Goal: Task Accomplishment & Management: Manage account settings

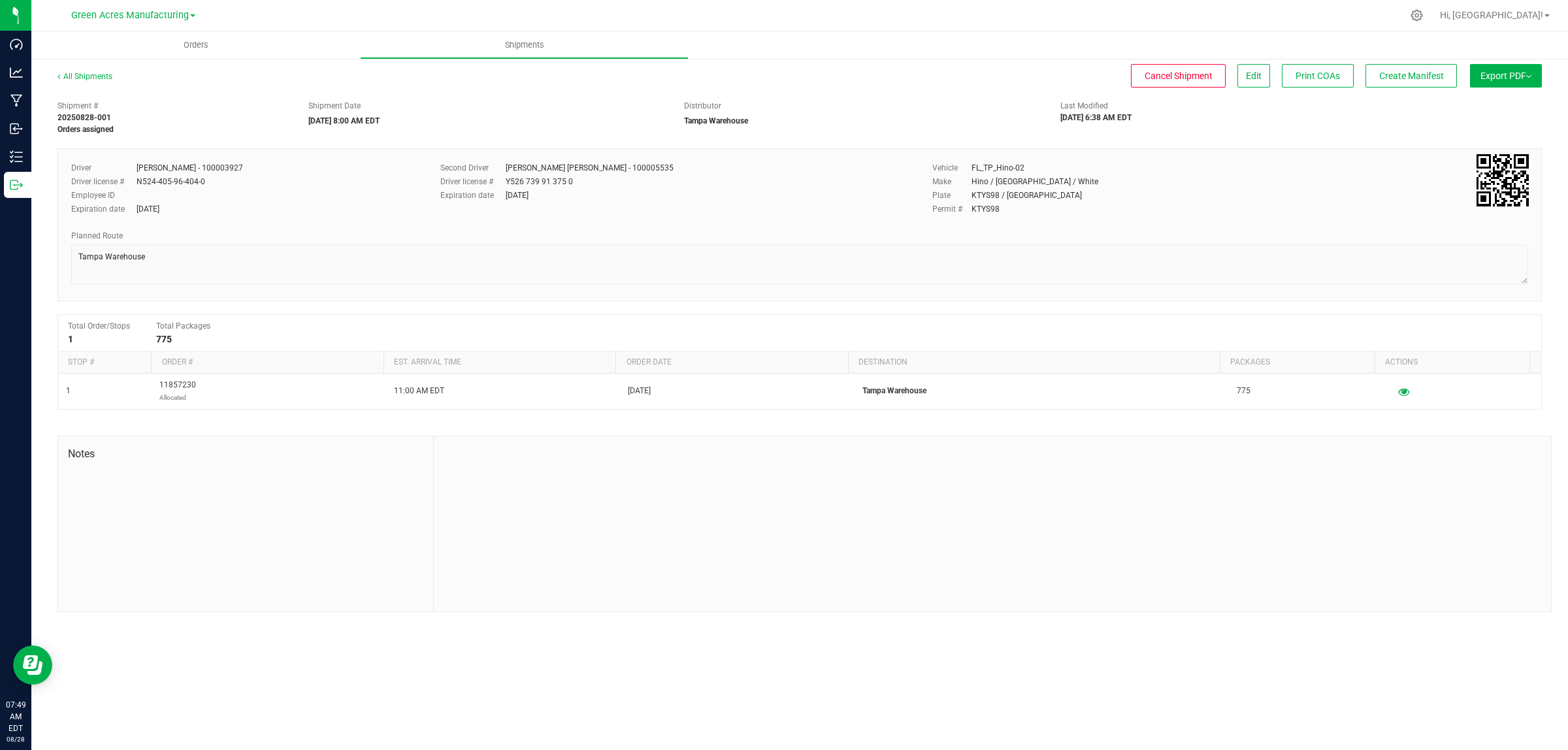
click at [1524, 80] on span "Export PDF" at bounding box center [1506, 76] width 51 height 11
click at [1519, 124] on div "Manifest by Lot" at bounding box center [1505, 124] width 120 height 9
click at [1416, 74] on span "Create Manifest" at bounding box center [1411, 76] width 65 height 11
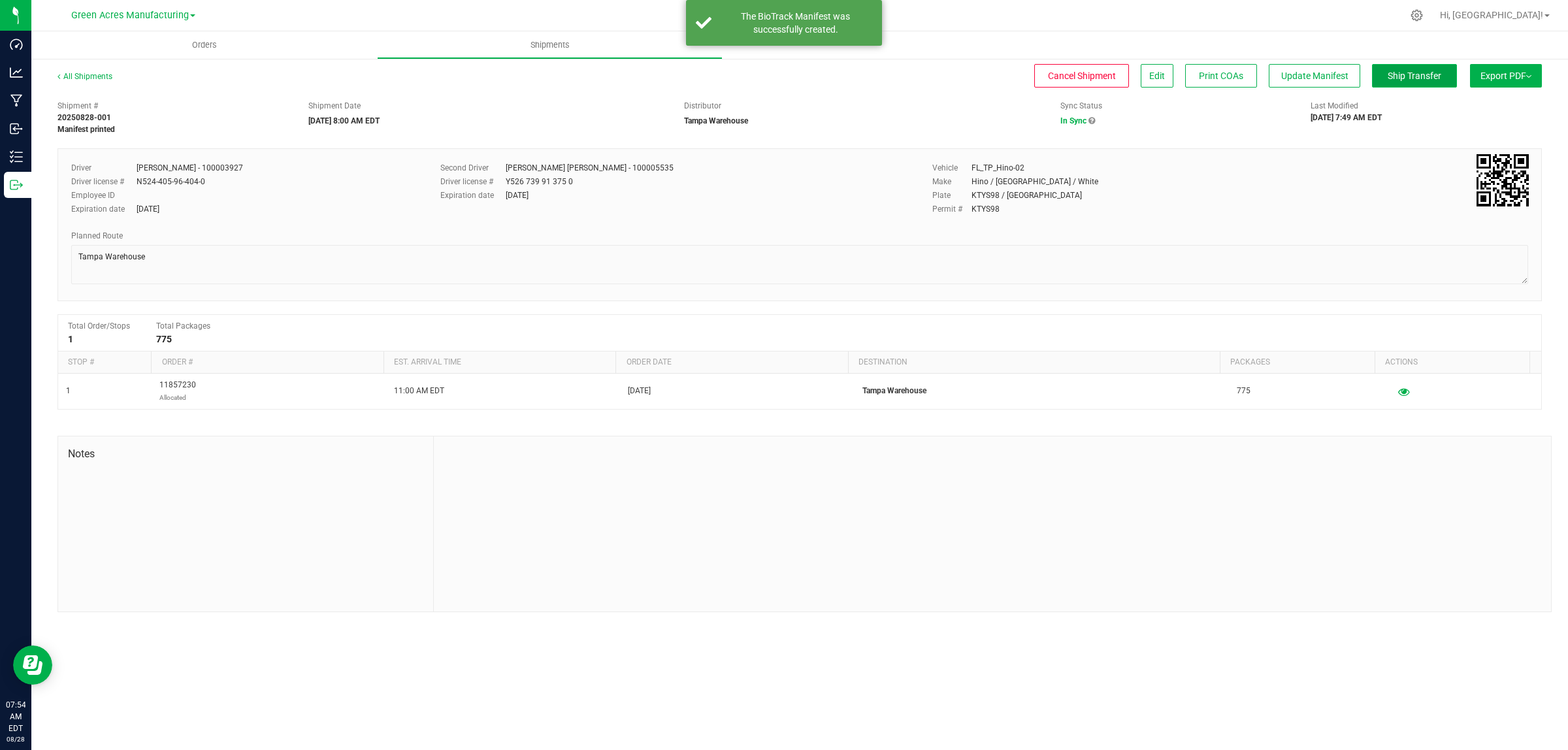
click at [1433, 80] on span "Ship Transfer" at bounding box center [1414, 76] width 54 height 11
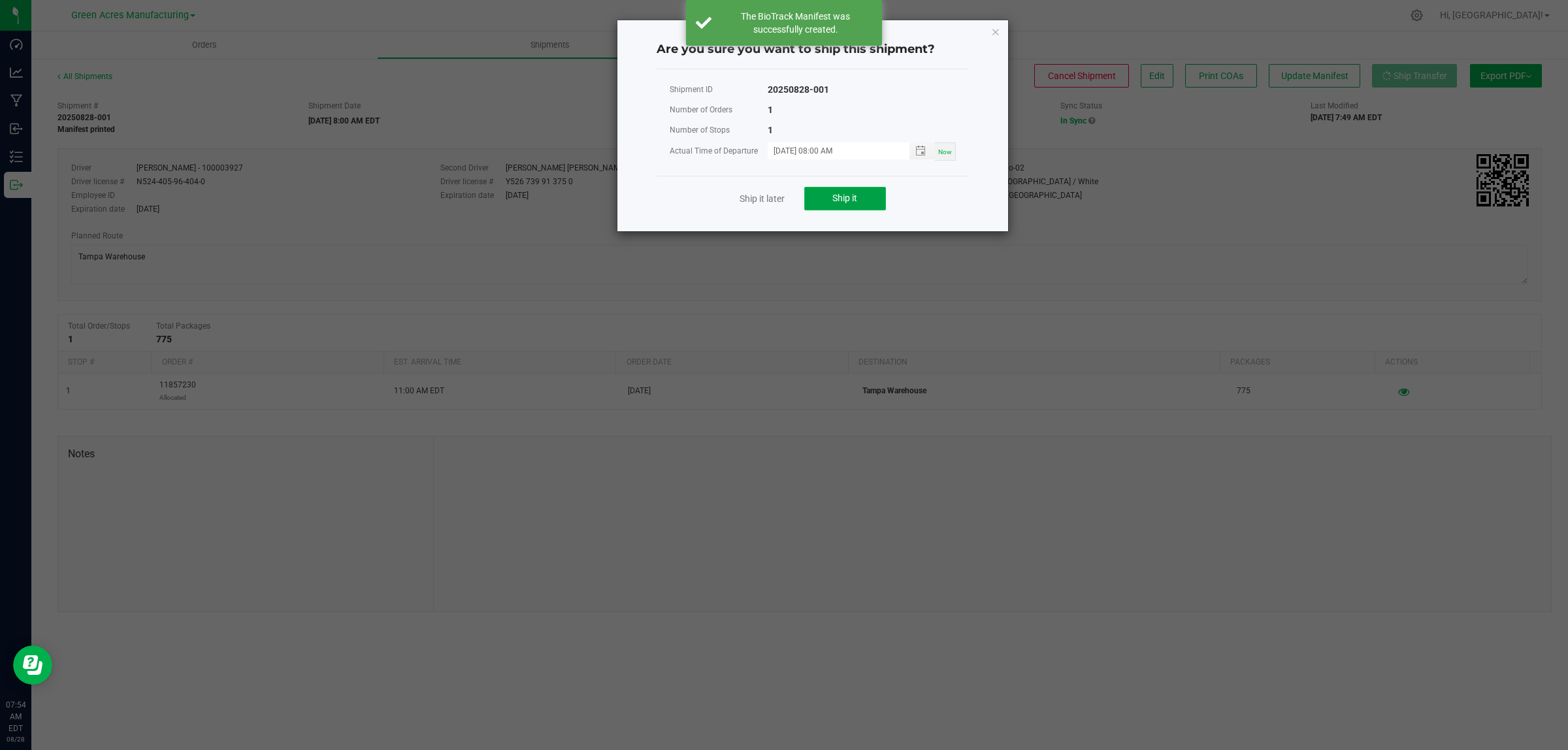
click at [862, 210] on button "Ship it" at bounding box center [845, 199] width 82 height 24
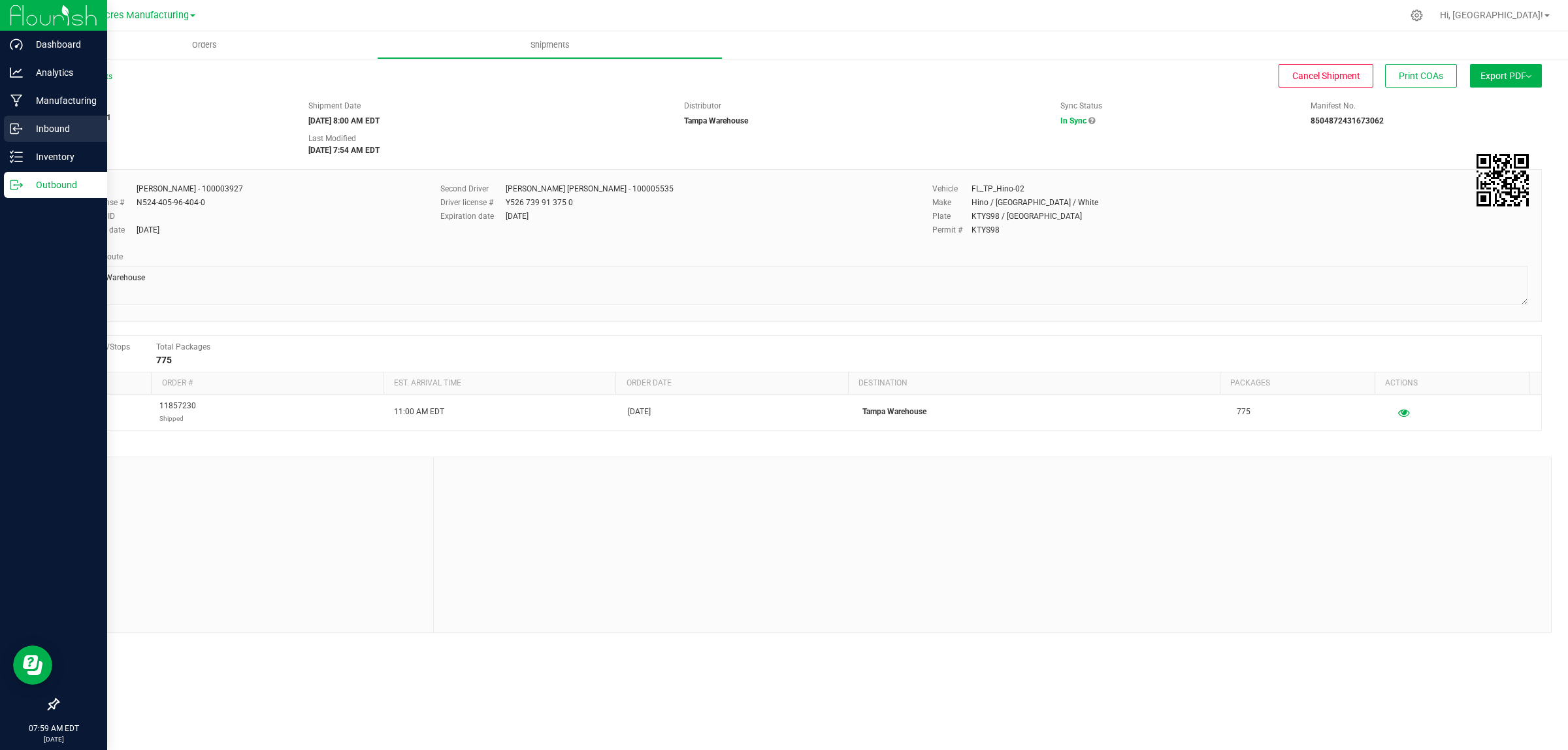
click at [32, 133] on p "Inbound" at bounding box center [62, 128] width 78 height 15
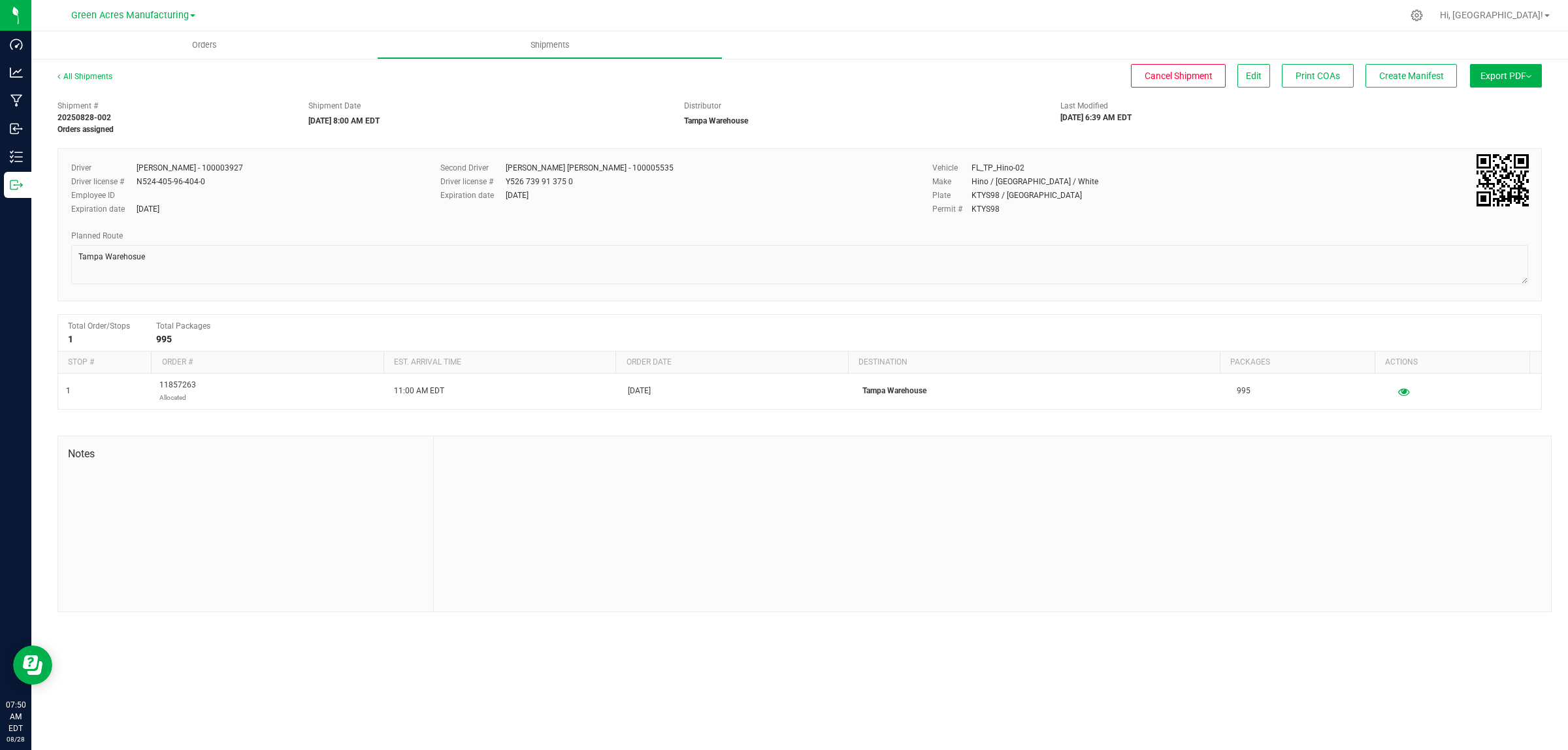
click at [1482, 69] on button "Export PDF" at bounding box center [1505, 75] width 72 height 24
click at [1479, 124] on span "Manifest by Lot" at bounding box center [1473, 124] width 55 height 9
click at [1416, 87] on button "Create Manifest" at bounding box center [1411, 75] width 92 height 24
click at [1416, 80] on span "Ship Transfer" at bounding box center [1414, 76] width 54 height 11
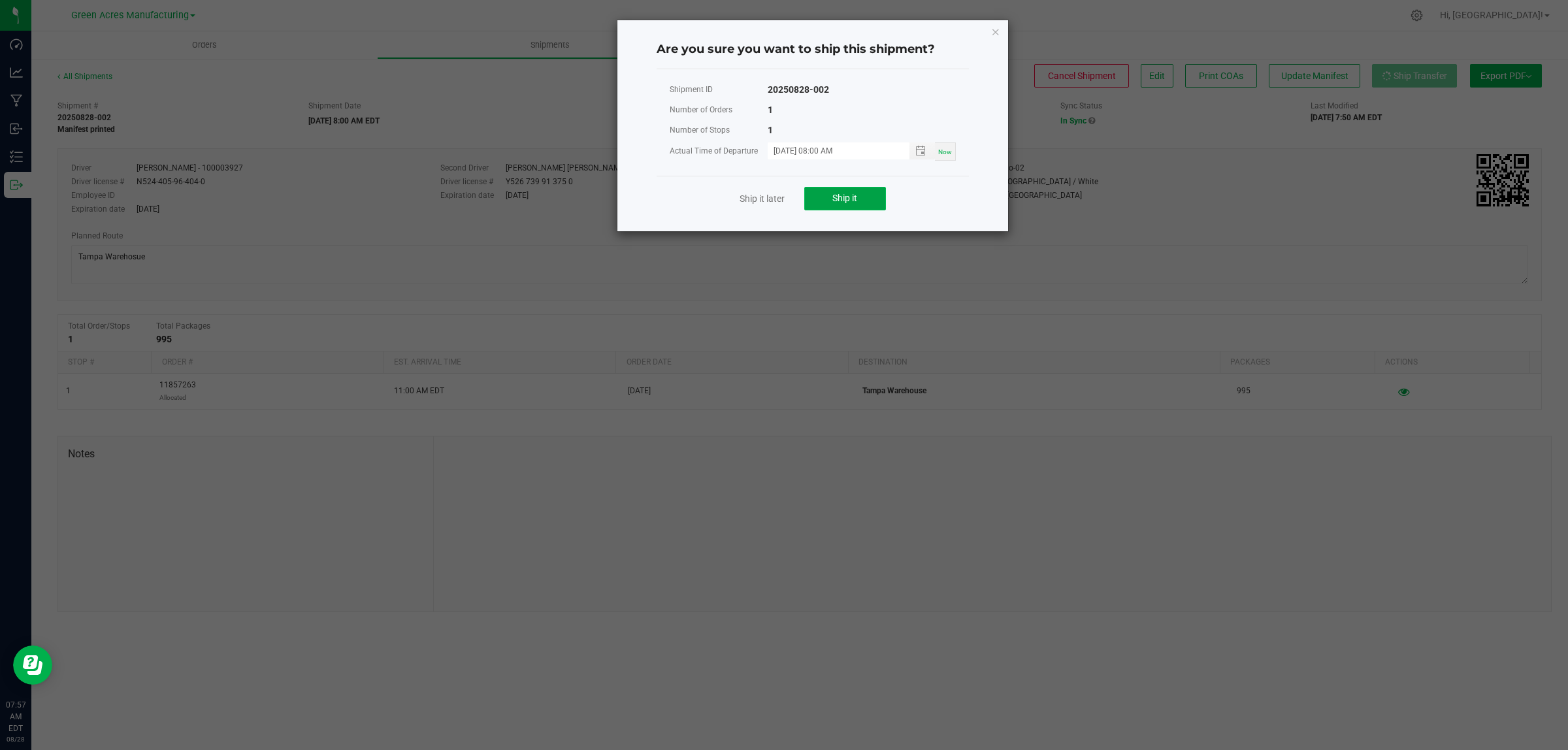
click at [858, 198] on span "Ship it" at bounding box center [844, 198] width 25 height 11
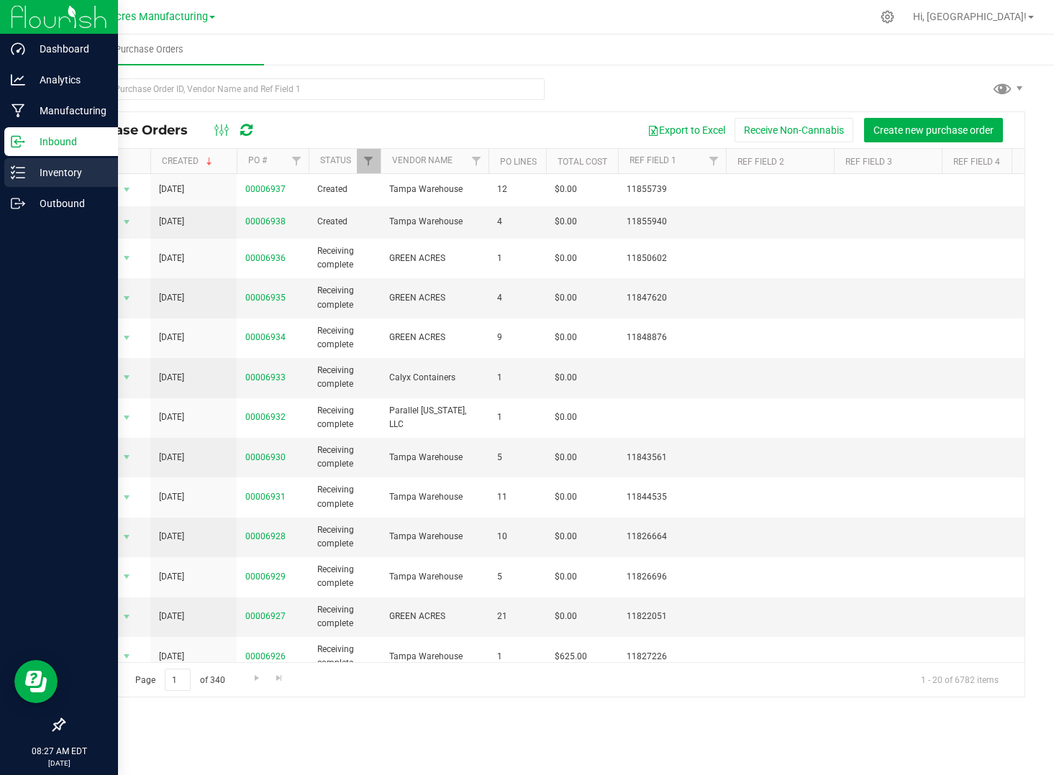
click at [15, 169] on icon at bounding box center [18, 172] width 14 height 14
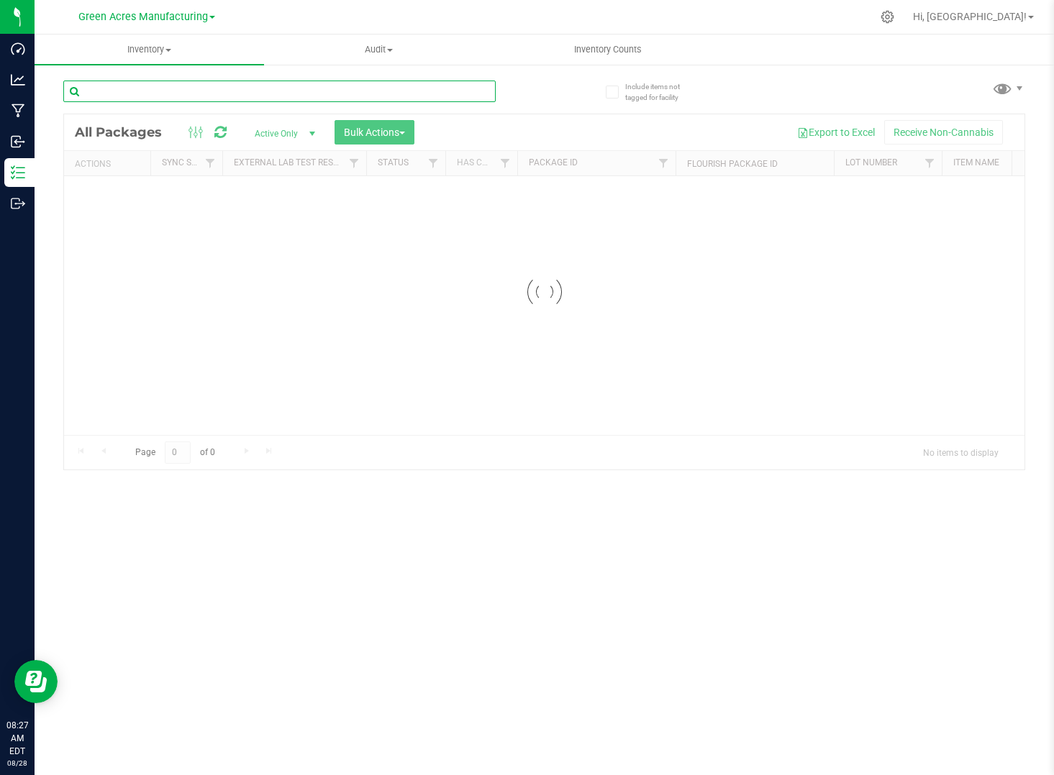
click at [133, 83] on input "text" at bounding box center [279, 92] width 432 height 22
type input "3004210"
click at [121, 138] on div at bounding box center [544, 291] width 960 height 355
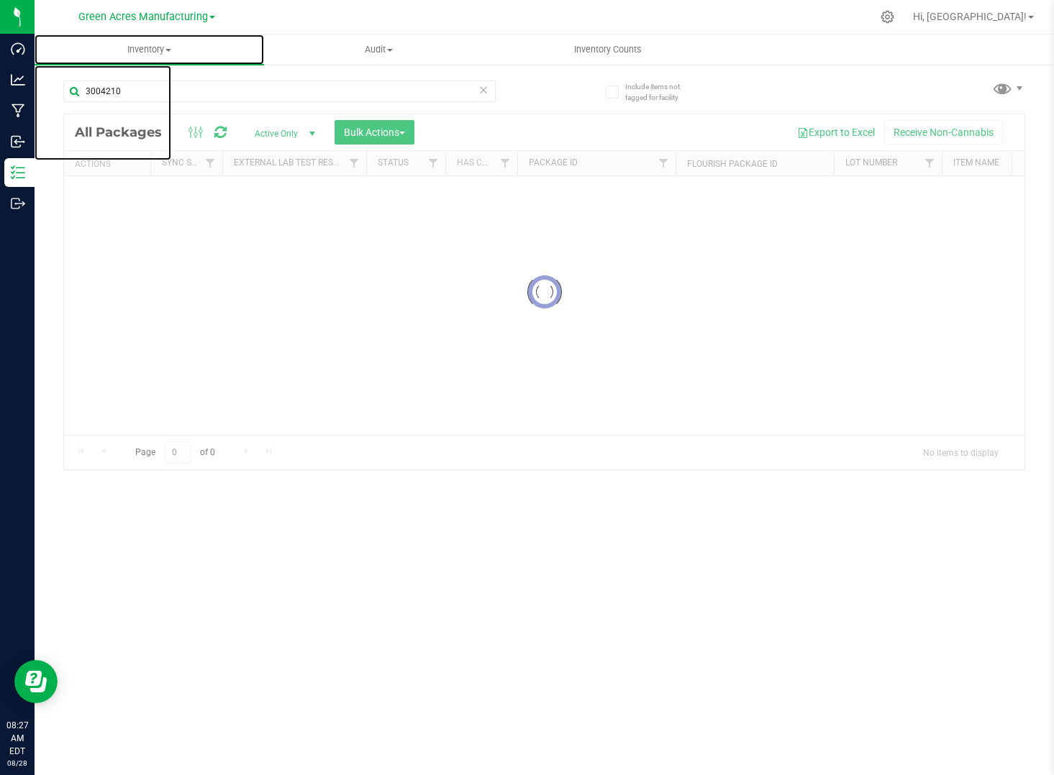
click at [164, 54] on span "Inventory" at bounding box center [149, 49] width 229 height 13
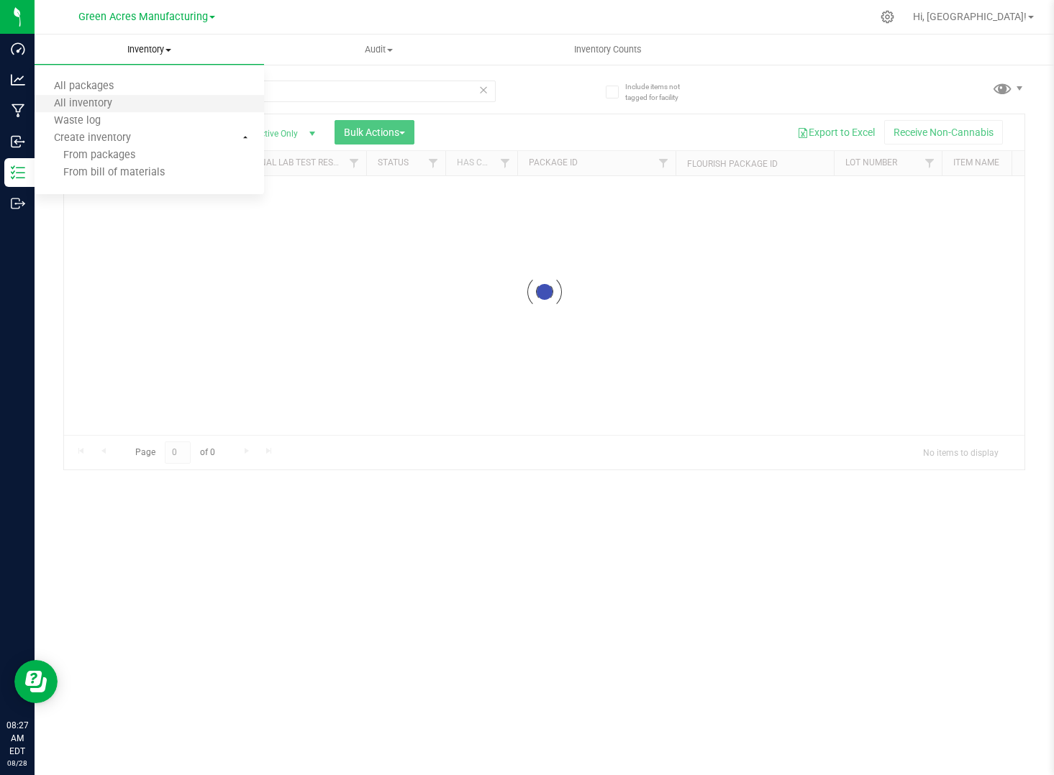
click at [137, 96] on li "All inventory" at bounding box center [149, 104] width 229 height 17
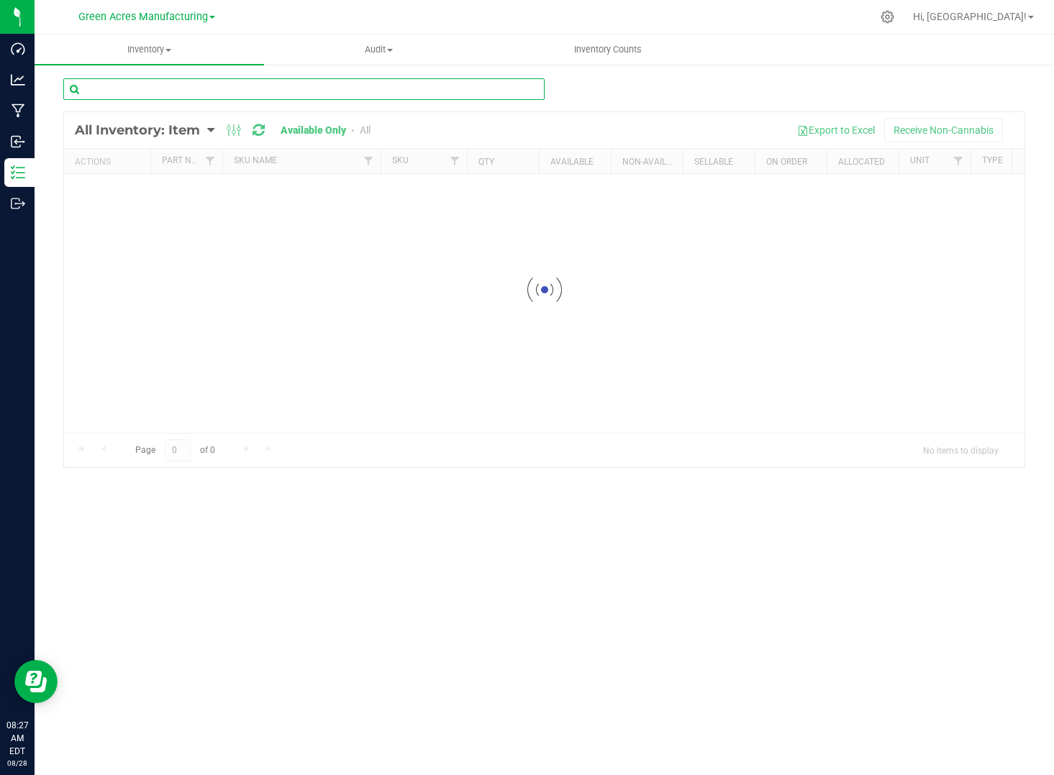
click at [448, 96] on input "text" at bounding box center [303, 89] width 481 height 22
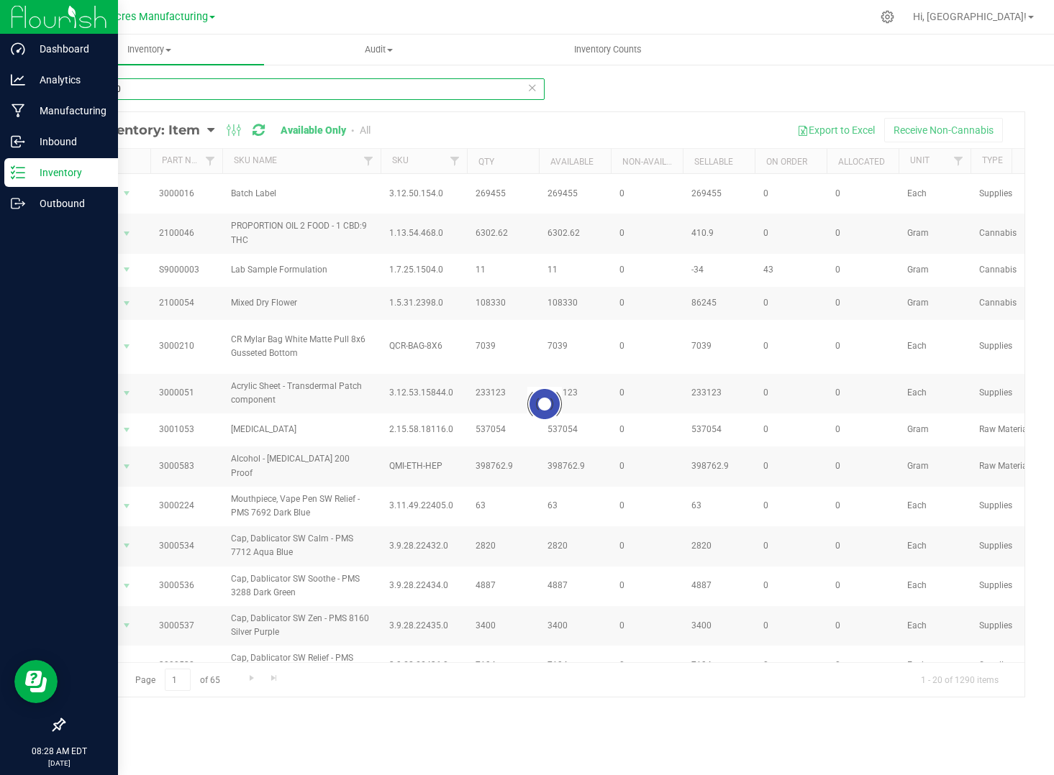
type input "3004210"
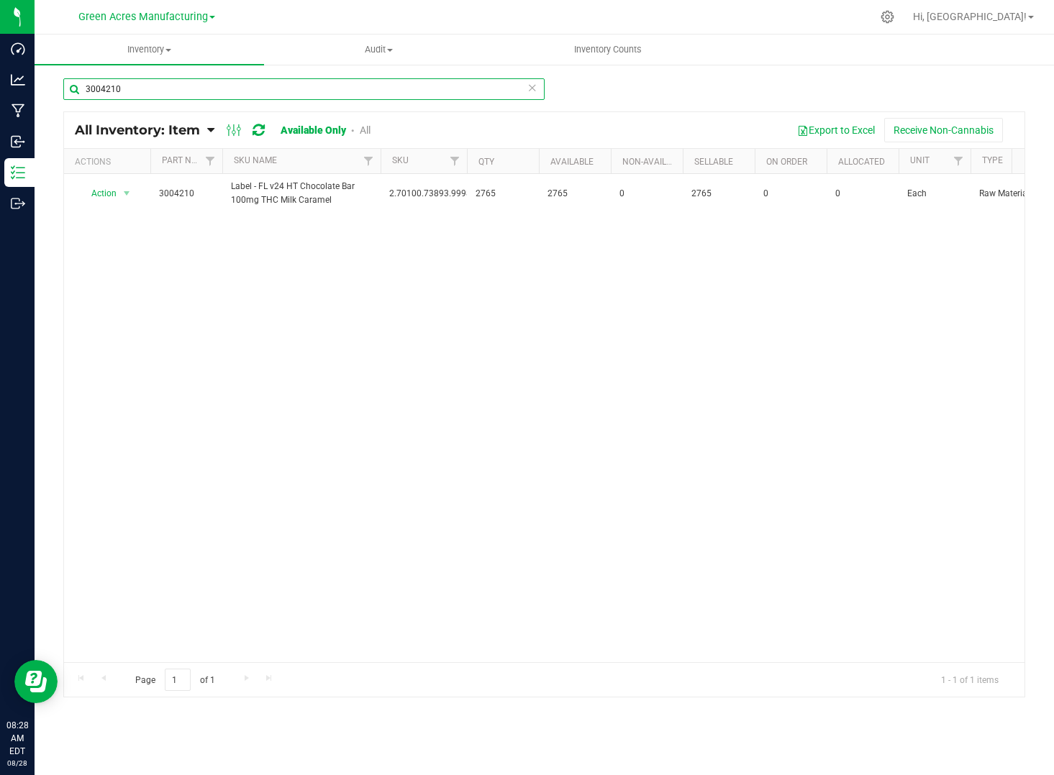
click at [137, 83] on input "3004210" at bounding box center [303, 89] width 481 height 22
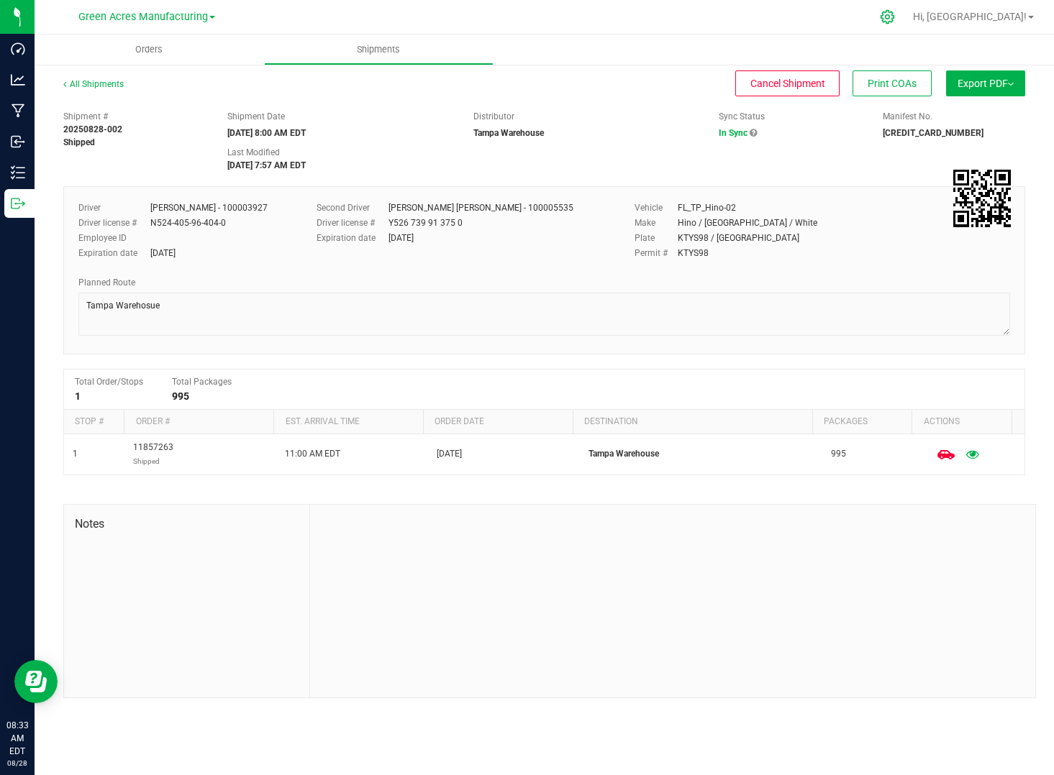
click at [906, 6] on div at bounding box center [888, 16] width 36 height 31
click at [898, 15] on div at bounding box center [888, 16] width 20 height 15
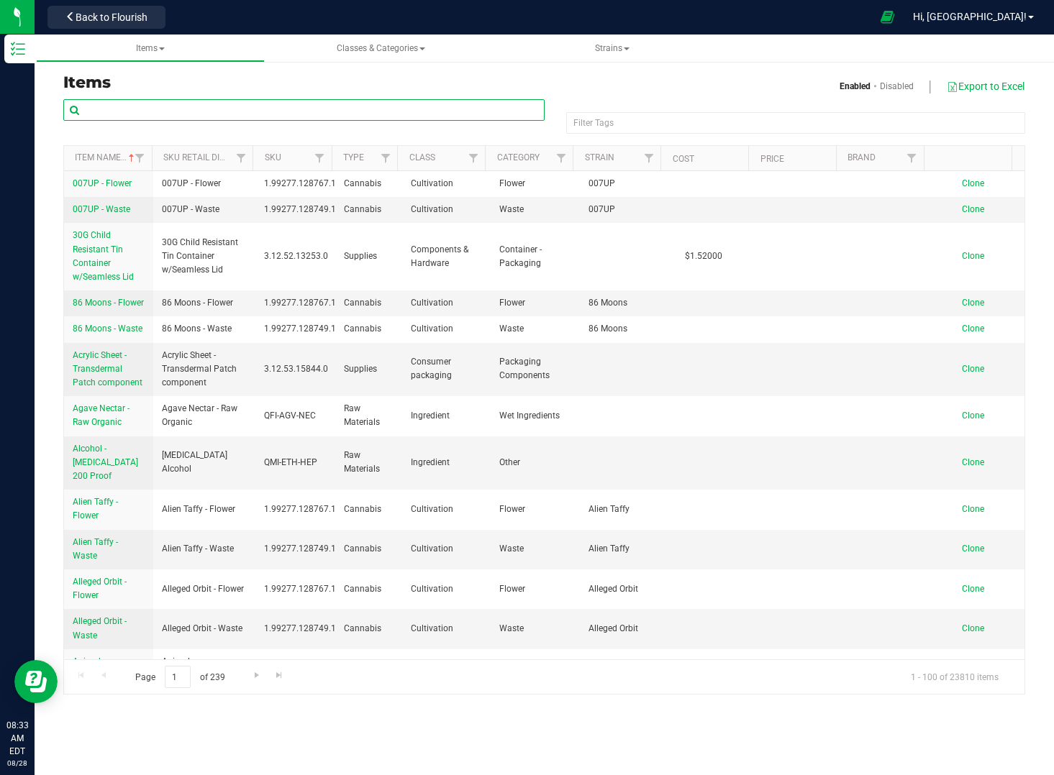
click at [365, 110] on input "text" at bounding box center [303, 110] width 481 height 22
click at [354, 110] on input "text" at bounding box center [303, 110] width 481 height 22
paste input "1008209"
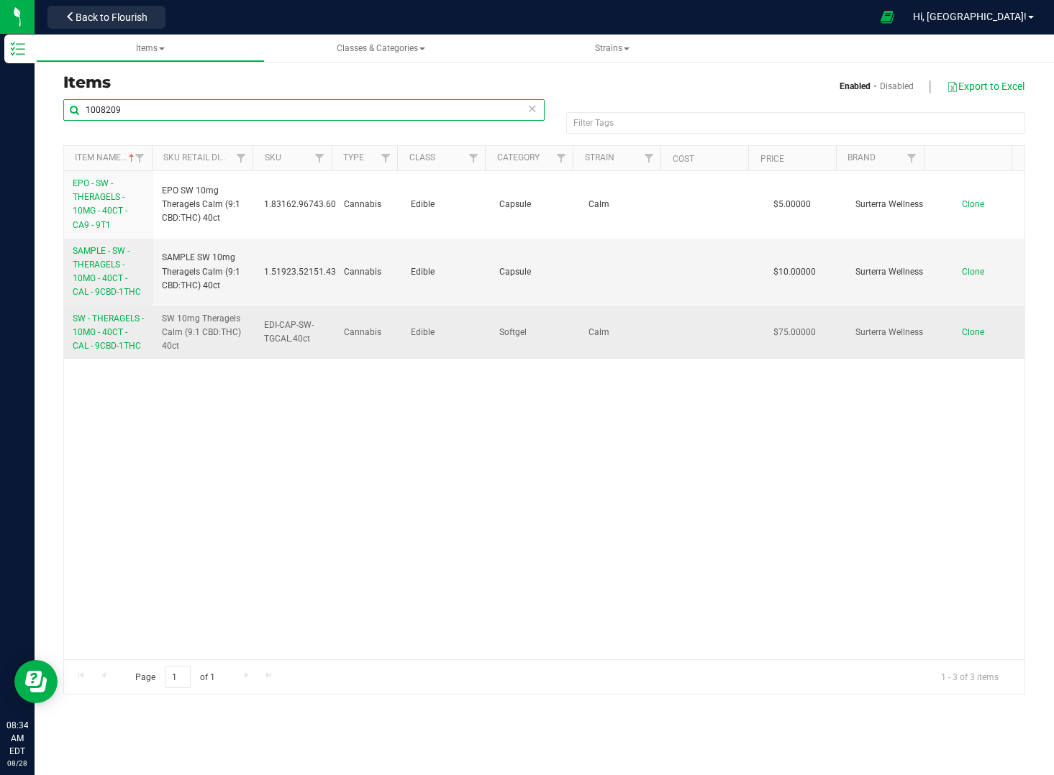
type input "1008209"
click at [102, 325] on link "SW - THERAGELS - 10MG - 40CT - CAL - 9CBD-1THC" at bounding box center [109, 333] width 72 height 42
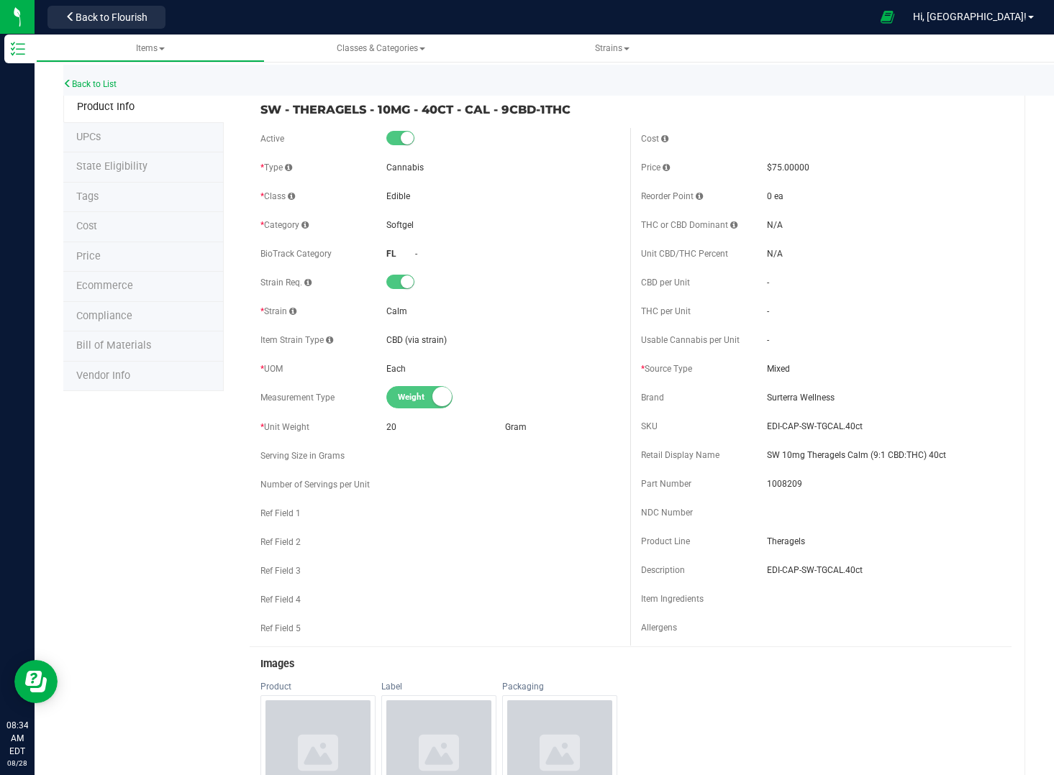
click at [102, 347] on span "Bill of Materials" at bounding box center [113, 346] width 75 height 12
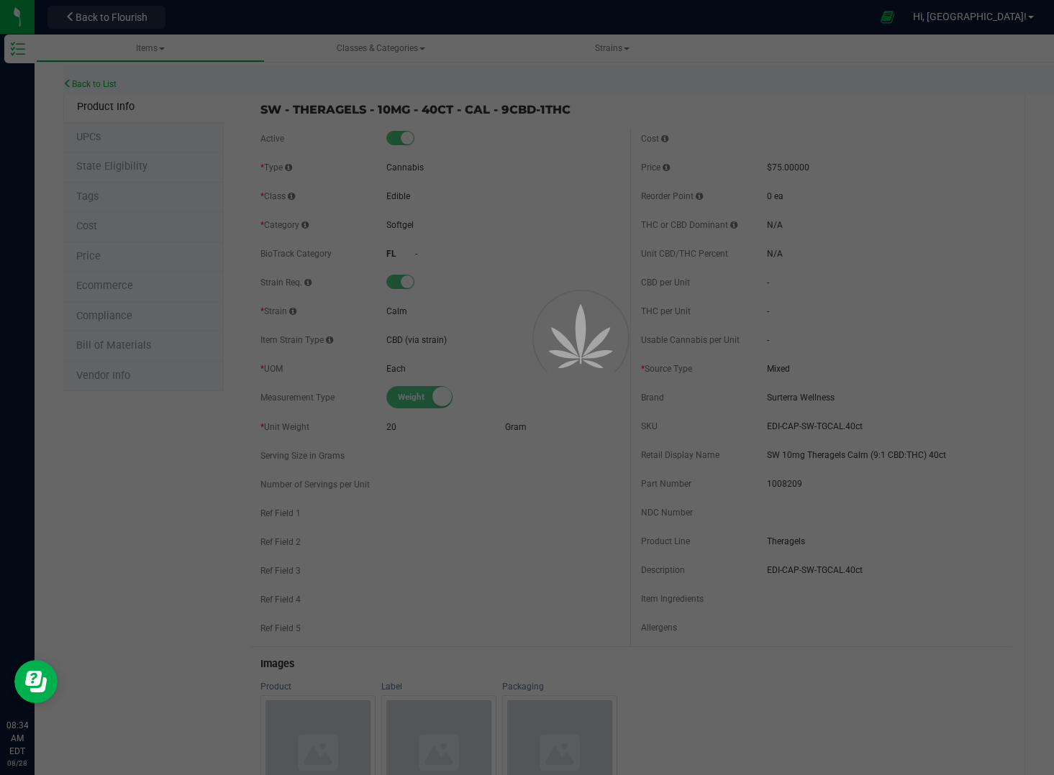
select select "2462"
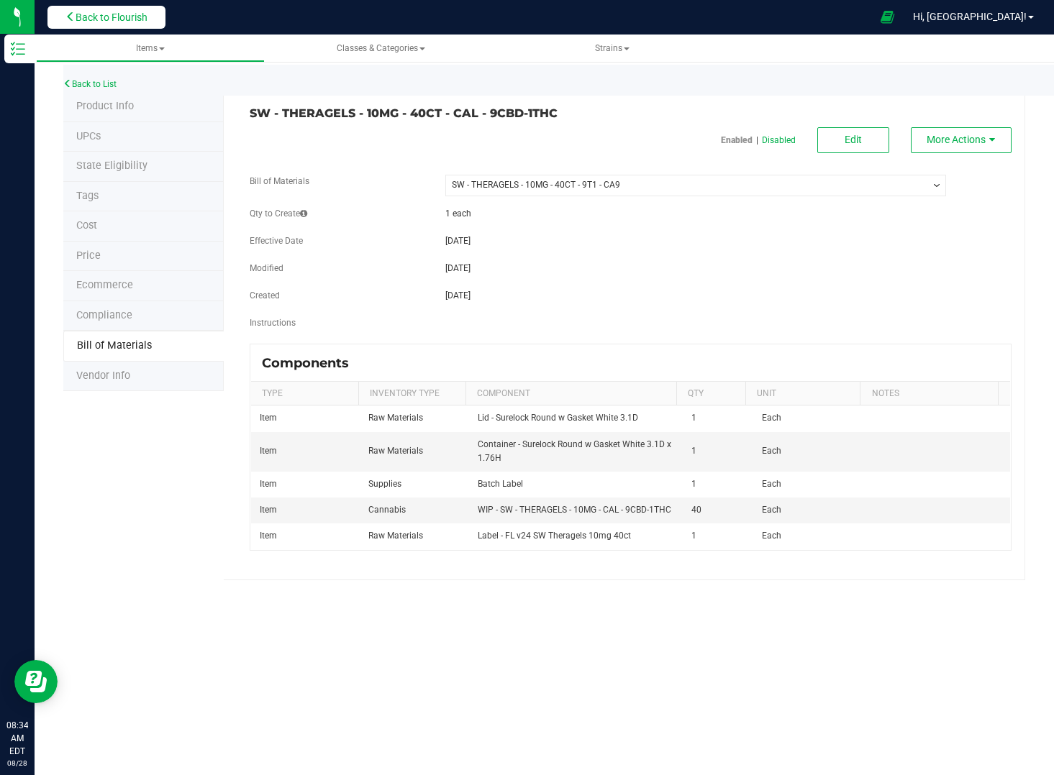
click at [109, 8] on button "Back to Flourish" at bounding box center [106, 17] width 118 height 23
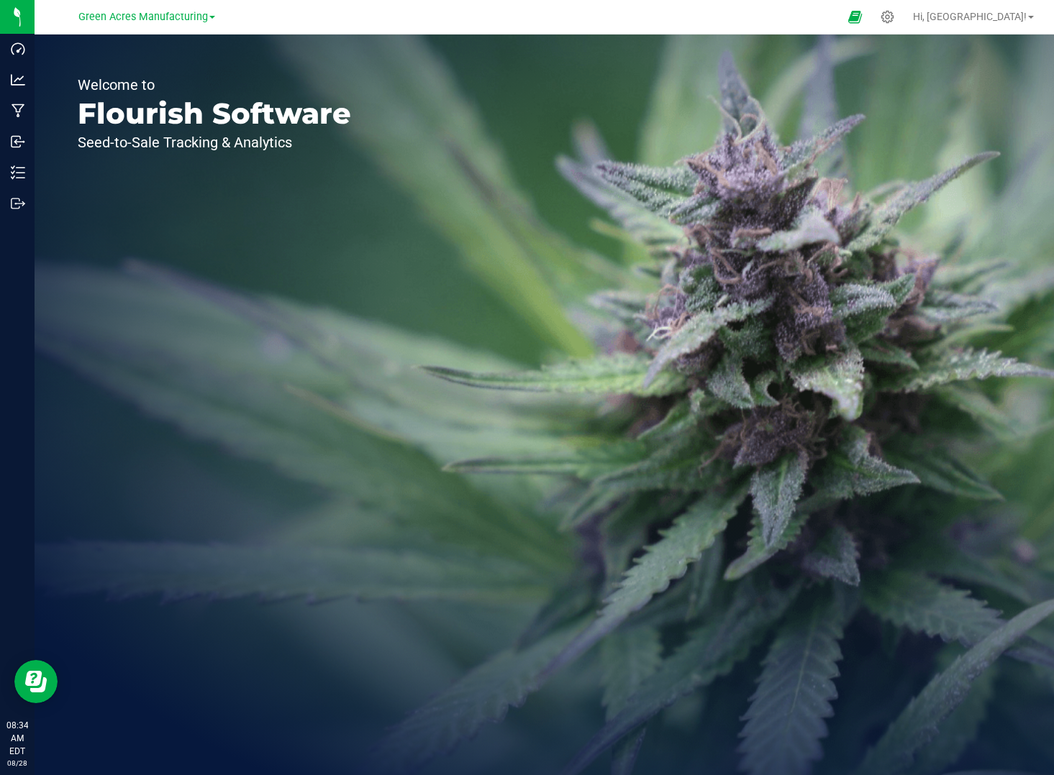
click at [352, 362] on div "Welcome to Flourish Software Seed-to-Sale Tracking & Analytics" at bounding box center [215, 405] width 360 height 741
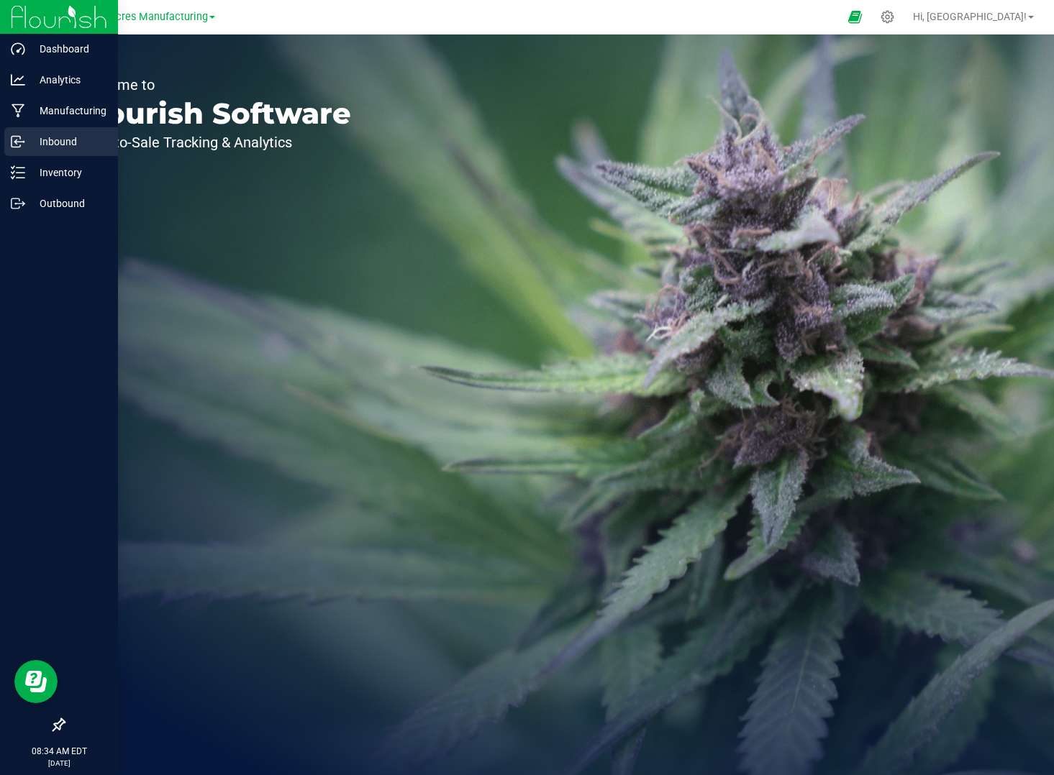
click at [19, 148] on icon at bounding box center [18, 142] width 14 height 14
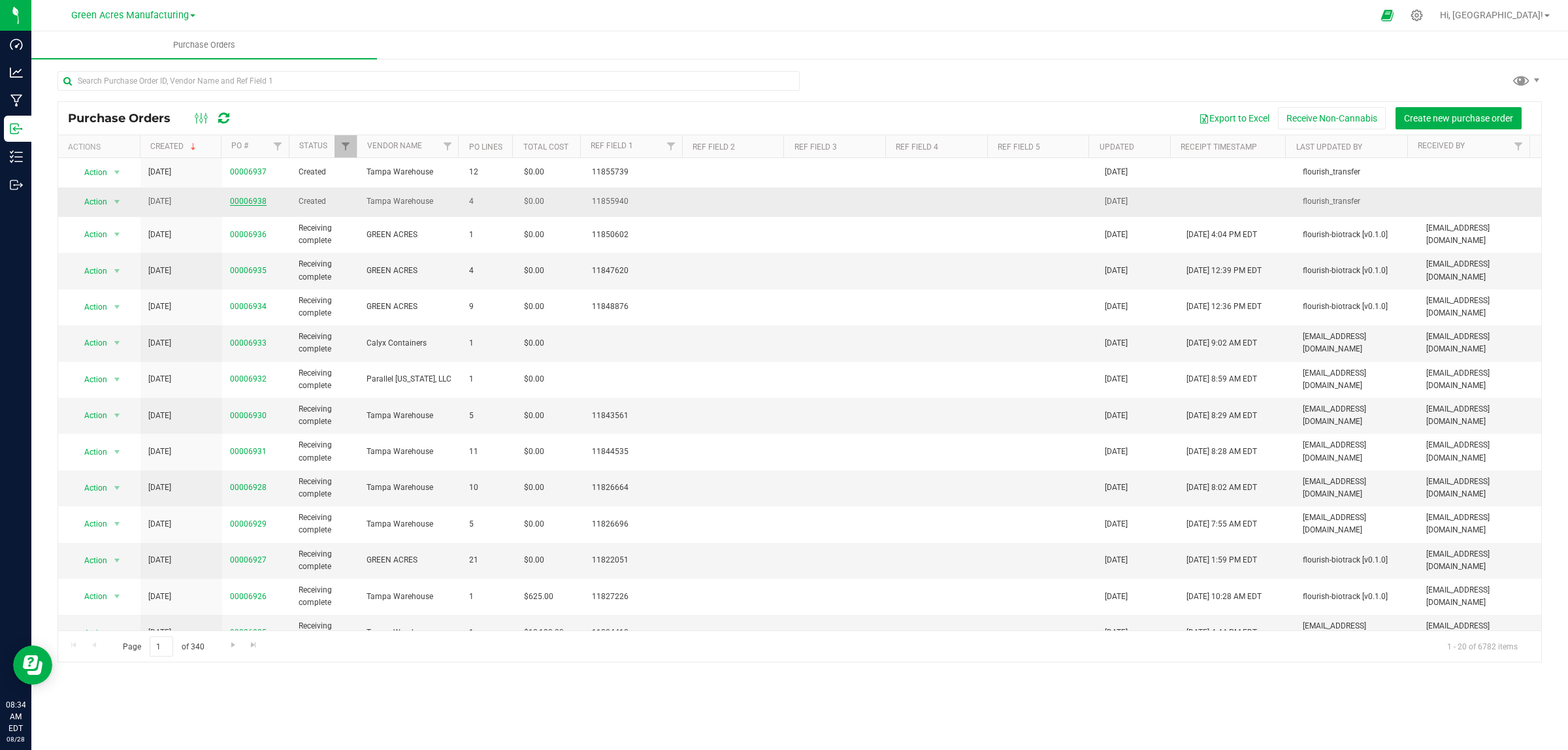
click at [252, 201] on link "00006938" at bounding box center [248, 202] width 36 height 9
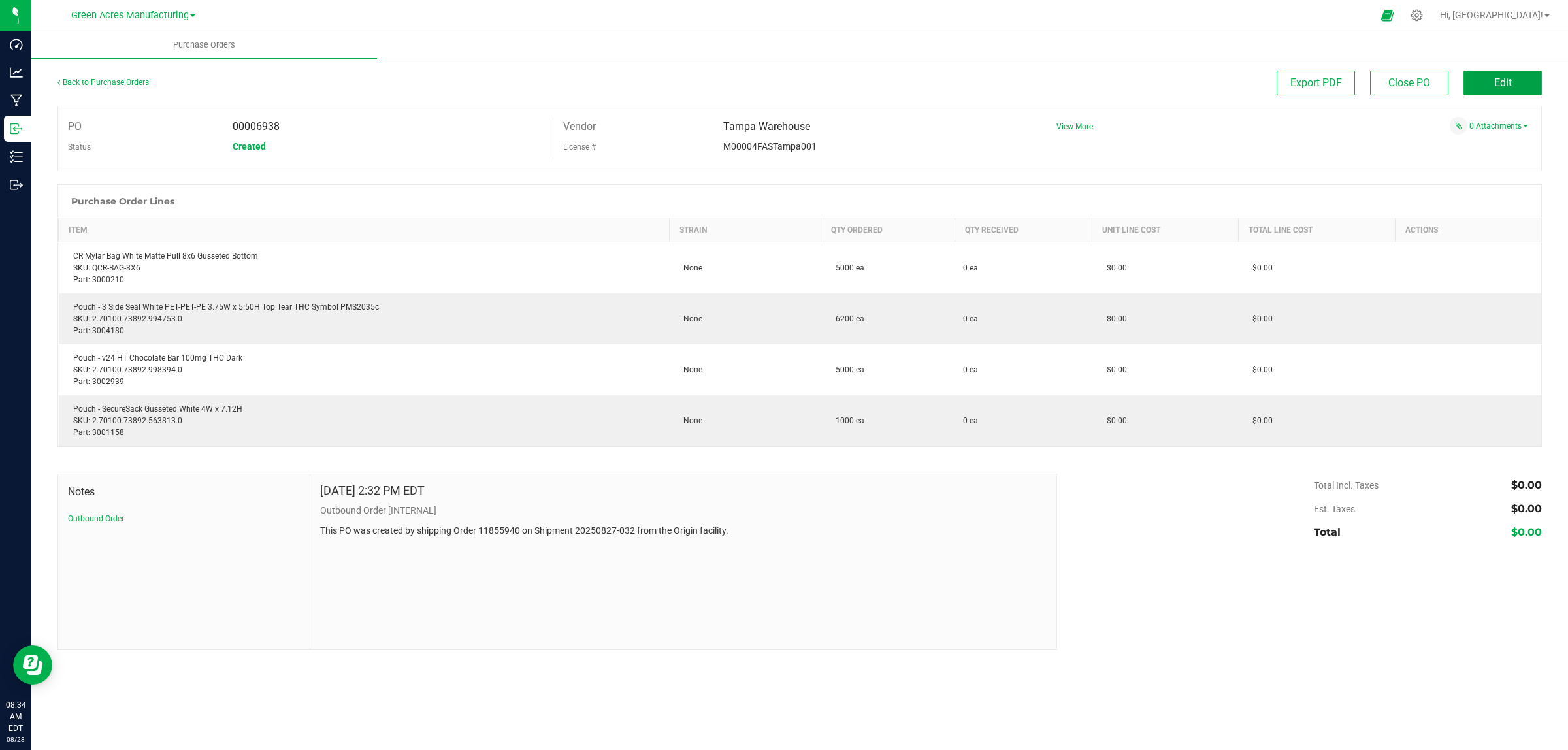
click at [957, 85] on span "Edit" at bounding box center [1503, 83] width 17 height 13
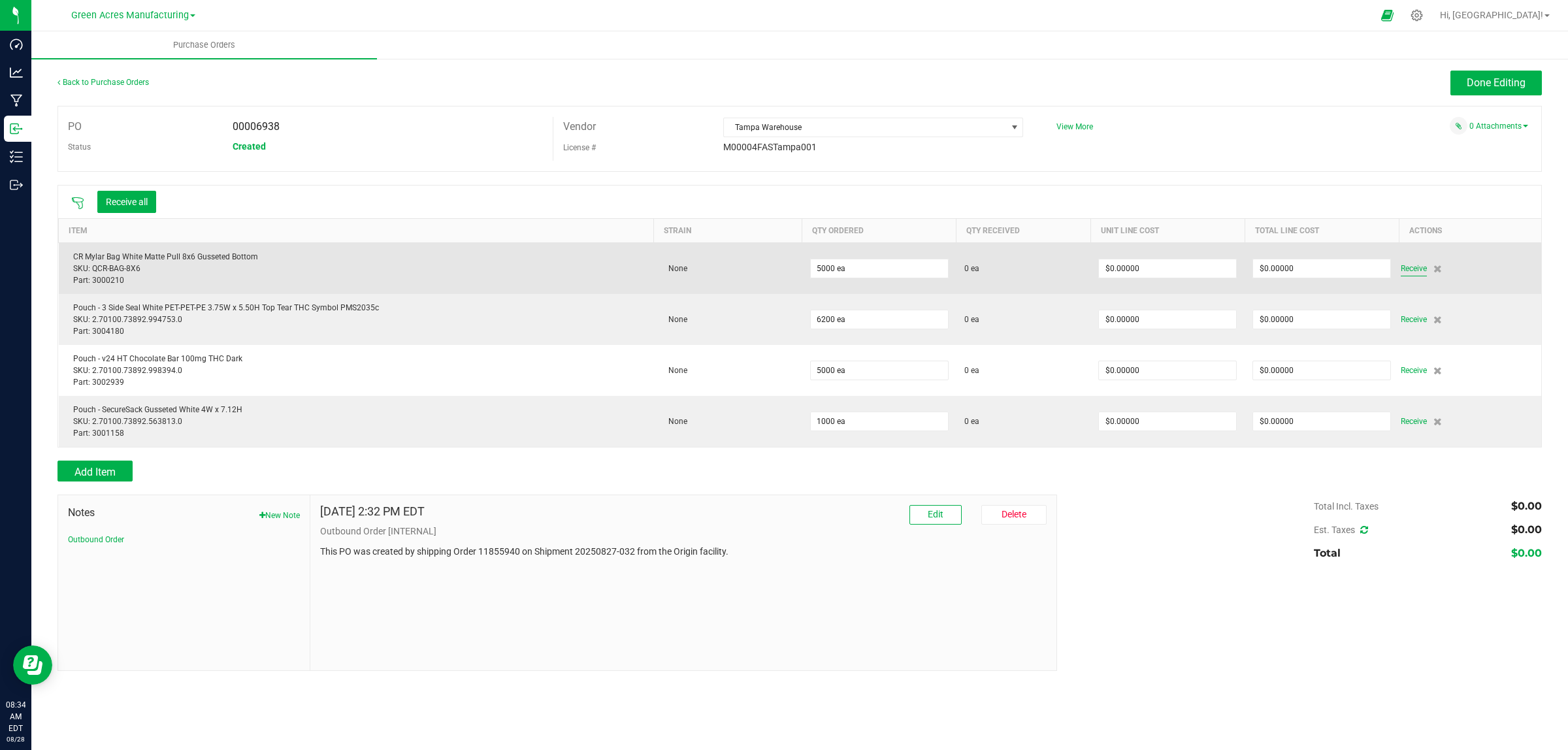
click at [957, 269] on span "Receive" at bounding box center [1414, 268] width 26 height 15
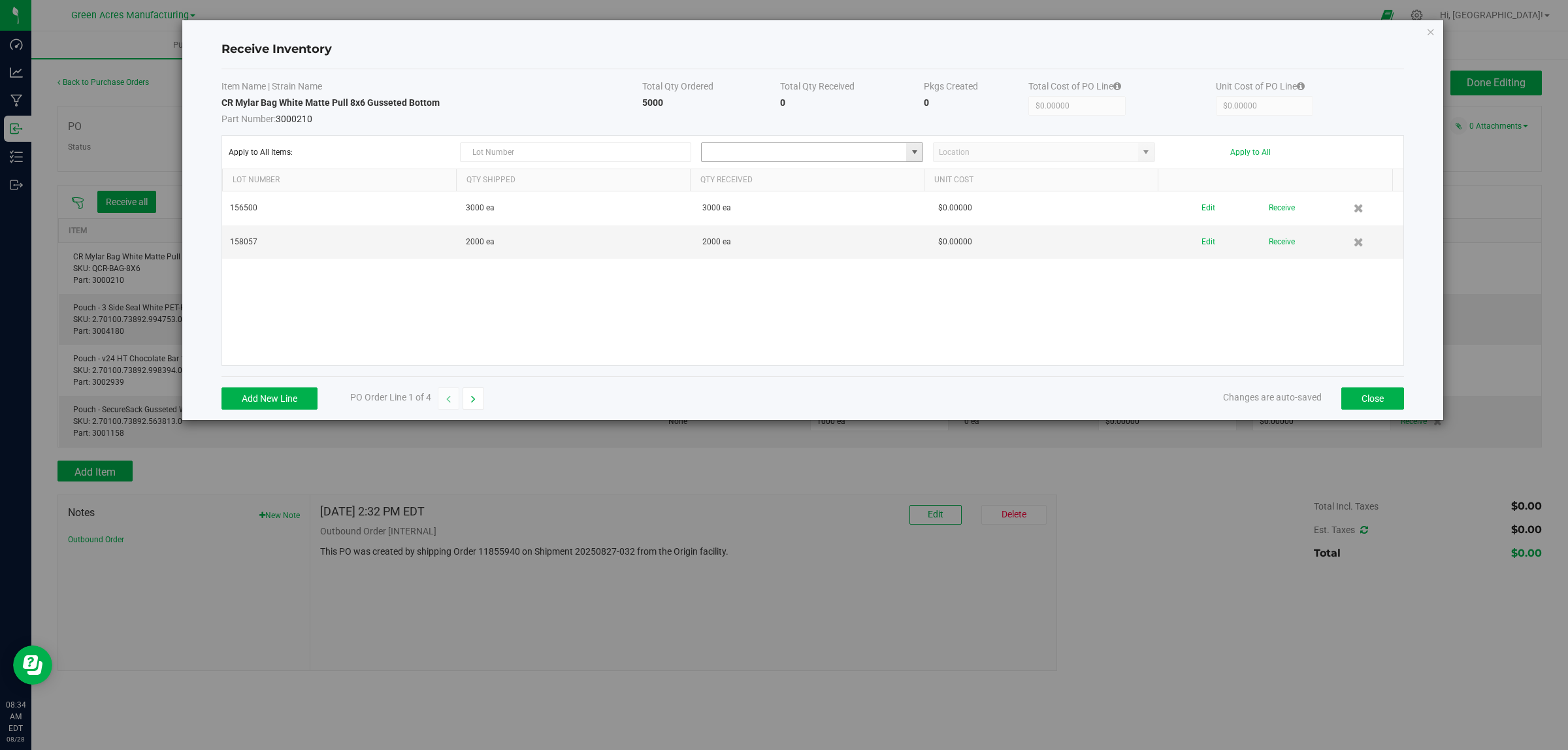
click at [772, 155] on input at bounding box center [804, 153] width 204 height 18
click at [779, 181] on li "VF1 - RMS Inventory" at bounding box center [812, 176] width 220 height 22
type input "VF1 - RMS"
click at [957, 152] on input at bounding box center [1036, 153] width 204 height 18
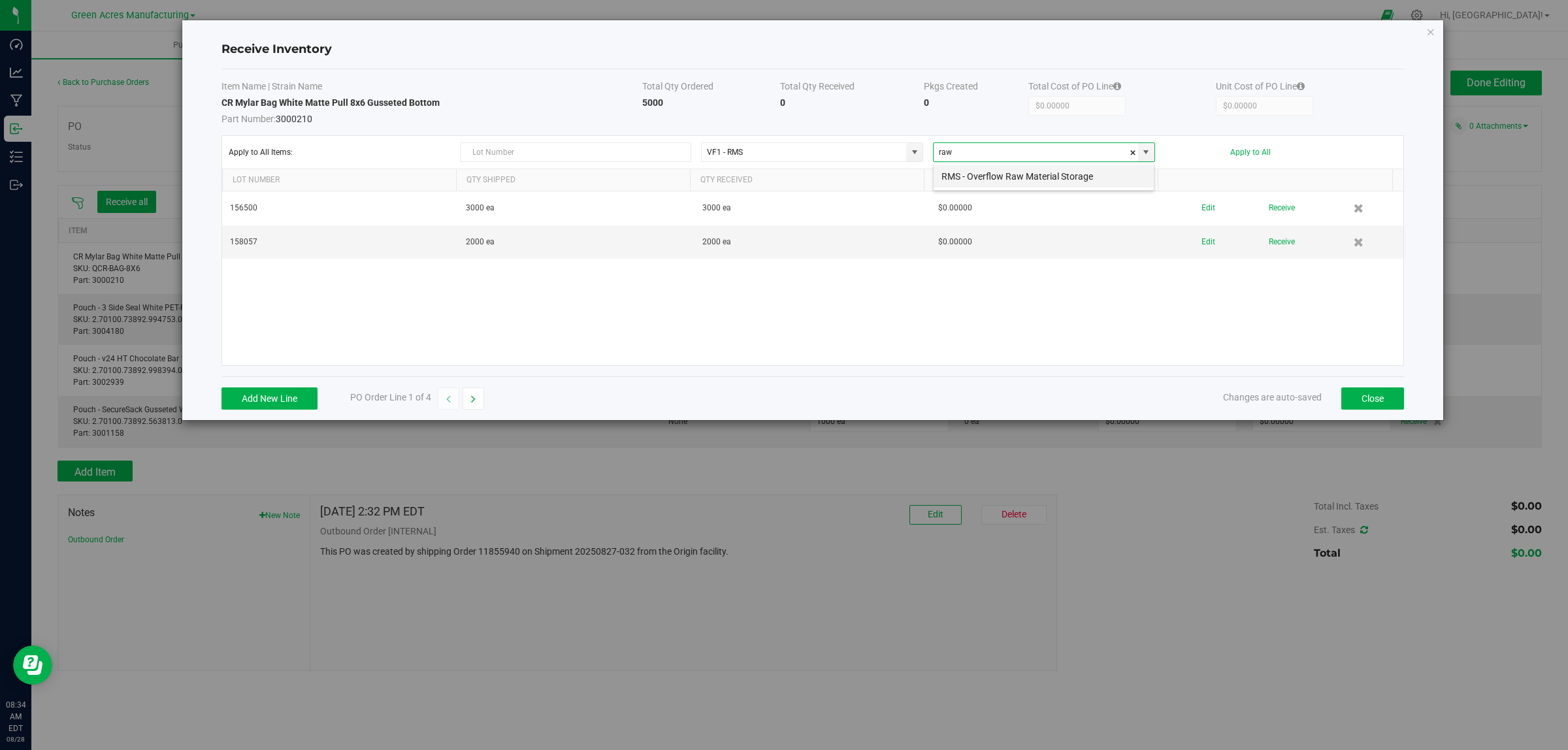
click at [957, 175] on li "RMS - Overflow Raw Material Storage" at bounding box center [1044, 176] width 220 height 22
type input "RMS - Overflow Raw Material Storage"
click at [957, 152] on button "Apply to All" at bounding box center [1250, 153] width 41 height 9
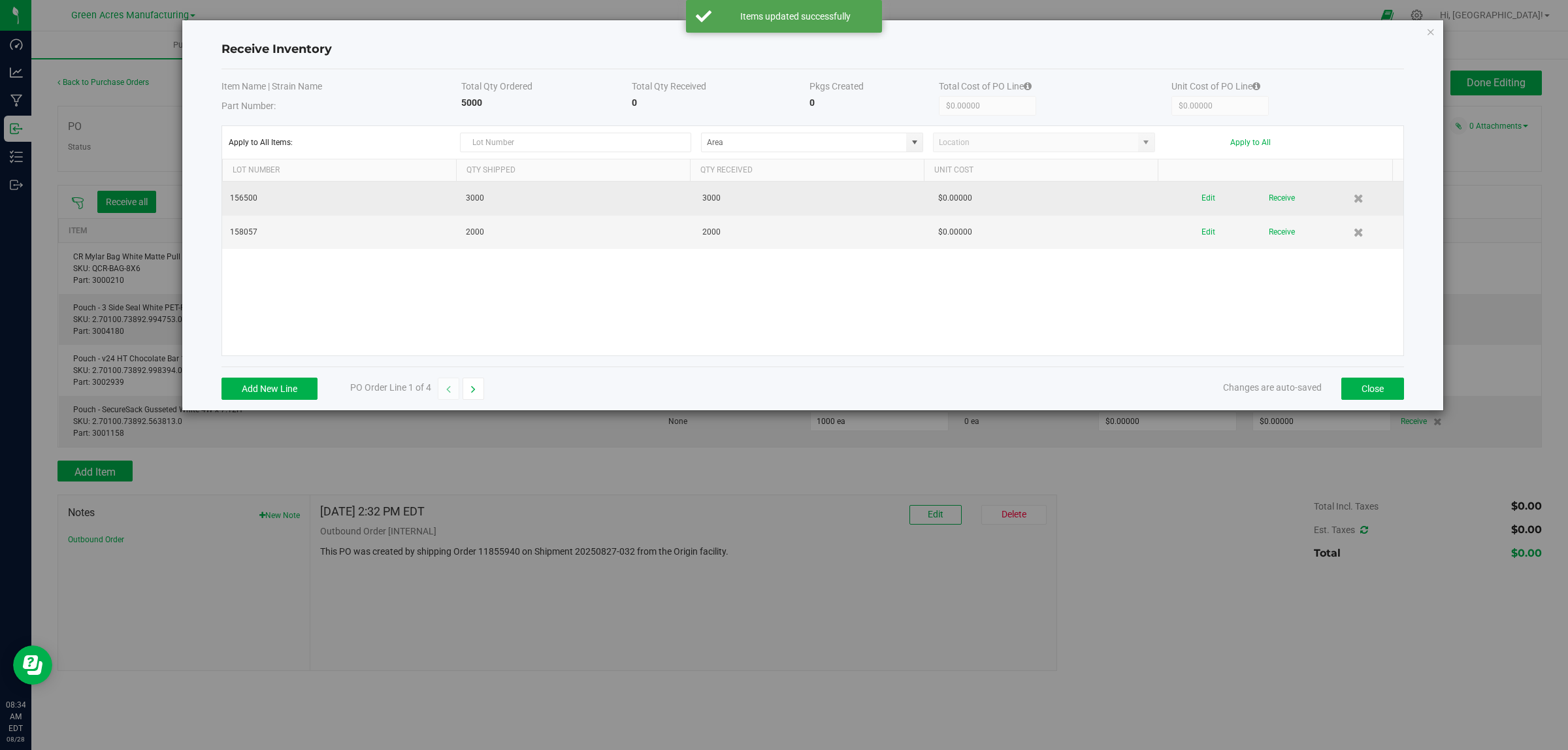
click at [957, 199] on div "Edit Receive" at bounding box center [1285, 198] width 221 height 23
click at [957, 199] on button "Edit" at bounding box center [1208, 198] width 14 height 23
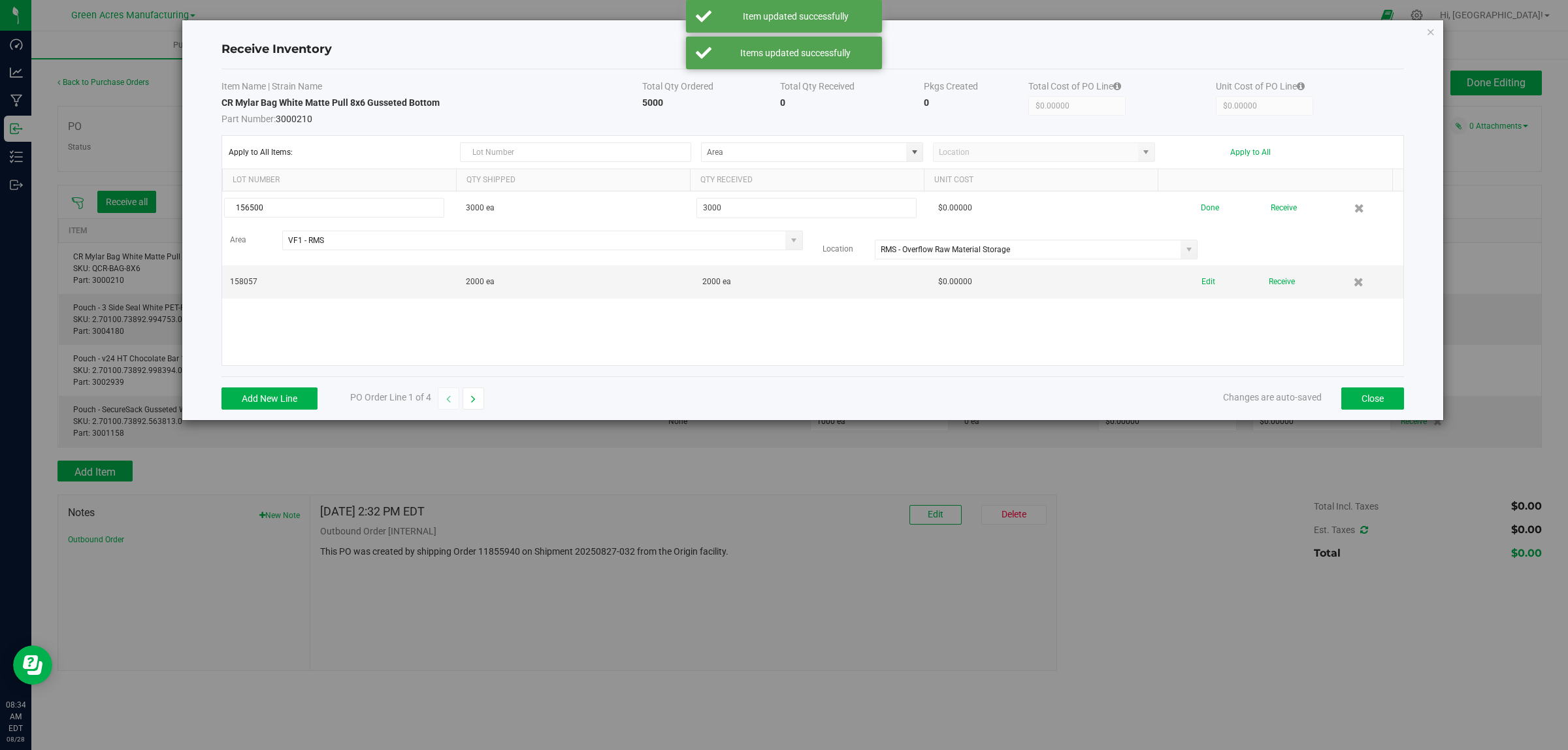
click at [957, 202] on button "Receive" at bounding box center [1284, 208] width 26 height 23
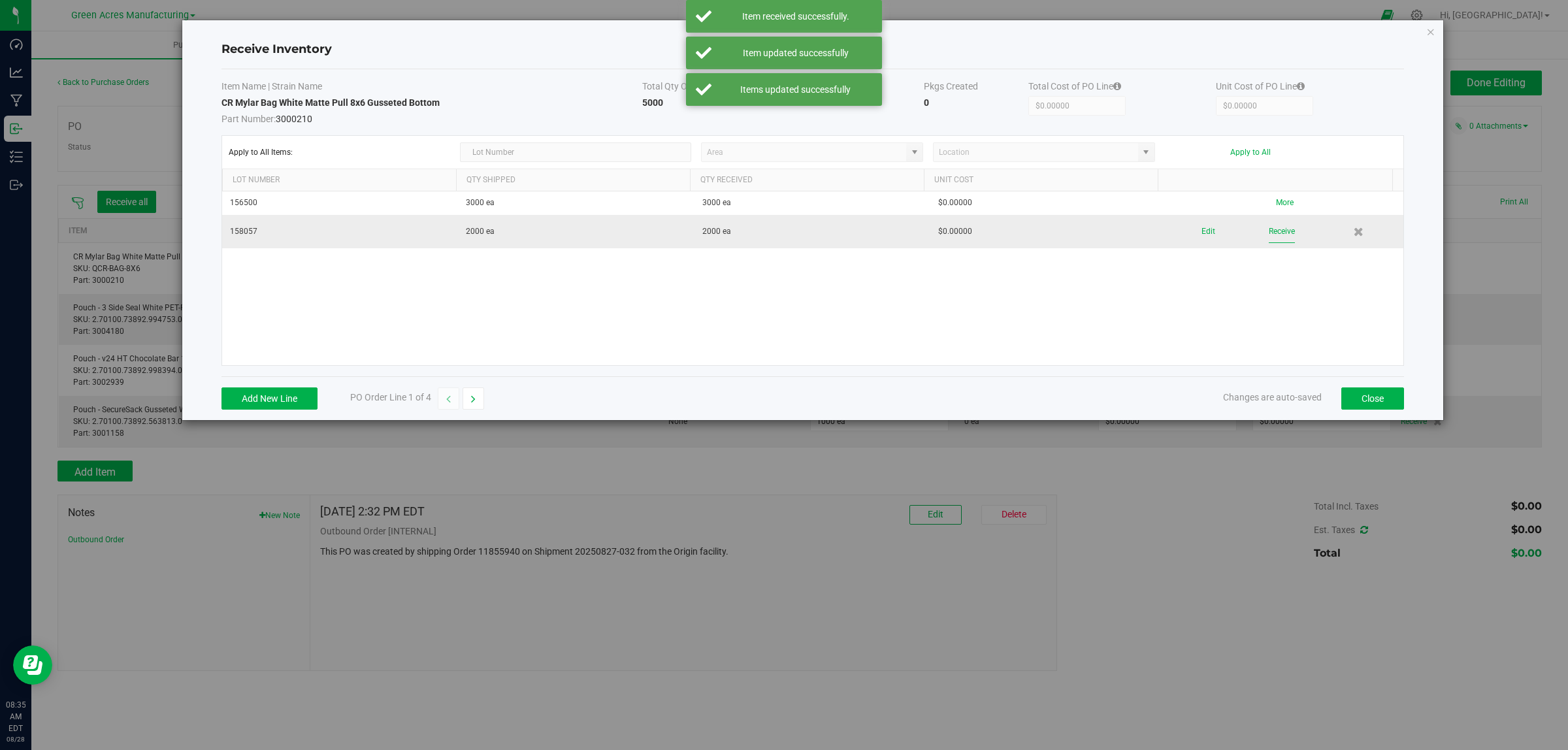
click at [957, 235] on button "Receive" at bounding box center [1282, 231] width 26 height 23
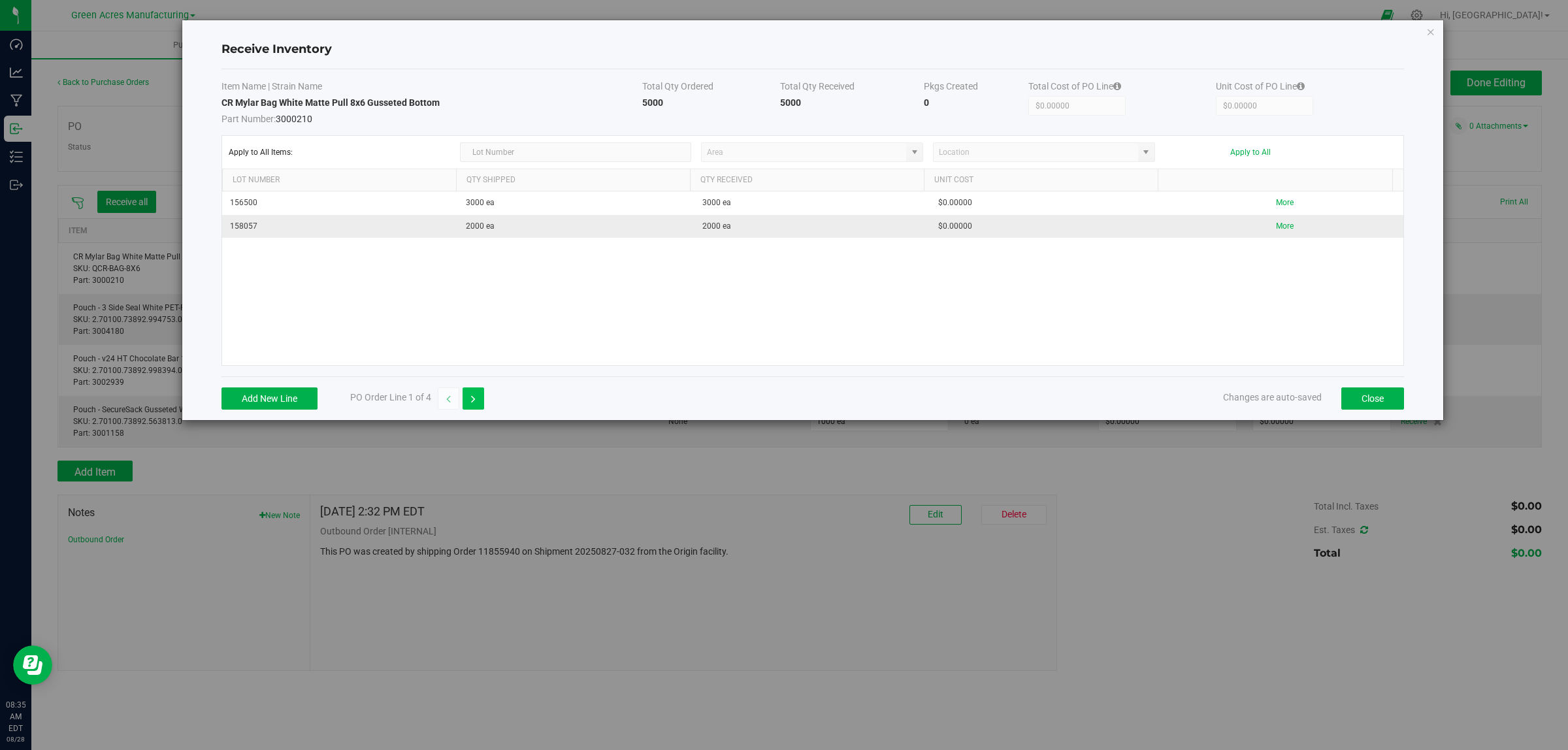
click at [476, 403] on icon "button" at bounding box center [473, 399] width 5 height 9
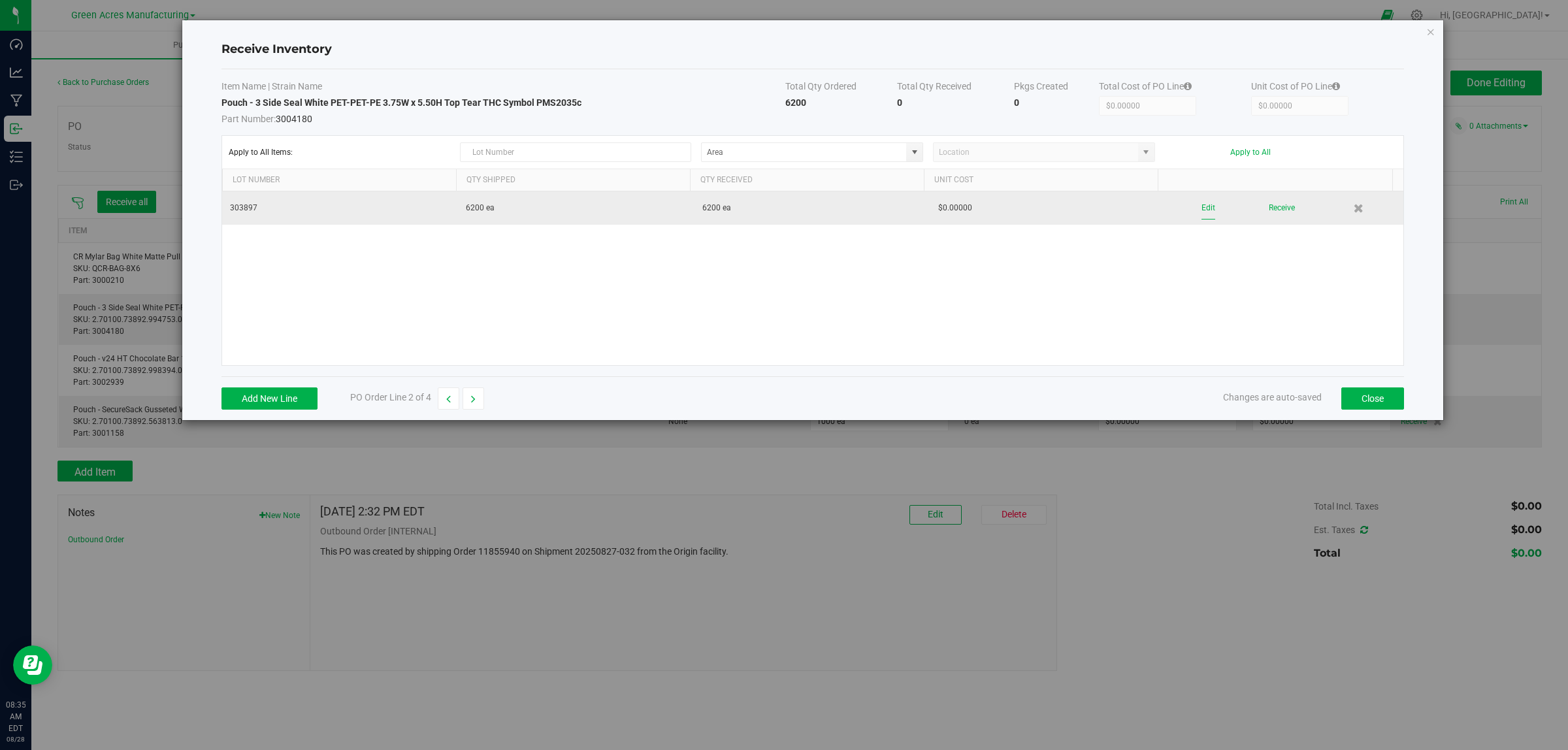
click at [957, 207] on button "Edit" at bounding box center [1208, 208] width 14 height 23
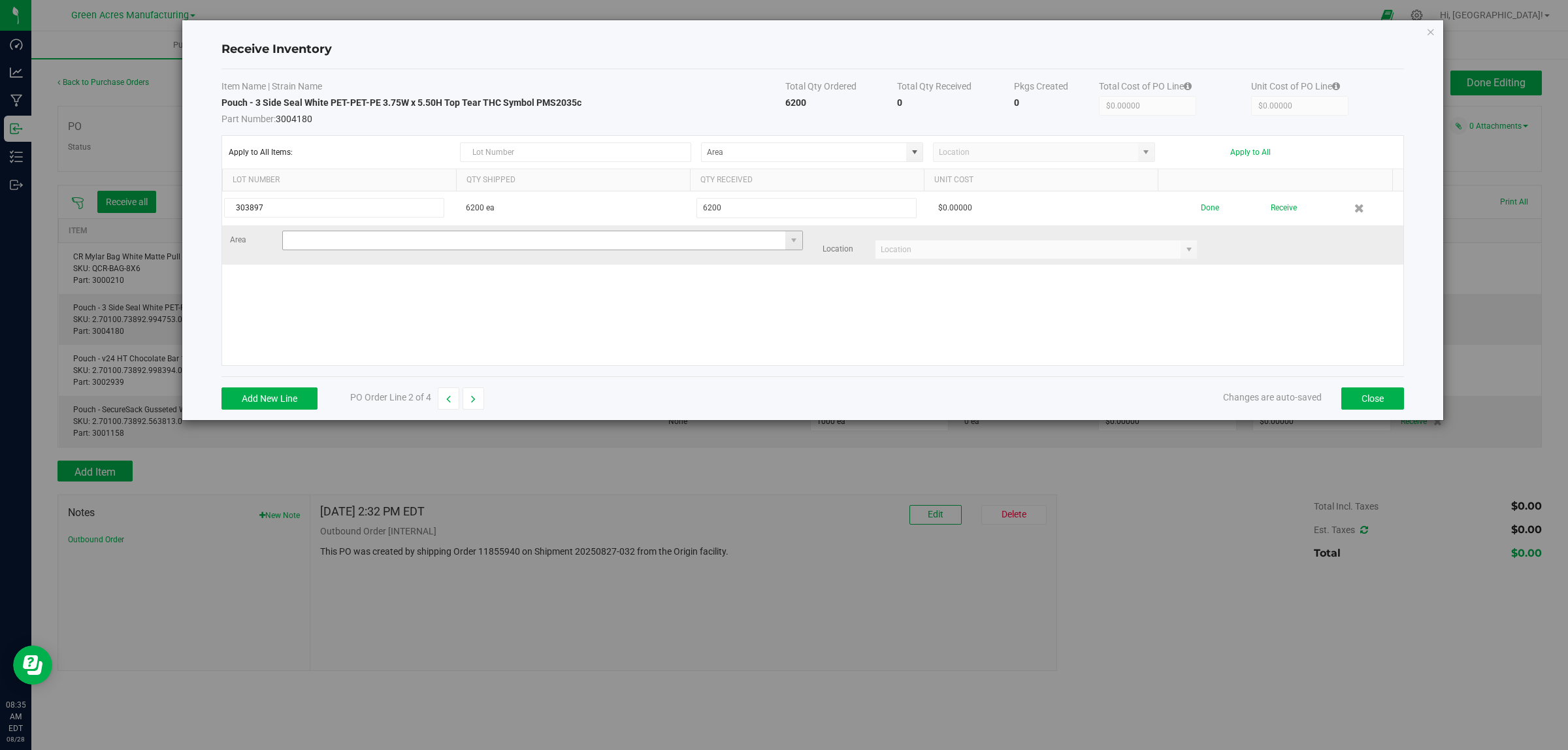
click at [313, 239] on input at bounding box center [534, 241] width 503 height 18
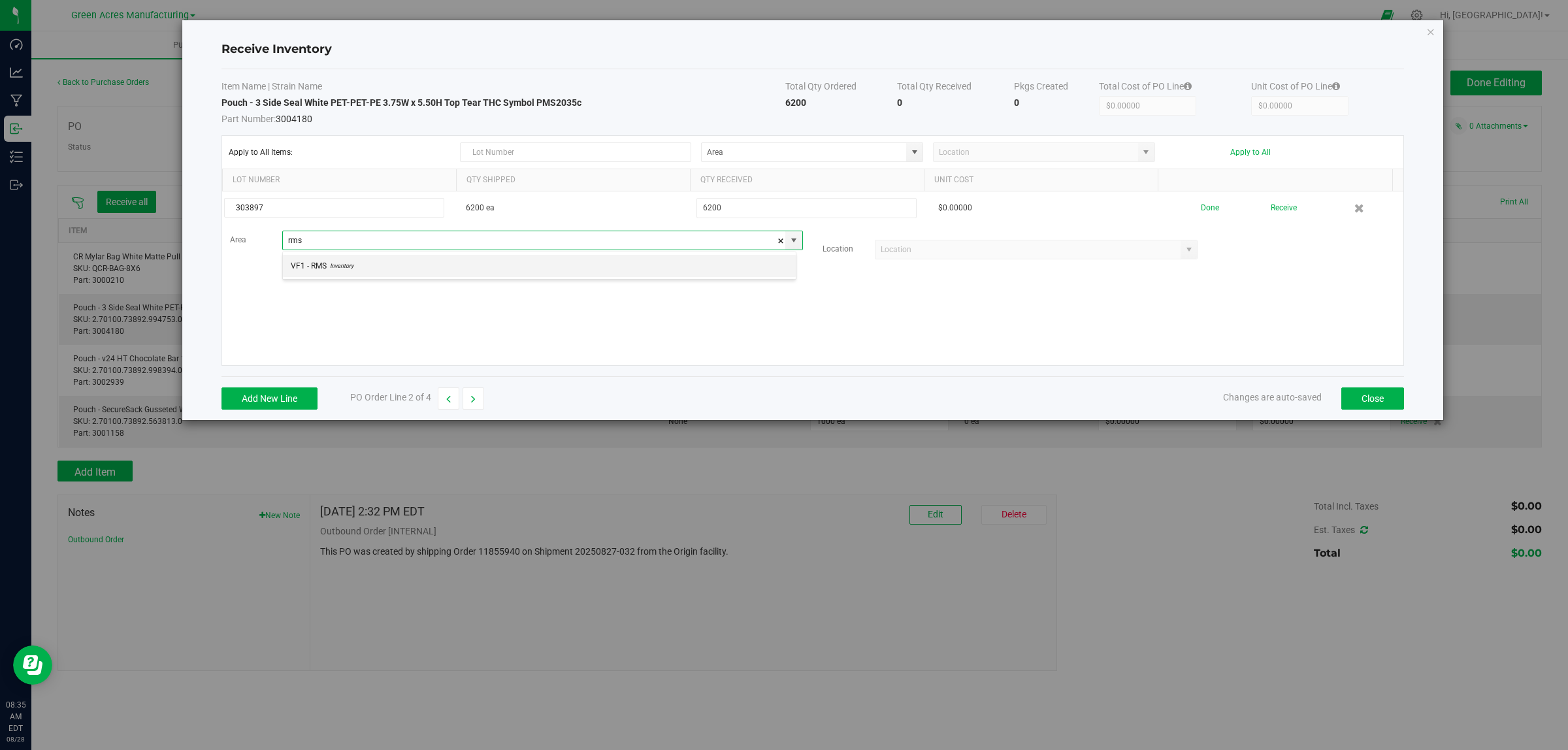
click at [311, 270] on span "VF1 - RMS" at bounding box center [309, 266] width 36 height 20
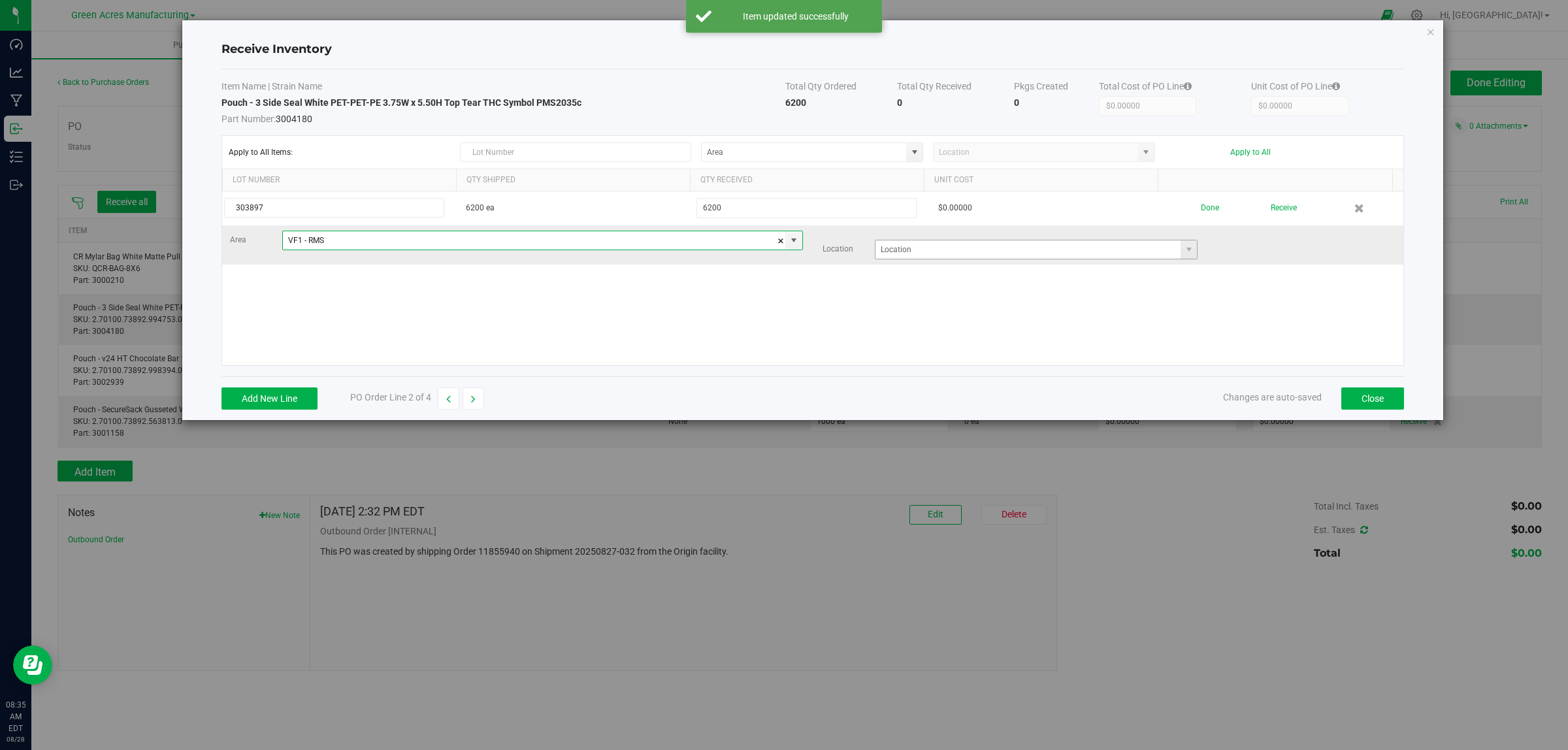
type input "VF1 - RMS"
click at [895, 259] on input at bounding box center [1028, 250] width 306 height 18
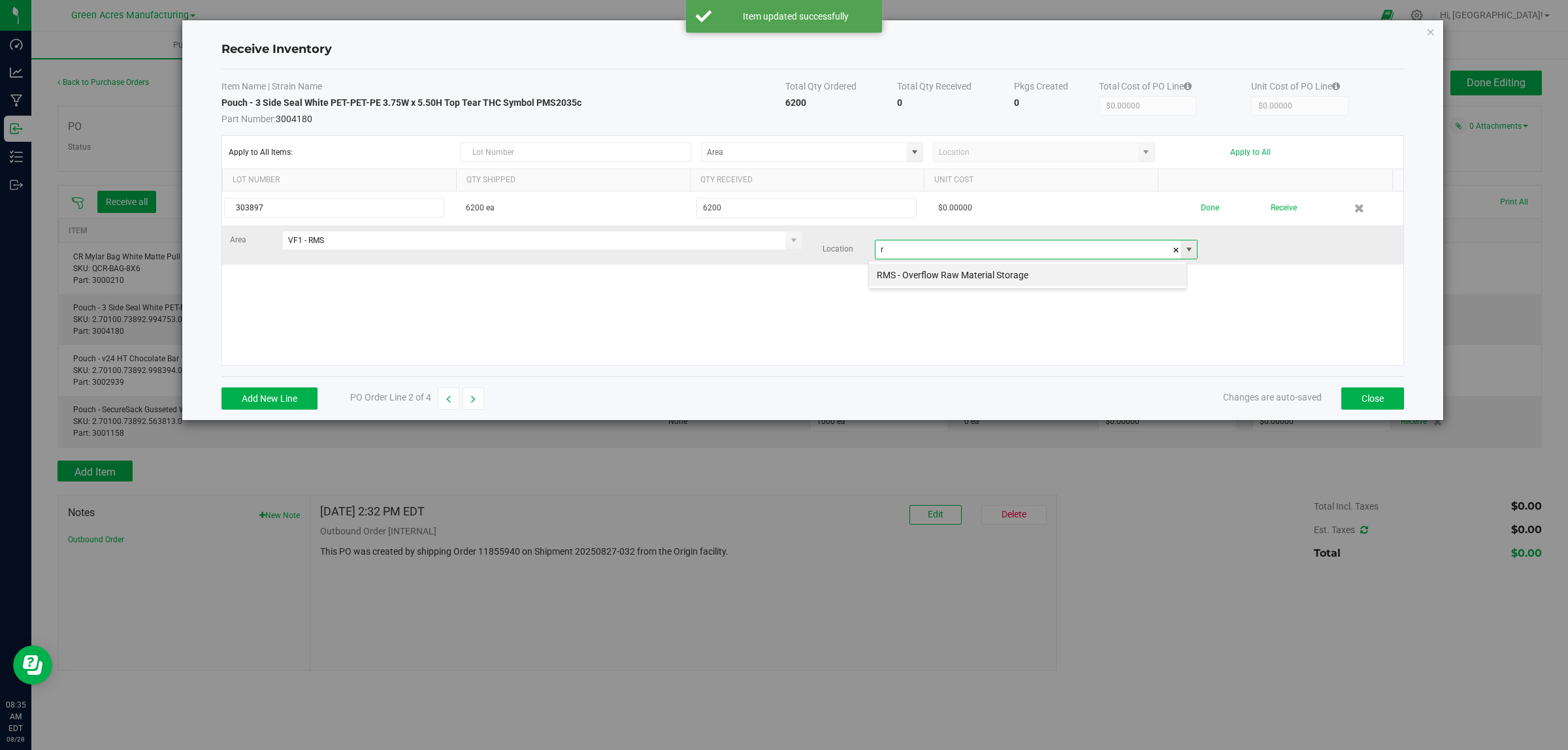
scroll to position [20, 319]
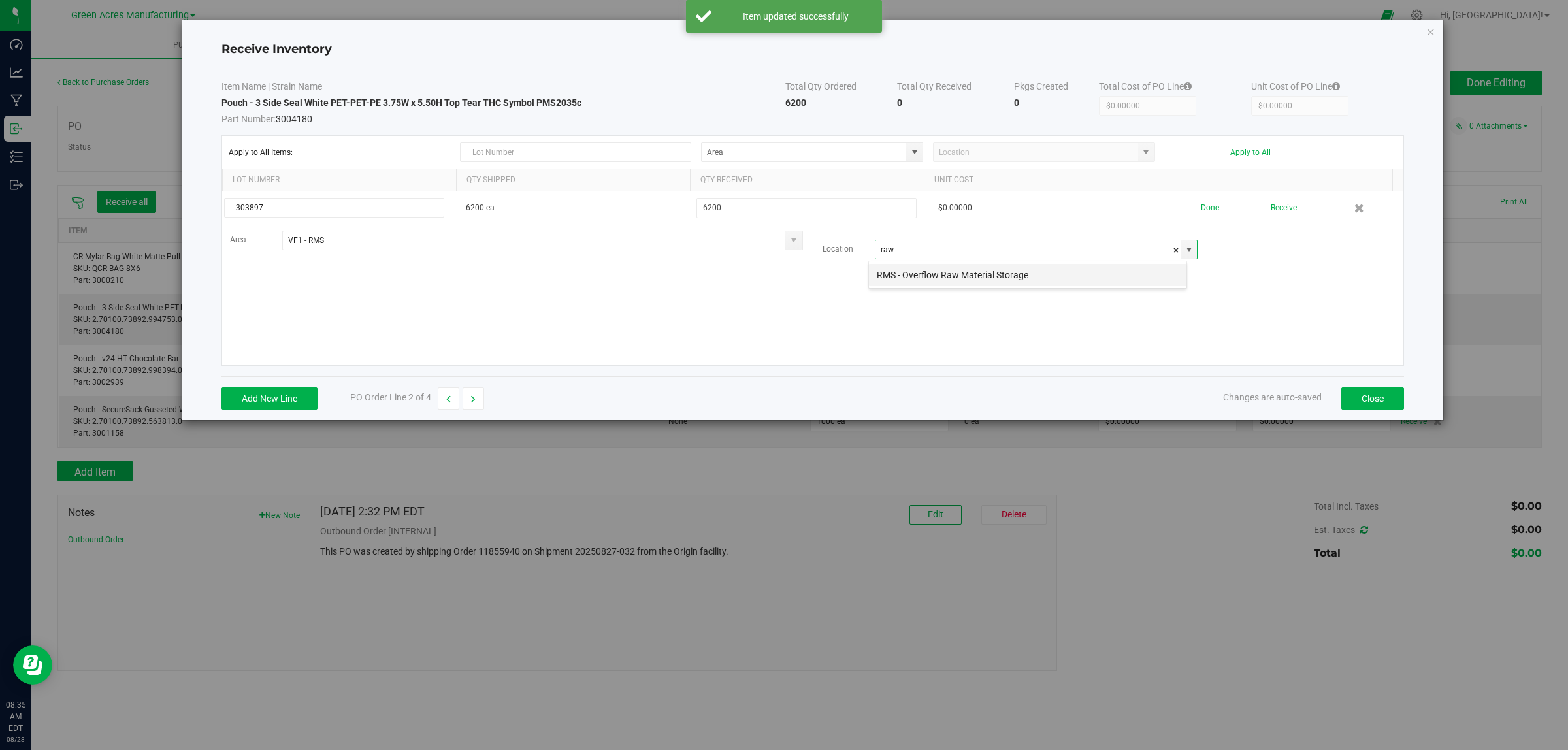
click at [895, 271] on li "RMS - Overflow Raw Material Storage" at bounding box center [1028, 275] width 318 height 22
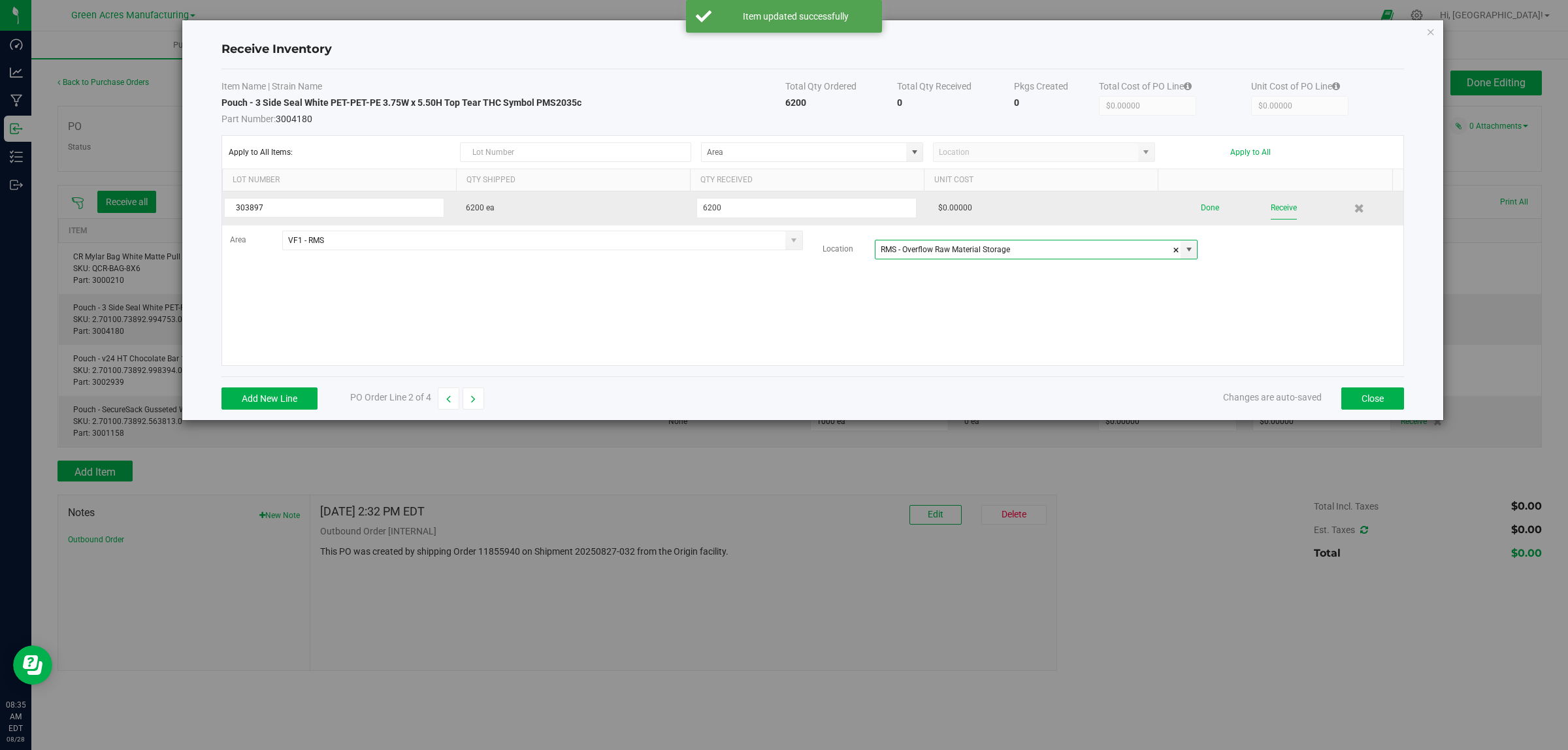
type input "RMS - Overflow Raw Material Storage"
click at [957, 211] on button "Receive" at bounding box center [1284, 208] width 26 height 23
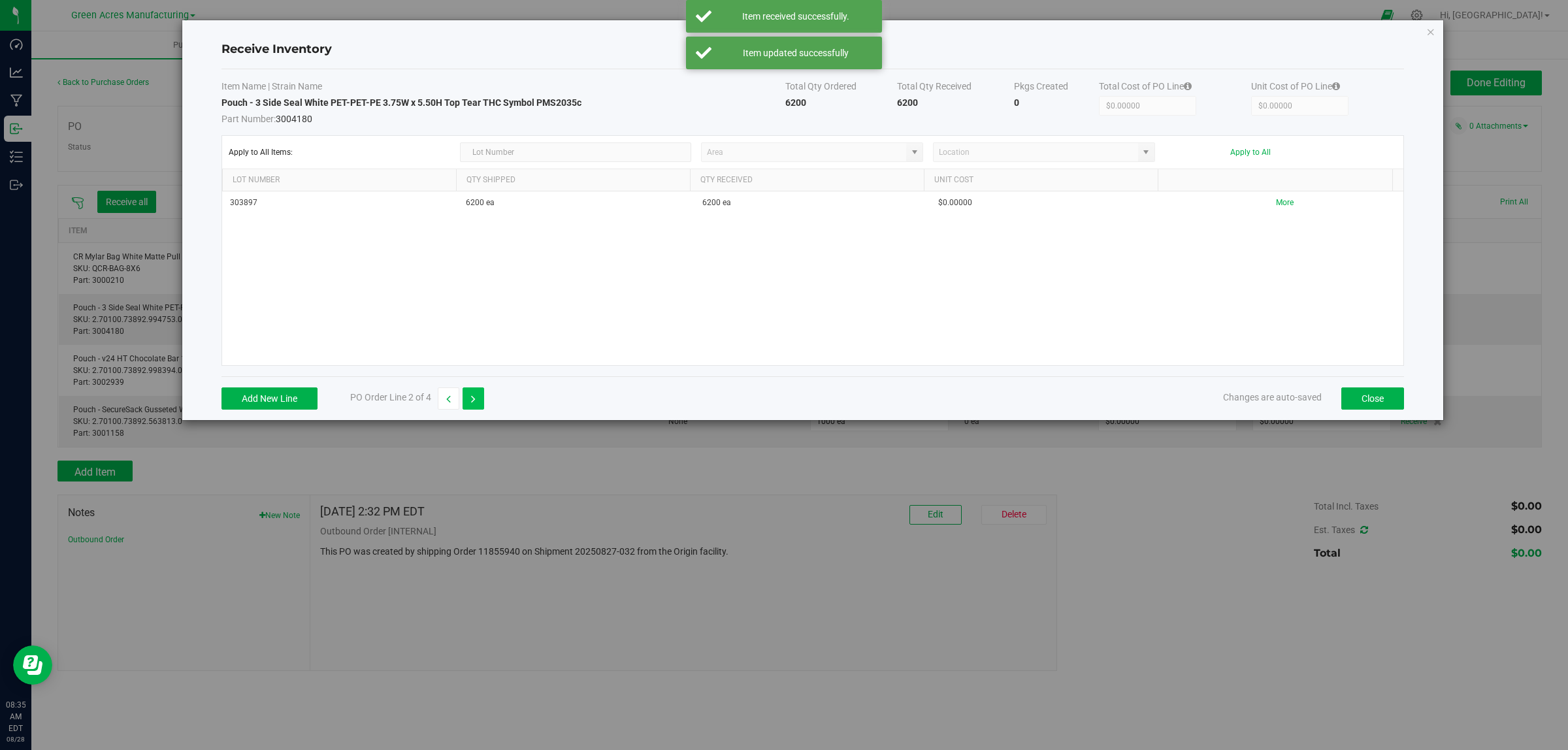
click at [472, 400] on icon "button" at bounding box center [473, 399] width 5 height 9
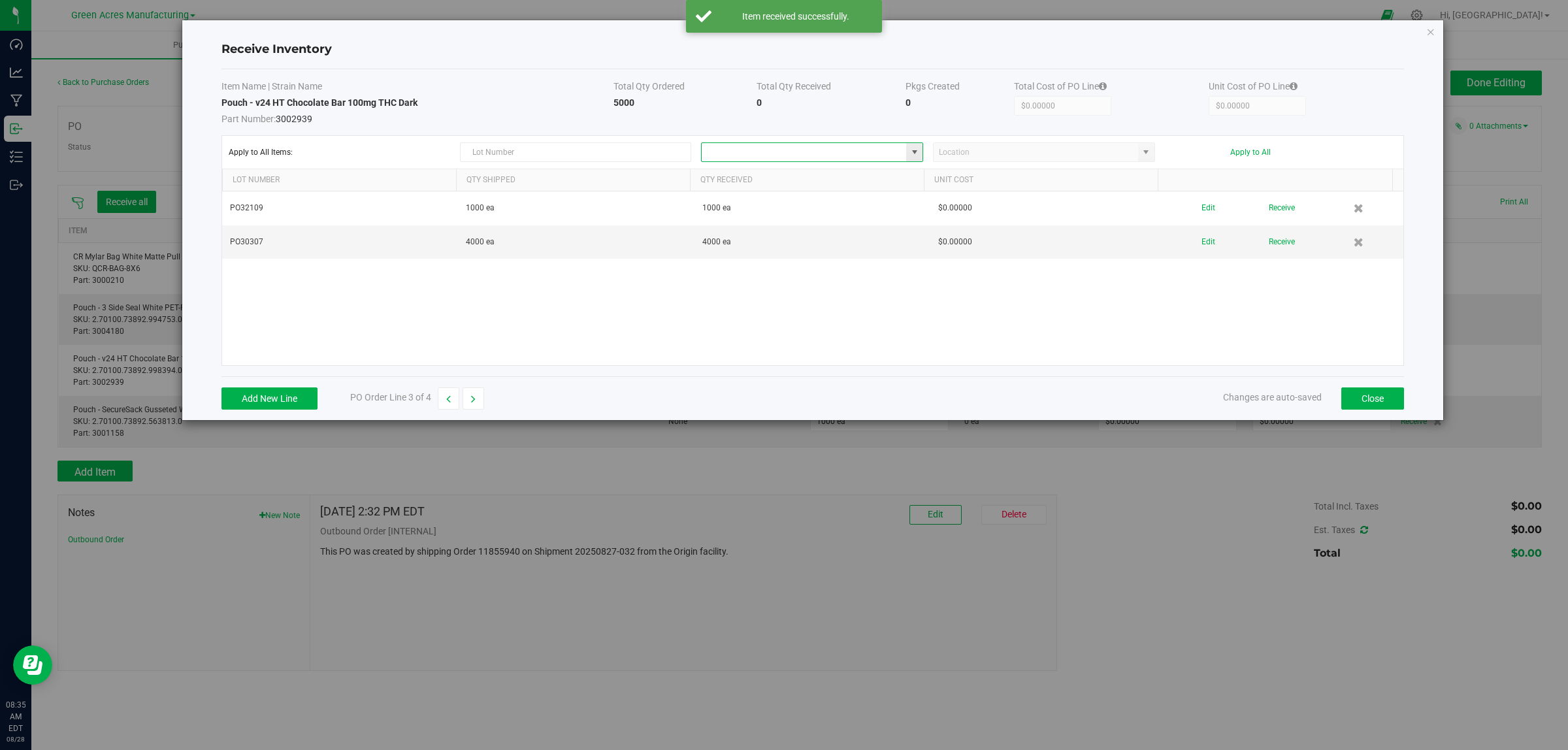
click at [777, 154] on input at bounding box center [804, 153] width 204 height 18
click at [777, 174] on li "VF1 - RMS Inventory" at bounding box center [812, 176] width 220 height 22
type input "VF1 - RMS"
click at [957, 157] on input at bounding box center [1036, 153] width 204 height 18
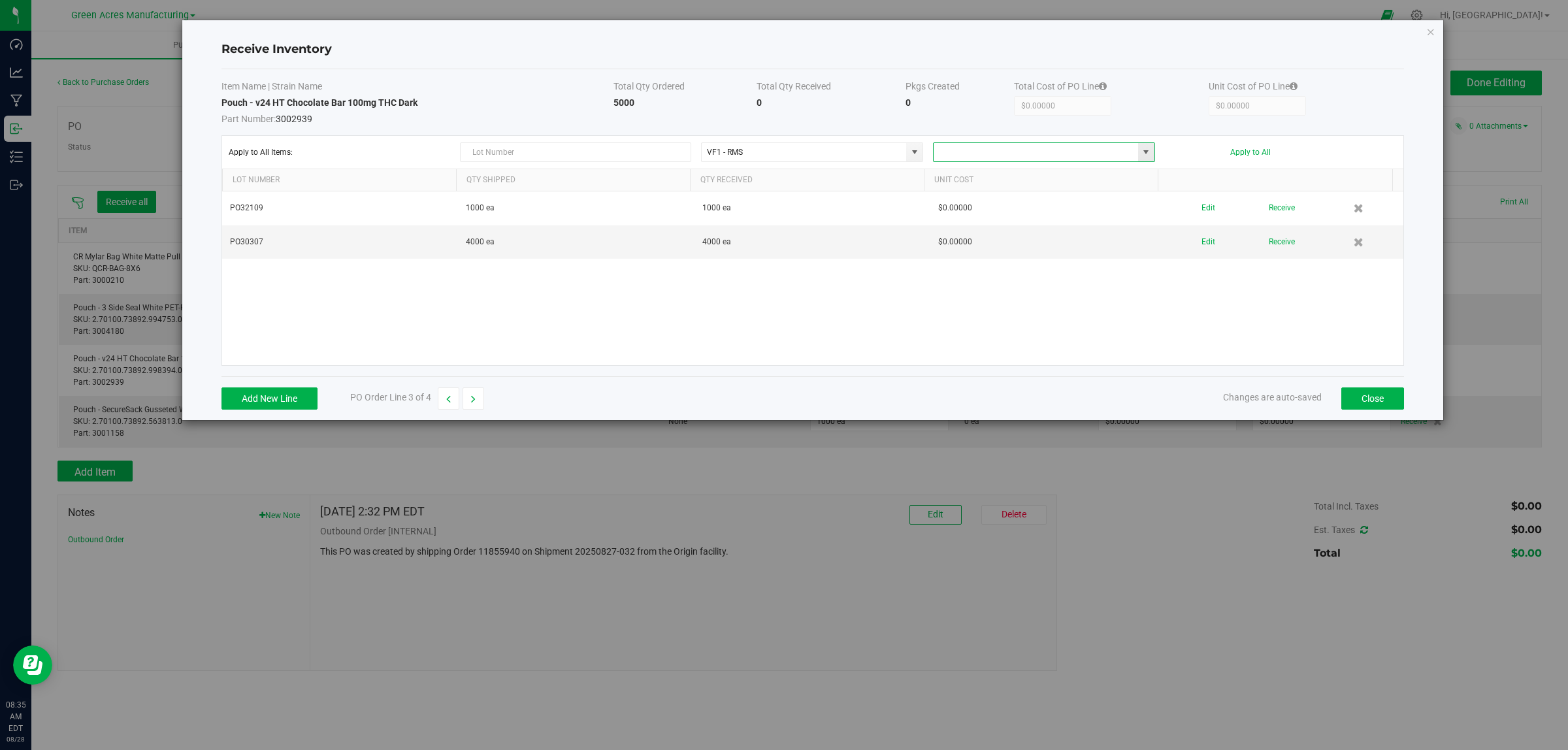
click at [957, 149] on input at bounding box center [1036, 153] width 204 height 18
click at [957, 178] on li "RMS - Overflow Raw Material Storage" at bounding box center [1044, 176] width 220 height 22
type input "RMS - Overflow Raw Material Storage"
click at [957, 153] on button "Apply to All" at bounding box center [1250, 153] width 41 height 9
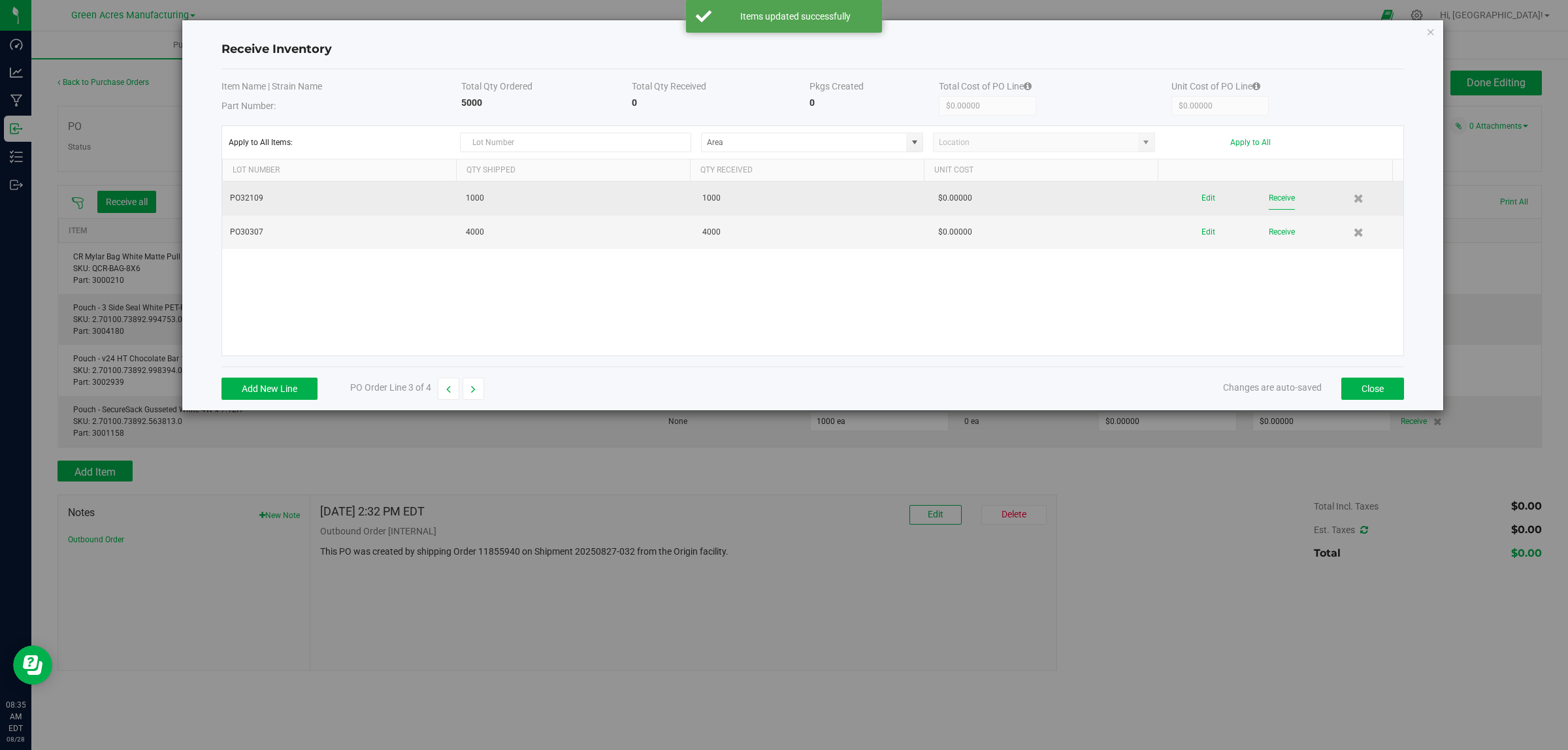
click at [957, 196] on button "Receive" at bounding box center [1282, 198] width 26 height 23
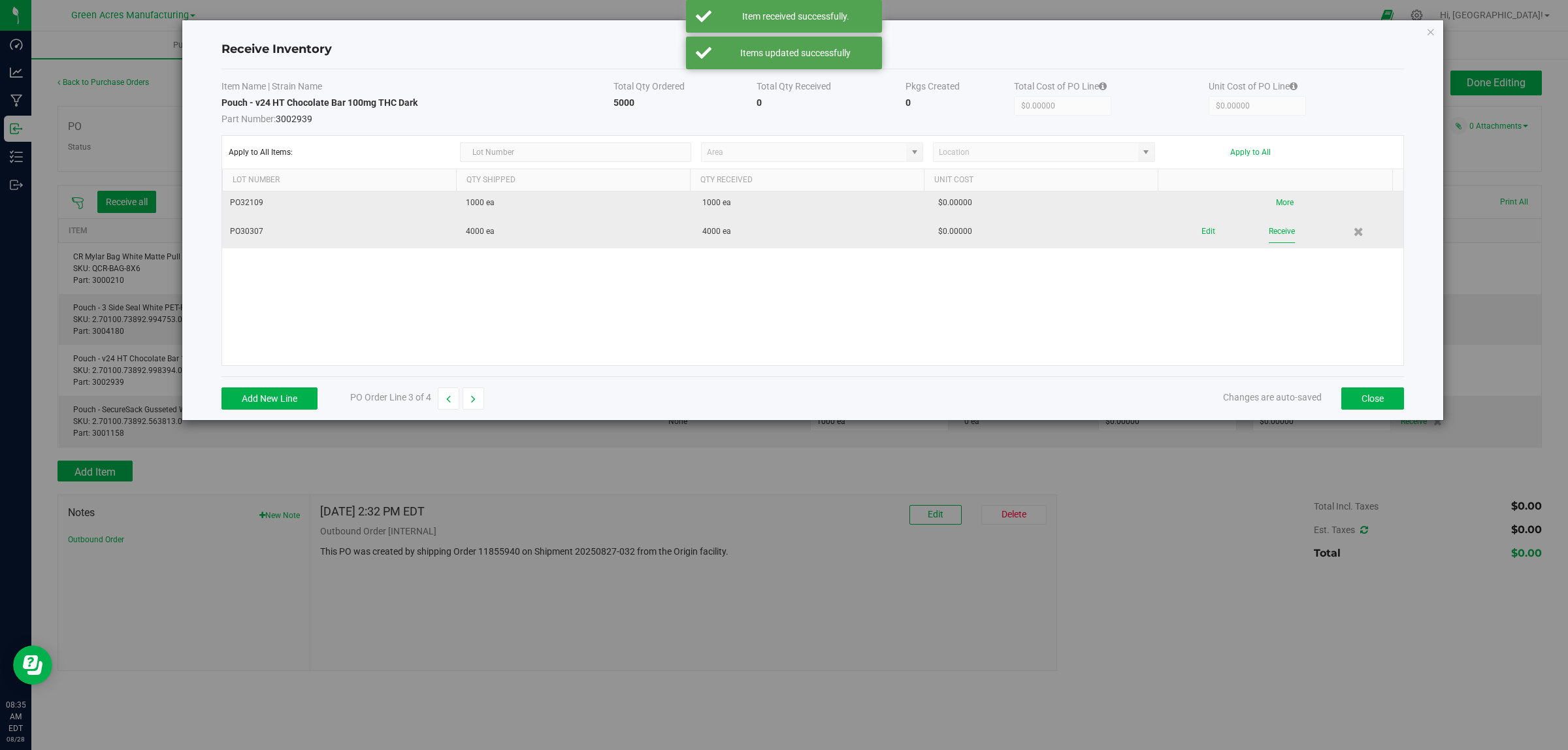
click at [957, 232] on button "Receive" at bounding box center [1282, 231] width 26 height 23
click at [491, 396] on div "Add New Line PO Order Line 3 of 4 Changes are auto-saved Close" at bounding box center [813, 398] width 1183 height 44
click at [479, 399] on button "button" at bounding box center [473, 399] width 22 height 22
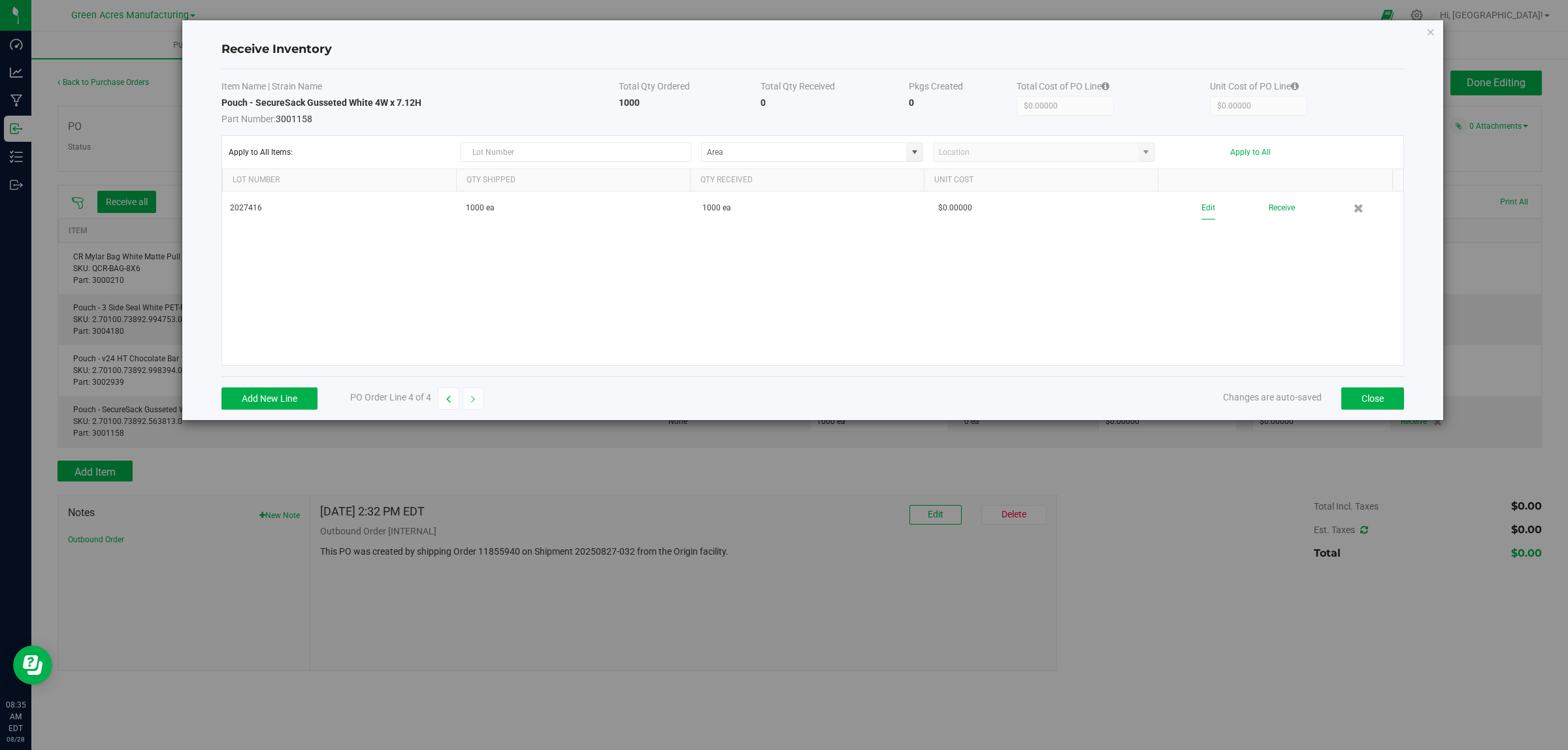
click at [957, 208] on button "Edit" at bounding box center [1208, 208] width 14 height 23
click at [353, 243] on input at bounding box center [534, 241] width 503 height 18
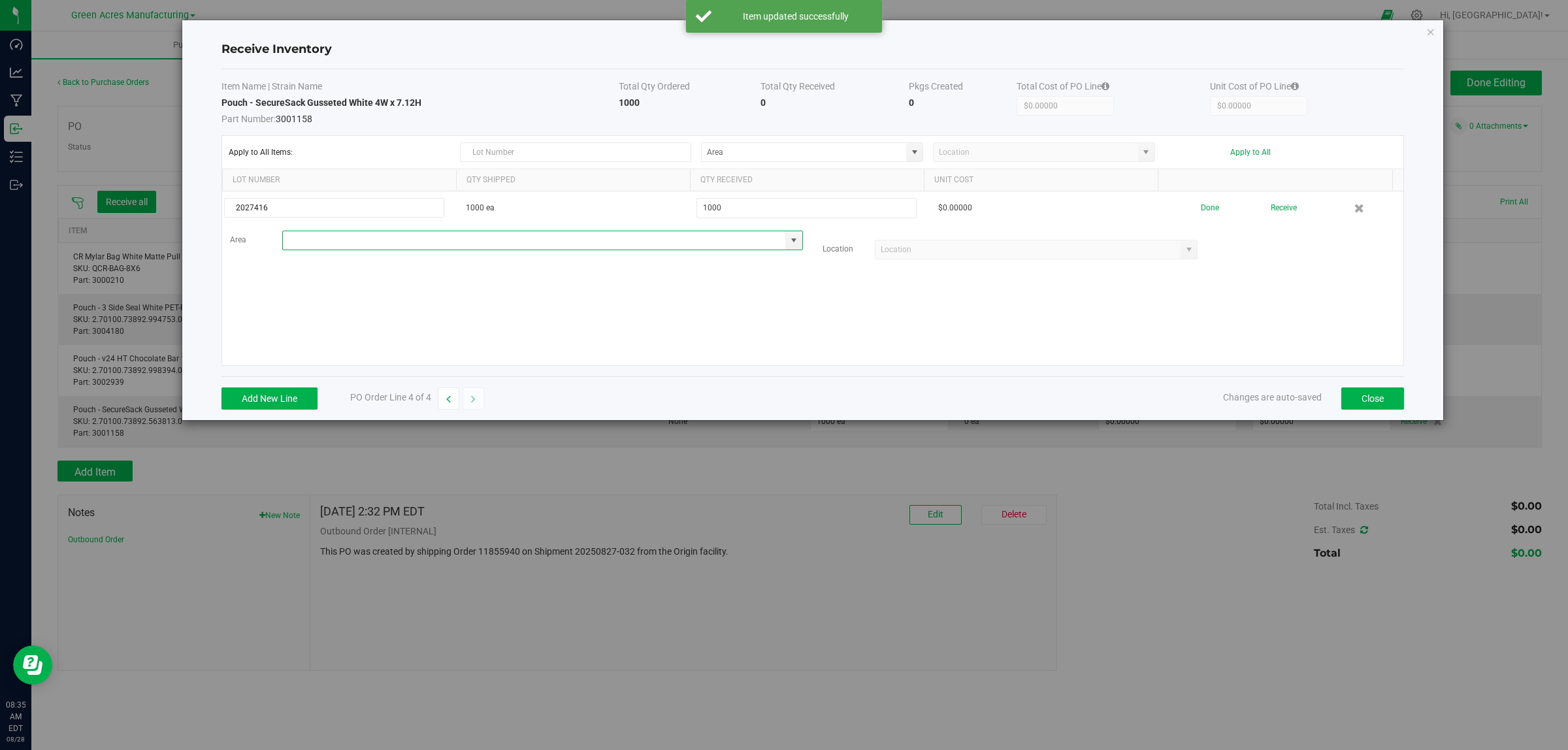
type input "m"
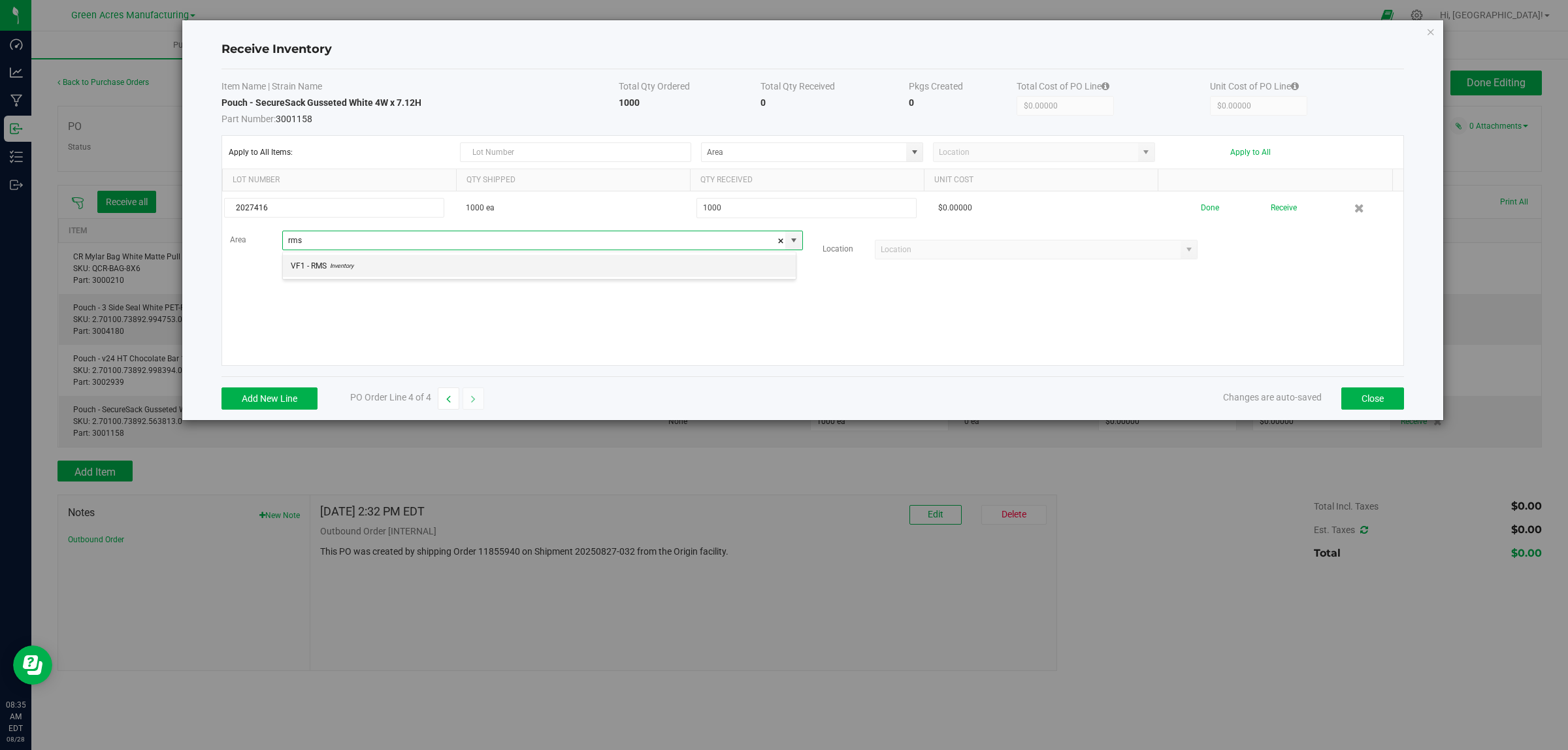
click at [328, 269] on span "Inventory" at bounding box center [340, 266] width 26 height 20
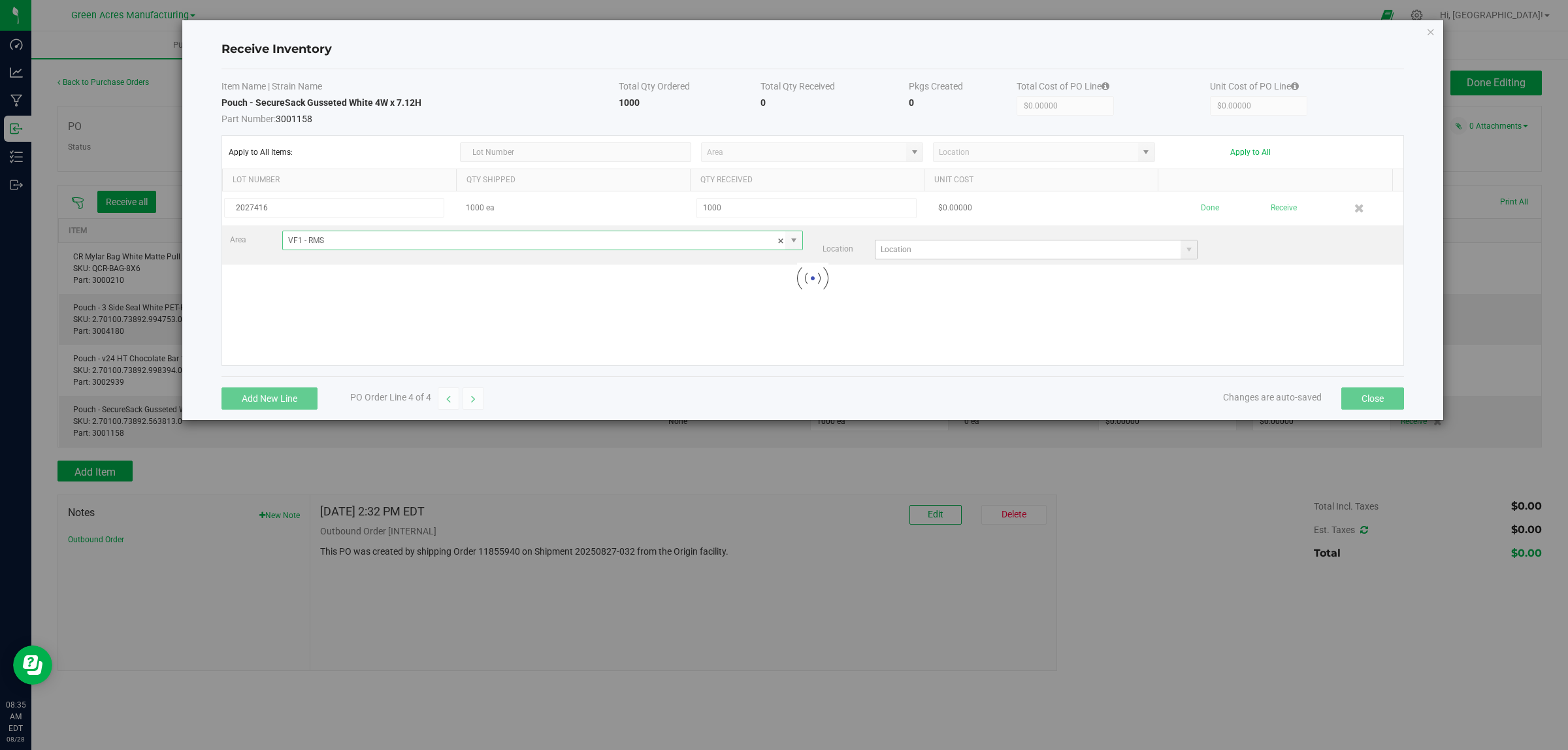
type input "VF1 - RMS"
click at [899, 248] on input at bounding box center [1028, 250] width 306 height 18
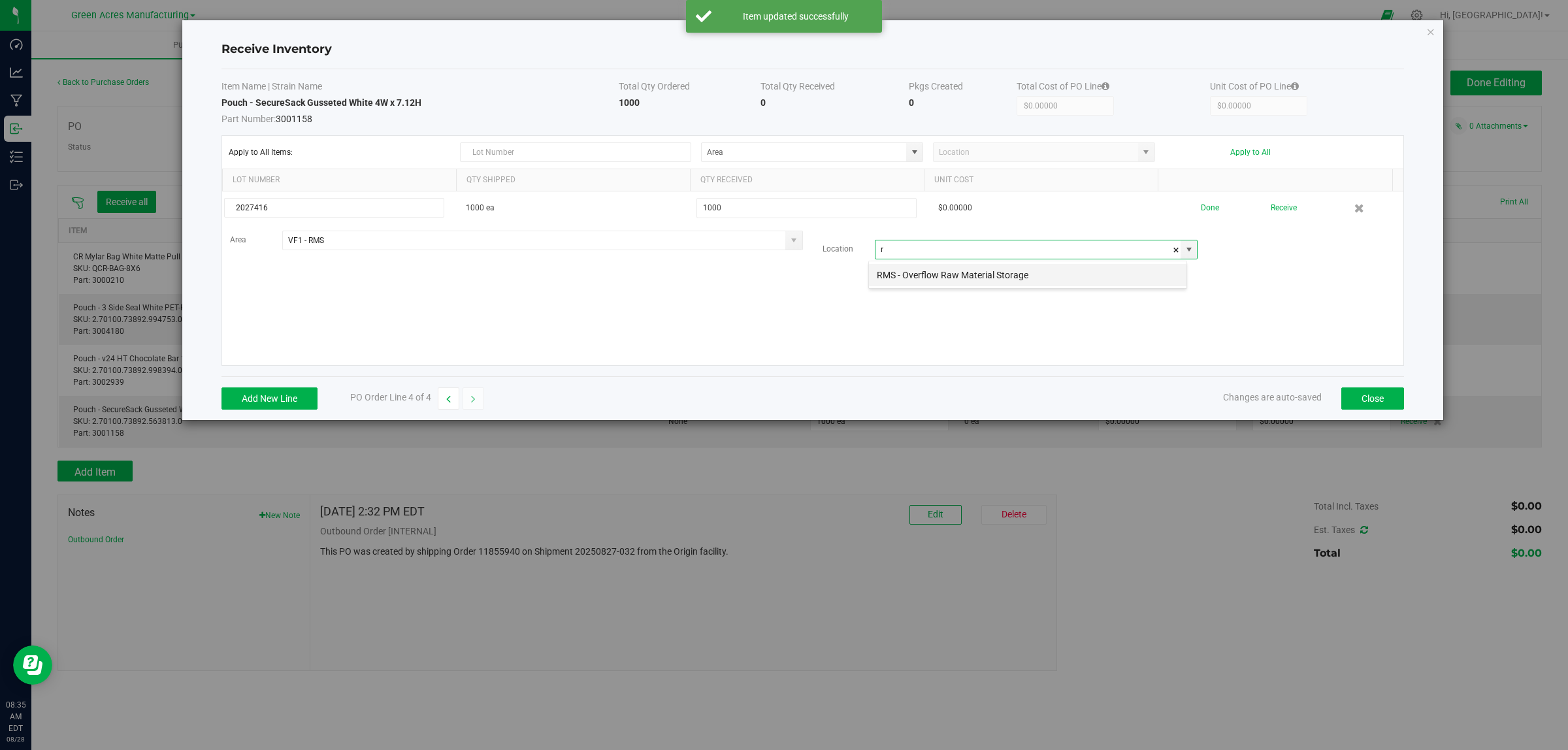
scroll to position [20, 319]
click at [904, 273] on li "RMS - Overflow Raw Material Storage" at bounding box center [1028, 275] width 318 height 22
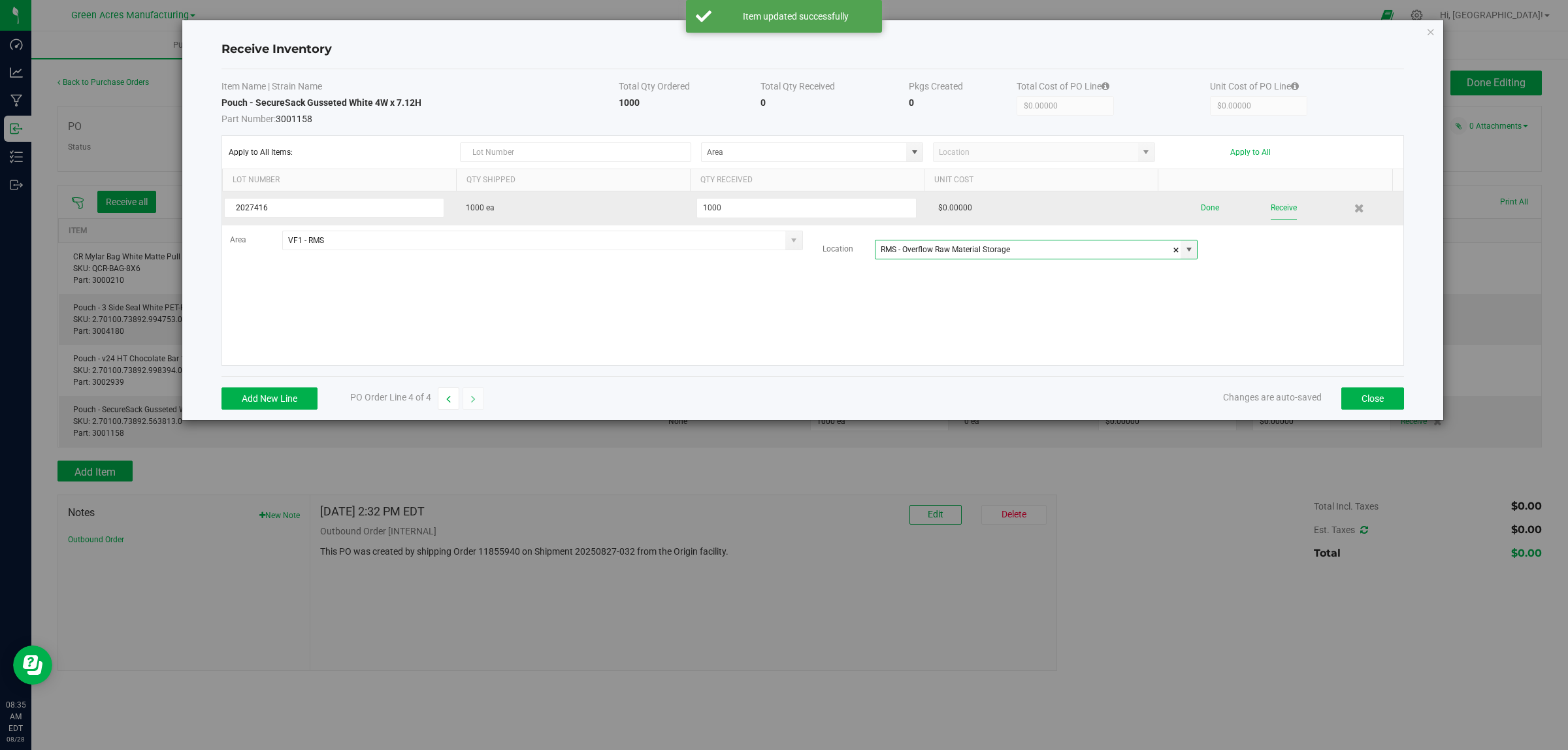
type input "RMS - Overflow Raw Material Storage"
click at [957, 212] on button "Receive" at bounding box center [1284, 208] width 26 height 23
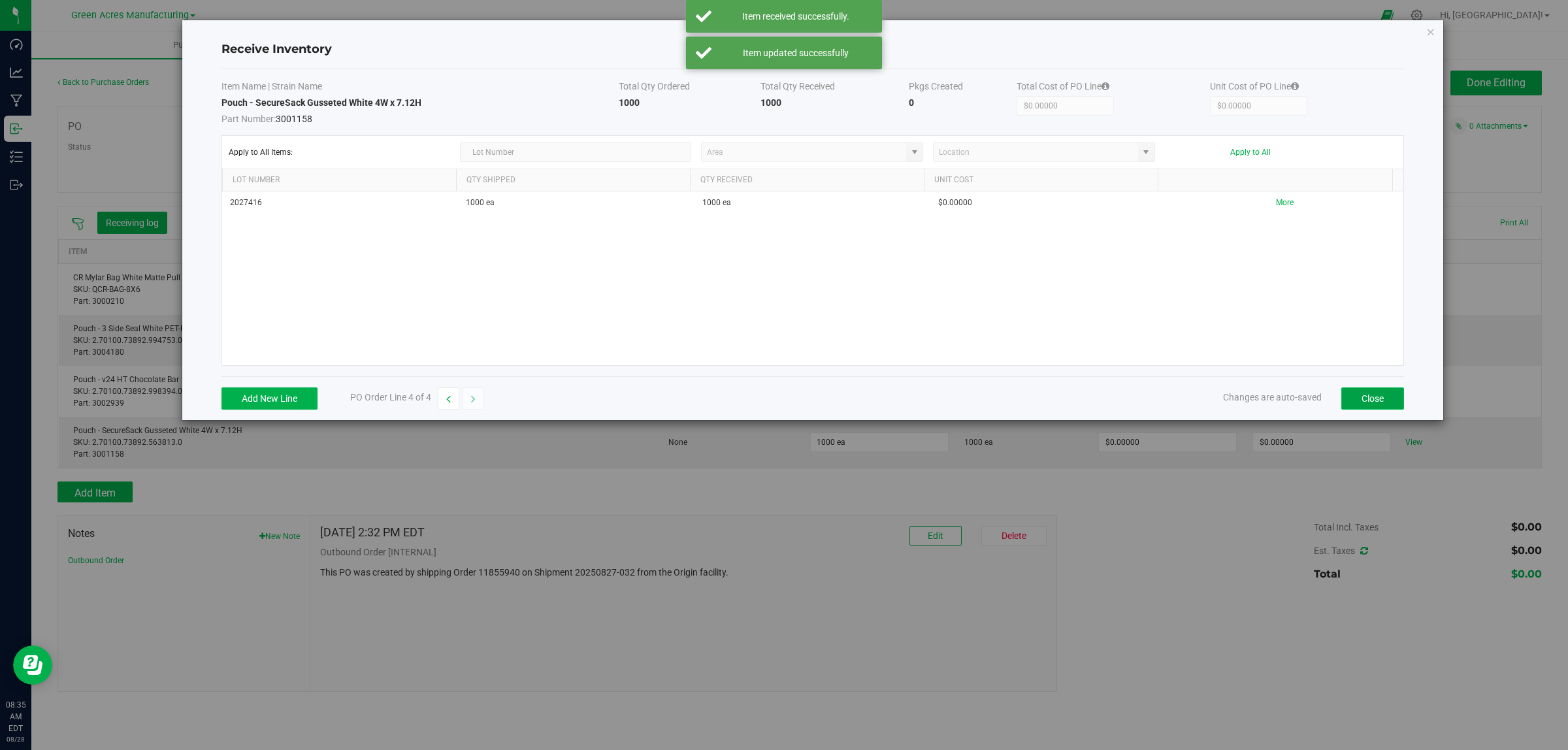
click at [957, 402] on button "Close" at bounding box center [1373, 399] width 63 height 22
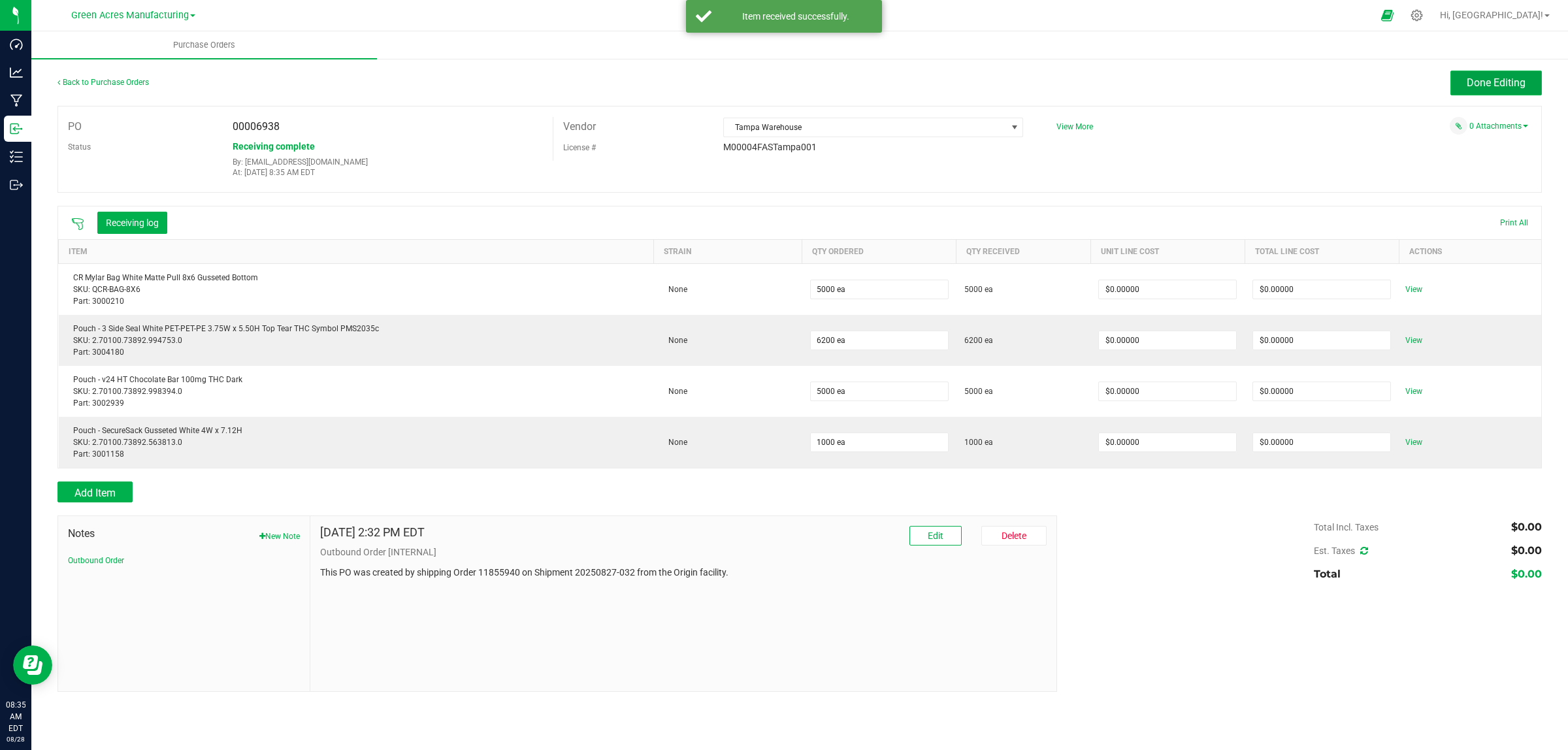
click at [957, 87] on span "Done Editing" at bounding box center [1496, 83] width 59 height 13
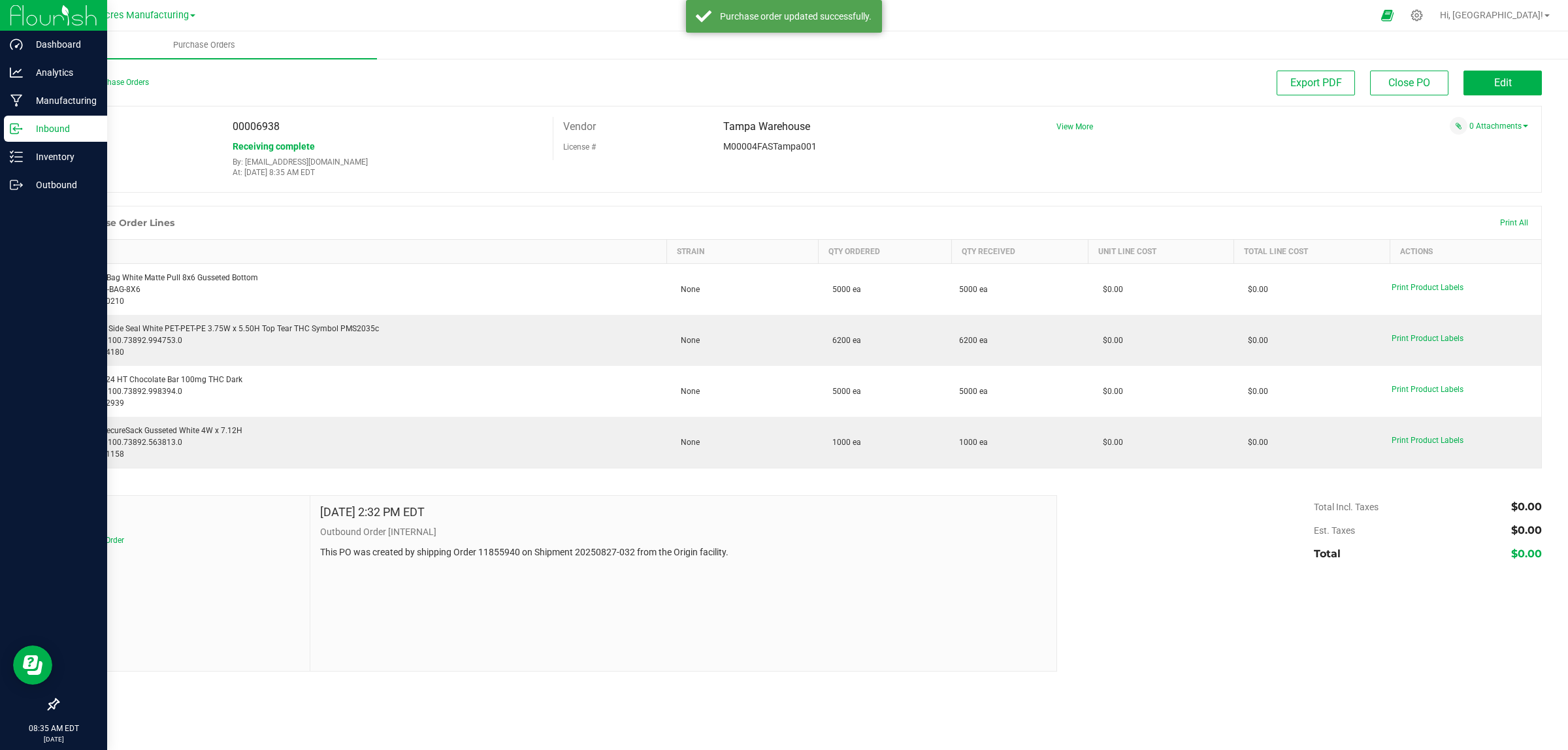
click at [12, 124] on icon at bounding box center [16, 129] width 13 height 13
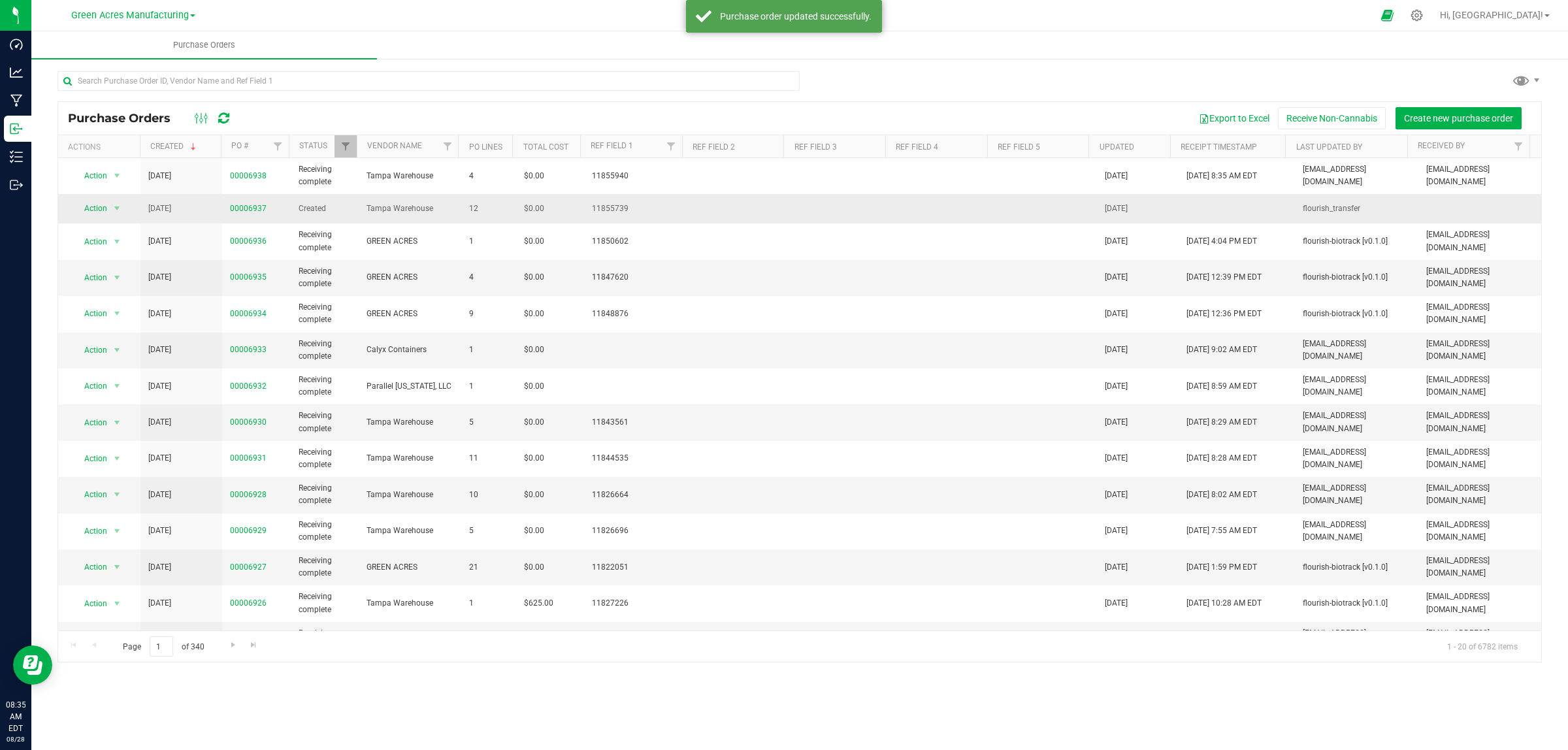
click at [255, 213] on span "00006937" at bounding box center [248, 209] width 36 height 13
click at [255, 211] on link "00006937" at bounding box center [248, 208] width 36 height 9
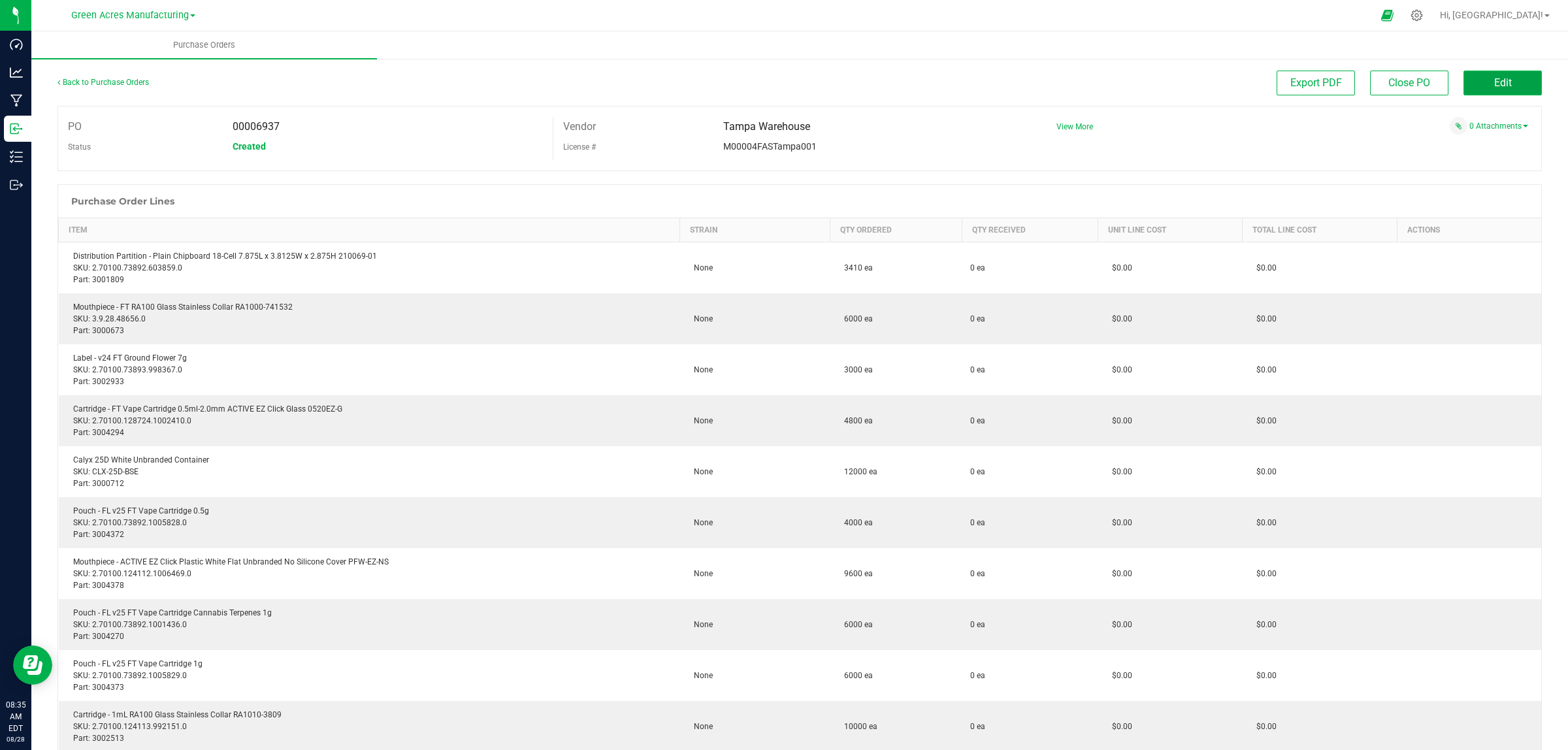
click at [957, 78] on button "Edit" at bounding box center [1503, 83] width 78 height 25
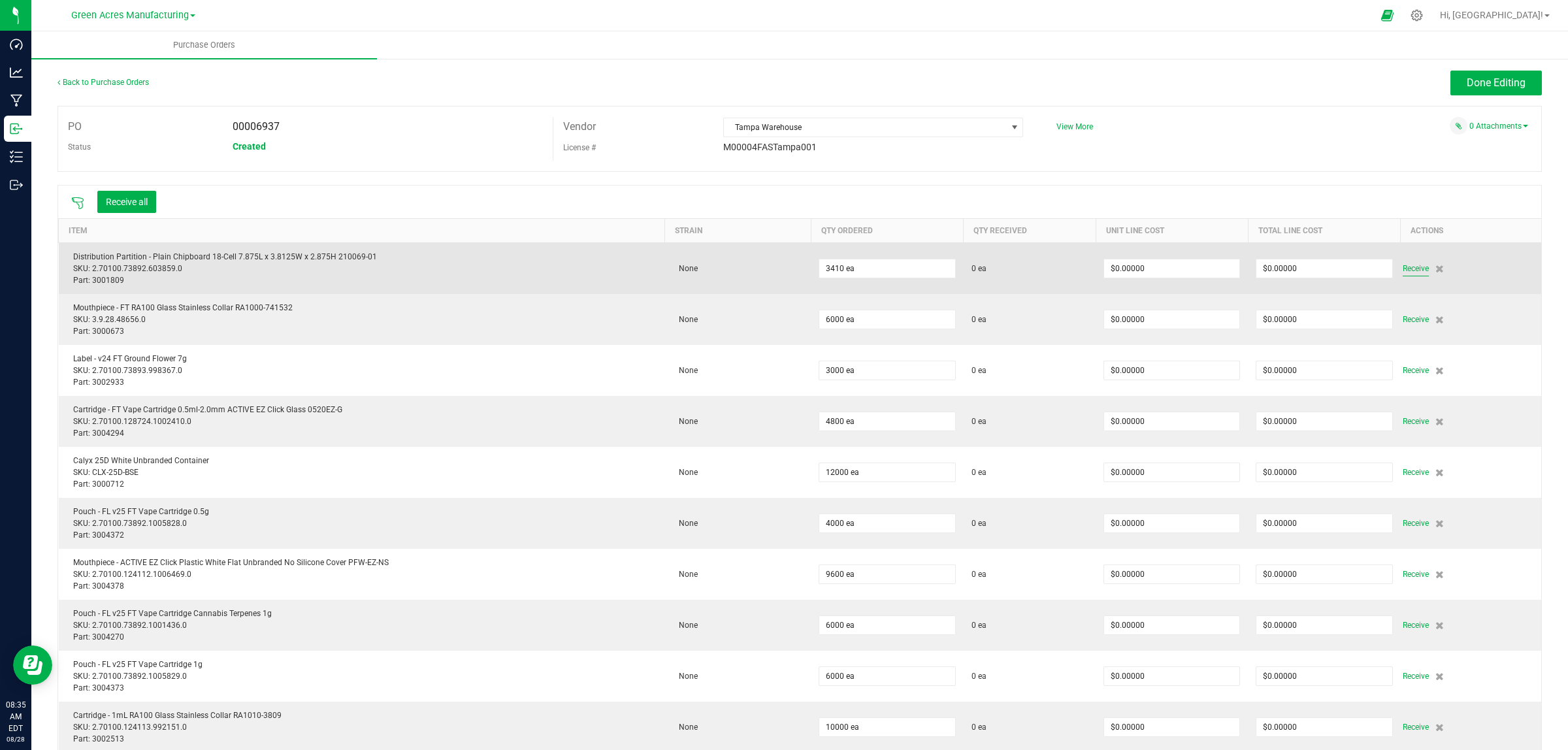
click at [957, 262] on span "Receive" at bounding box center [1415, 268] width 26 height 15
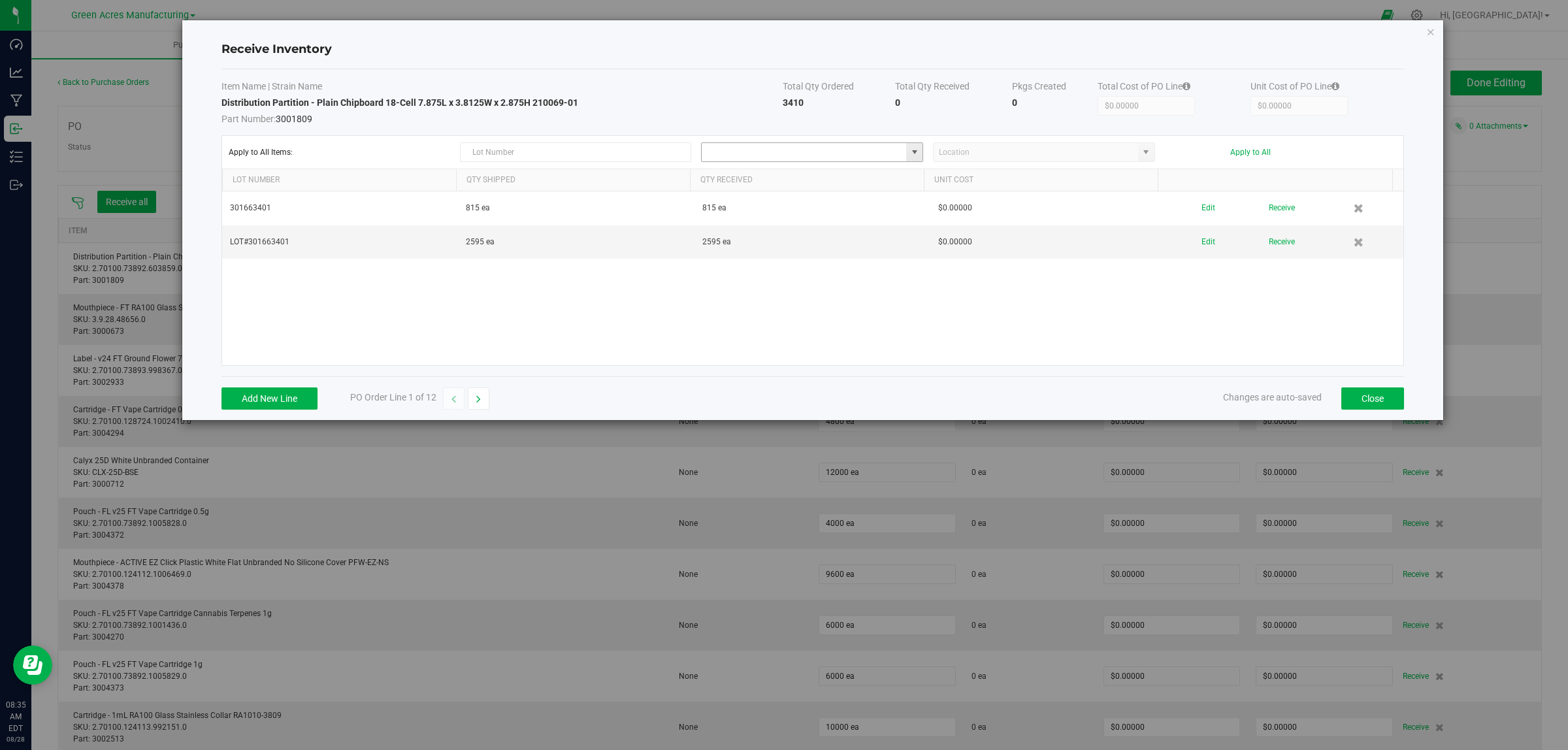
click at [859, 152] on input at bounding box center [804, 153] width 204 height 18
click at [481, 404] on icon "button" at bounding box center [478, 399] width 5 height 9
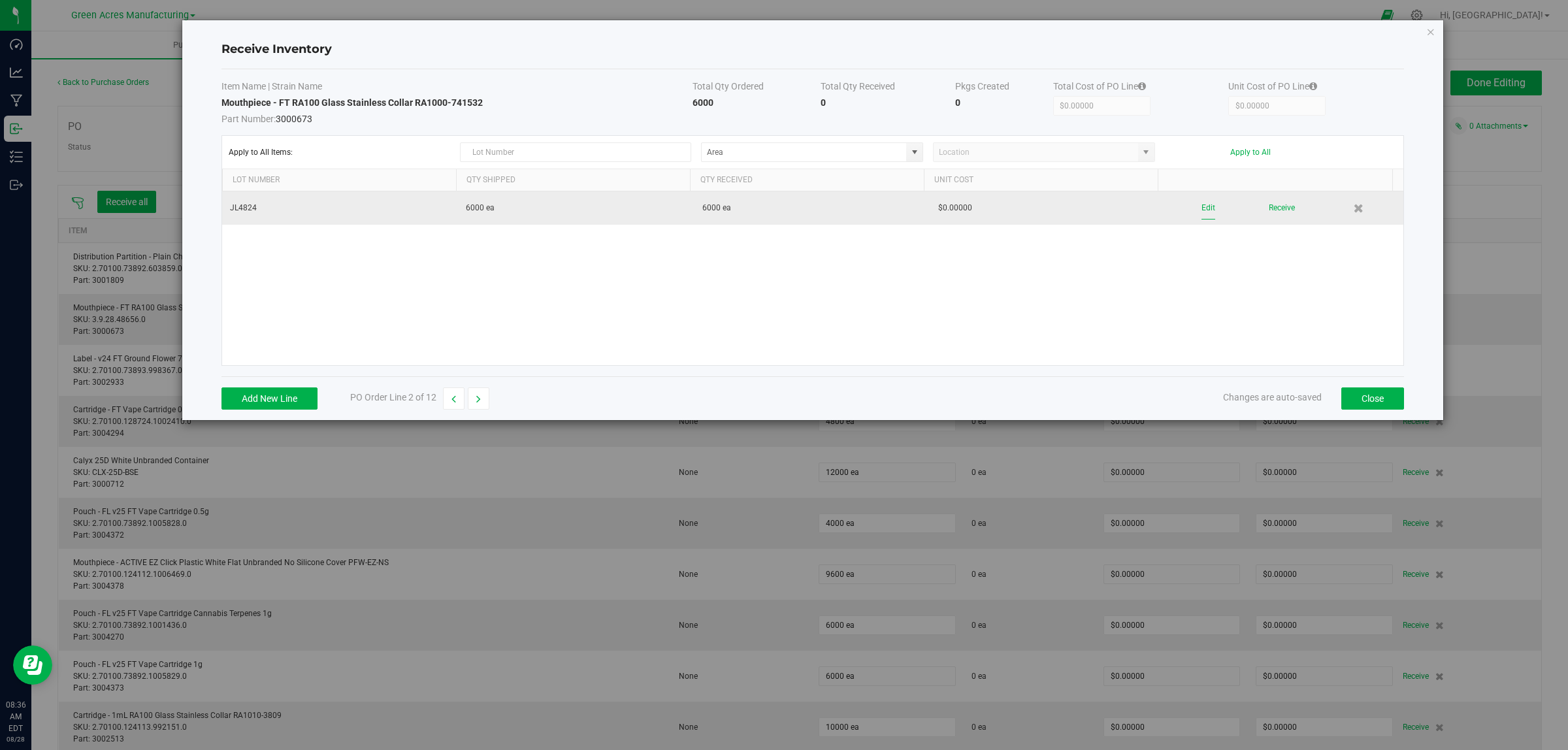
click at [957, 210] on button "Edit" at bounding box center [1208, 208] width 14 height 23
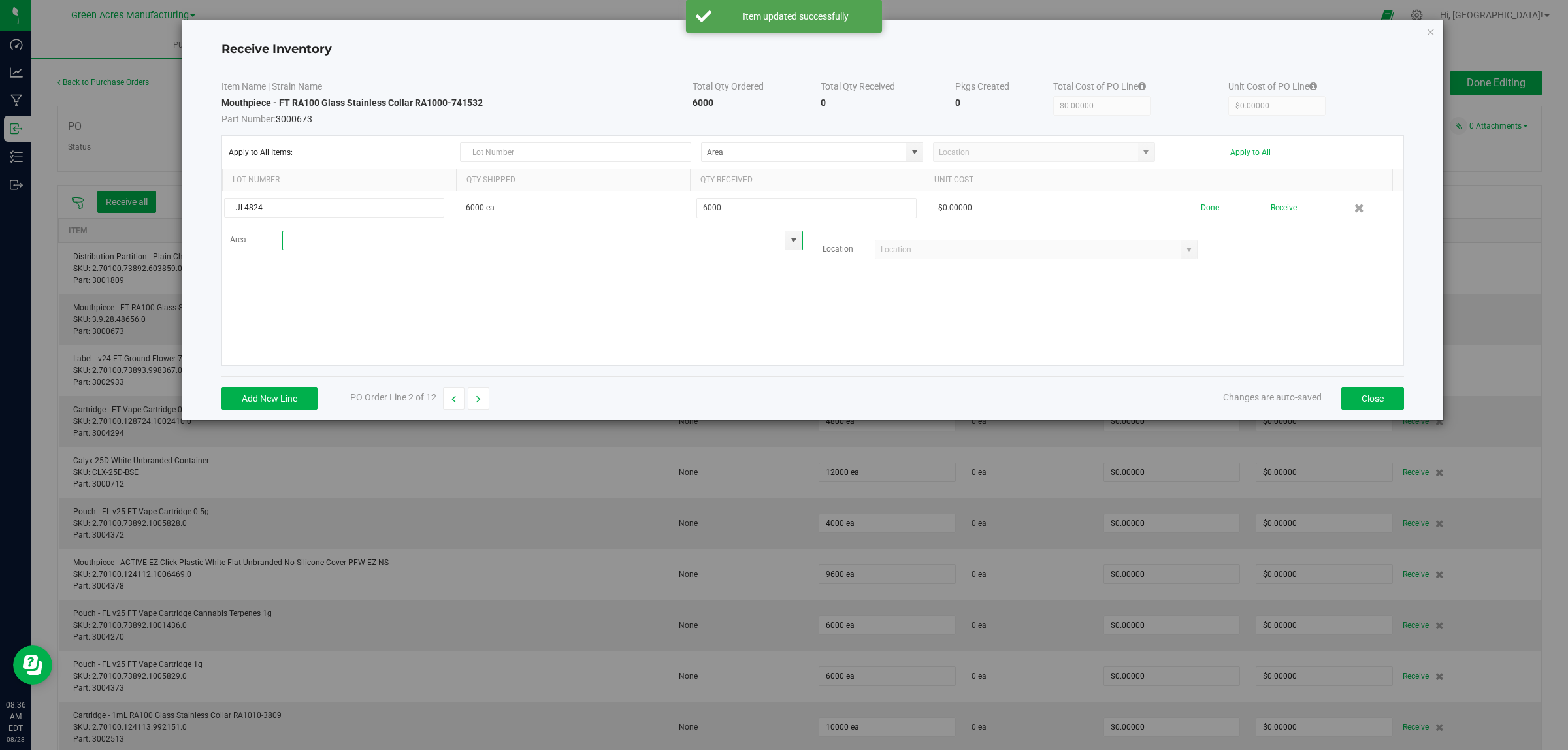
click at [379, 241] on input at bounding box center [534, 241] width 503 height 18
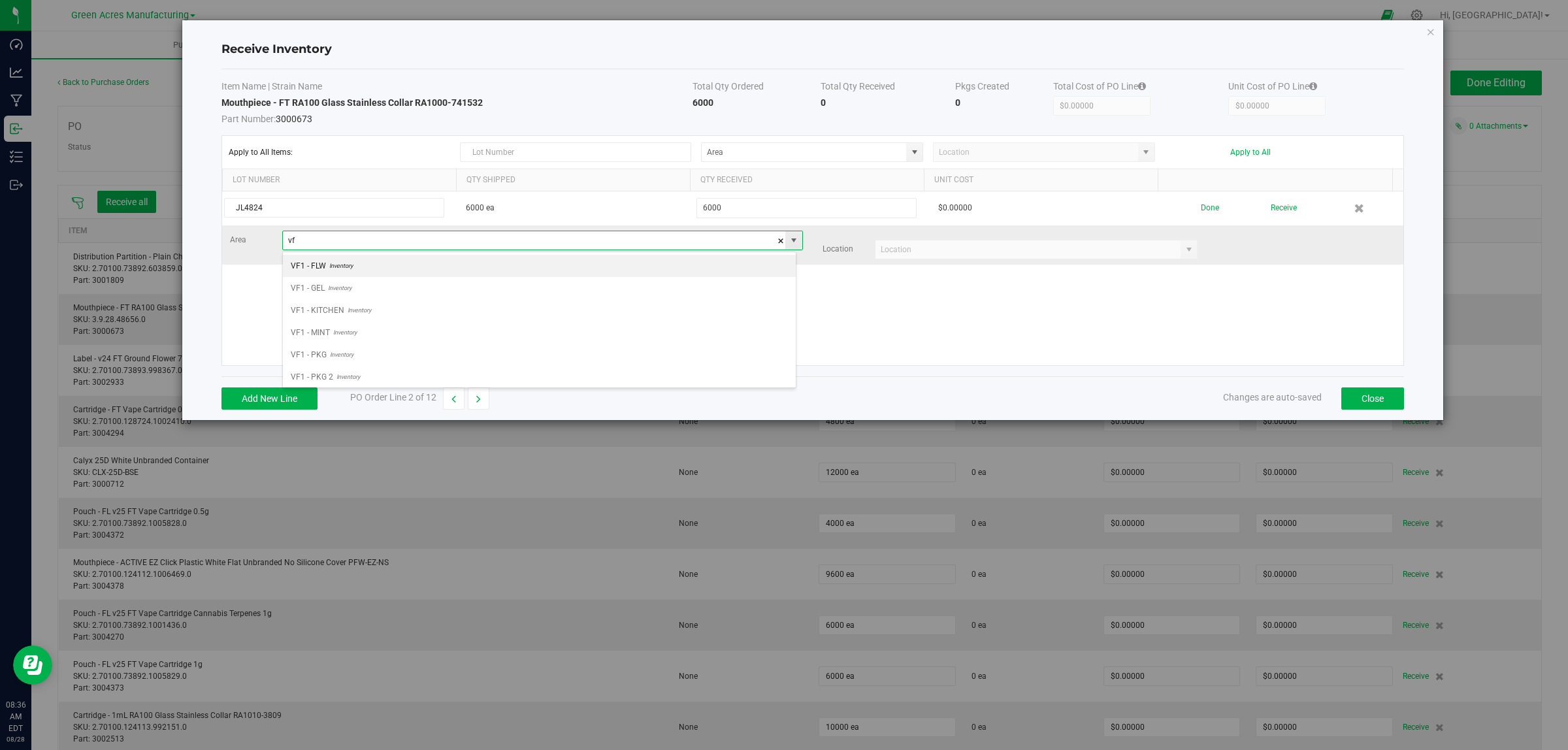
scroll to position [20, 513]
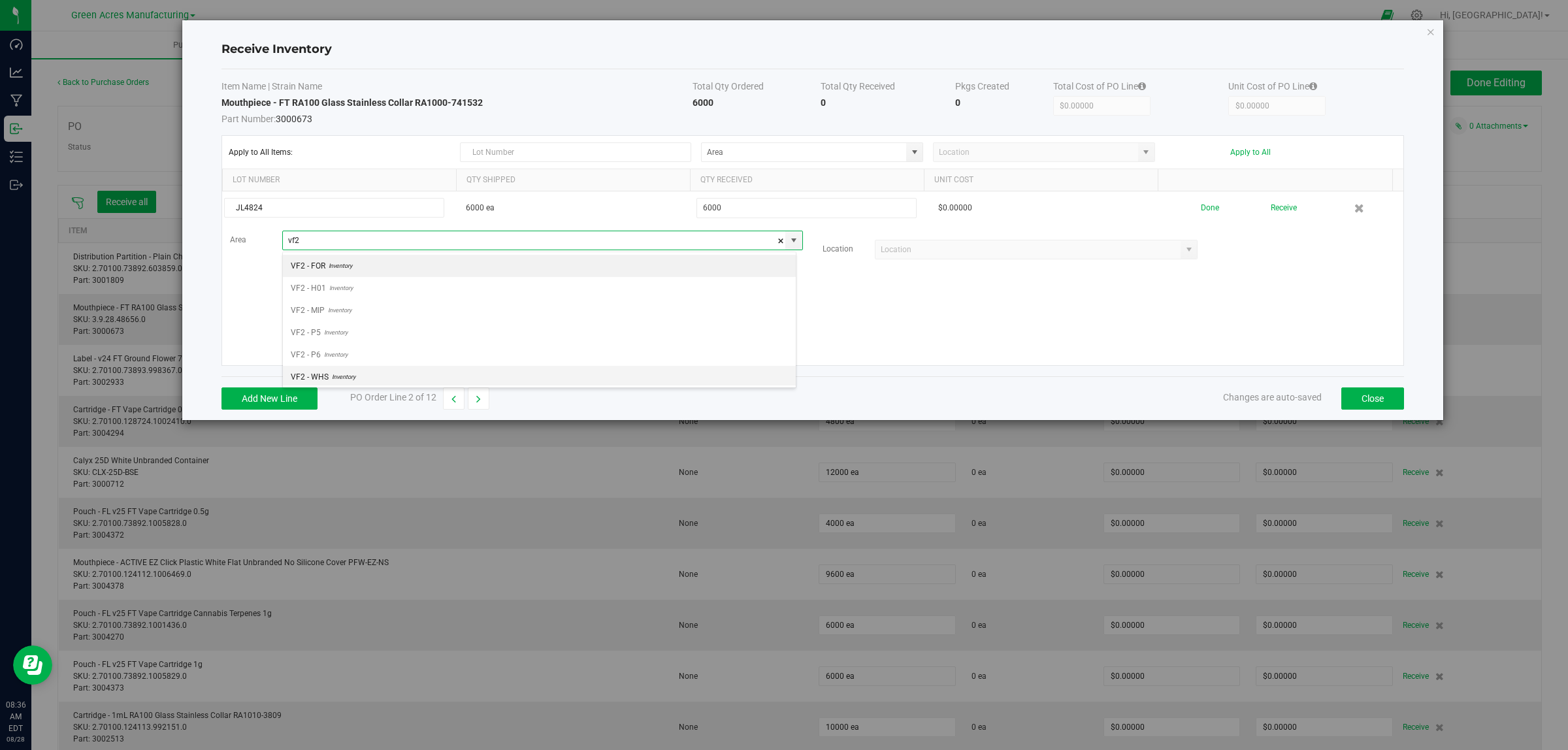
click at [348, 382] on span "Inventory" at bounding box center [342, 377] width 26 height 20
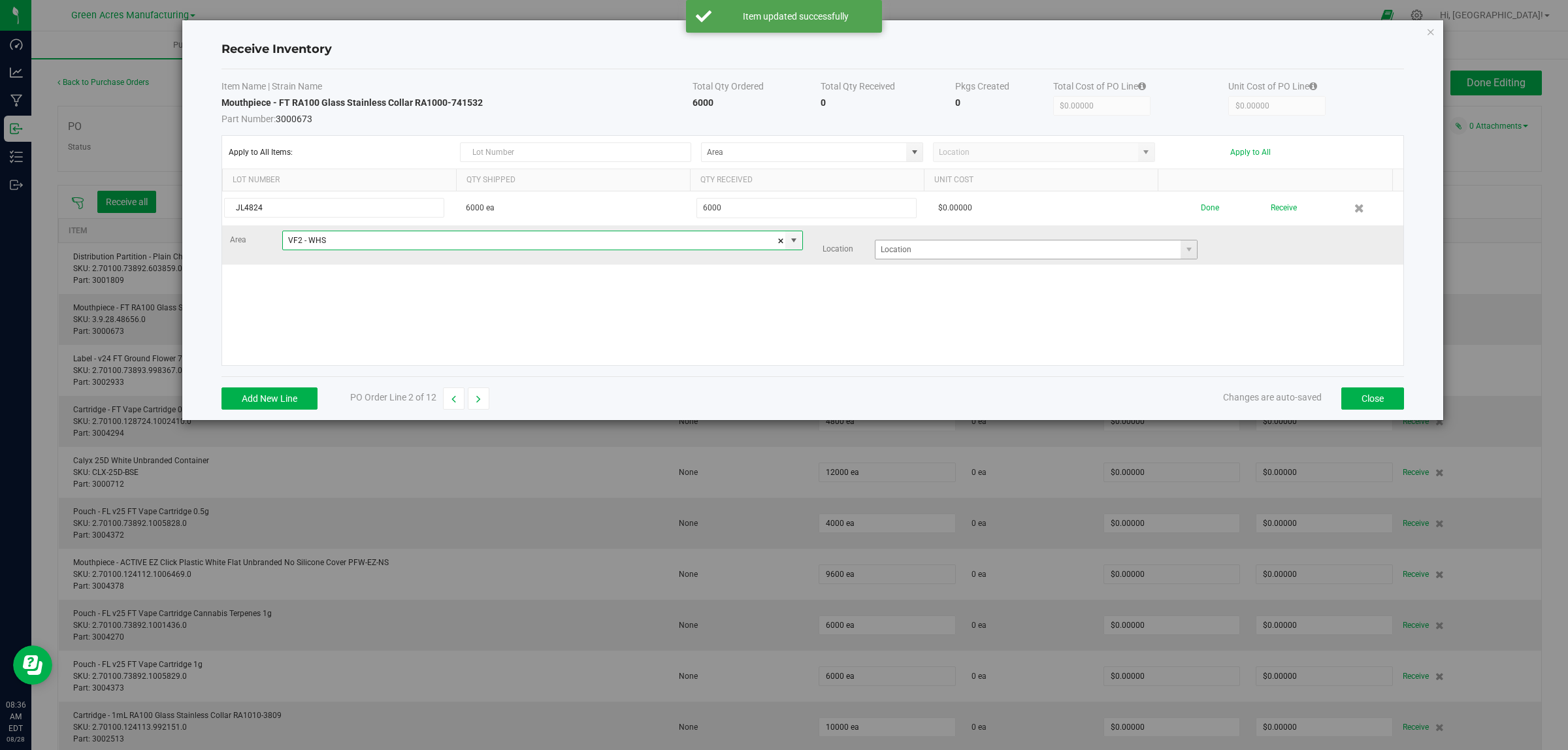
type input "VF2 - WHS"
click at [917, 249] on input at bounding box center [1028, 250] width 306 height 18
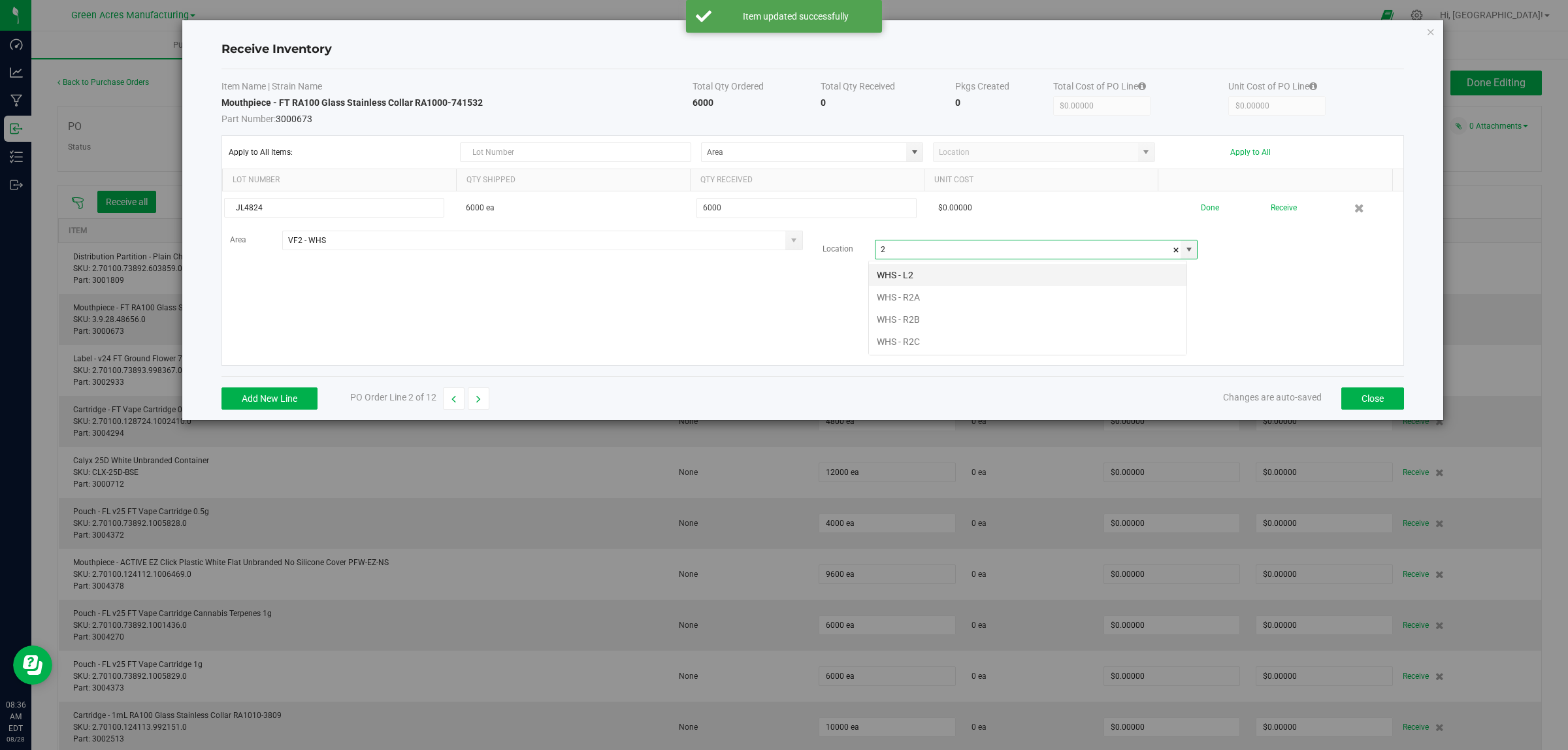
scroll to position [20, 319]
click at [904, 343] on li "WHS - R2C" at bounding box center [1028, 341] width 318 height 22
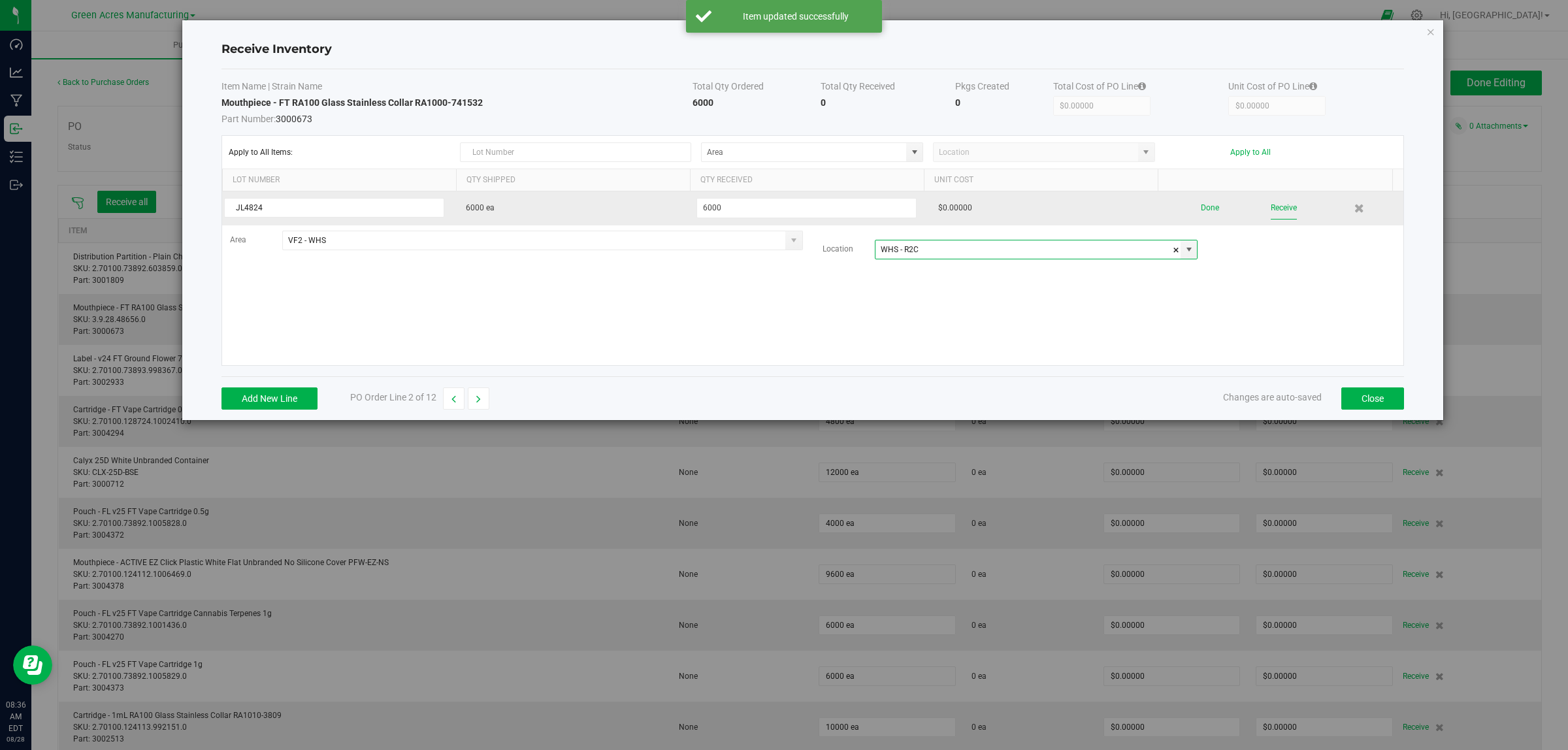
type input "WHS - R2C"
click at [957, 208] on button "Receive" at bounding box center [1284, 208] width 26 height 23
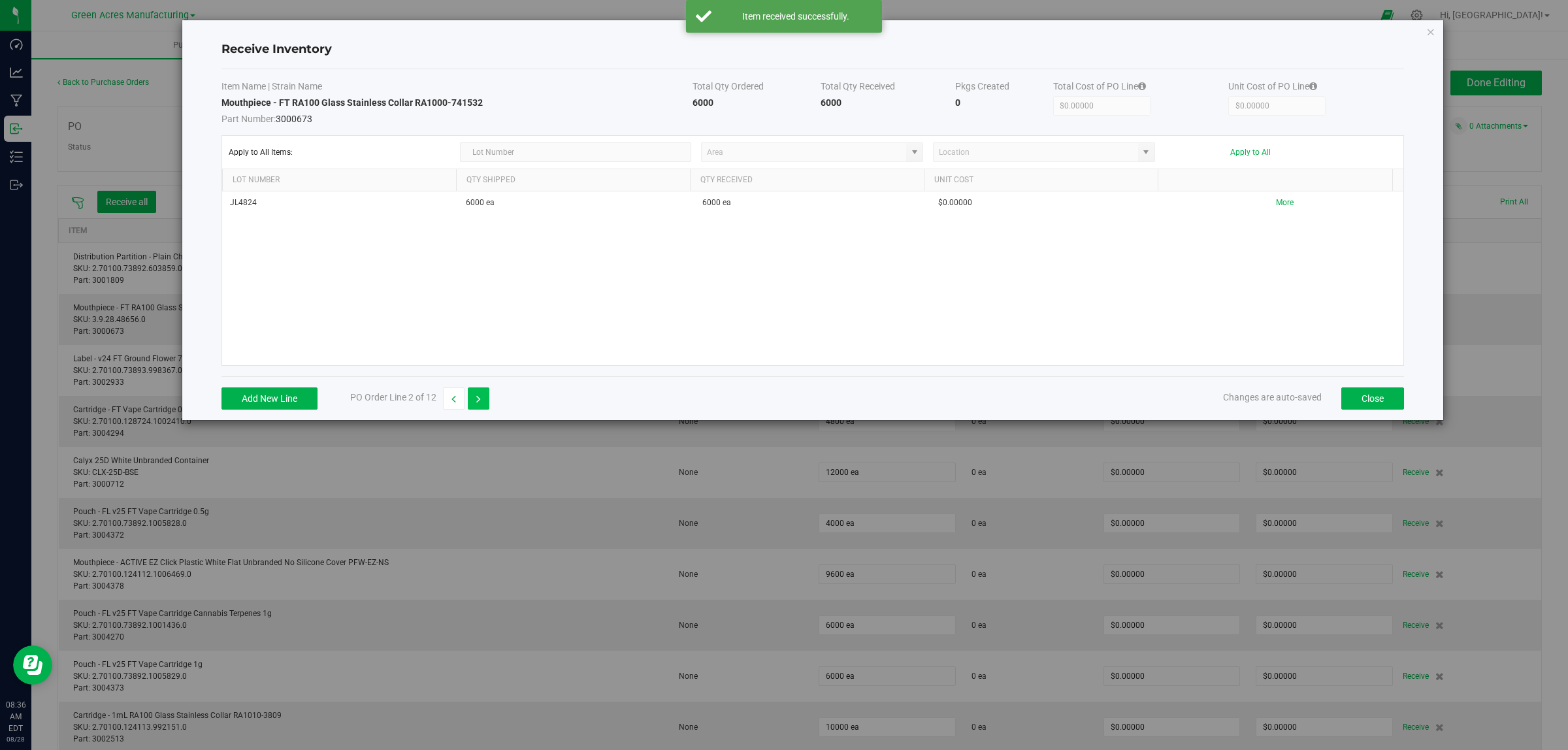
click at [481, 402] on icon "button" at bounding box center [478, 399] width 5 height 9
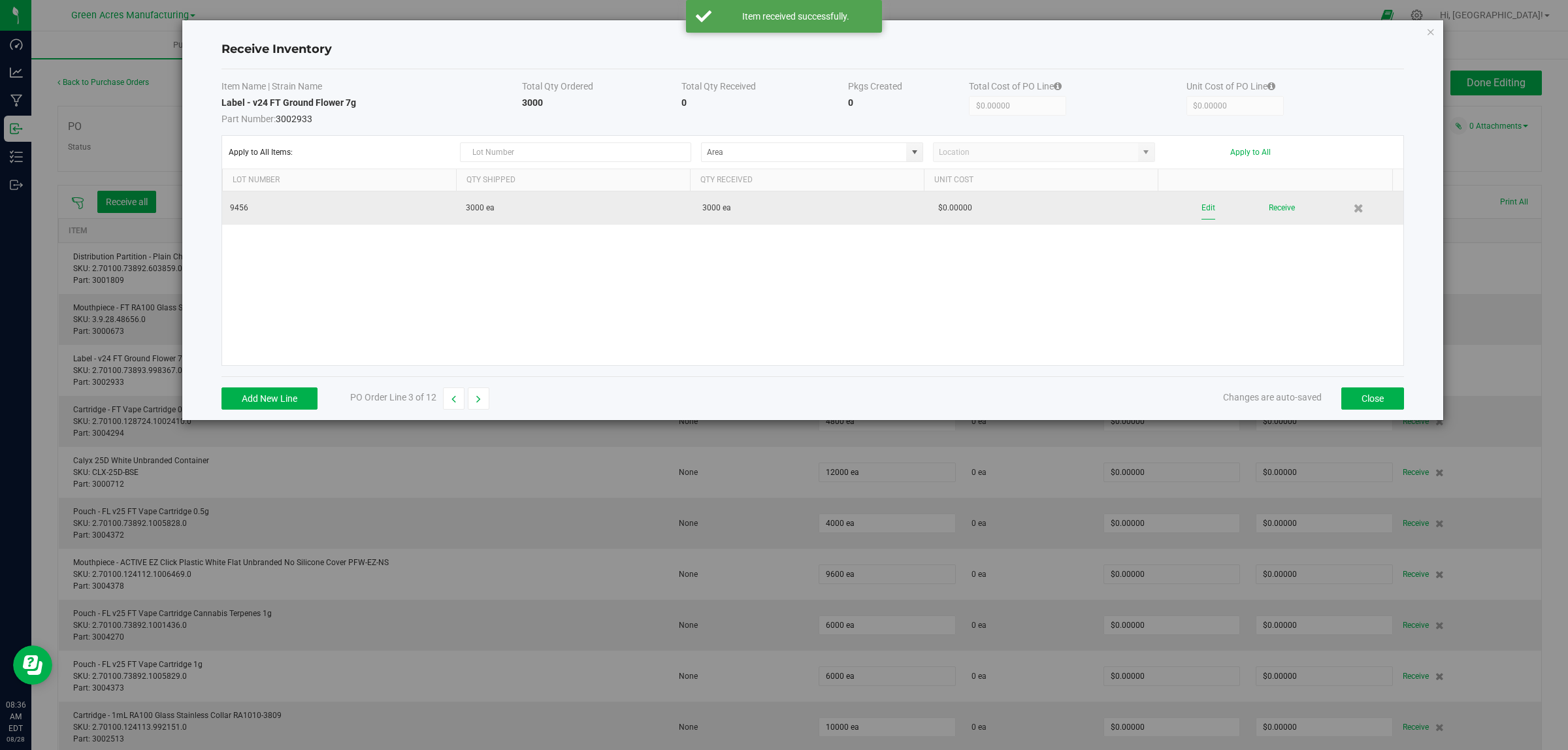
click at [957, 207] on button "Edit" at bounding box center [1208, 208] width 14 height 23
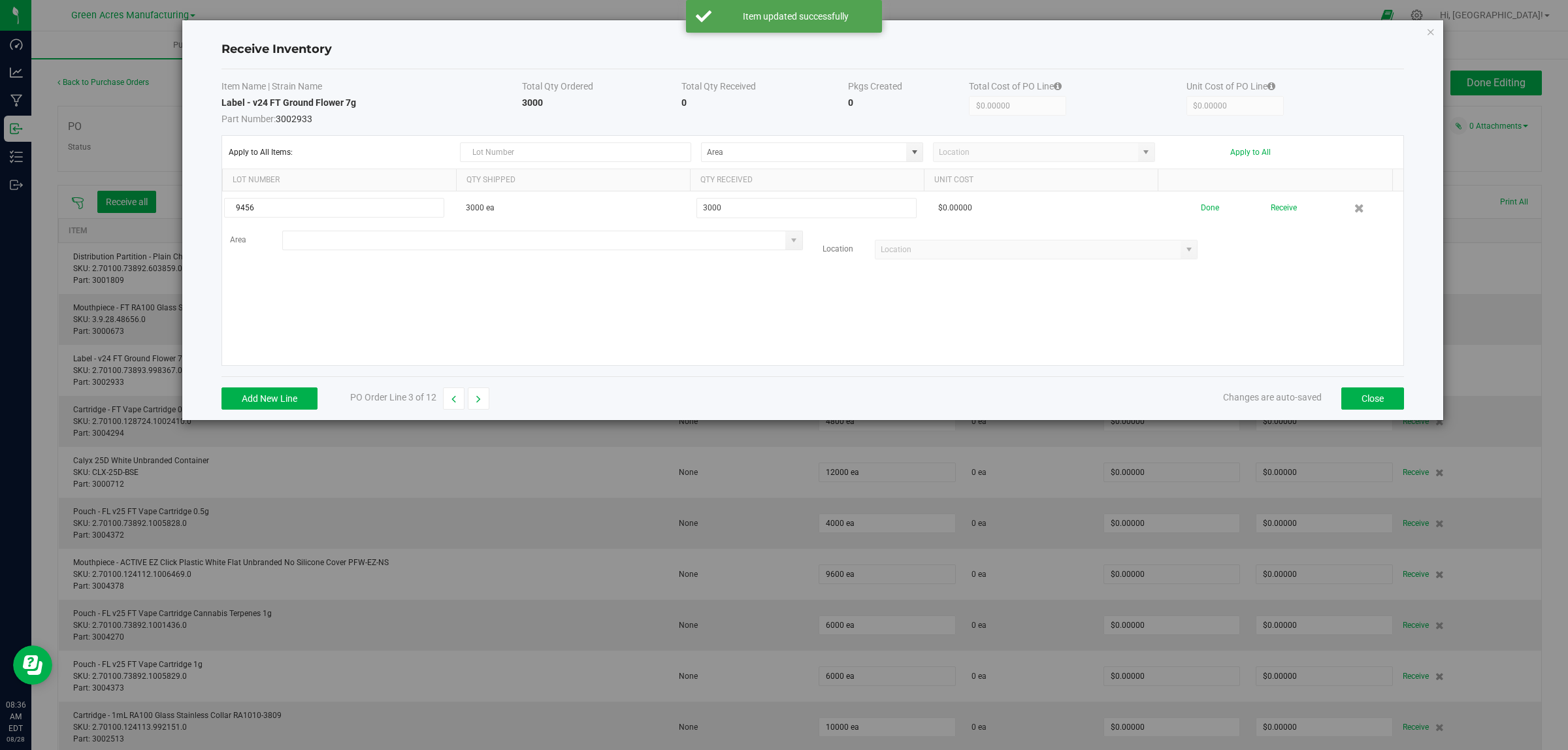
click at [366, 242] on input at bounding box center [534, 241] width 503 height 18
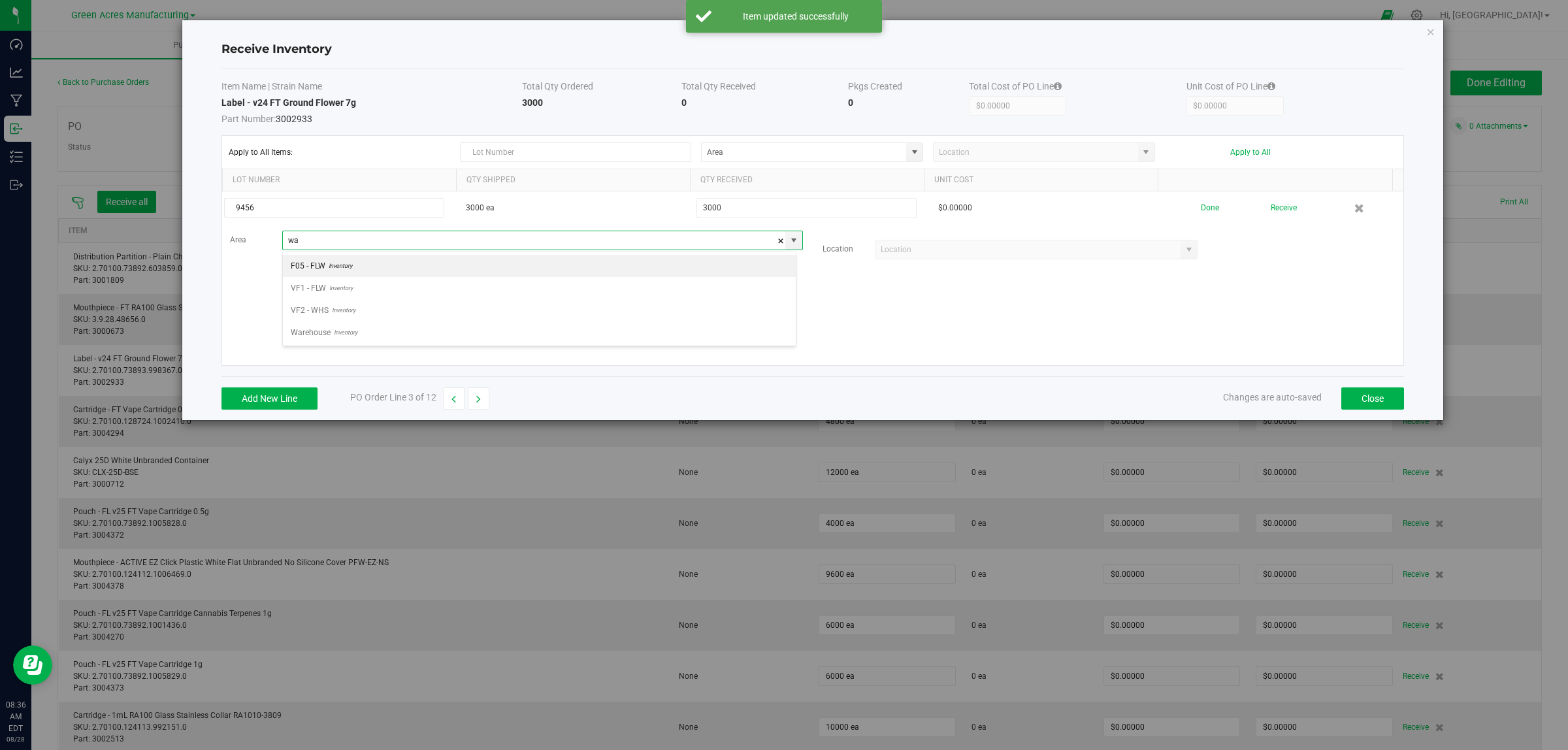
scroll to position [20, 513]
click at [357, 262] on li "Warehouse Inventory" at bounding box center [539, 266] width 513 height 22
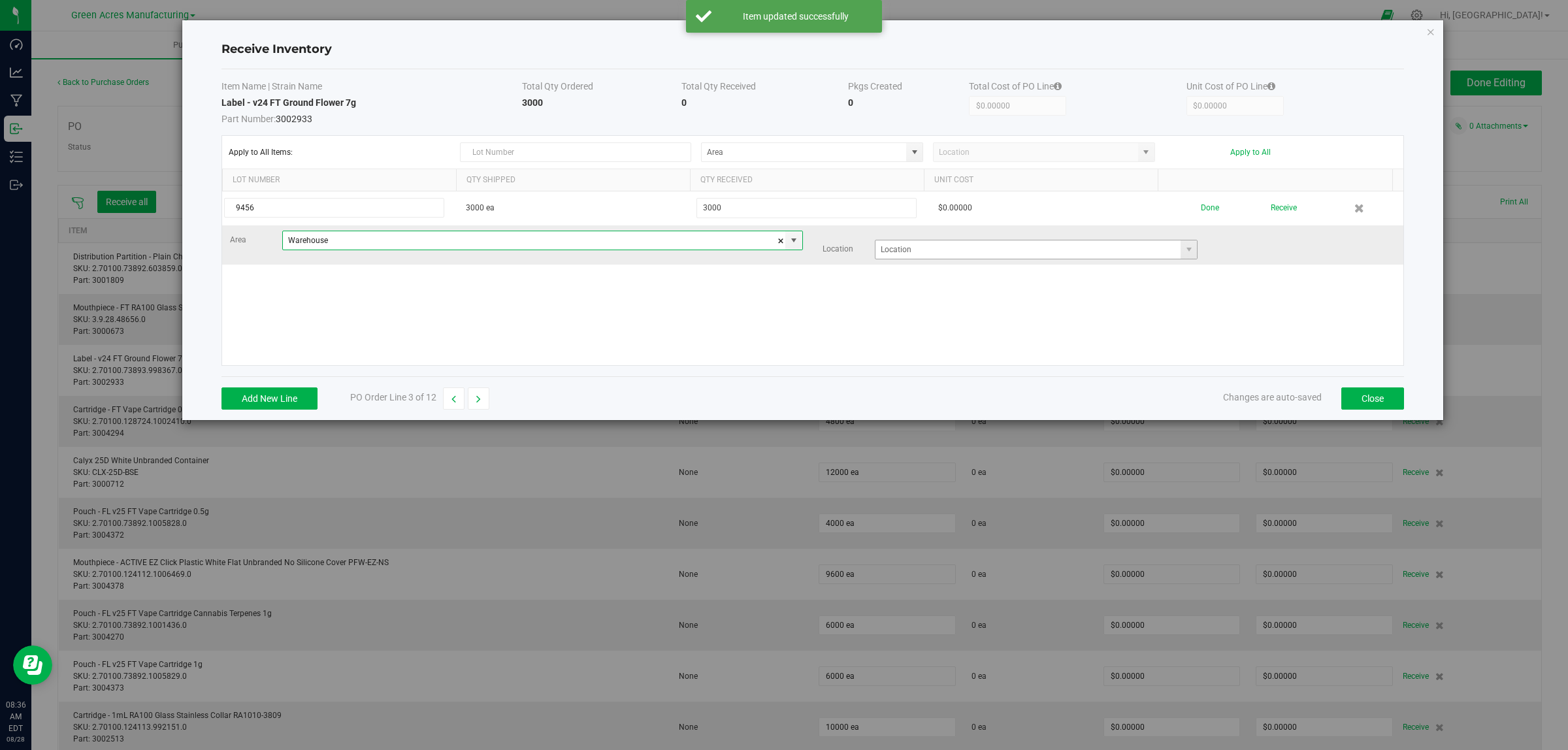
type input "Warehouse"
click at [957, 250] on input at bounding box center [1028, 250] width 306 height 18
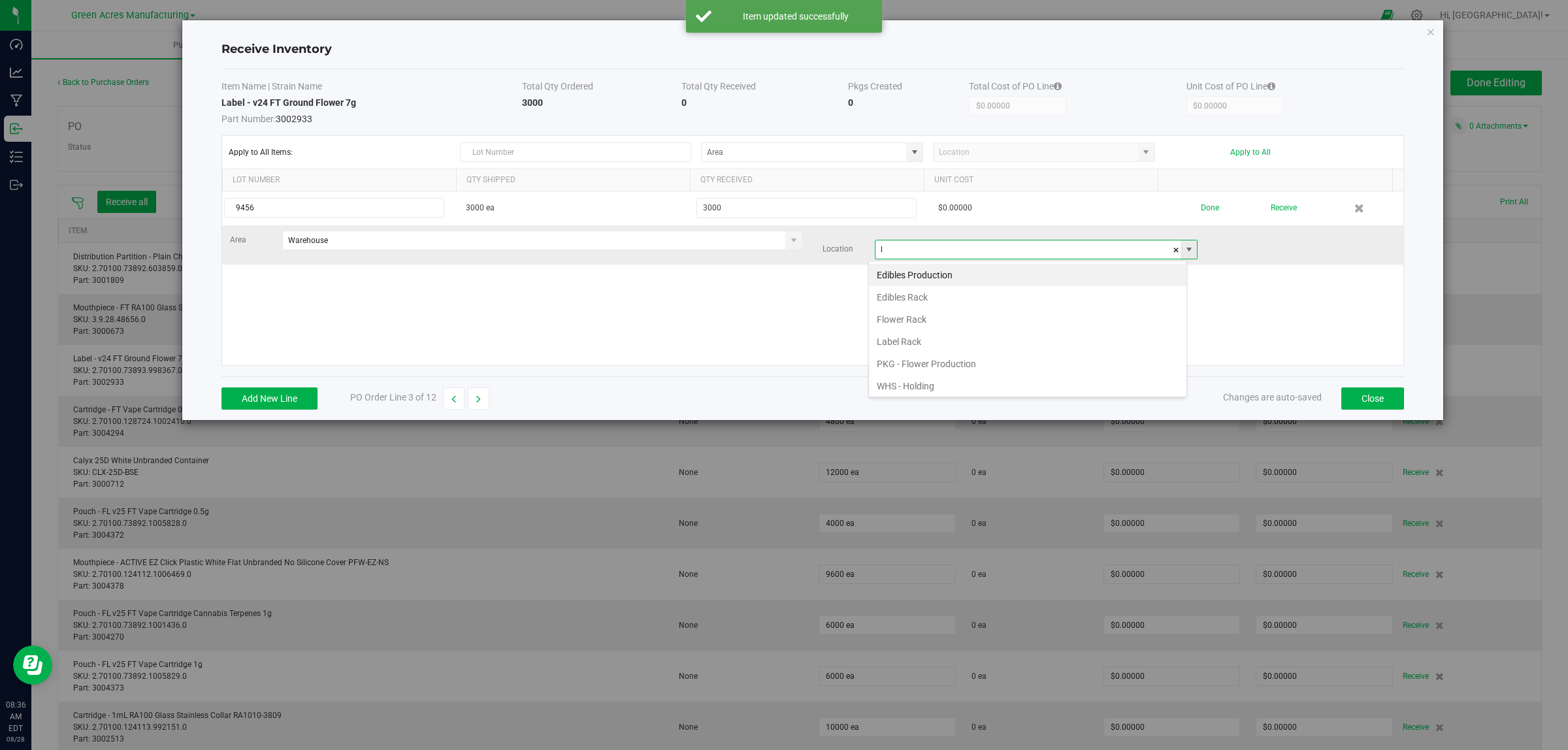
scroll to position [20, 319]
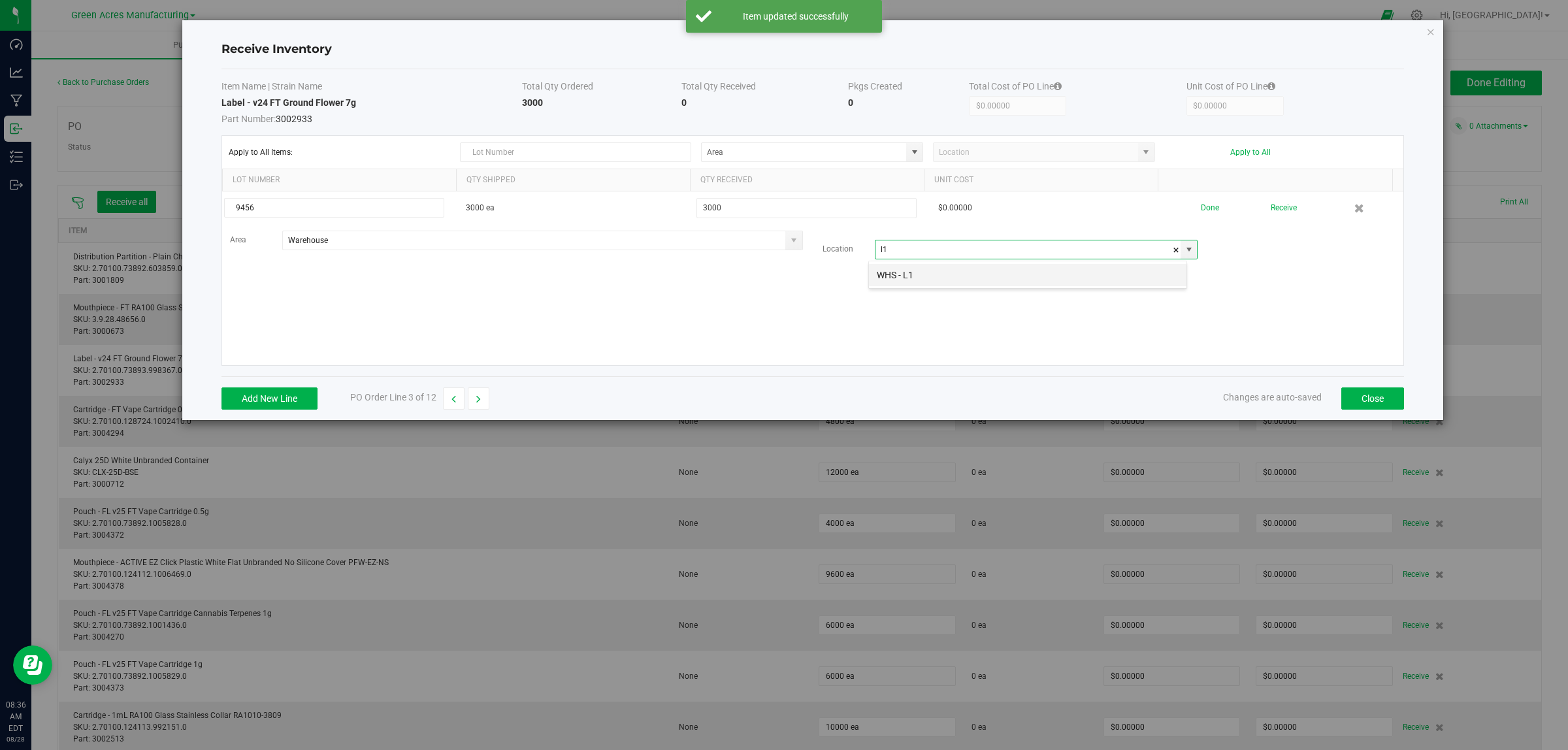
click at [948, 284] on li "WHS - L1" at bounding box center [1028, 275] width 318 height 22
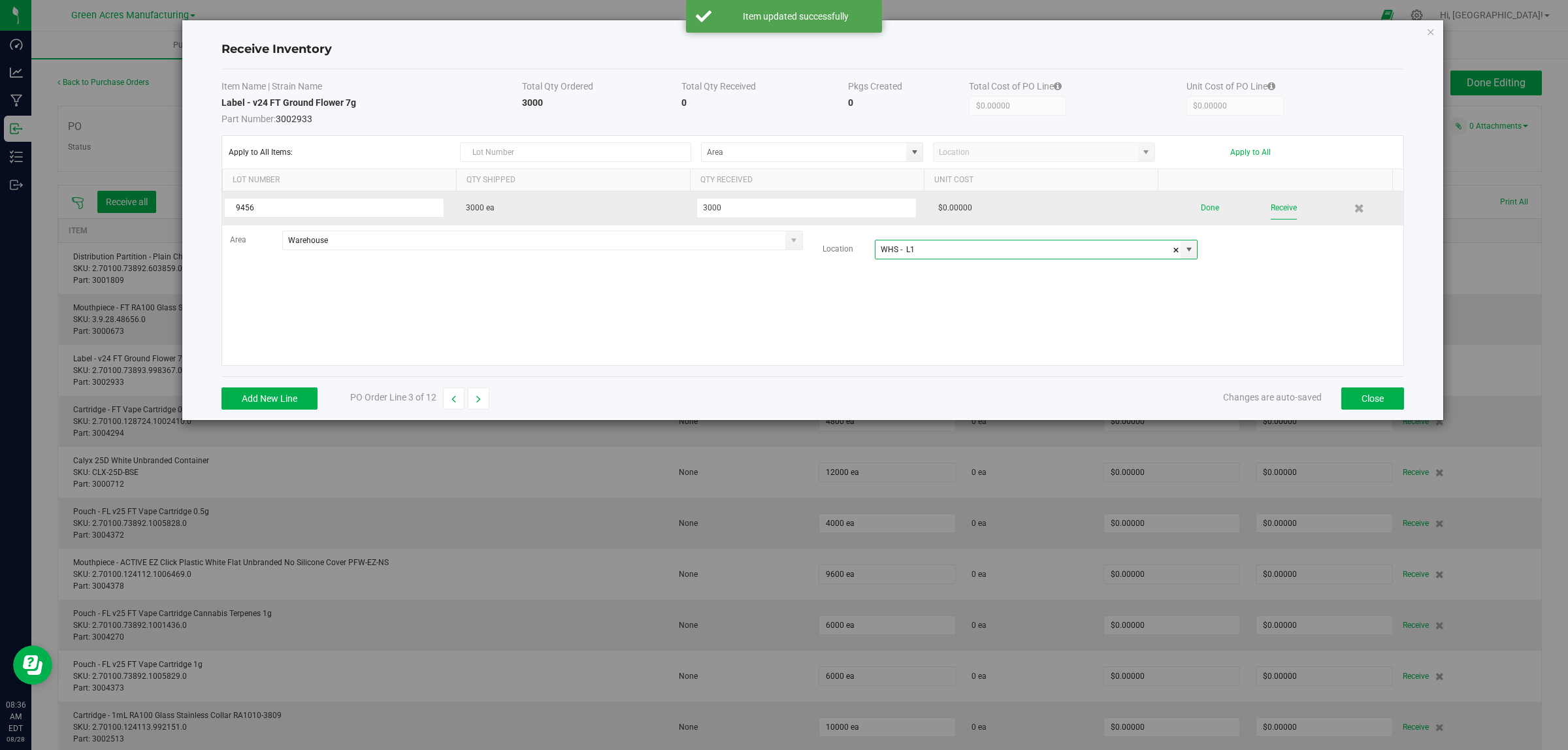
type input "WHS - L1"
click at [957, 212] on button "Receive" at bounding box center [1284, 208] width 26 height 23
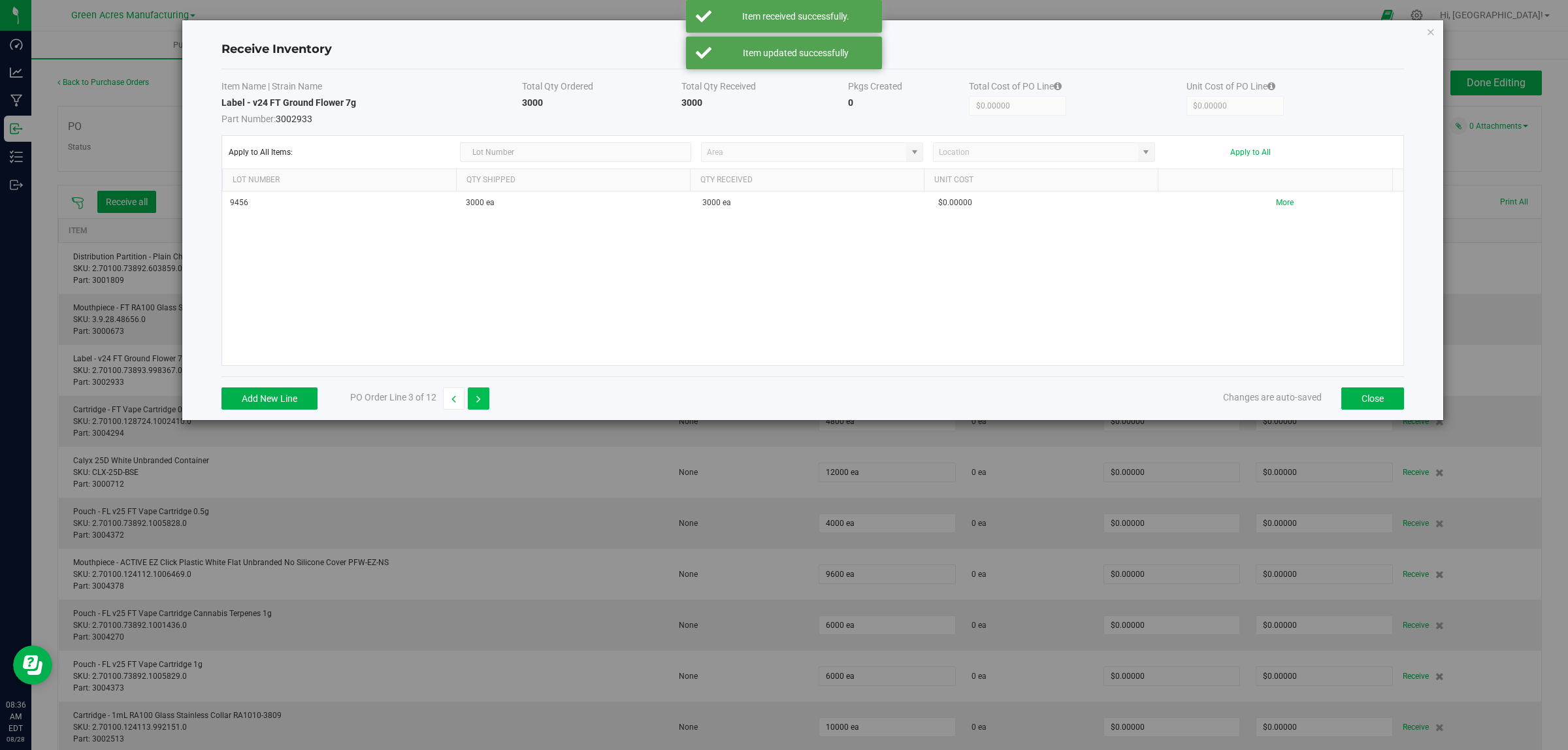
click at [481, 401] on icon "button" at bounding box center [478, 399] width 5 height 9
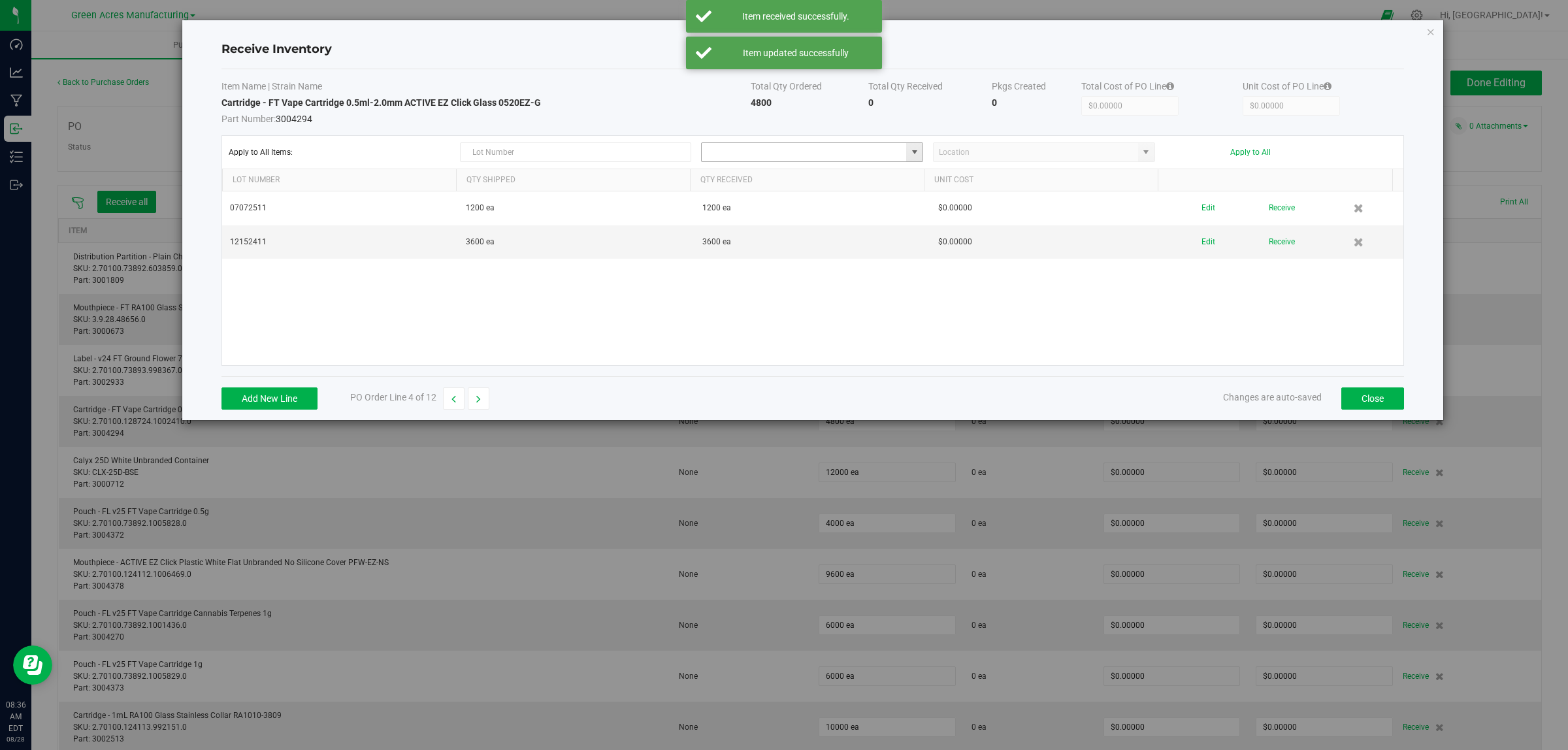
click at [814, 153] on input at bounding box center [804, 153] width 204 height 18
click at [804, 162] on input at bounding box center [804, 153] width 204 height 18
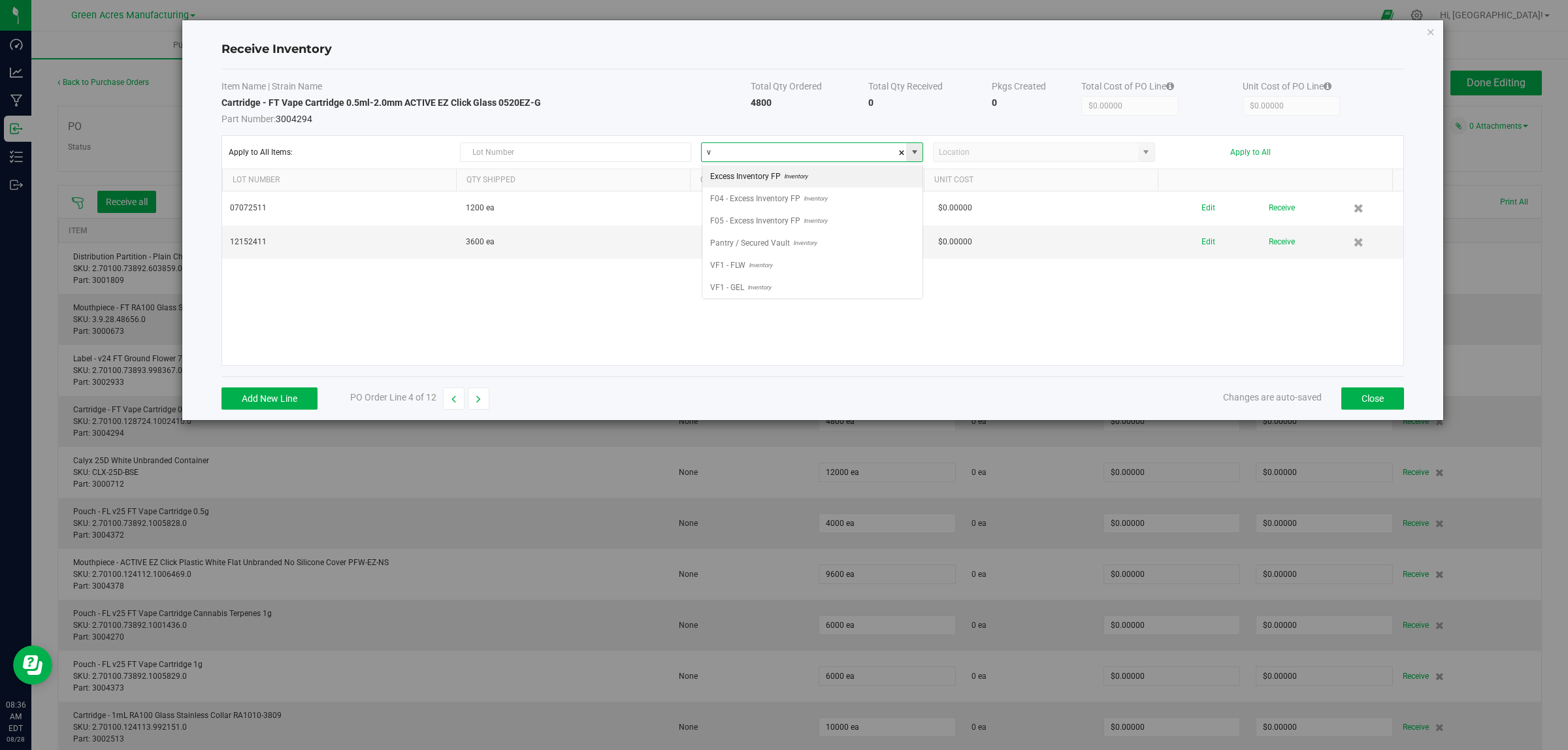
scroll to position [20, 221]
click at [757, 296] on div "VF2 - FOR Inventory VF2 - H01 Inventory VF2 - MIP Inventory VF2 - P5 Inventory …" at bounding box center [813, 231] width 222 height 136
click at [763, 286] on span "Inventory" at bounding box center [761, 288] width 26 height 20
type input "VF2 - WHS"
click at [957, 148] on input at bounding box center [1036, 153] width 204 height 18
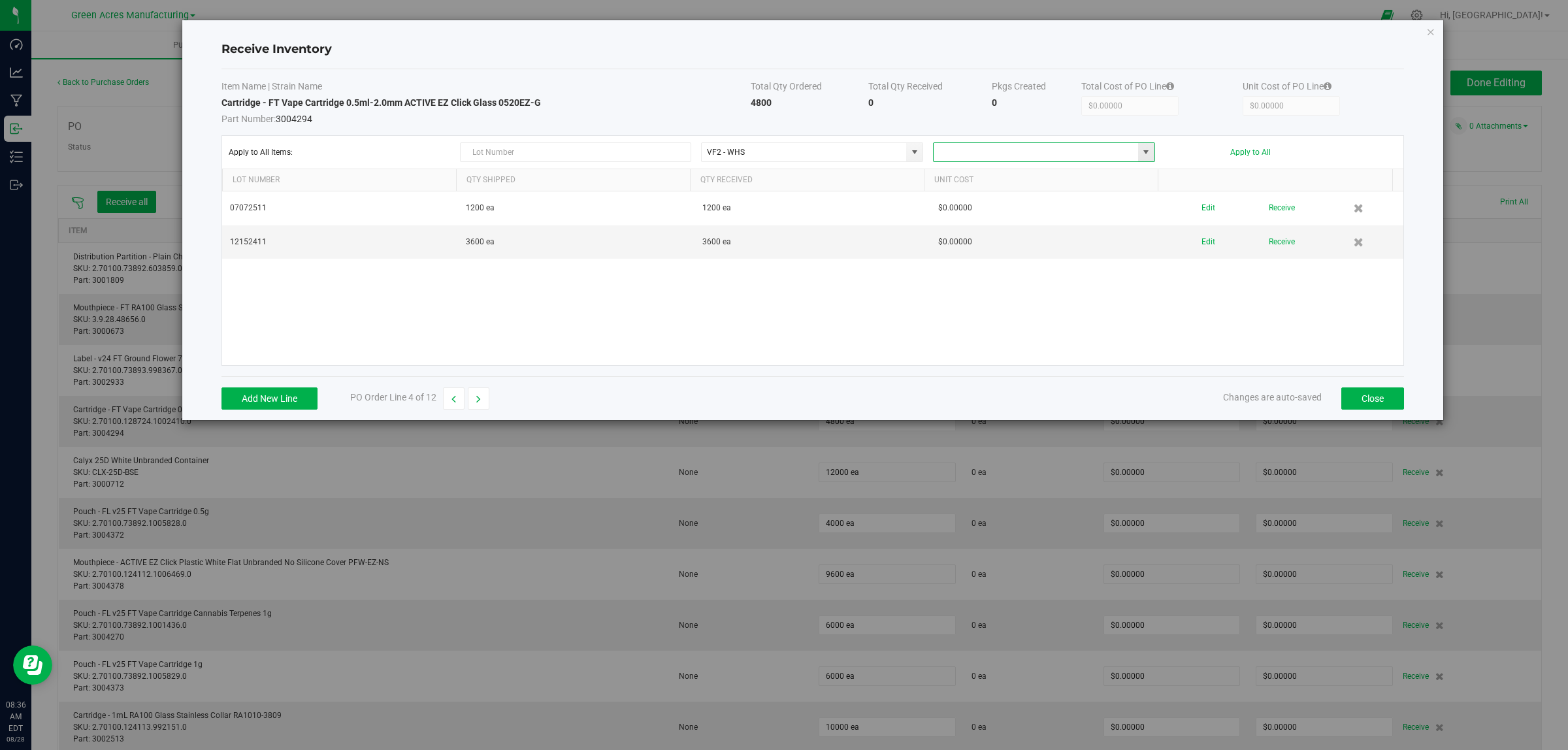
type input "2"
click at [956, 222] on li "WHS - R1B" at bounding box center [1044, 221] width 220 height 22
type input "WHS - R1B"
click at [957, 153] on button "Apply to All" at bounding box center [1250, 153] width 41 height 9
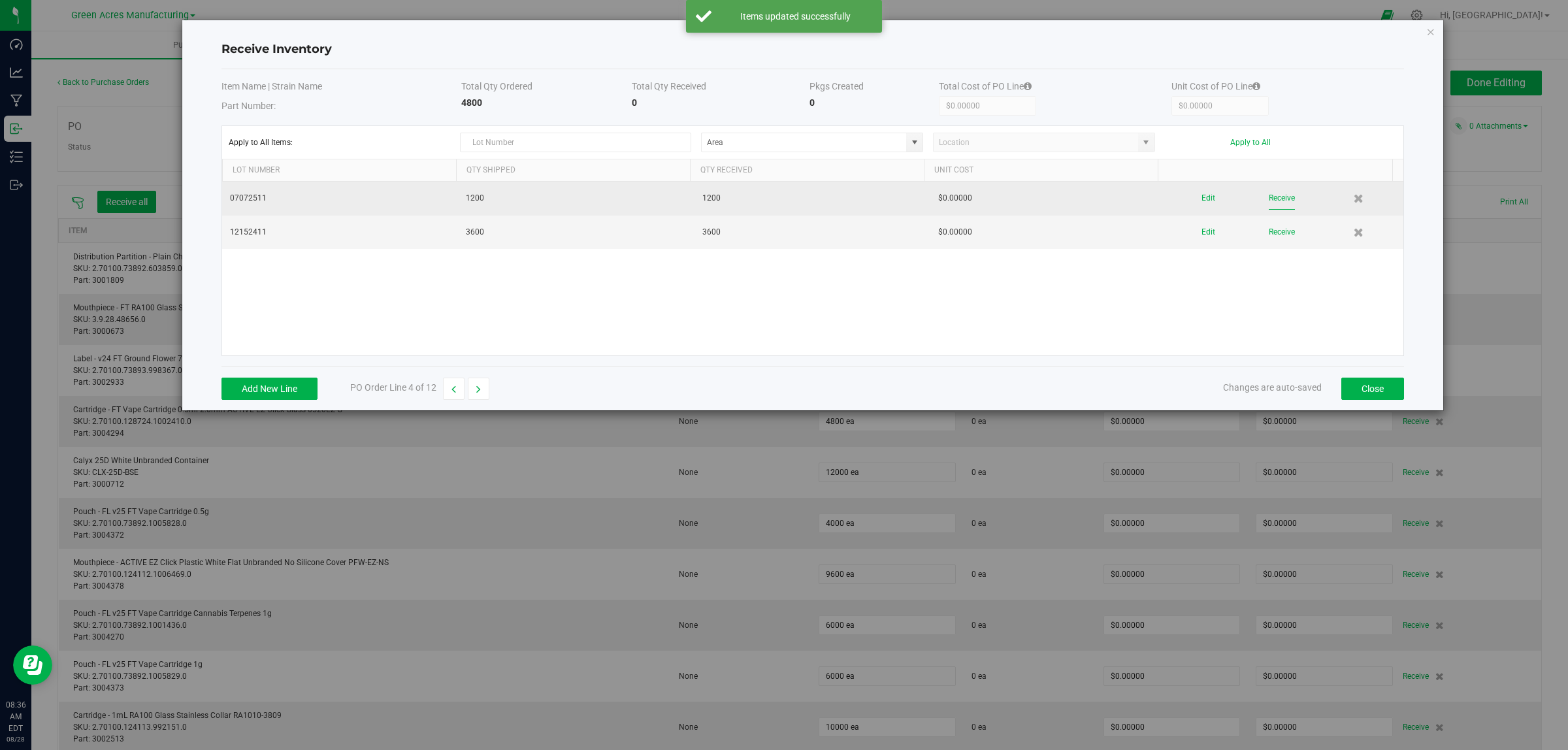
click at [957, 197] on button "Receive" at bounding box center [1282, 198] width 26 height 23
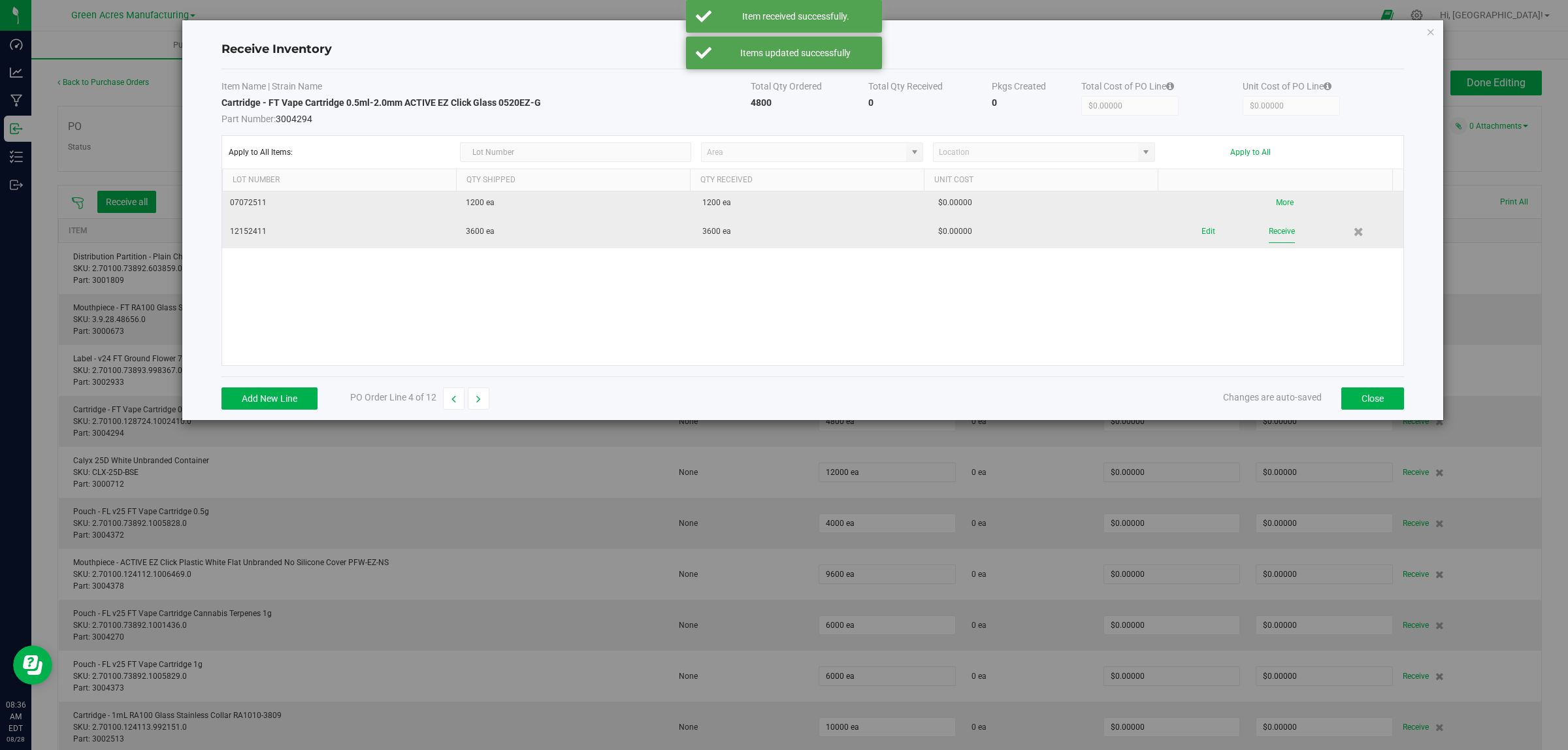
click at [957, 234] on button "Receive" at bounding box center [1282, 231] width 26 height 23
click at [484, 399] on button "button" at bounding box center [479, 399] width 22 height 22
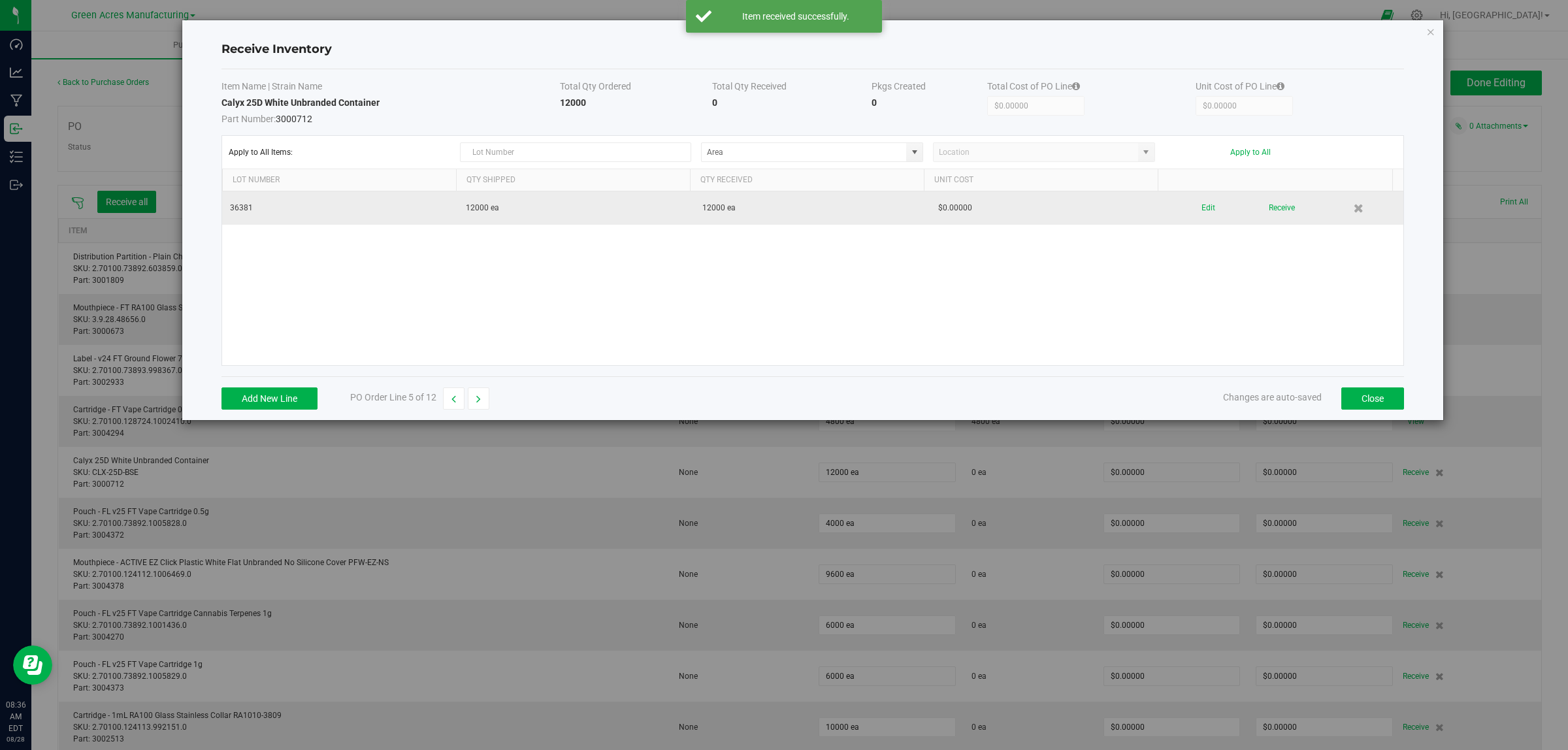
drag, startPoint x: 1206, startPoint y: 204, endPoint x: 1178, endPoint y: 204, distance: 28.0
click at [957, 204] on div "Edit Receive" at bounding box center [1285, 208] width 221 height 23
click at [957, 211] on button "Edit" at bounding box center [1208, 208] width 14 height 23
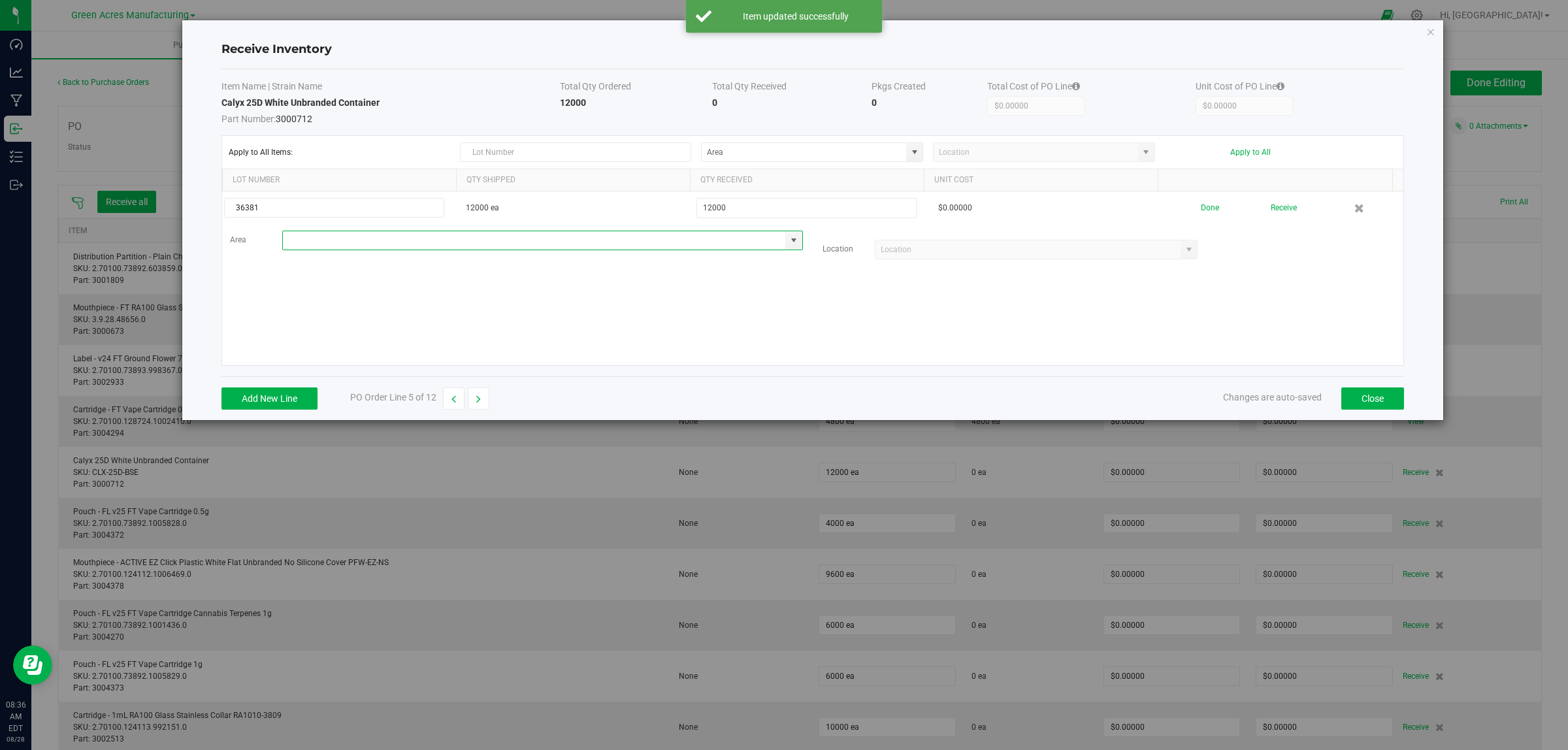
click at [341, 241] on input at bounding box center [534, 241] width 503 height 18
click at [337, 269] on span "Inventory" at bounding box center [343, 266] width 26 height 20
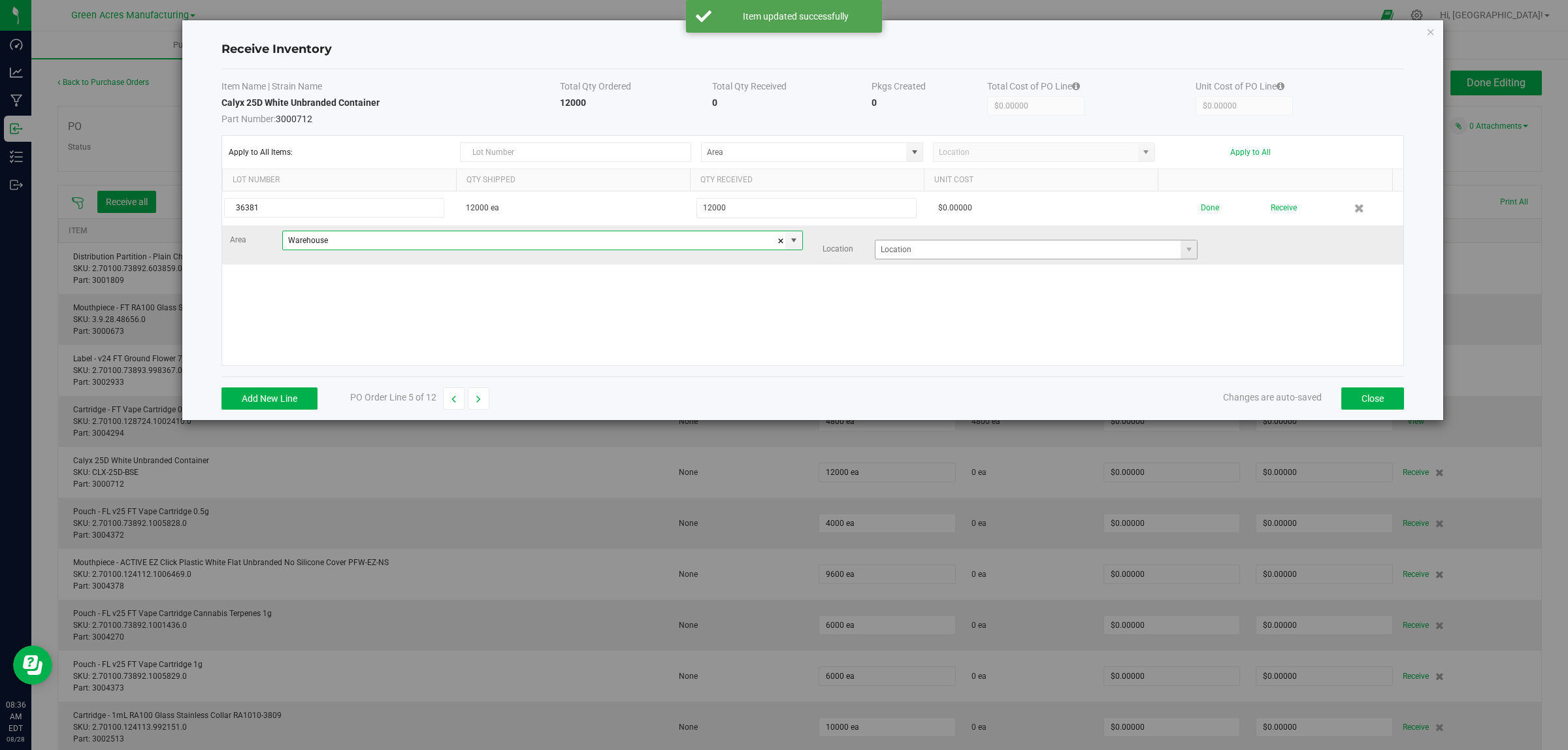
type input "Warehouse"
click at [957, 246] on input at bounding box center [1028, 250] width 306 height 18
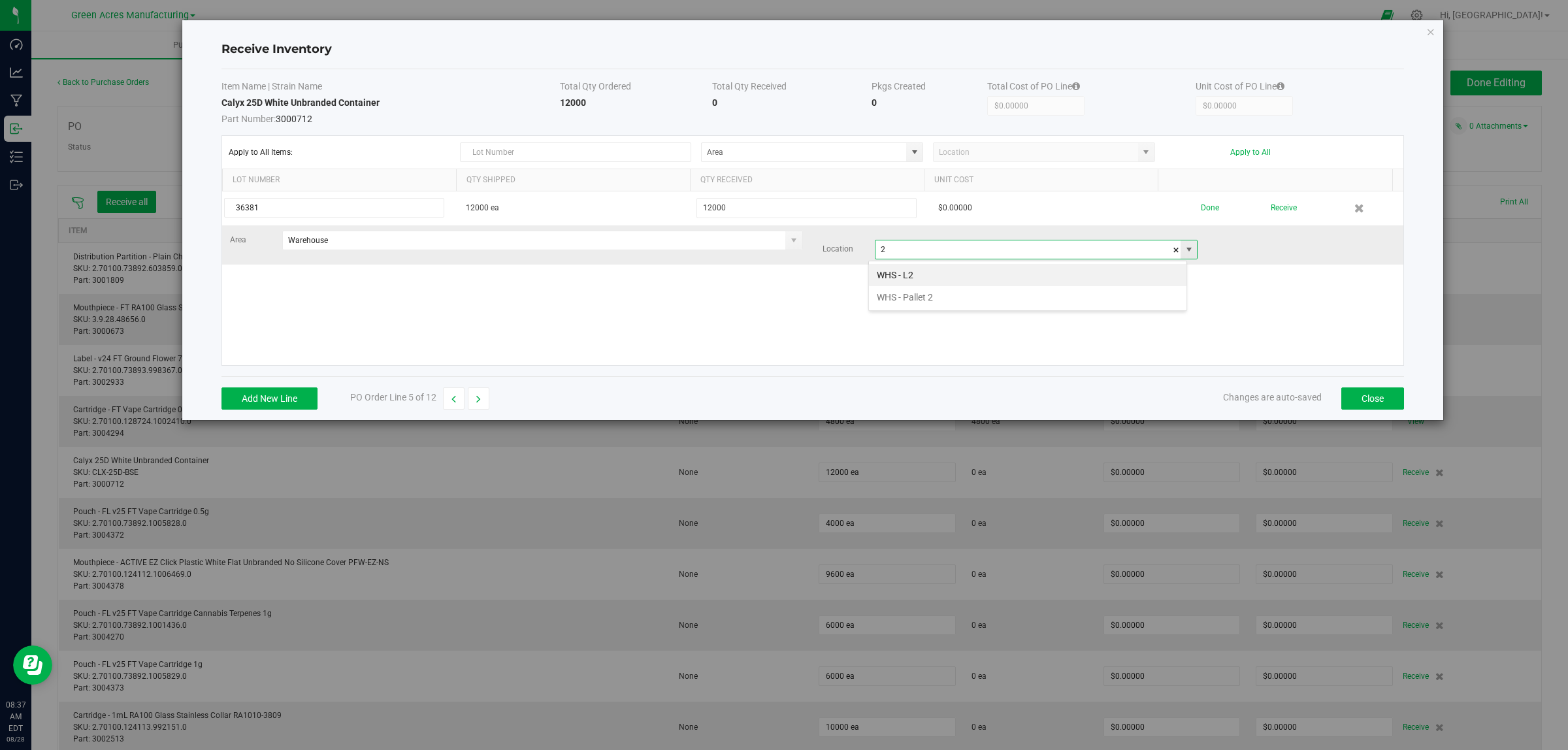
scroll to position [20, 319]
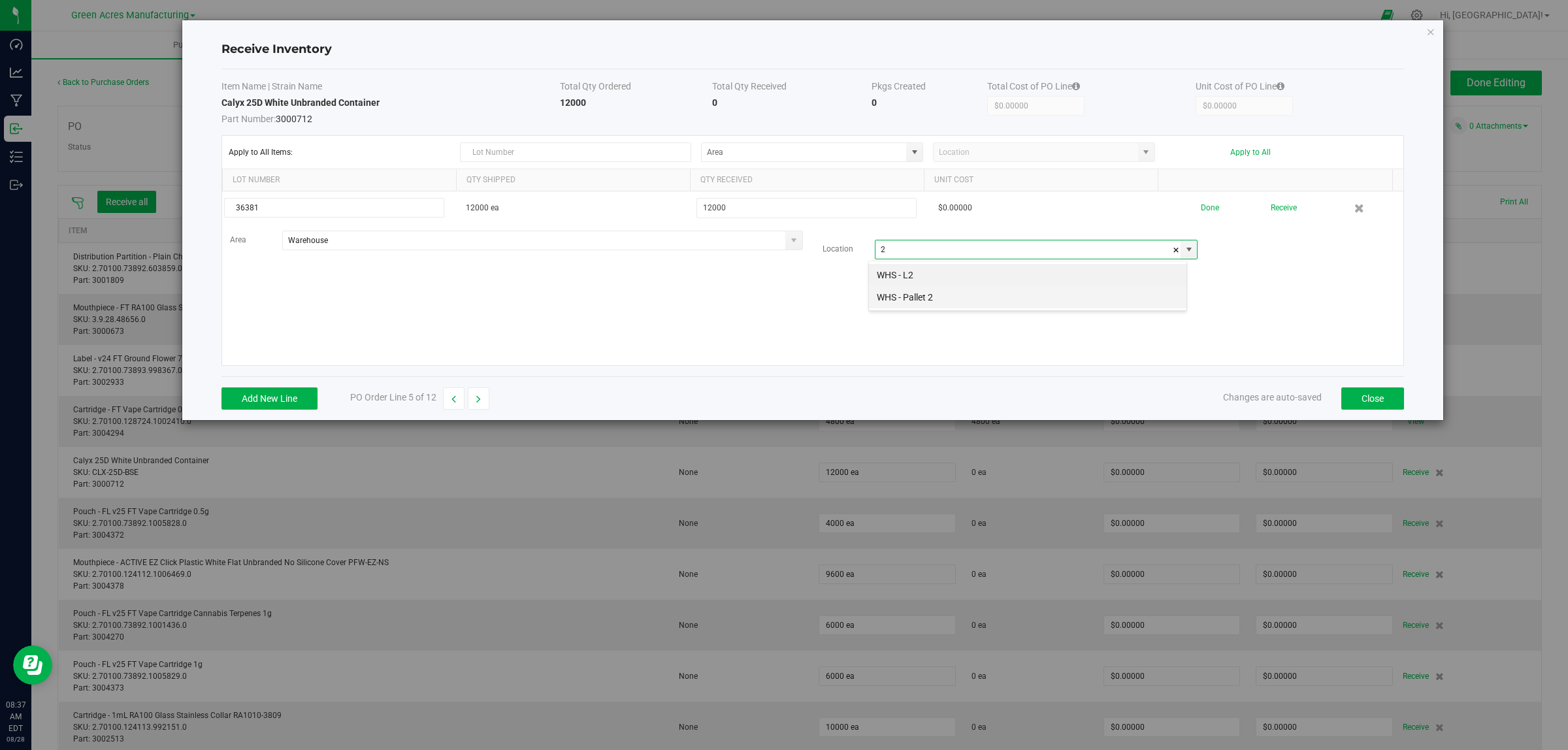
click at [952, 303] on li "WHS - Pallet 2" at bounding box center [1028, 297] width 318 height 22
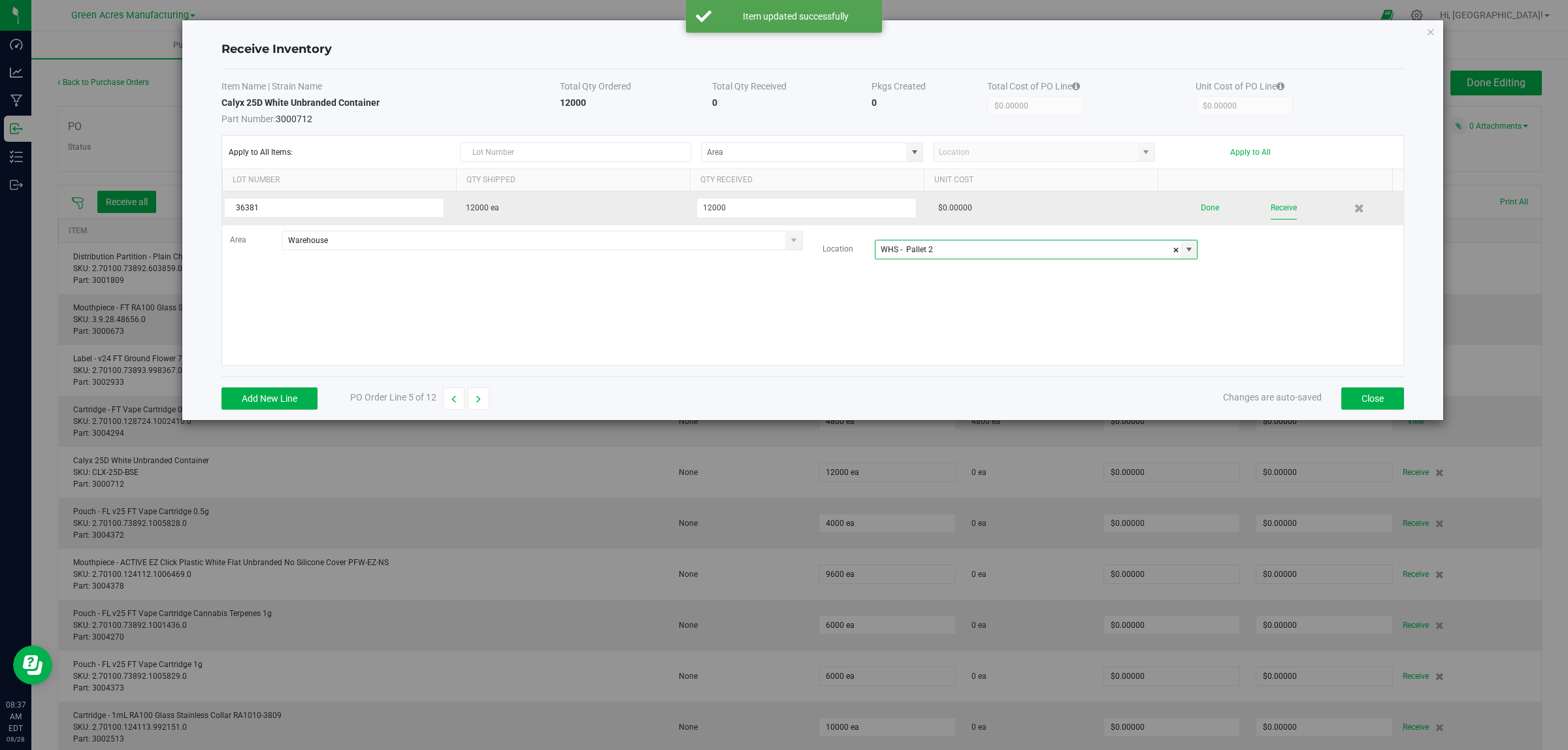
type input "WHS - Pallet 2"
click at [957, 211] on button "Receive" at bounding box center [1284, 208] width 26 height 23
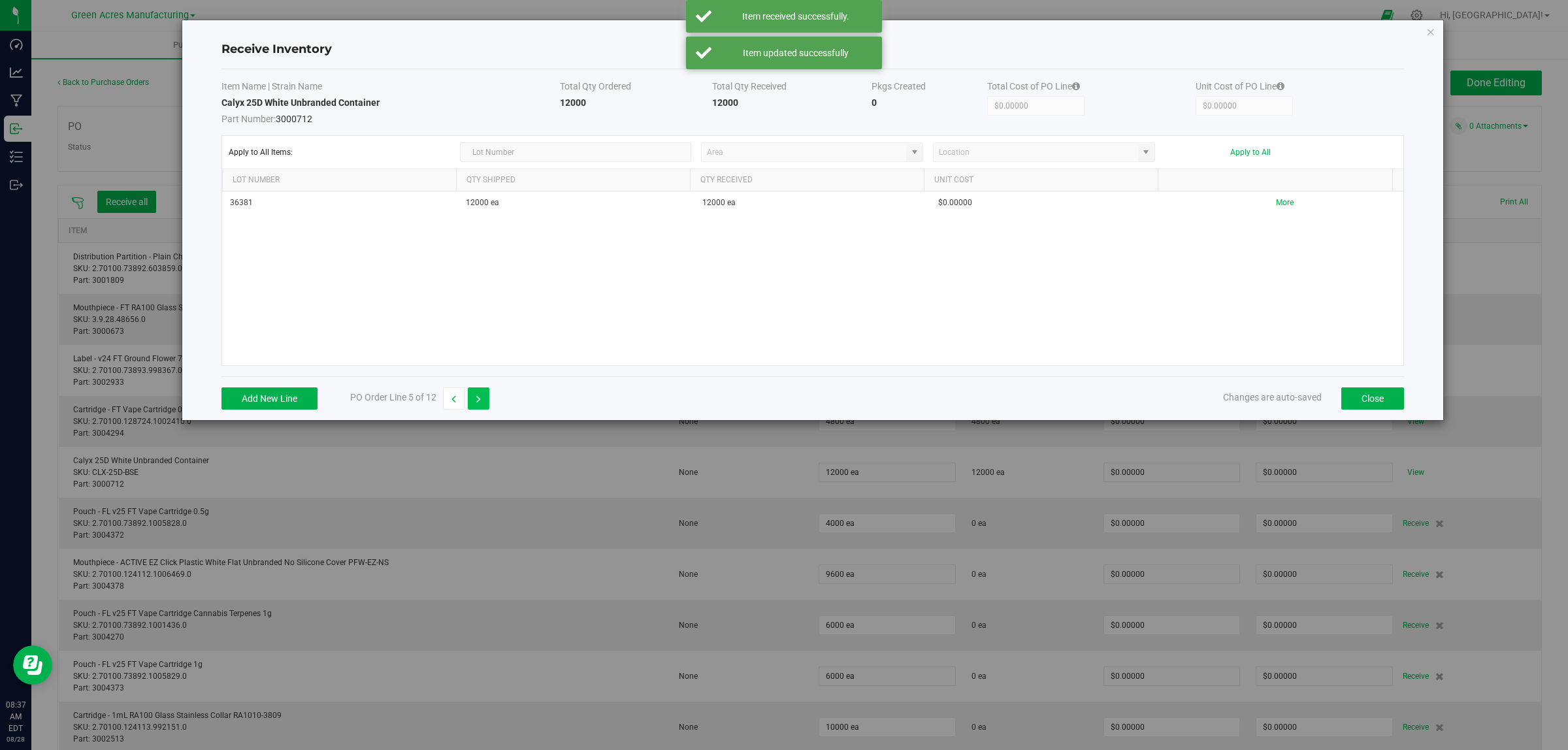
click at [481, 400] on icon "button" at bounding box center [478, 399] width 5 height 9
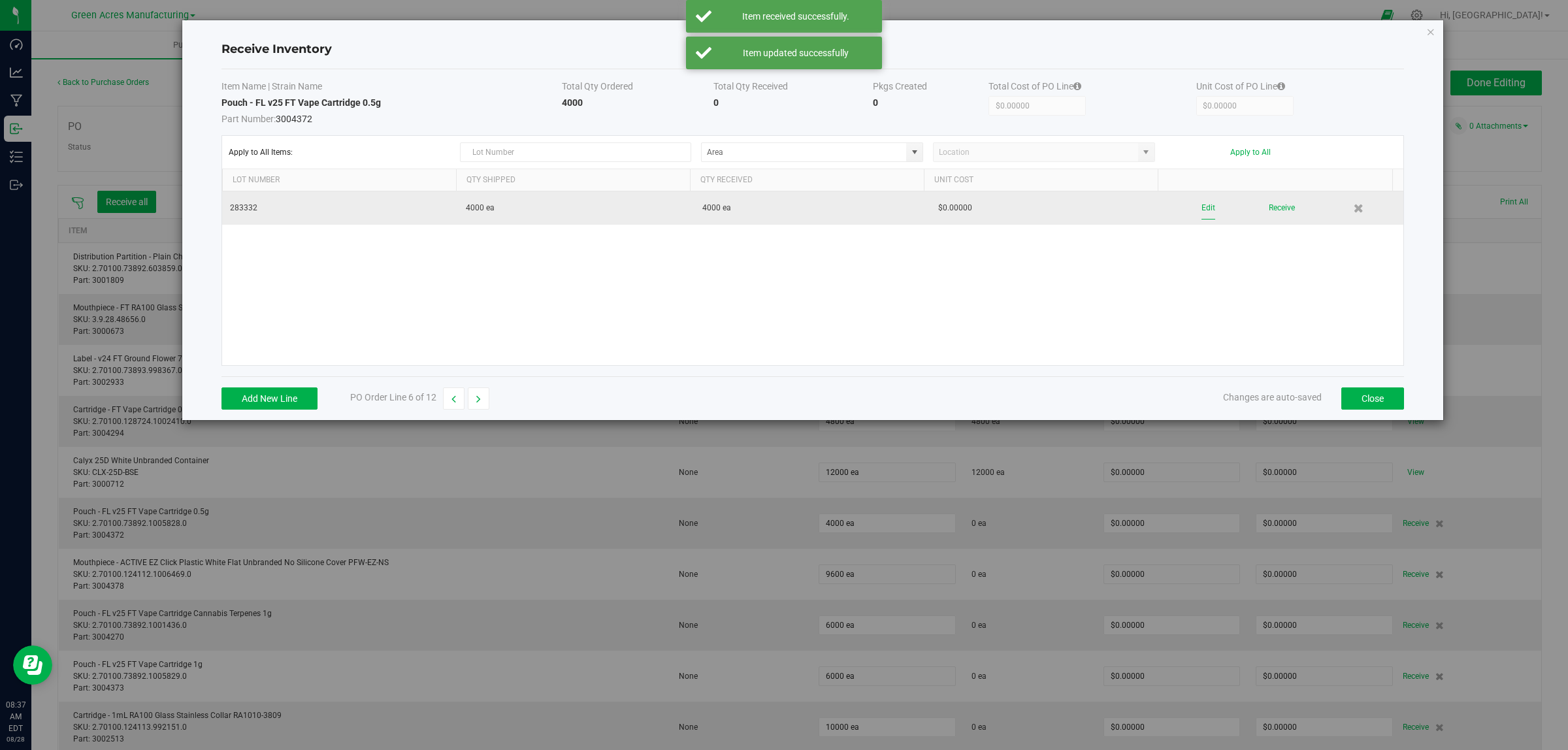
click at [957, 211] on button "Edit" at bounding box center [1208, 208] width 14 height 23
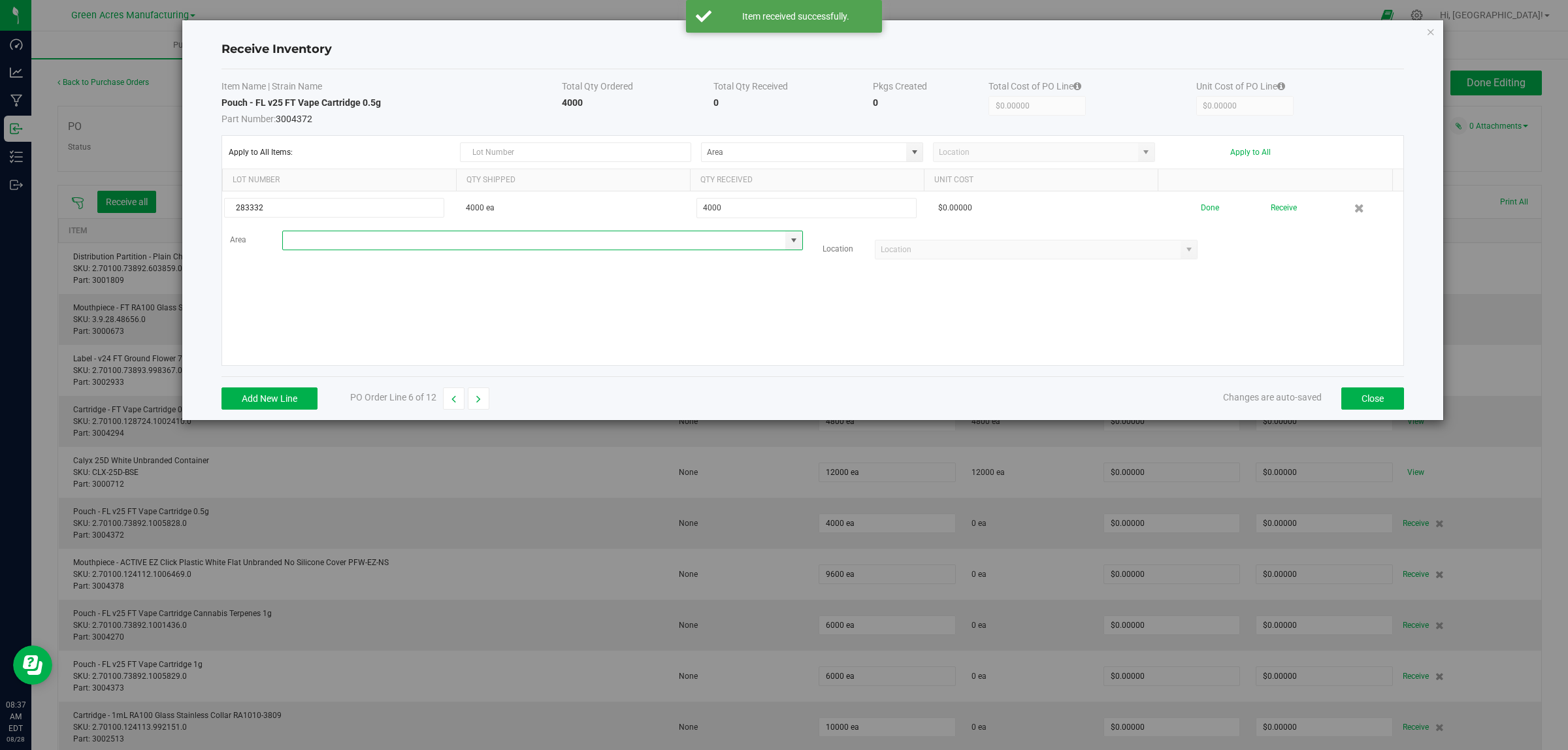
click at [353, 242] on input at bounding box center [534, 241] width 503 height 18
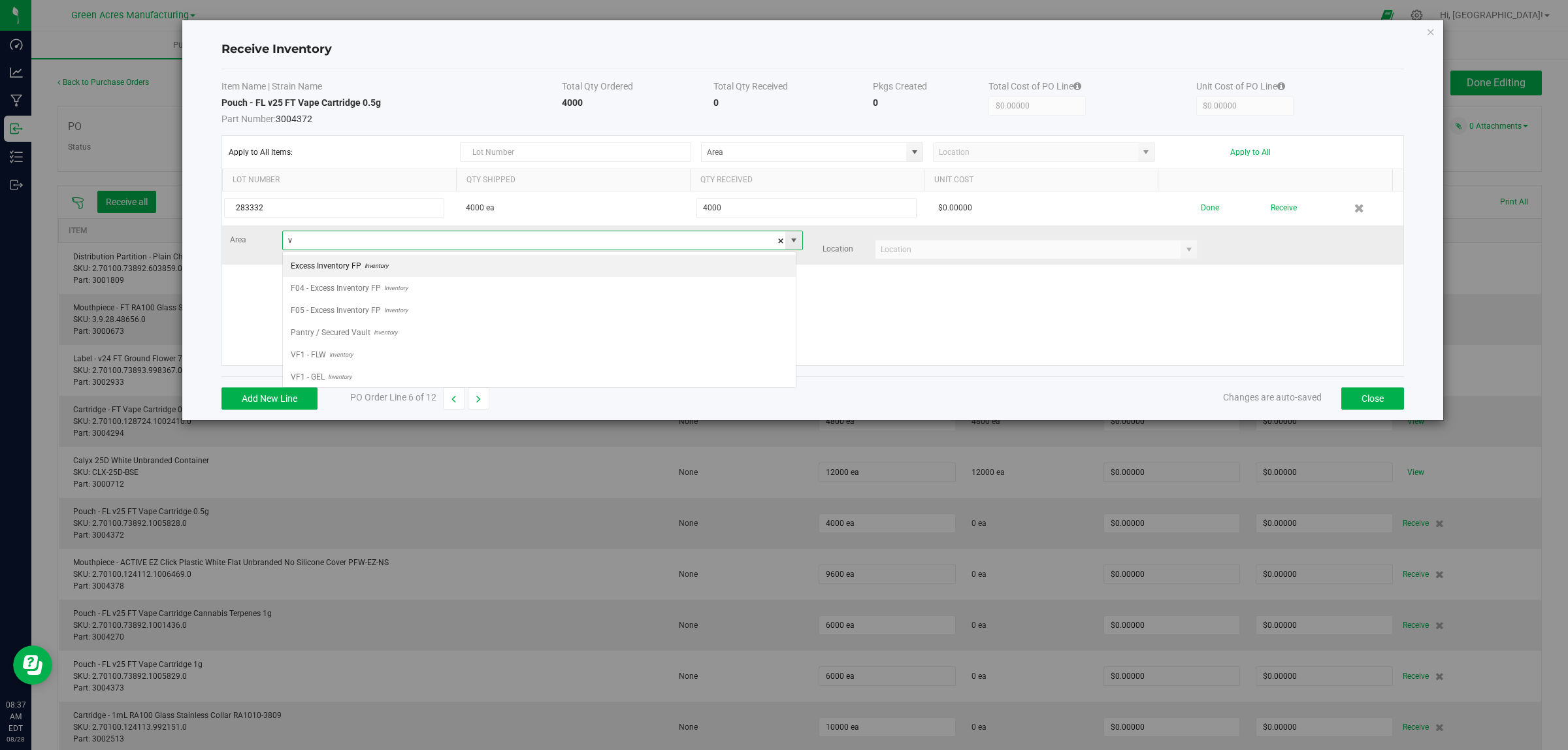
scroll to position [20, 513]
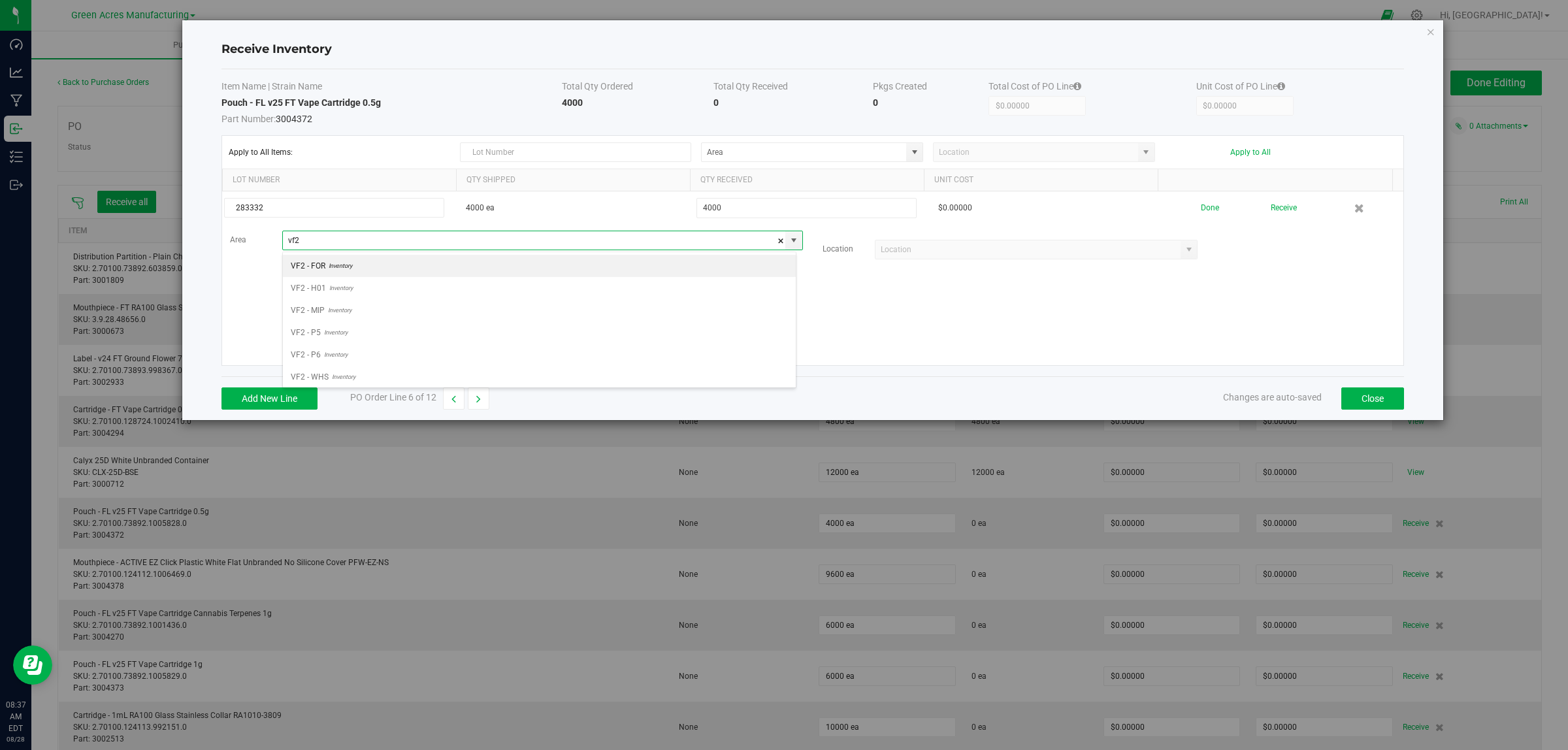
drag, startPoint x: 319, startPoint y: 380, endPoint x: 348, endPoint y: 367, distance: 31.8
click at [319, 379] on span "VF2 - WHS" at bounding box center [310, 377] width 38 height 20
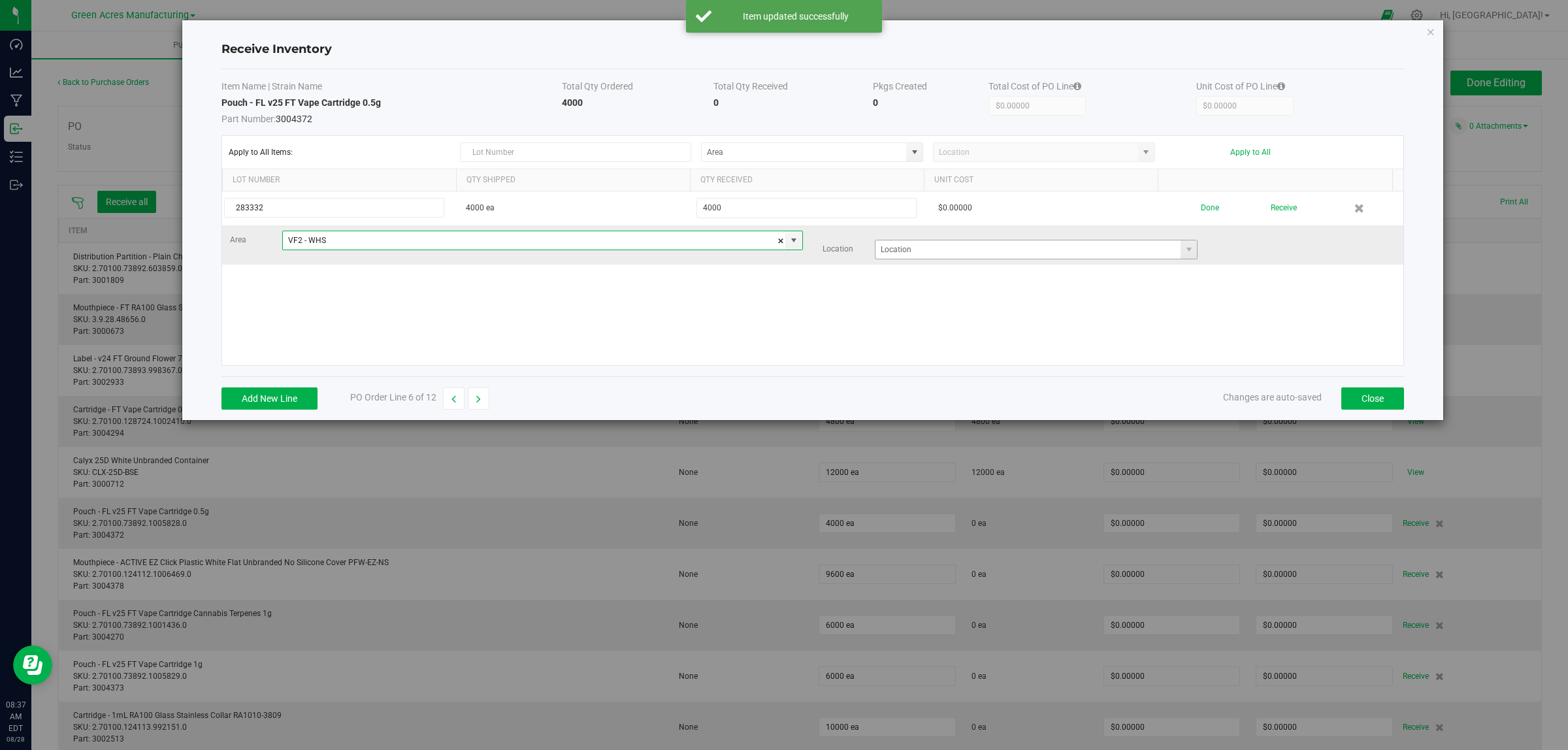
type input "VF2 - WHS"
click at [893, 255] on input at bounding box center [1028, 250] width 306 height 18
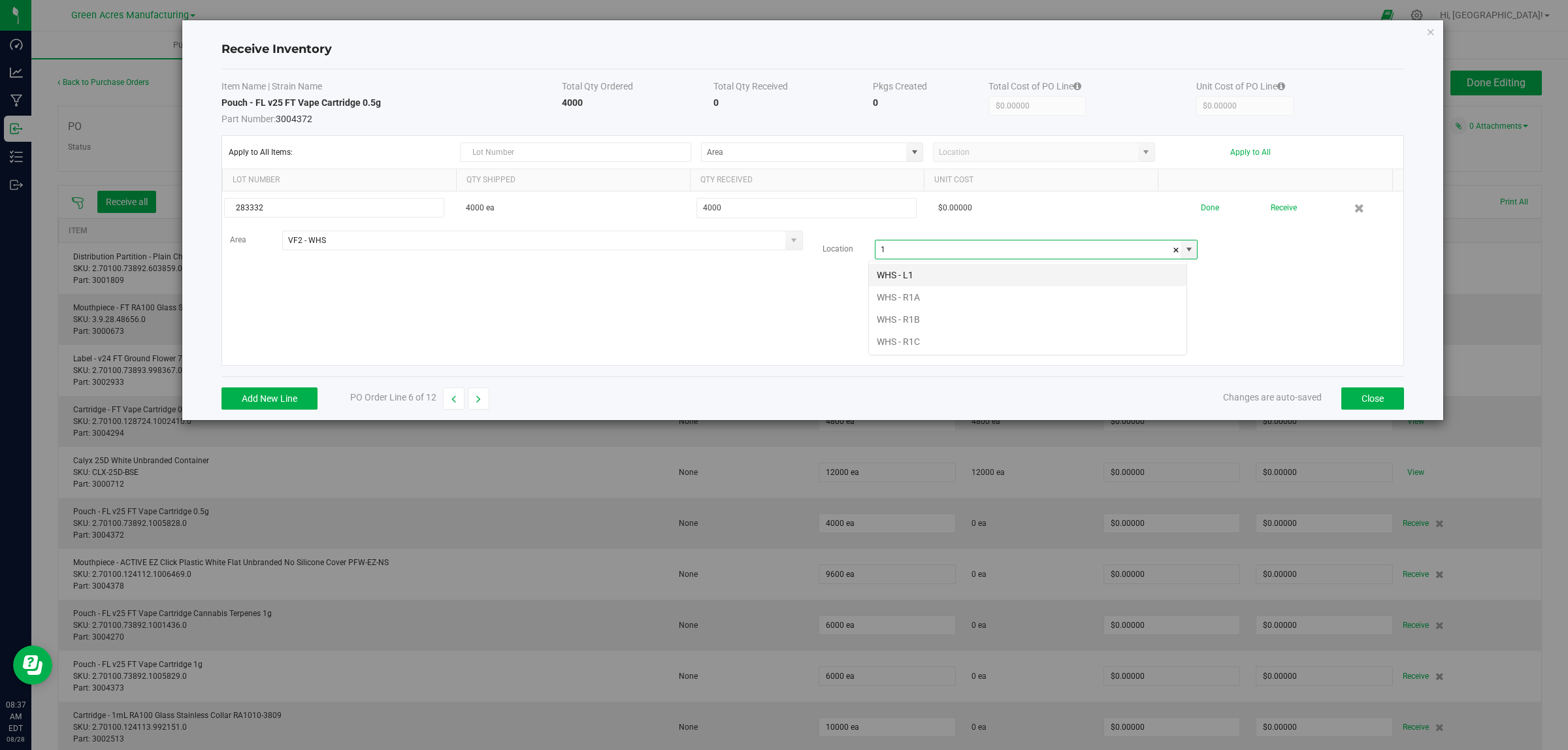
scroll to position [20, 319]
click at [892, 294] on li "WHS - R1A" at bounding box center [1028, 297] width 318 height 22
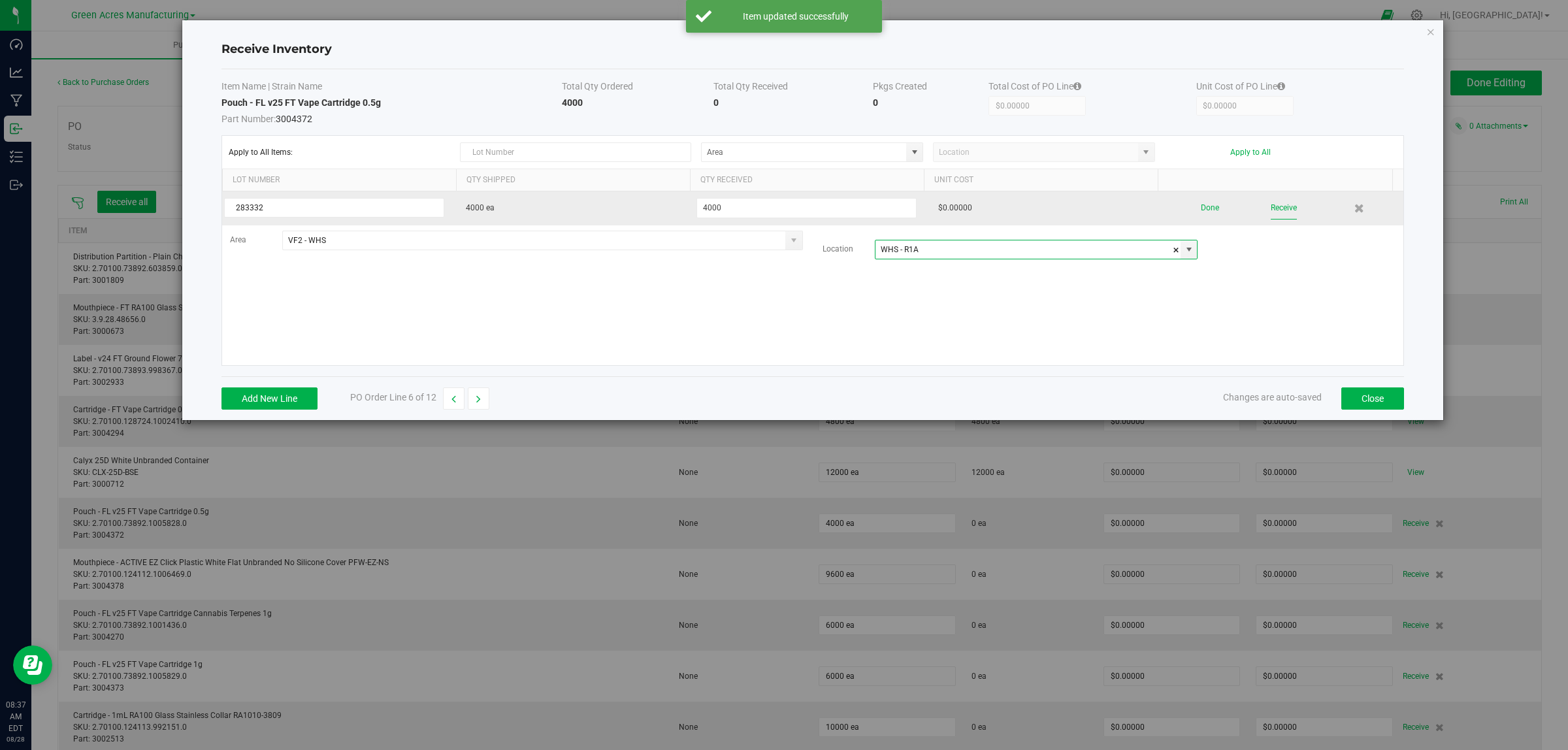
type input "WHS - R1A"
click at [957, 209] on button "Receive" at bounding box center [1284, 208] width 26 height 23
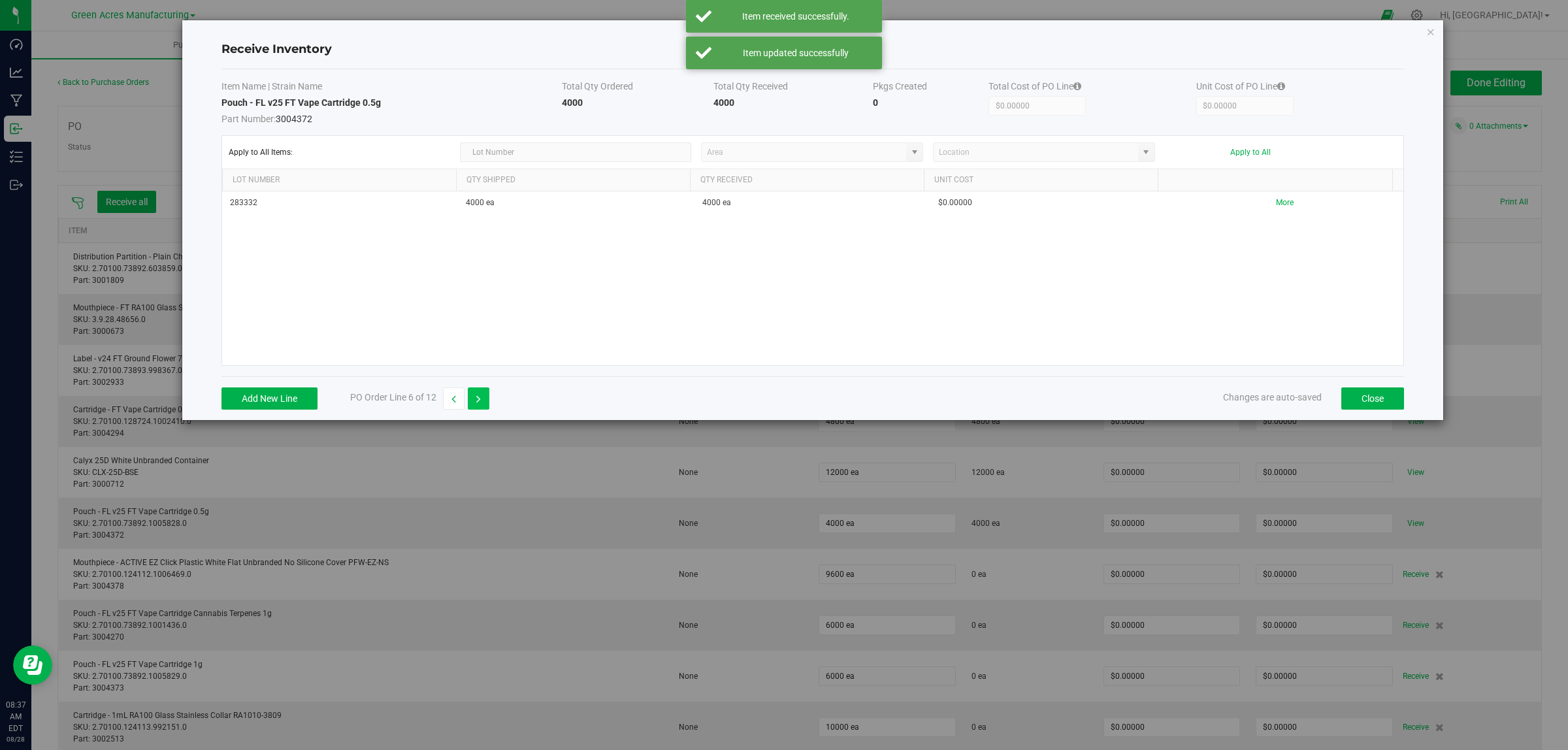
click at [479, 400] on icon "button" at bounding box center [478, 399] width 5 height 9
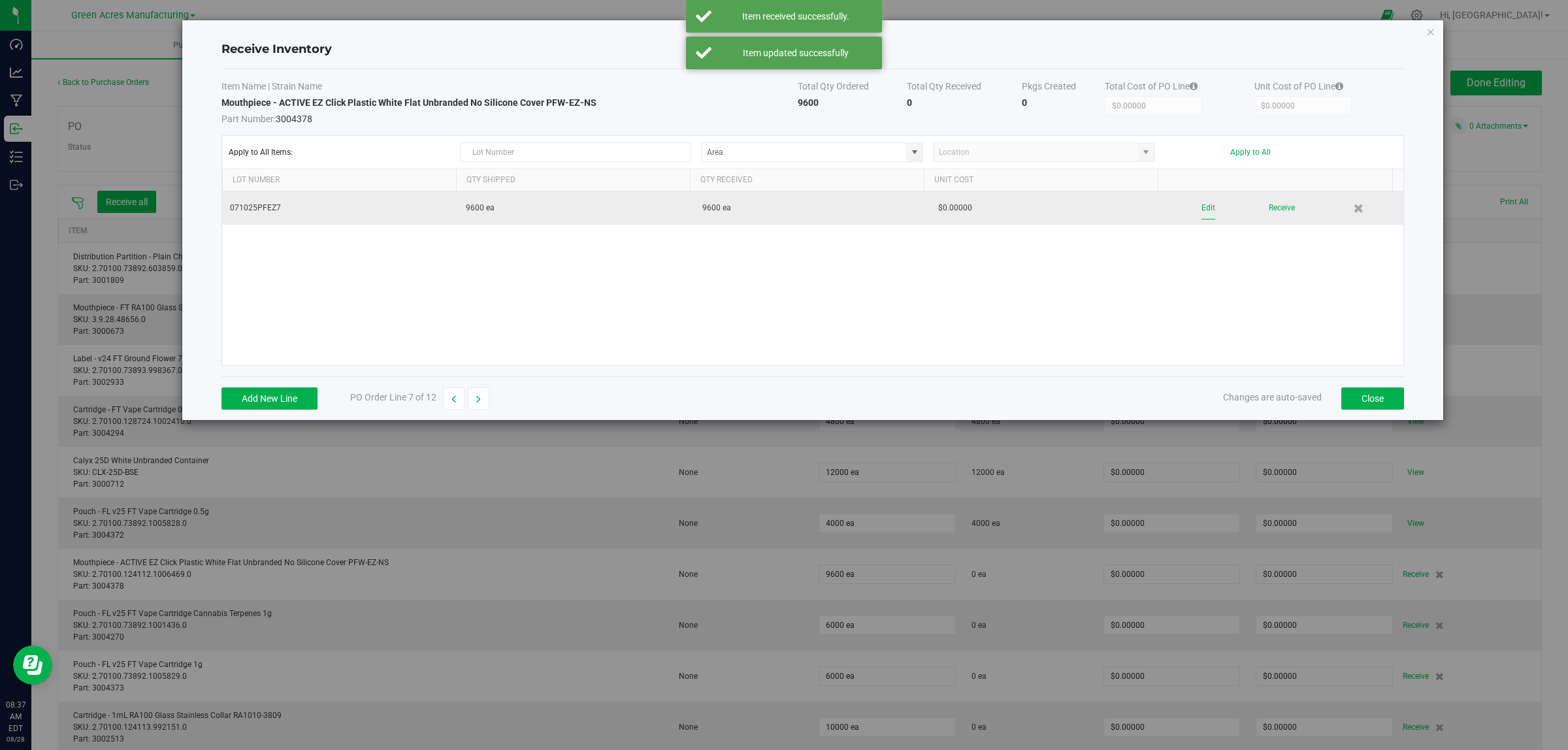
click at [957, 206] on button "Edit" at bounding box center [1208, 208] width 14 height 23
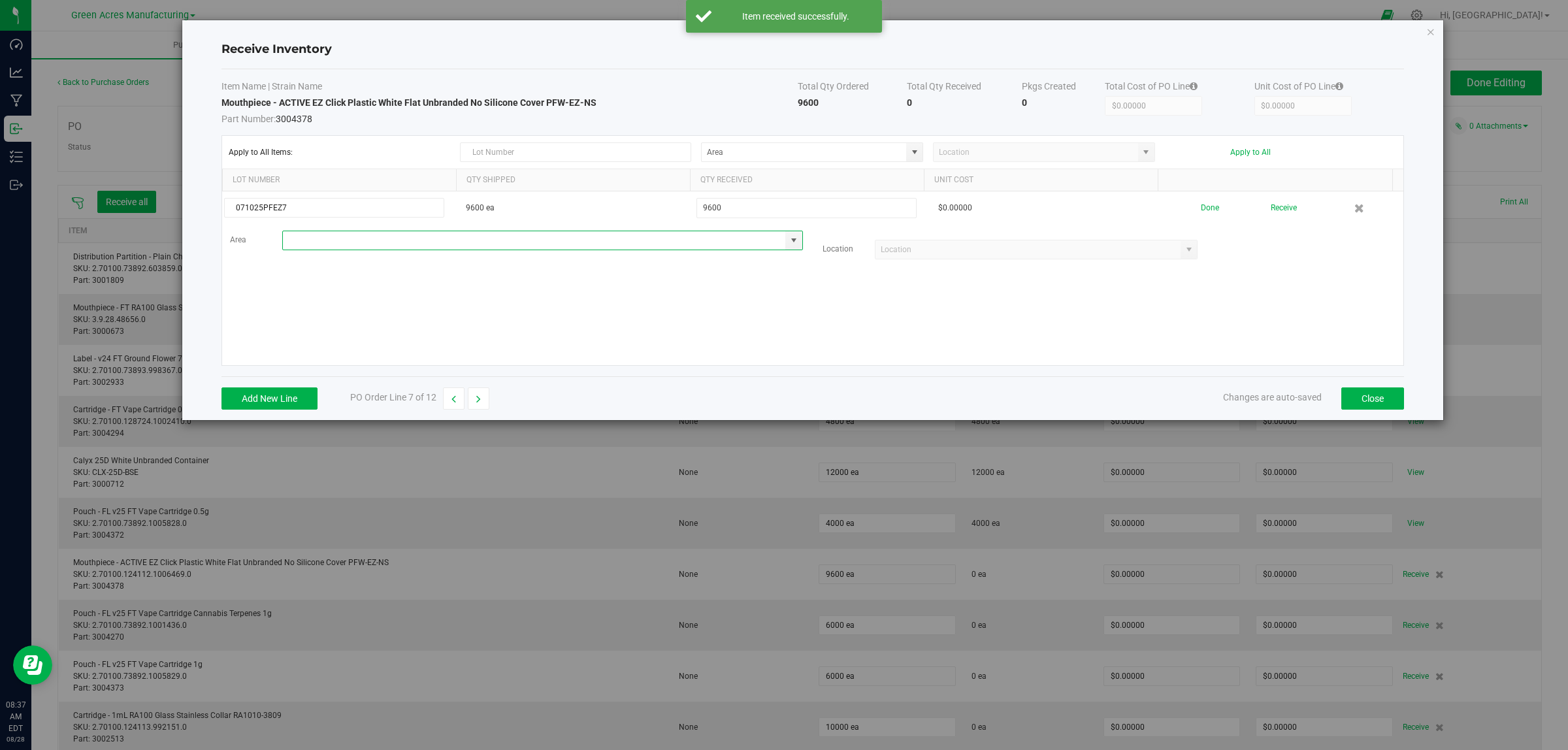
click at [384, 242] on input at bounding box center [534, 241] width 503 height 18
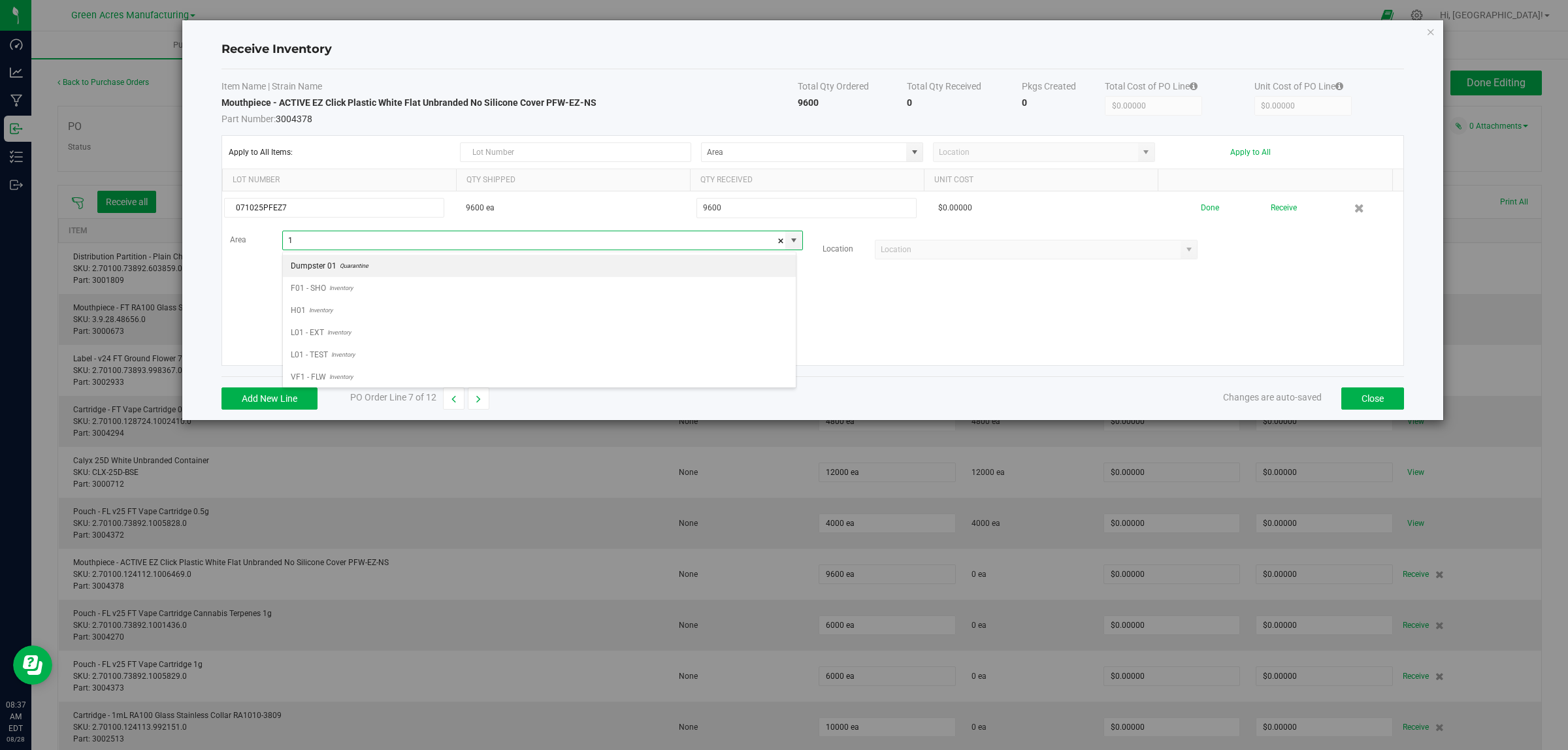
scroll to position [20, 513]
click at [384, 242] on input "1" at bounding box center [534, 241] width 503 height 18
click at [322, 376] on span "VF2 - WHS" at bounding box center [310, 377] width 38 height 20
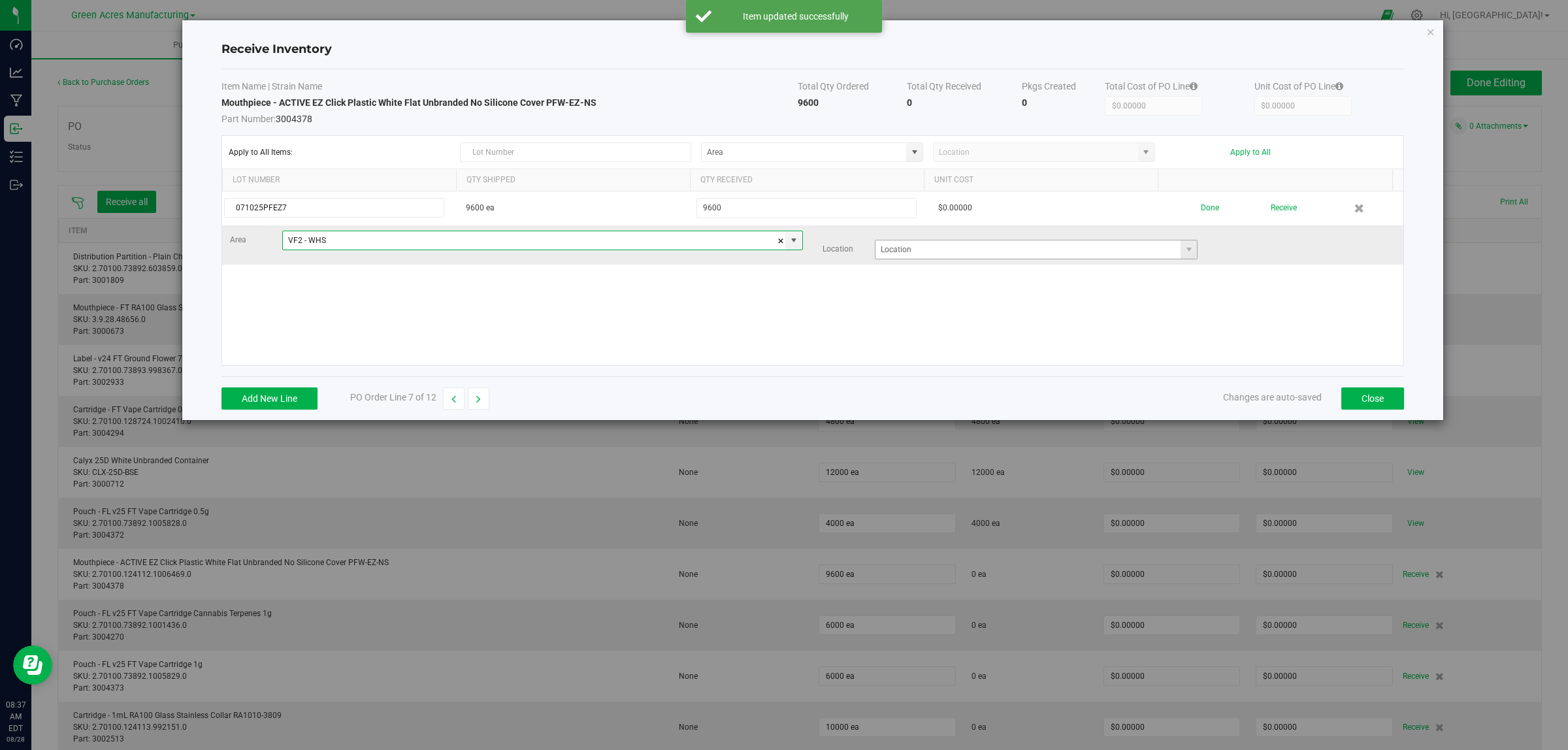
type input "VF2 - WHS"
click at [923, 255] on input at bounding box center [1028, 250] width 306 height 18
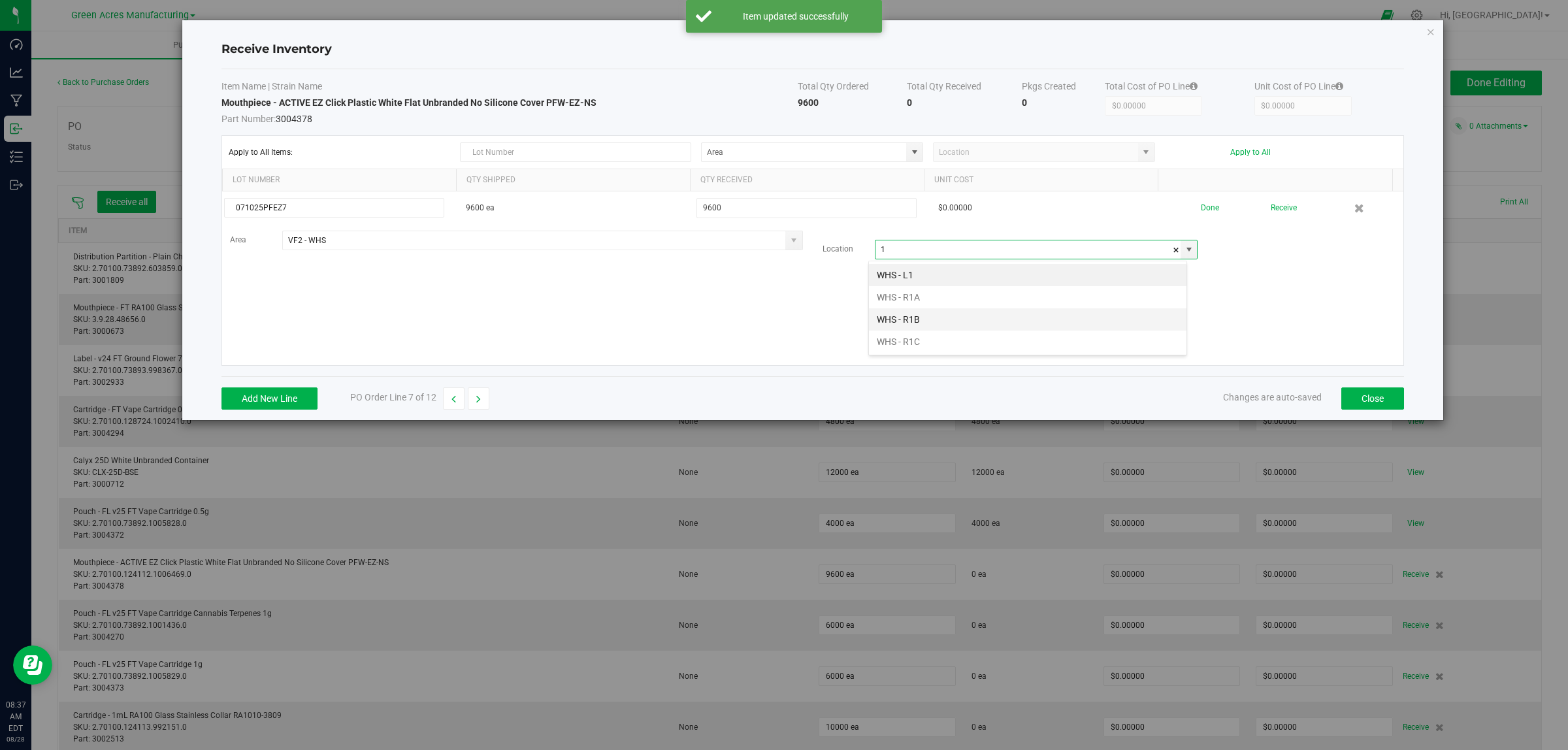
scroll to position [20, 319]
click at [915, 341] on li "WHS - R1C" at bounding box center [1028, 341] width 318 height 22
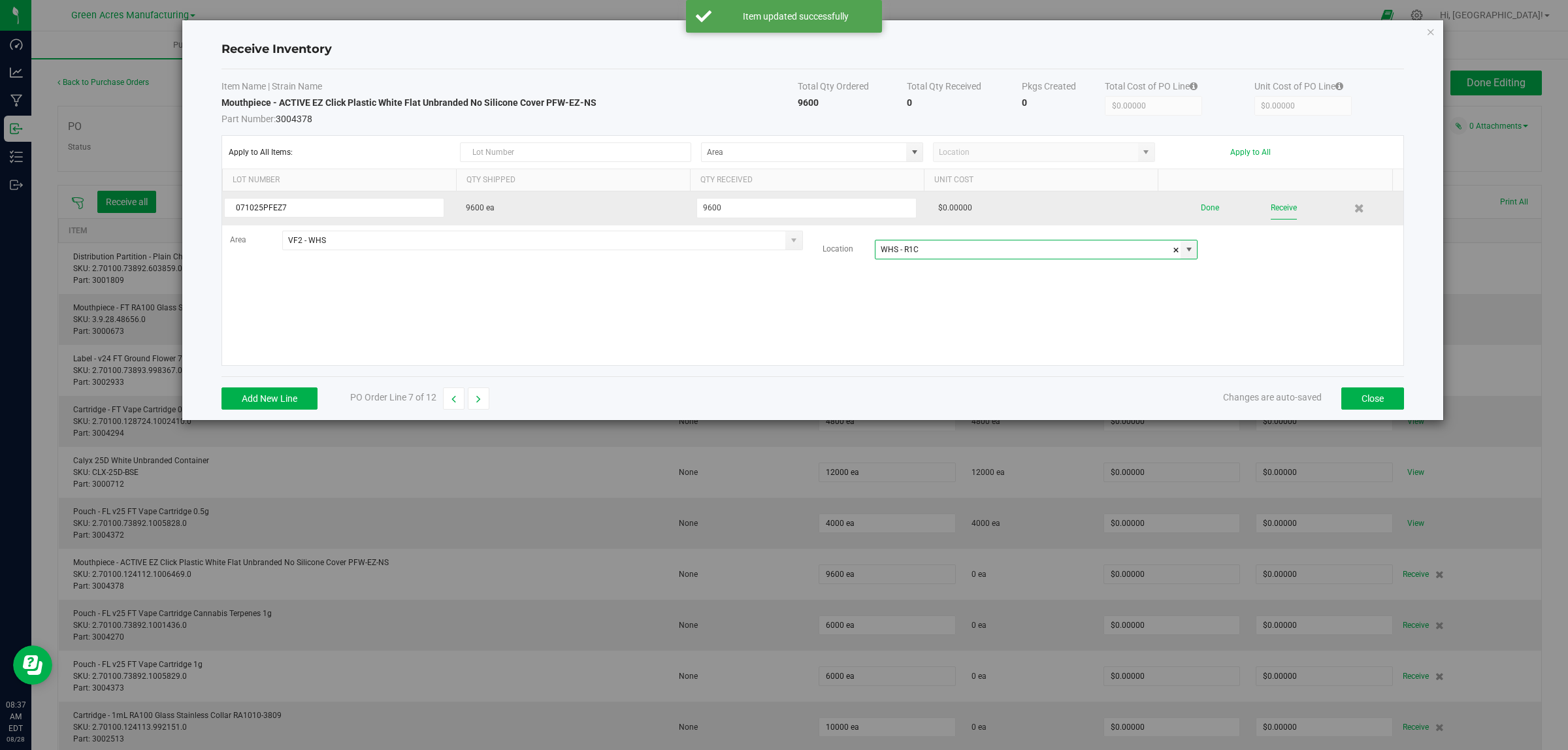
type input "WHS - R1C"
click at [957, 211] on button "Receive" at bounding box center [1284, 208] width 26 height 23
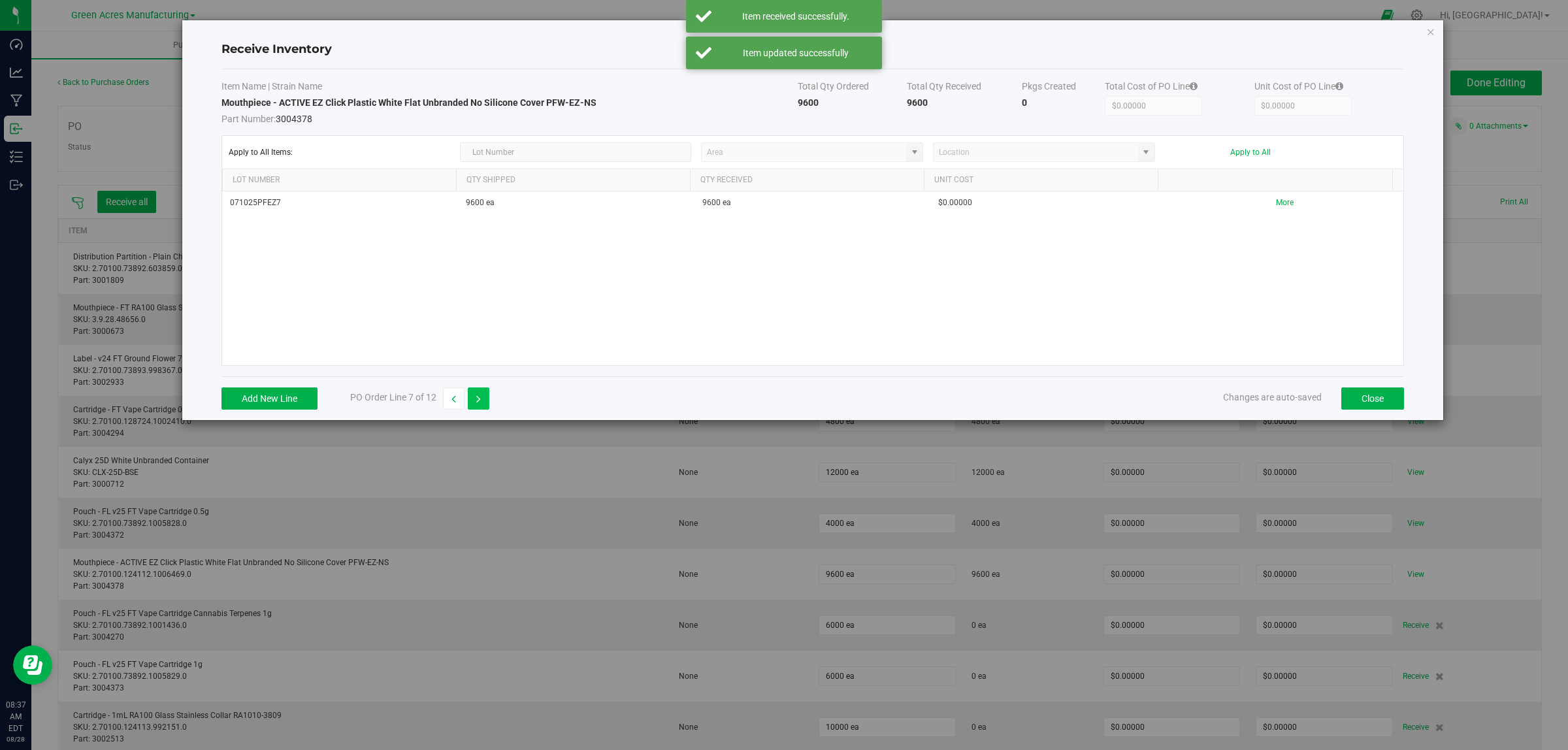
click at [481, 400] on icon "button" at bounding box center [478, 399] width 5 height 9
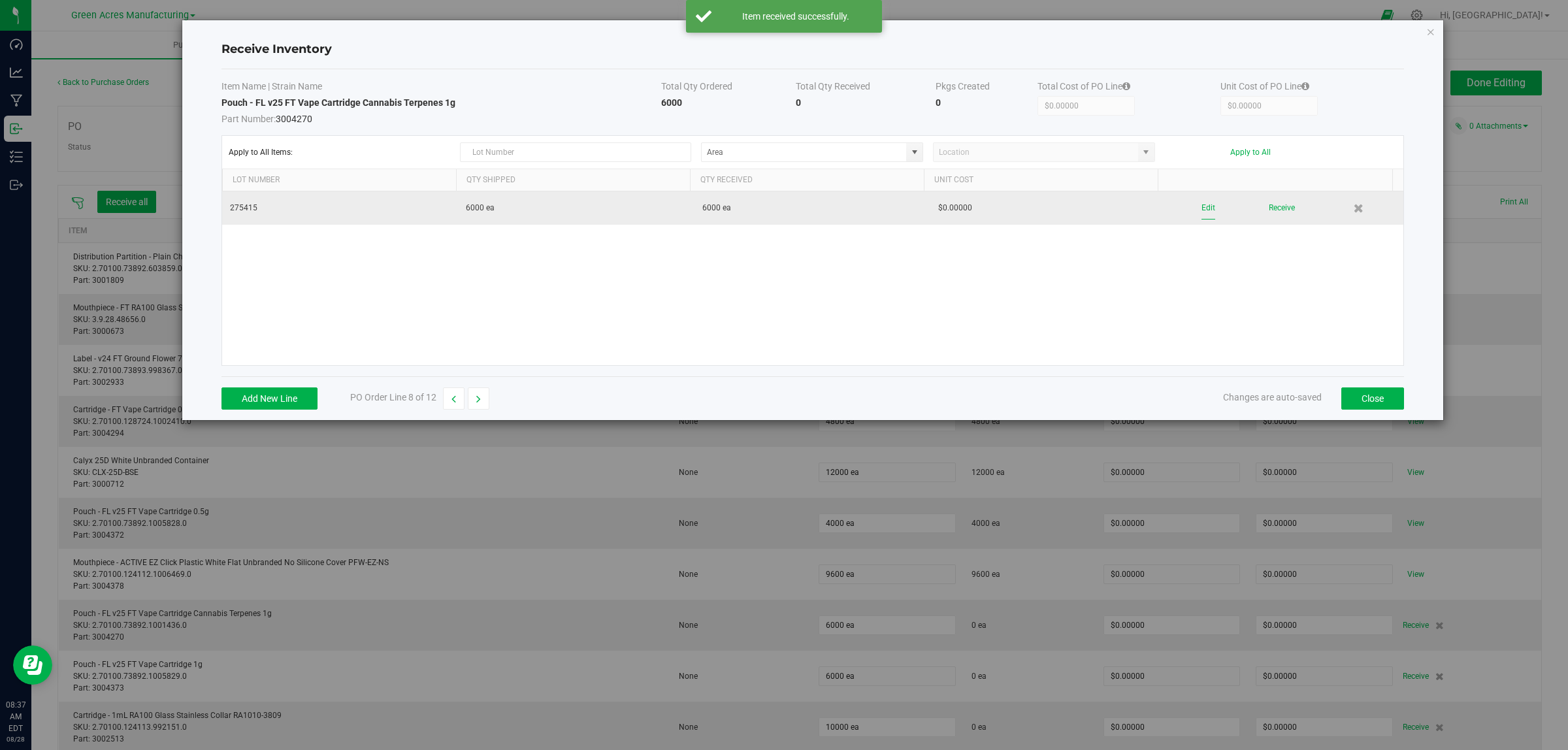
click at [957, 211] on button "Edit" at bounding box center [1208, 208] width 14 height 23
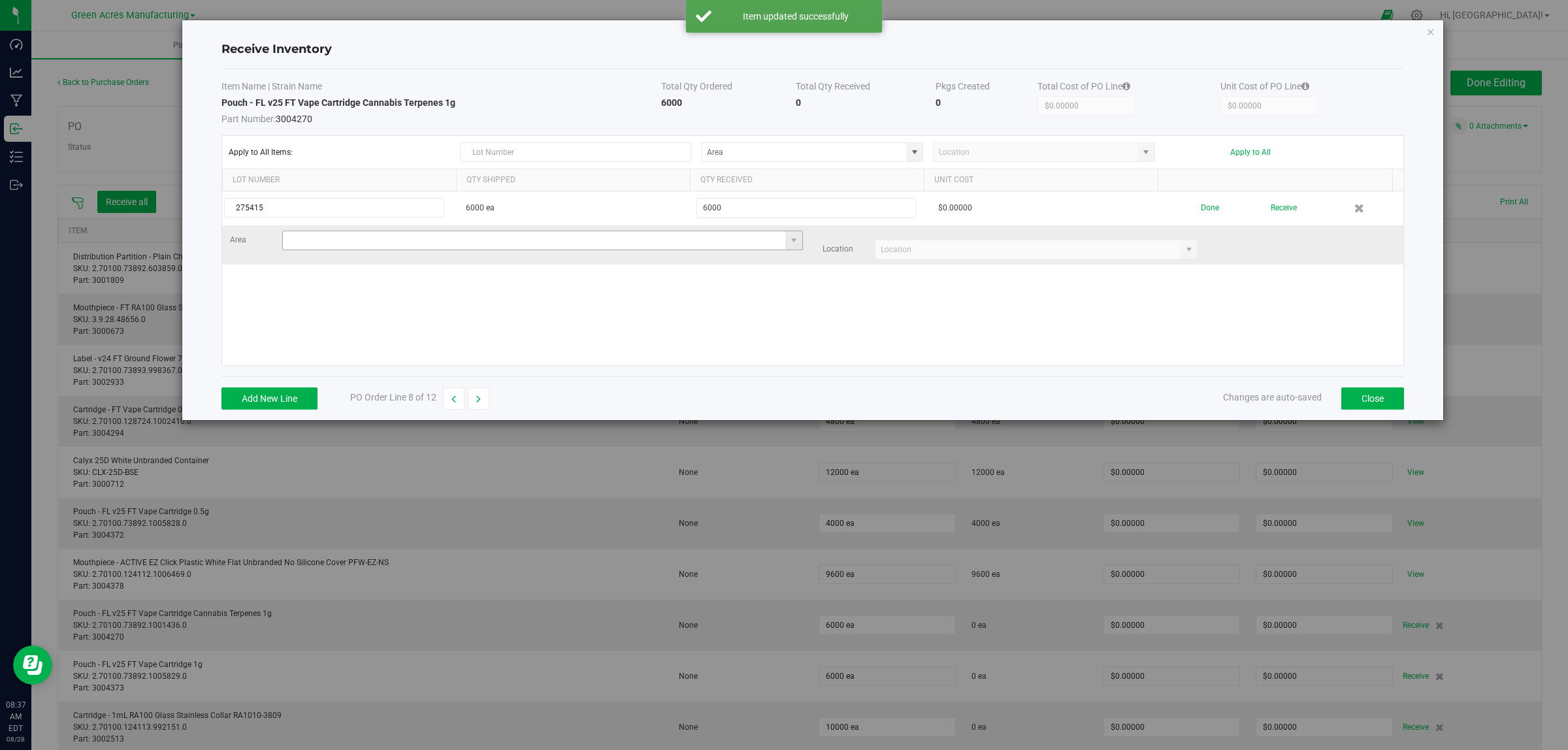
click at [360, 246] on input at bounding box center [534, 241] width 503 height 18
click at [347, 239] on input "2" at bounding box center [534, 241] width 503 height 18
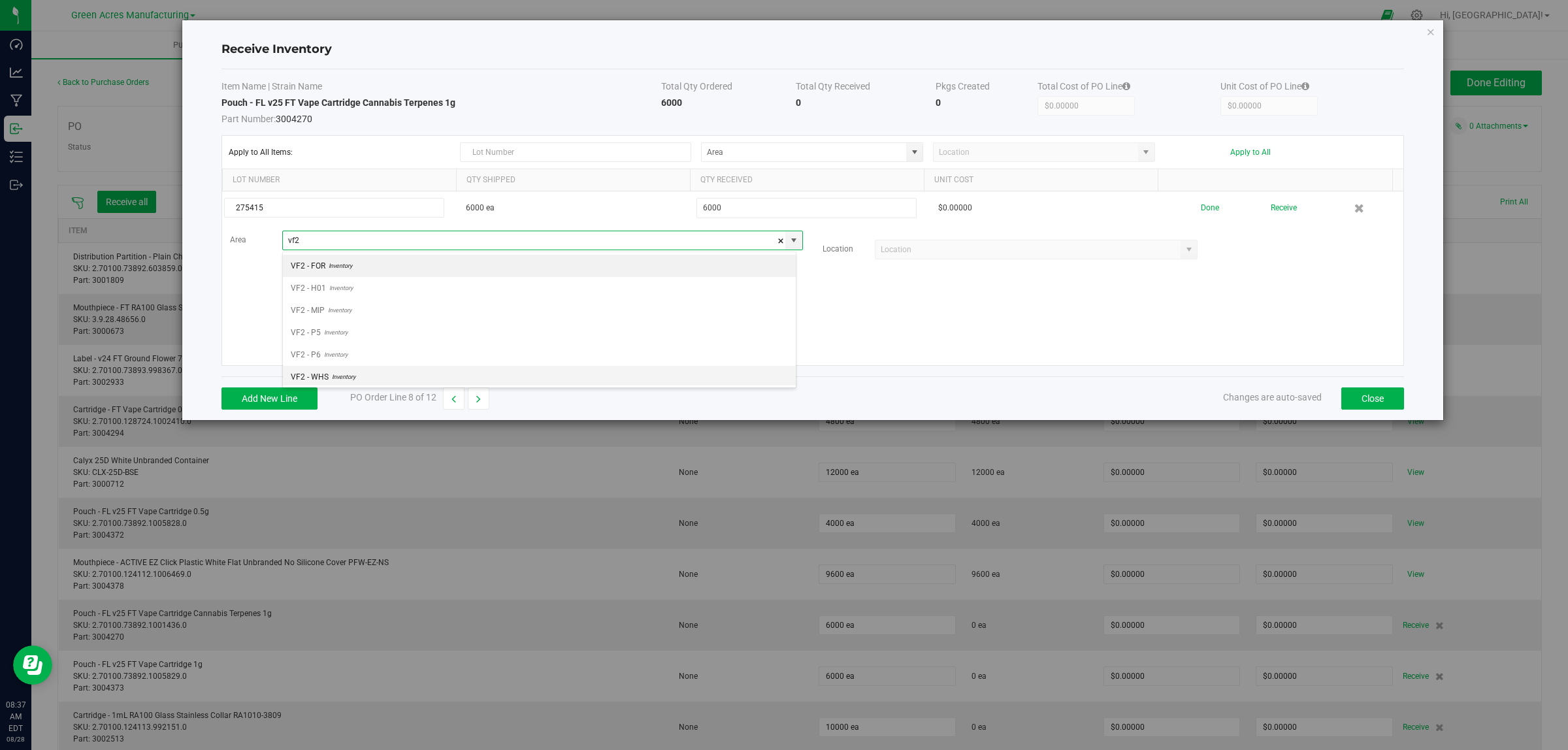
click at [313, 380] on span "VF2 - WHS" at bounding box center [310, 377] width 38 height 20
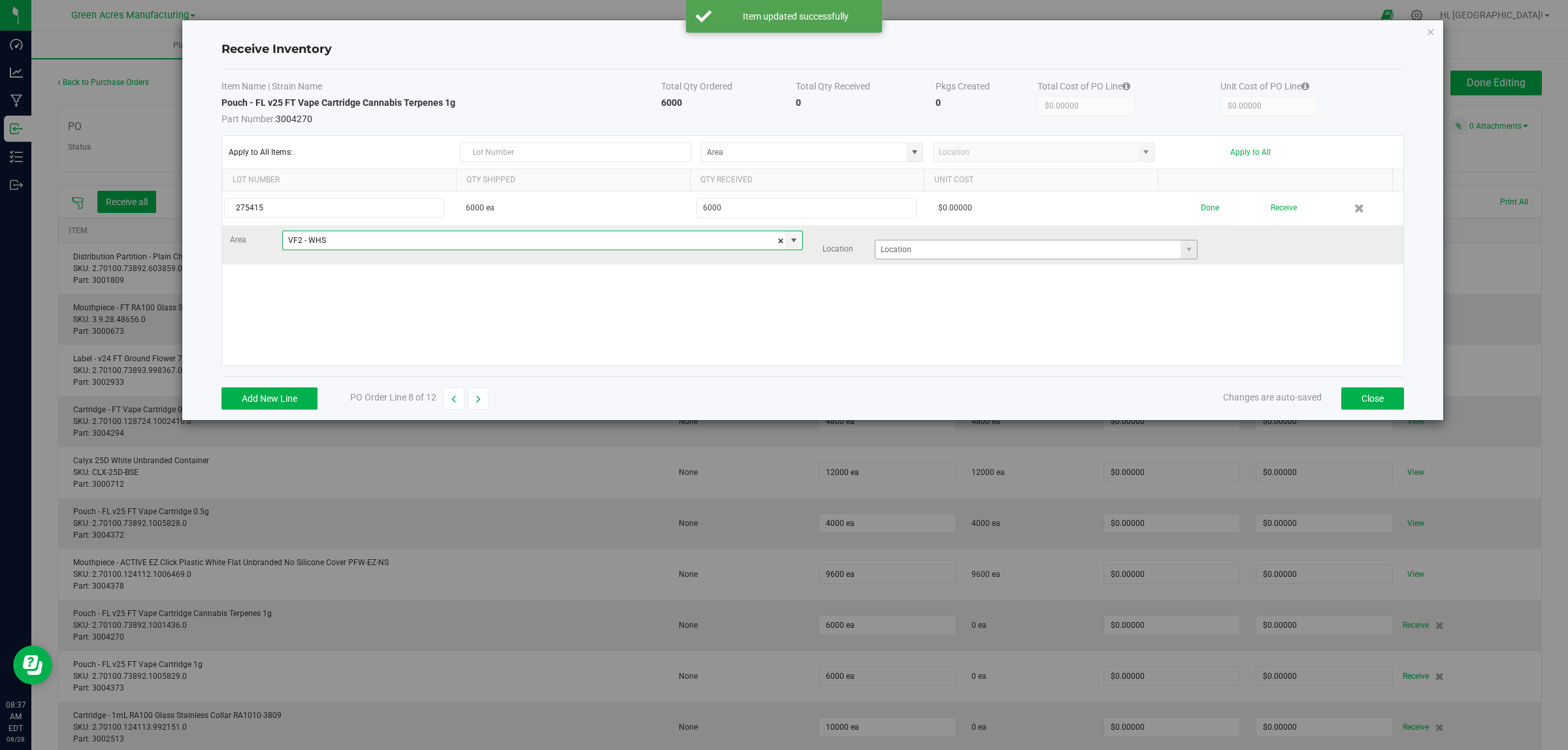
type input "VF2 - WHS"
click at [904, 249] on input at bounding box center [1028, 250] width 306 height 18
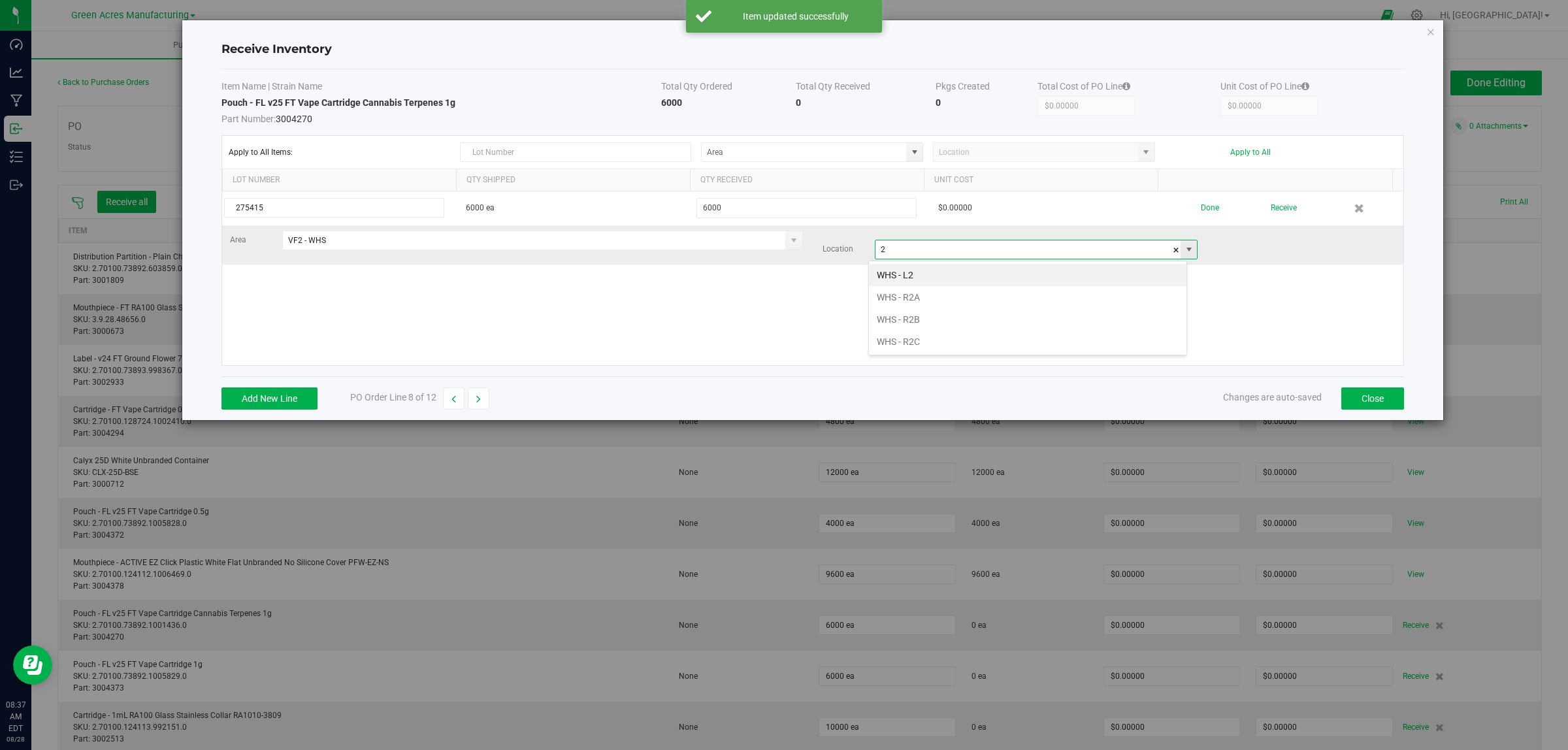
scroll to position [20, 319]
click at [895, 278] on li "WHS - L2" at bounding box center [1028, 275] width 318 height 22
click at [908, 247] on input "WHS - L2" at bounding box center [1028, 250] width 306 height 18
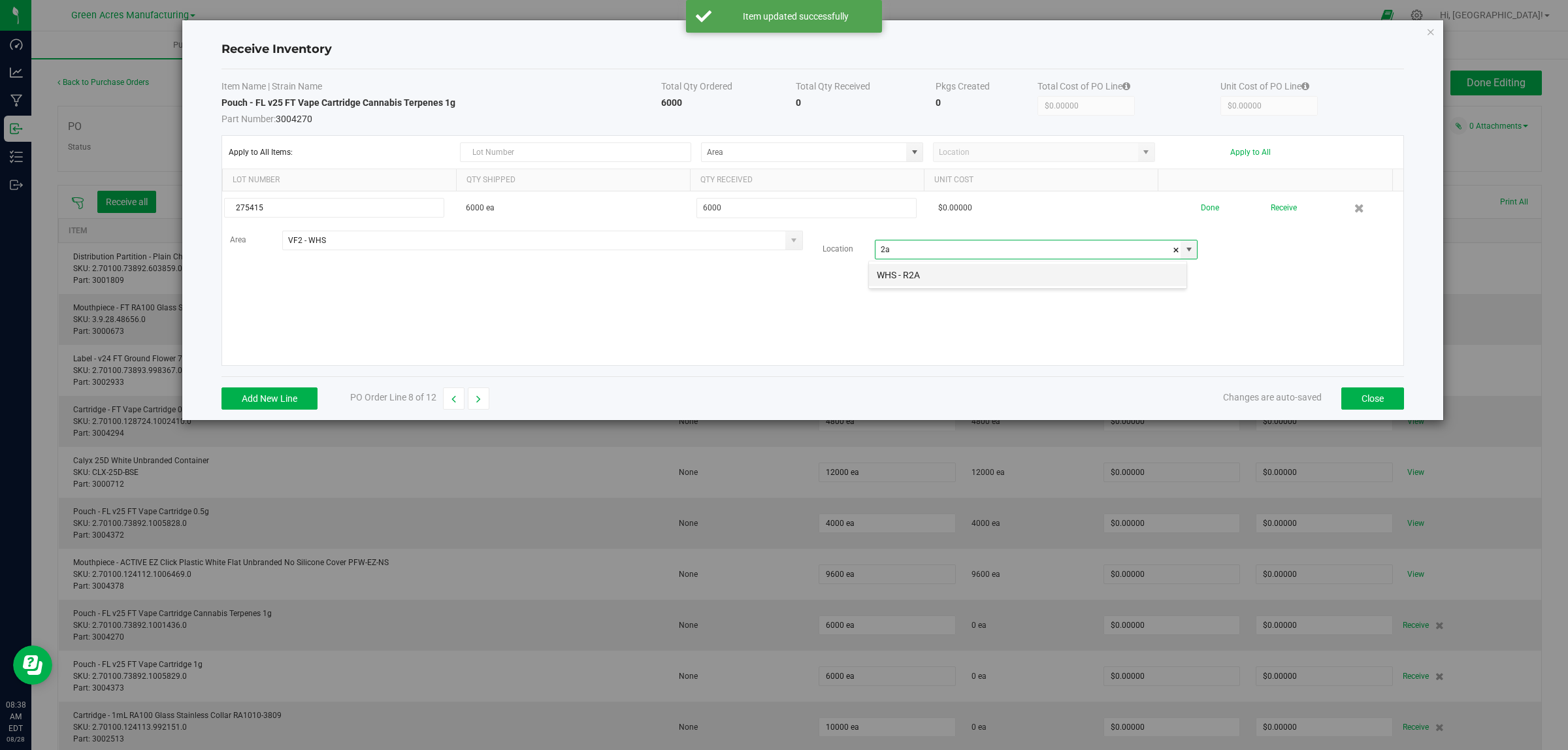
click at [909, 276] on li "WHS - R2A" at bounding box center [1028, 275] width 318 height 22
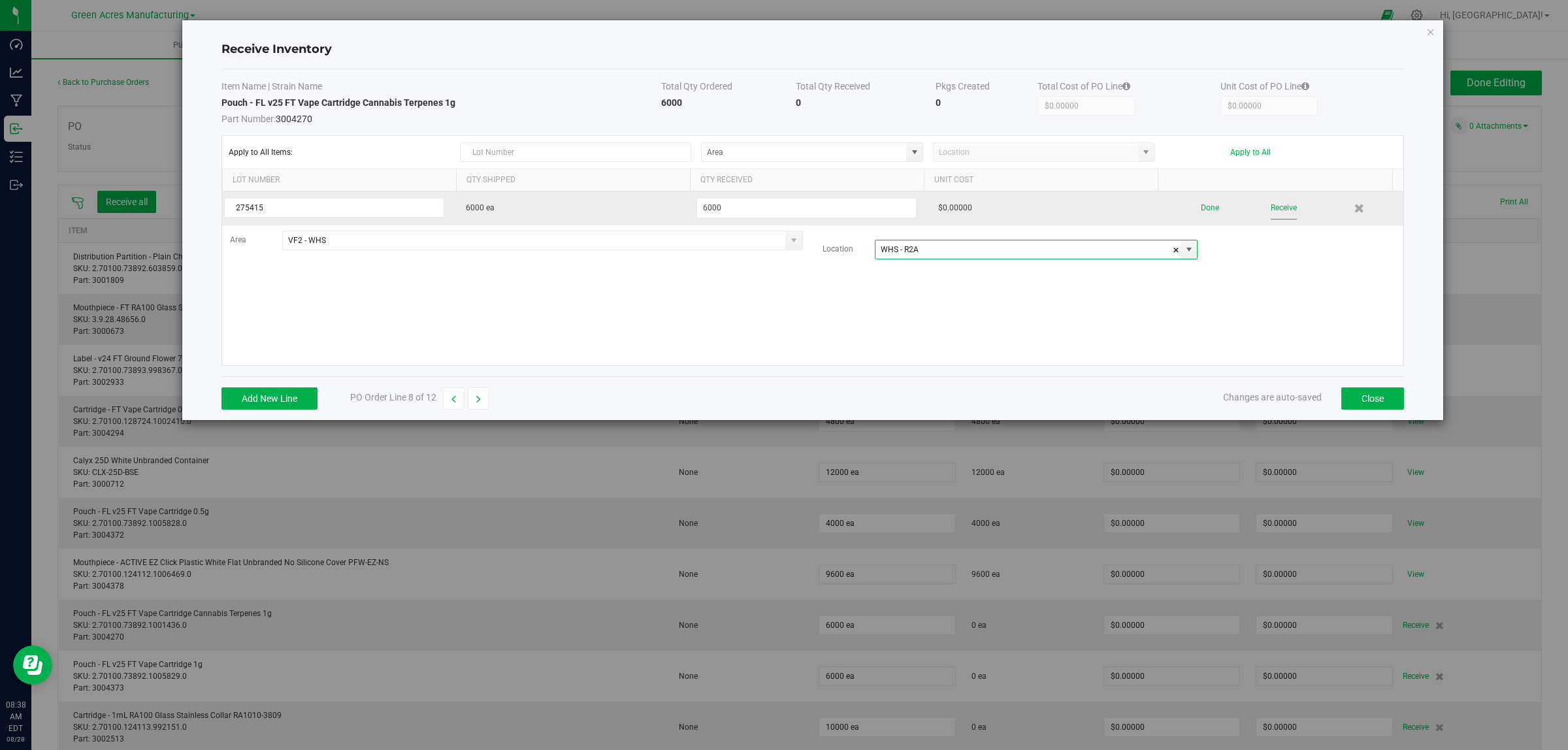
type input "WHS - R2A"
click at [957, 211] on button "Receive" at bounding box center [1284, 208] width 26 height 23
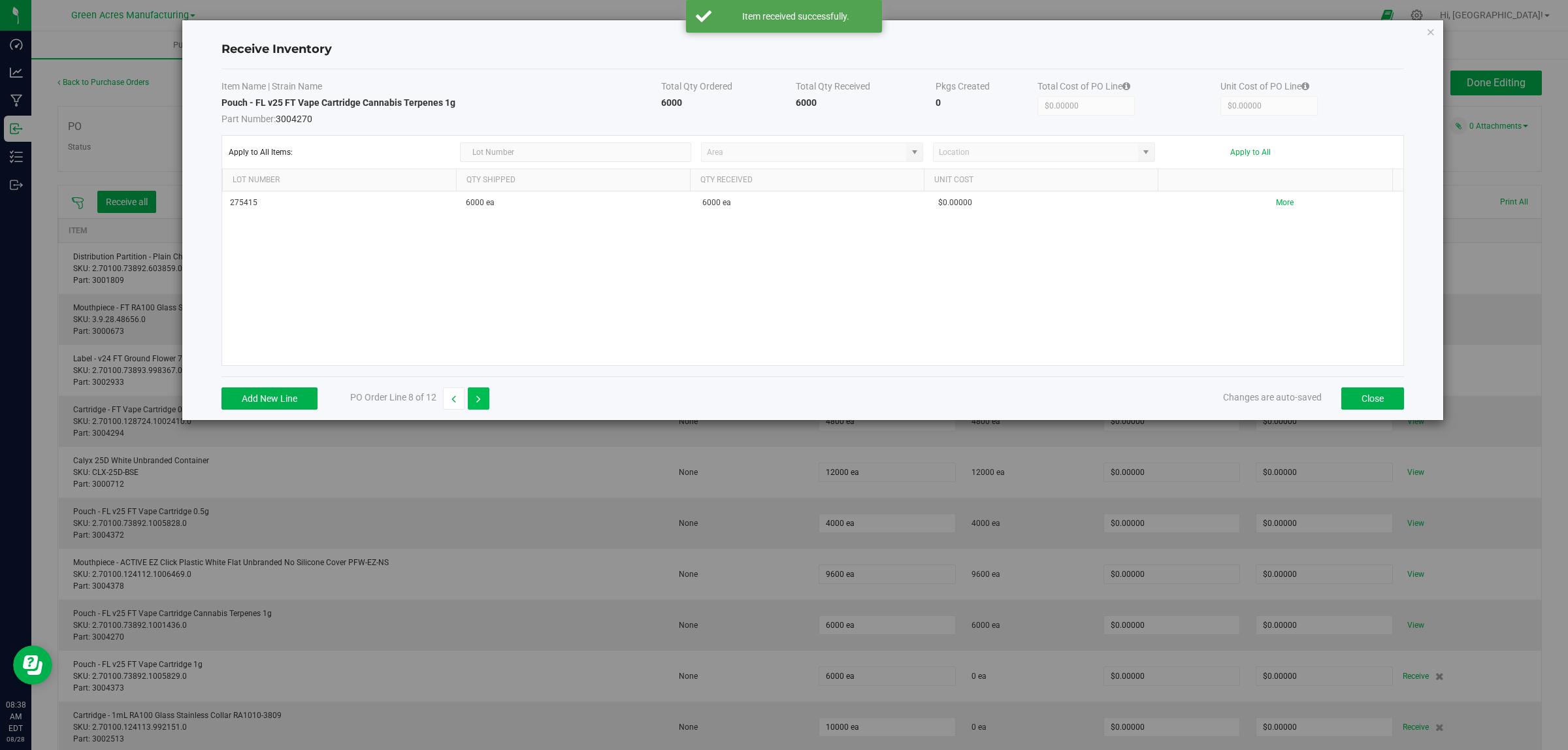
click at [479, 399] on icon "button" at bounding box center [478, 399] width 5 height 9
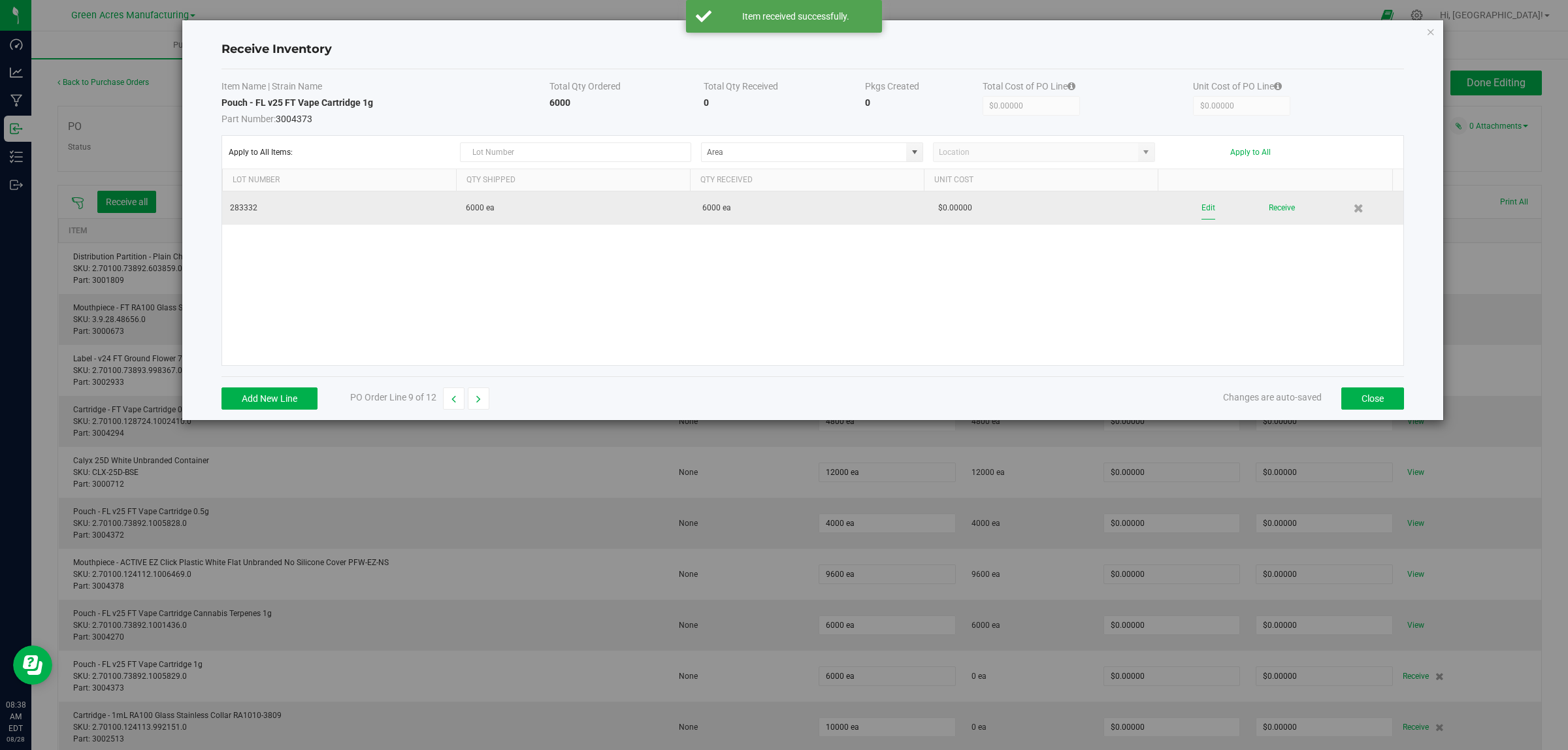
click at [957, 208] on button "Edit" at bounding box center [1208, 208] width 14 height 23
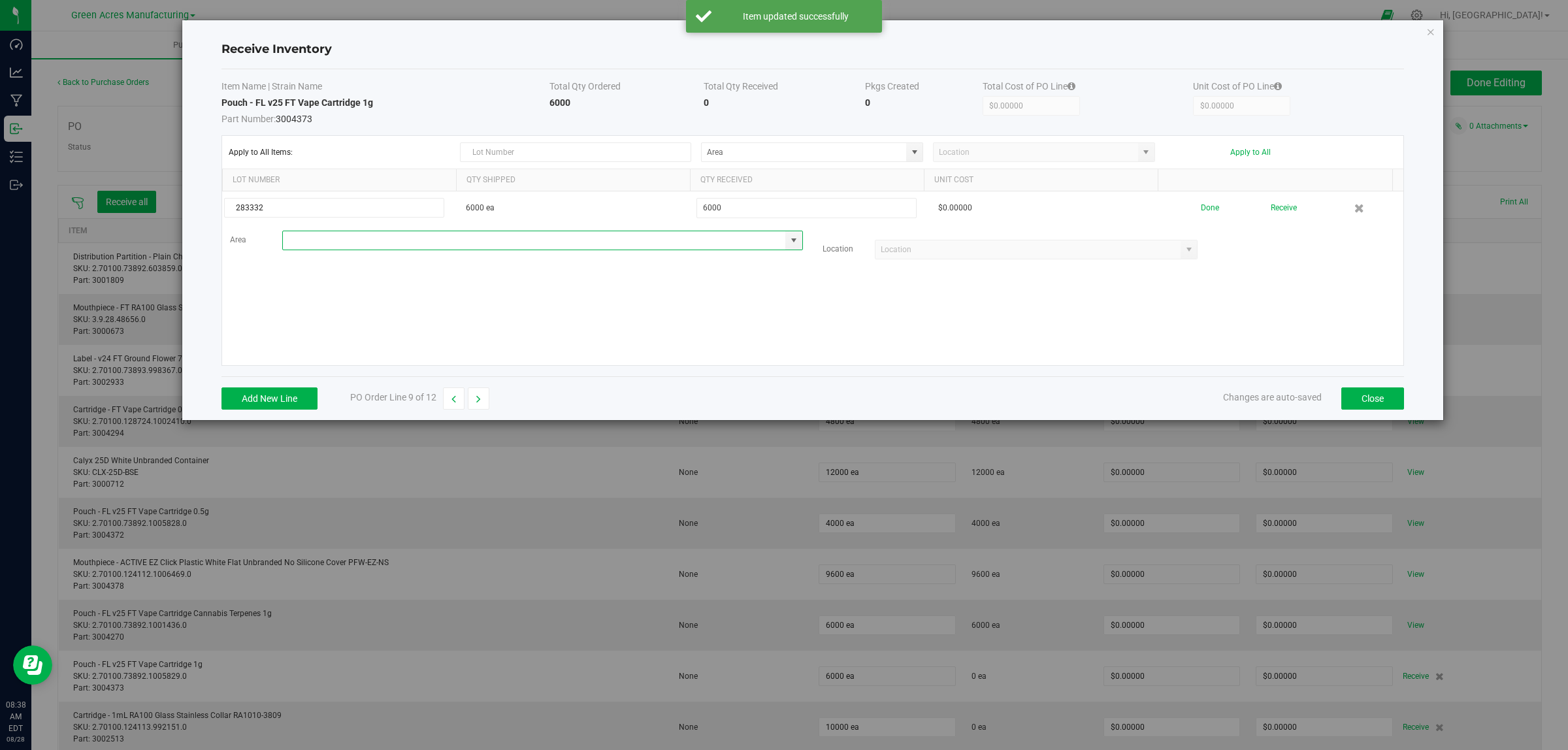
click at [383, 245] on input at bounding box center [534, 241] width 503 height 18
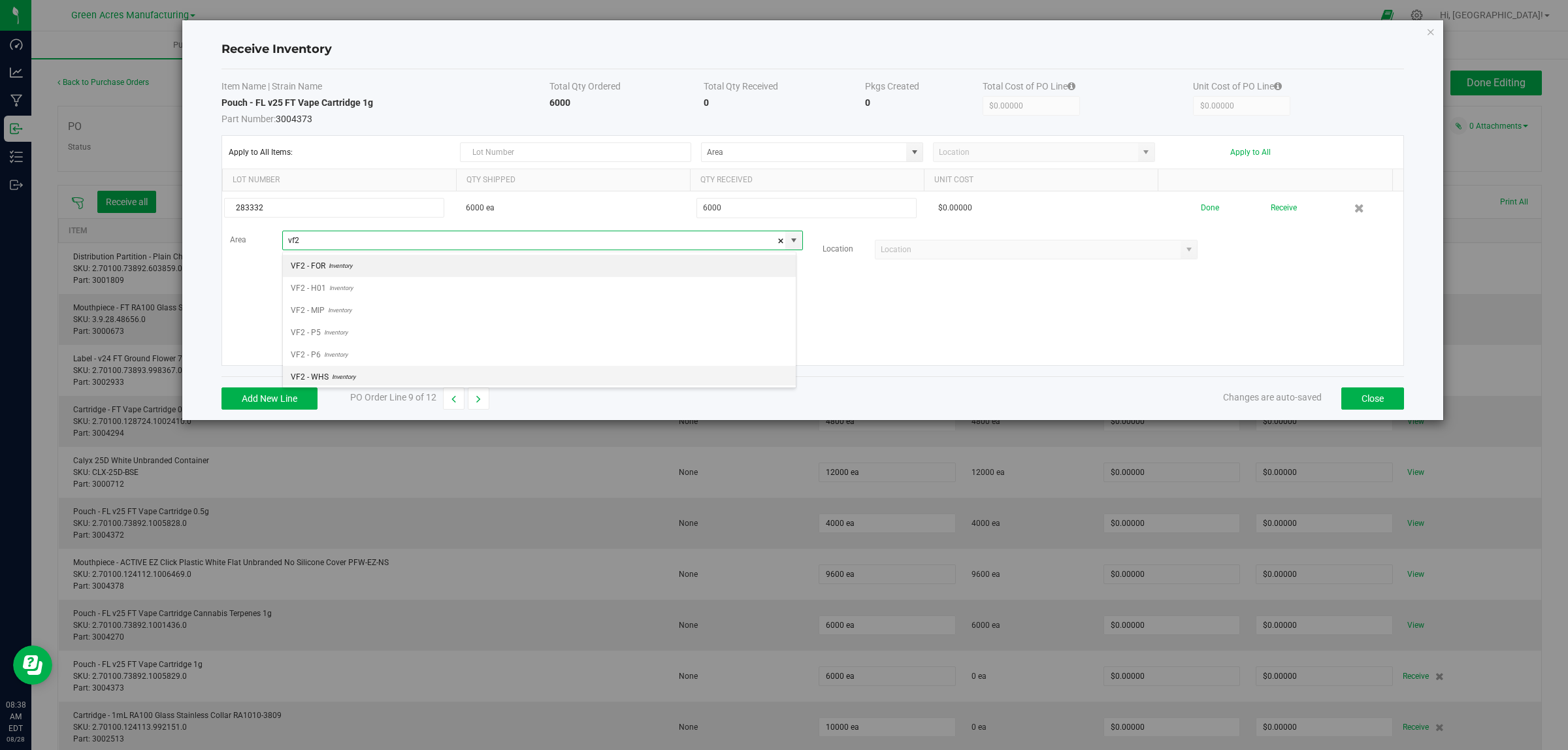
click at [335, 374] on span "Inventory" at bounding box center [342, 377] width 26 height 20
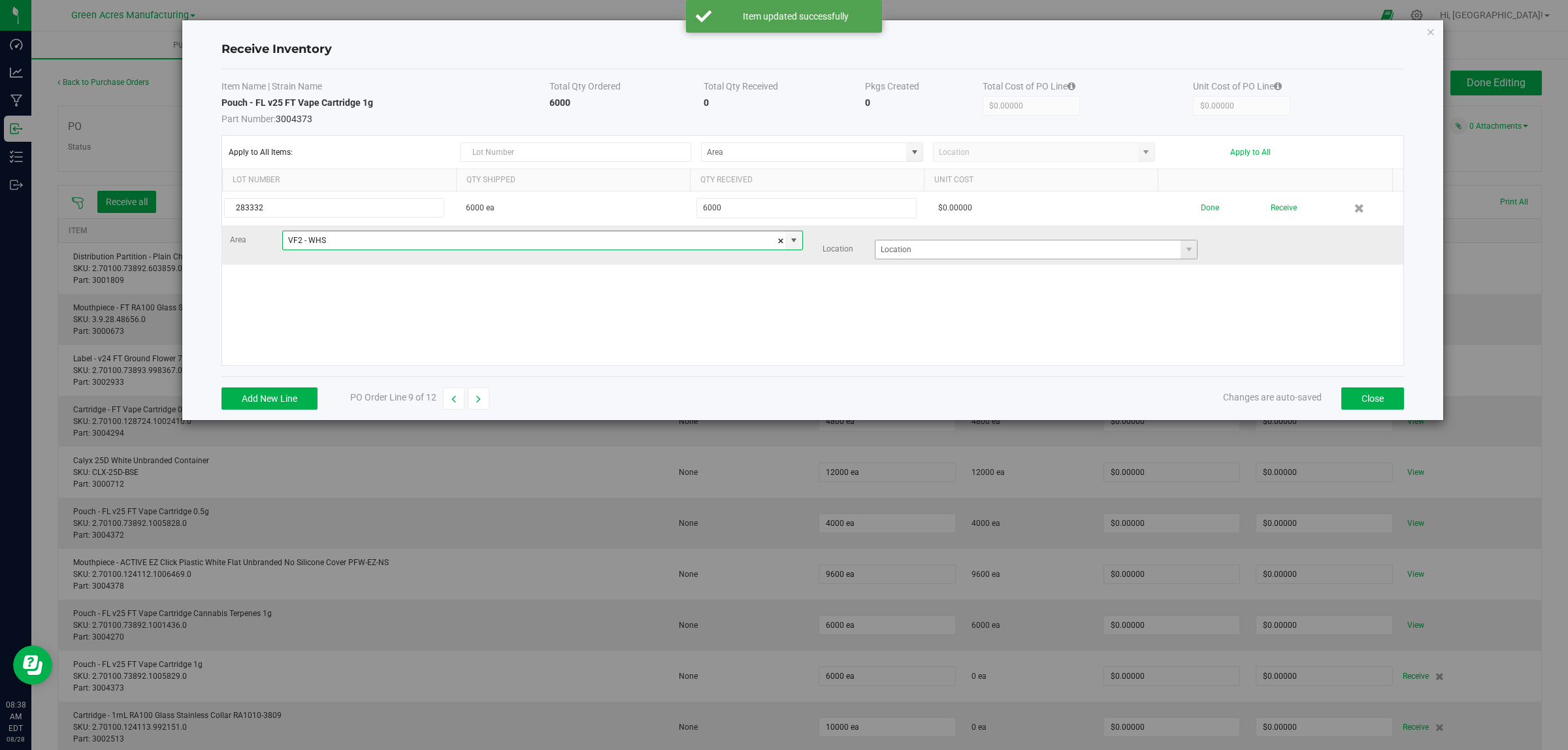
type input "VF2 - WHS"
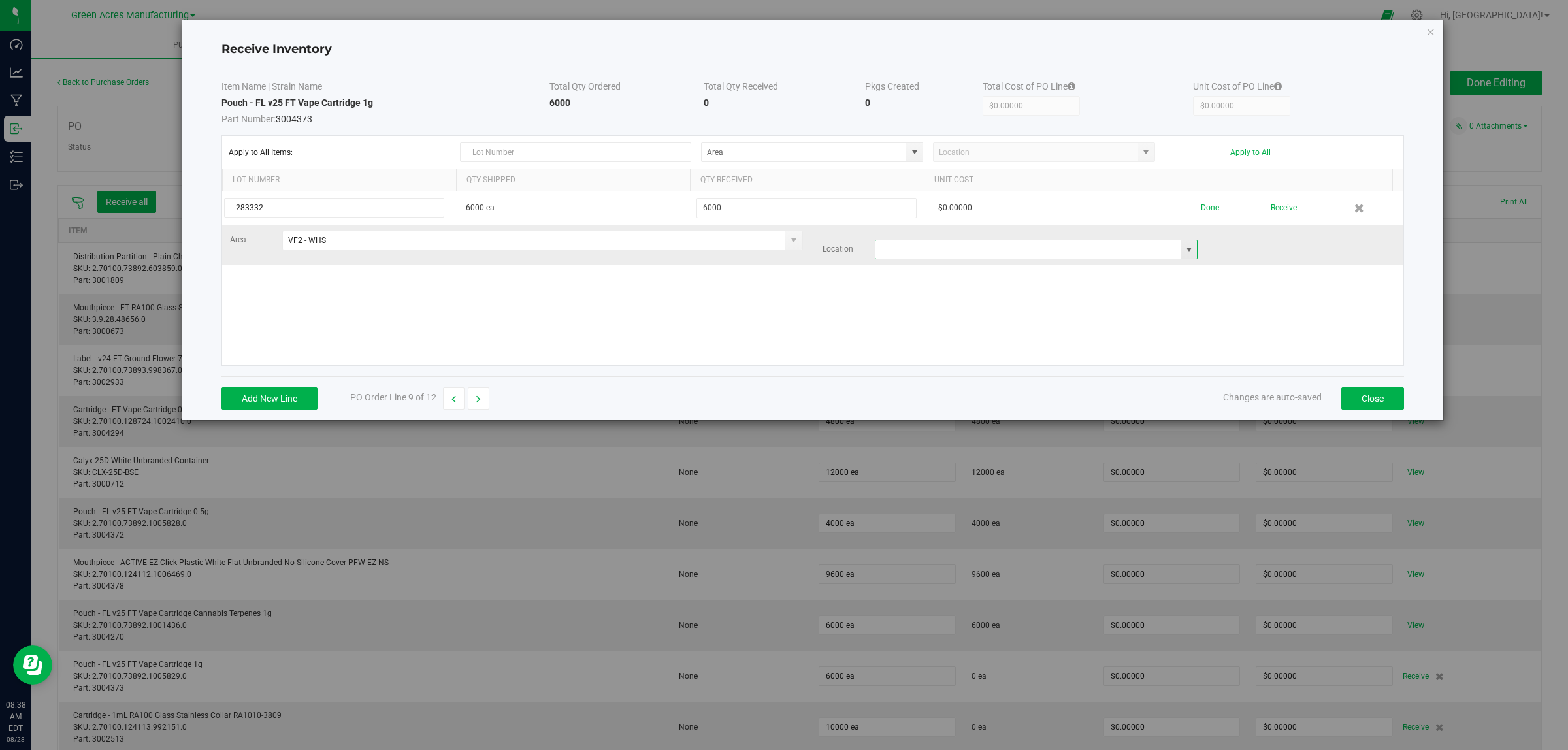
click at [957, 242] on input at bounding box center [1028, 250] width 306 height 18
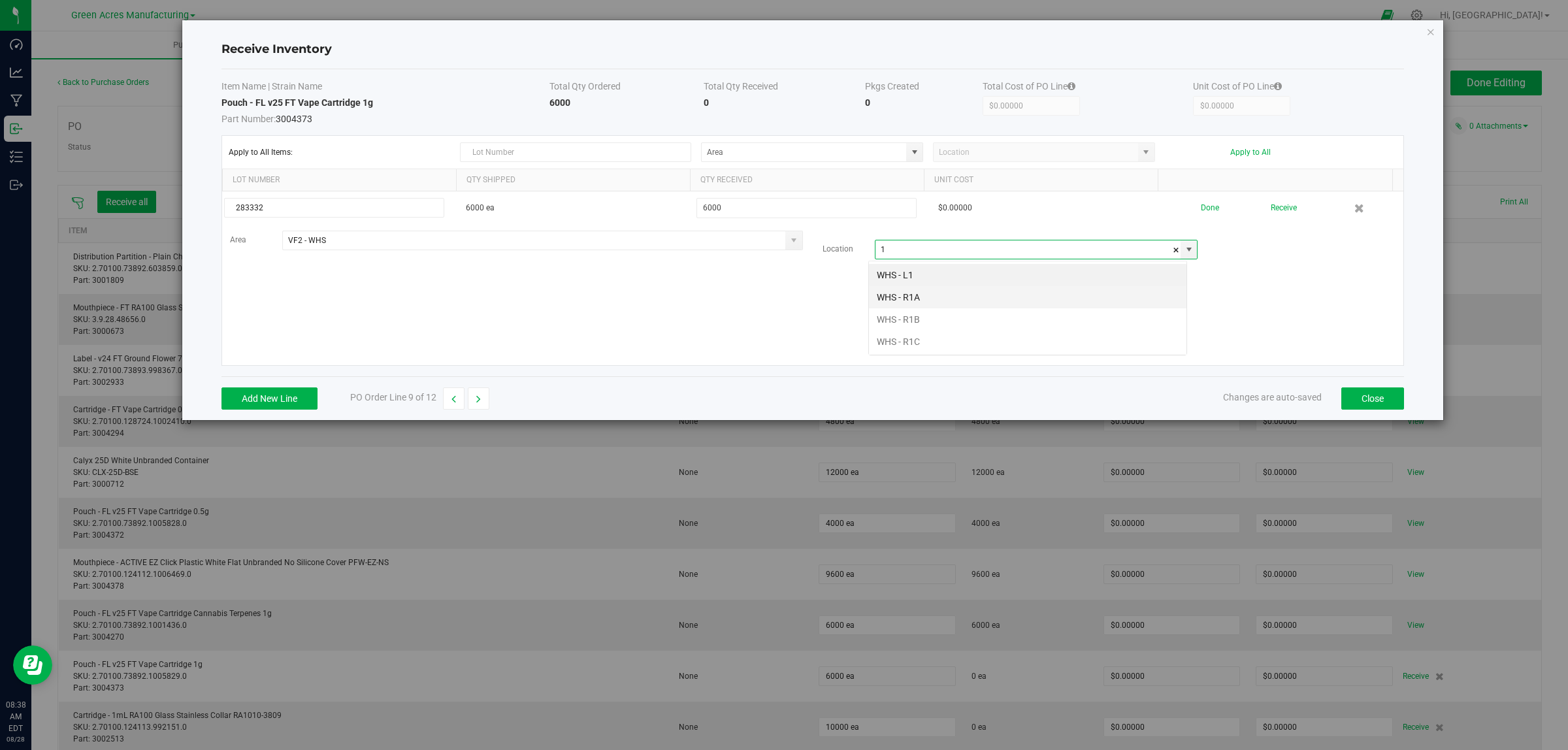
scroll to position [20, 319]
click at [919, 301] on li "WHS - R1A" at bounding box center [1028, 297] width 318 height 22
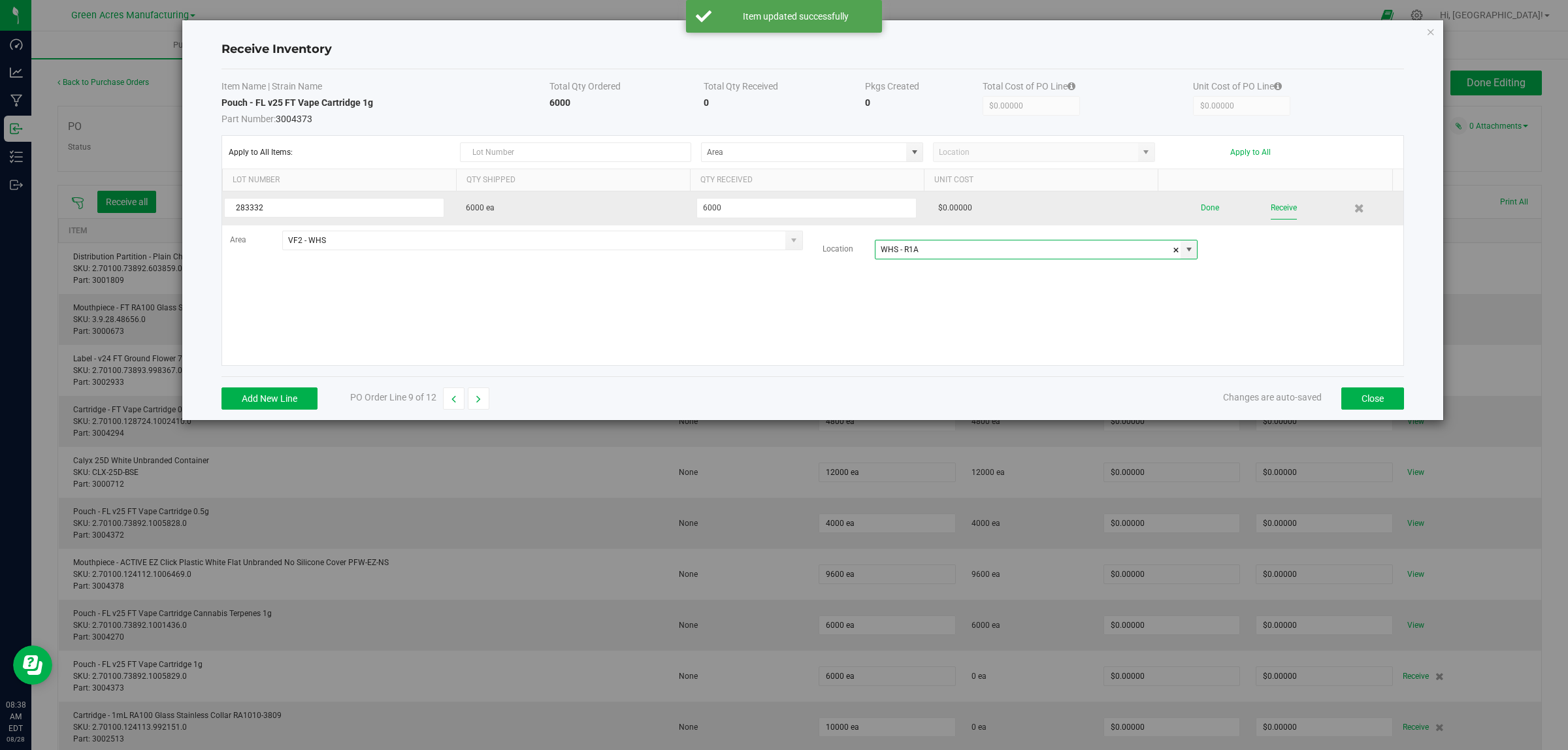
type input "WHS - R1A"
click at [957, 203] on button "Receive" at bounding box center [1284, 208] width 26 height 23
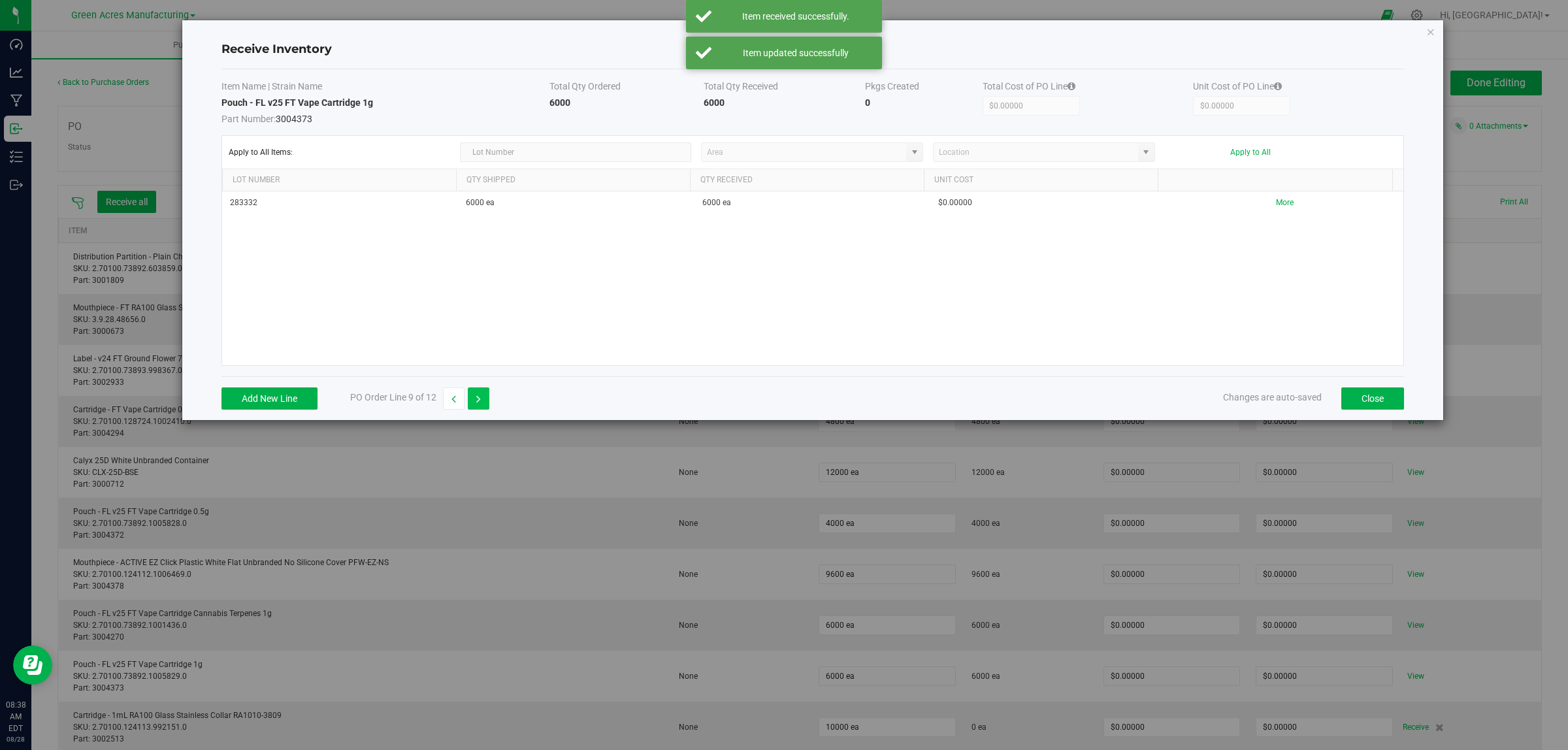
click at [479, 399] on icon "button" at bounding box center [478, 399] width 5 height 9
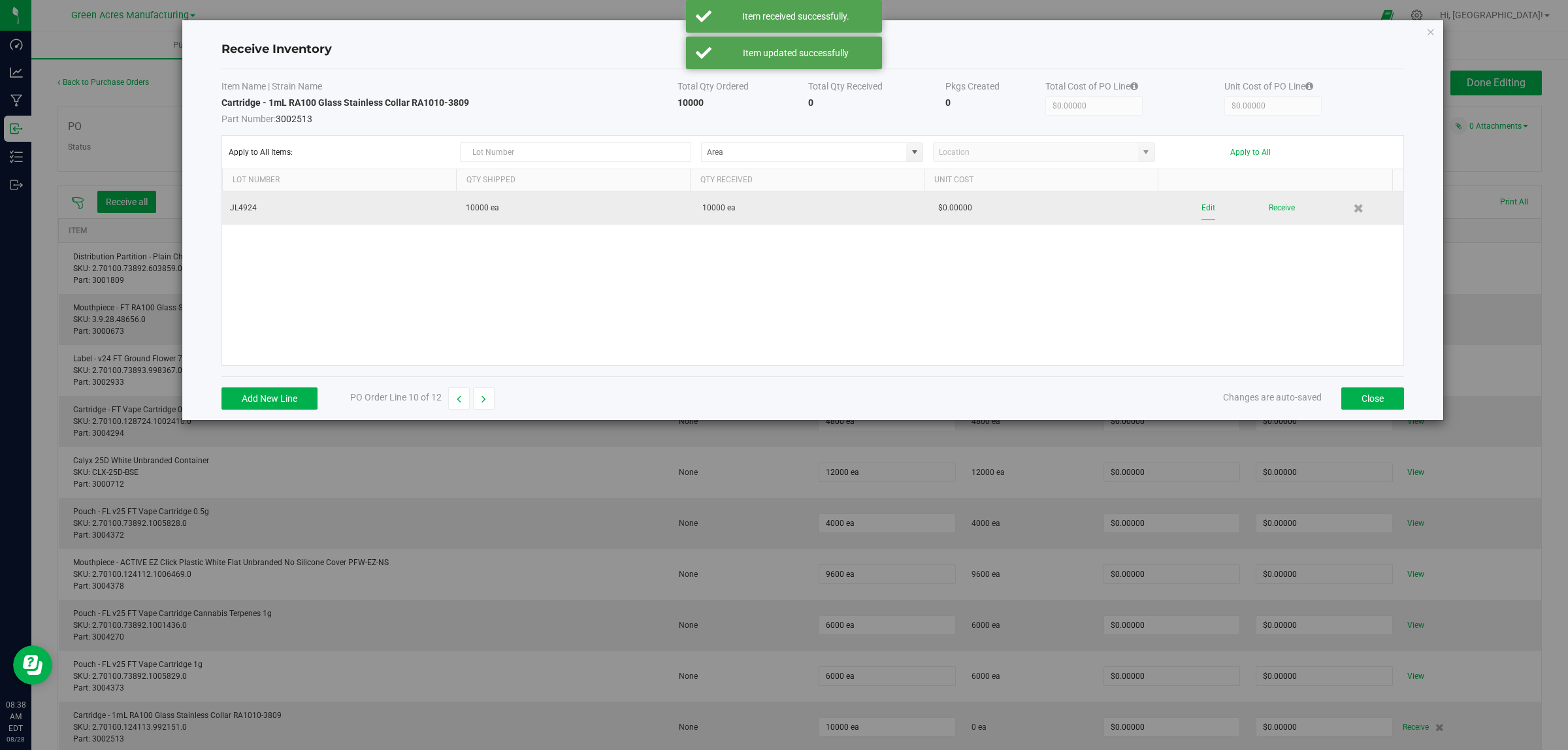
click at [957, 206] on button "Edit" at bounding box center [1208, 208] width 14 height 23
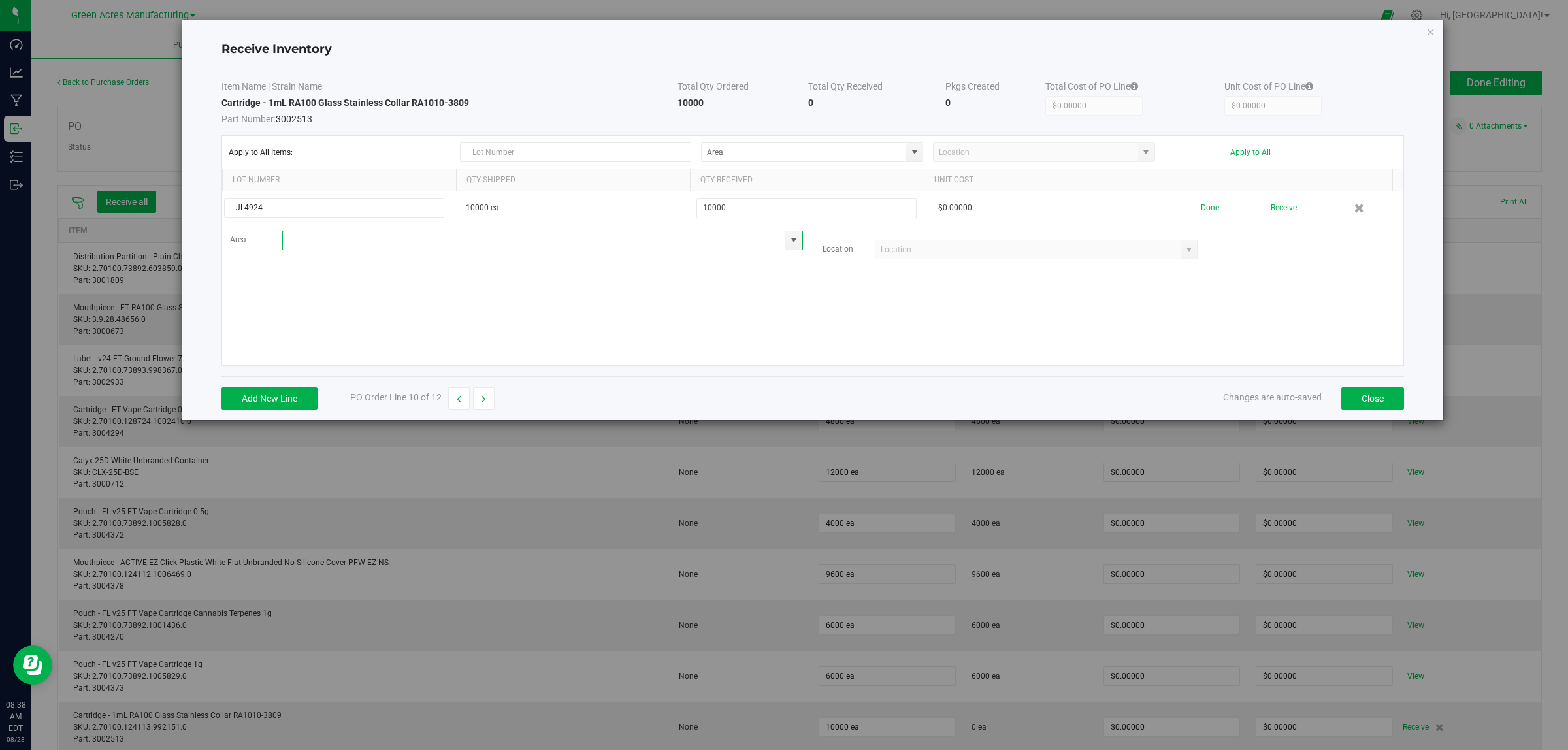
click at [331, 242] on input at bounding box center [534, 241] width 503 height 18
click at [324, 374] on span "VF2 - WHS" at bounding box center [310, 377] width 38 height 20
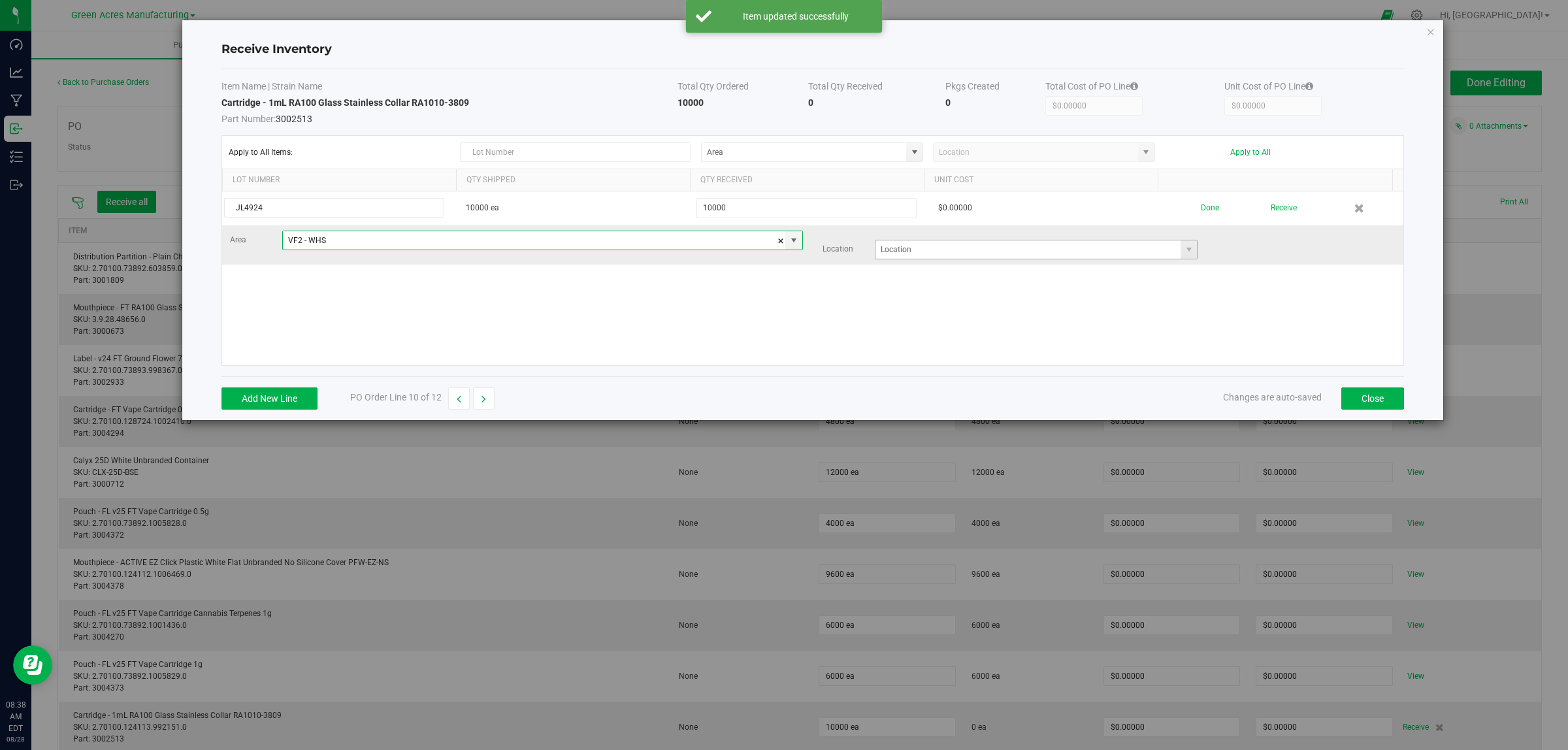
type input "VF2 - WHS"
click at [896, 252] on input at bounding box center [1028, 250] width 306 height 18
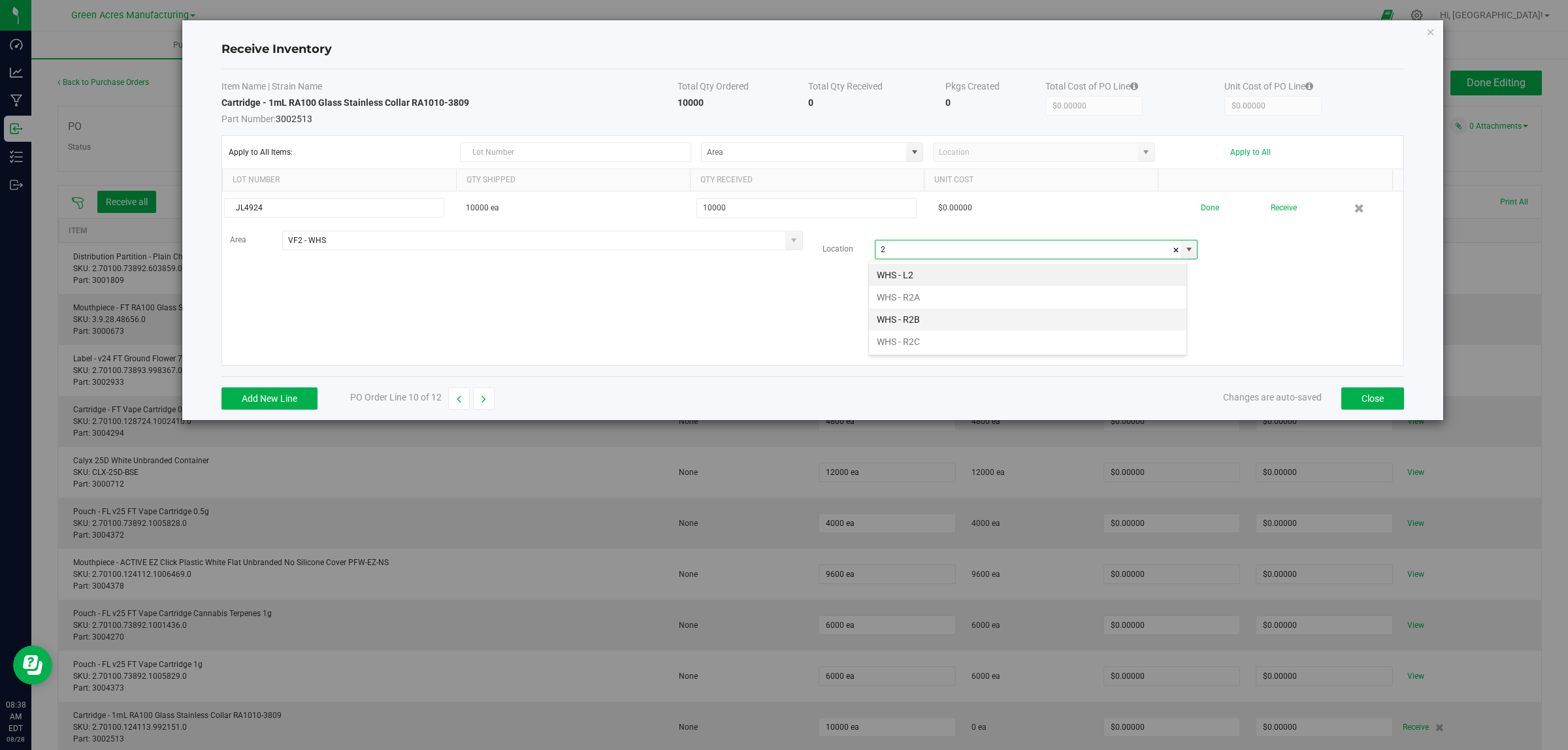
click at [907, 315] on li "WHS - R2B" at bounding box center [1028, 320] width 318 height 22
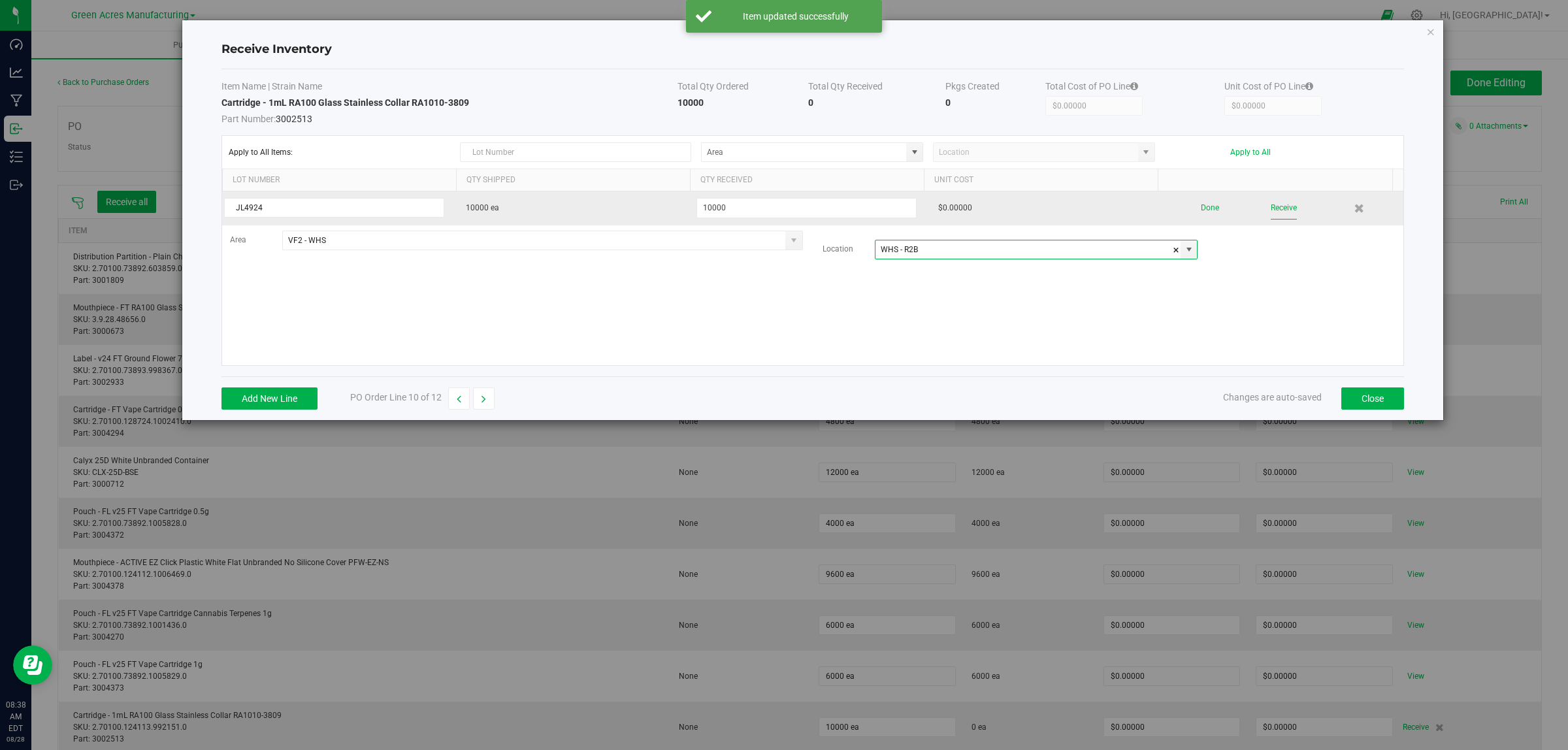
type input "WHS - R2B"
click at [957, 209] on button "Receive" at bounding box center [1284, 208] width 26 height 23
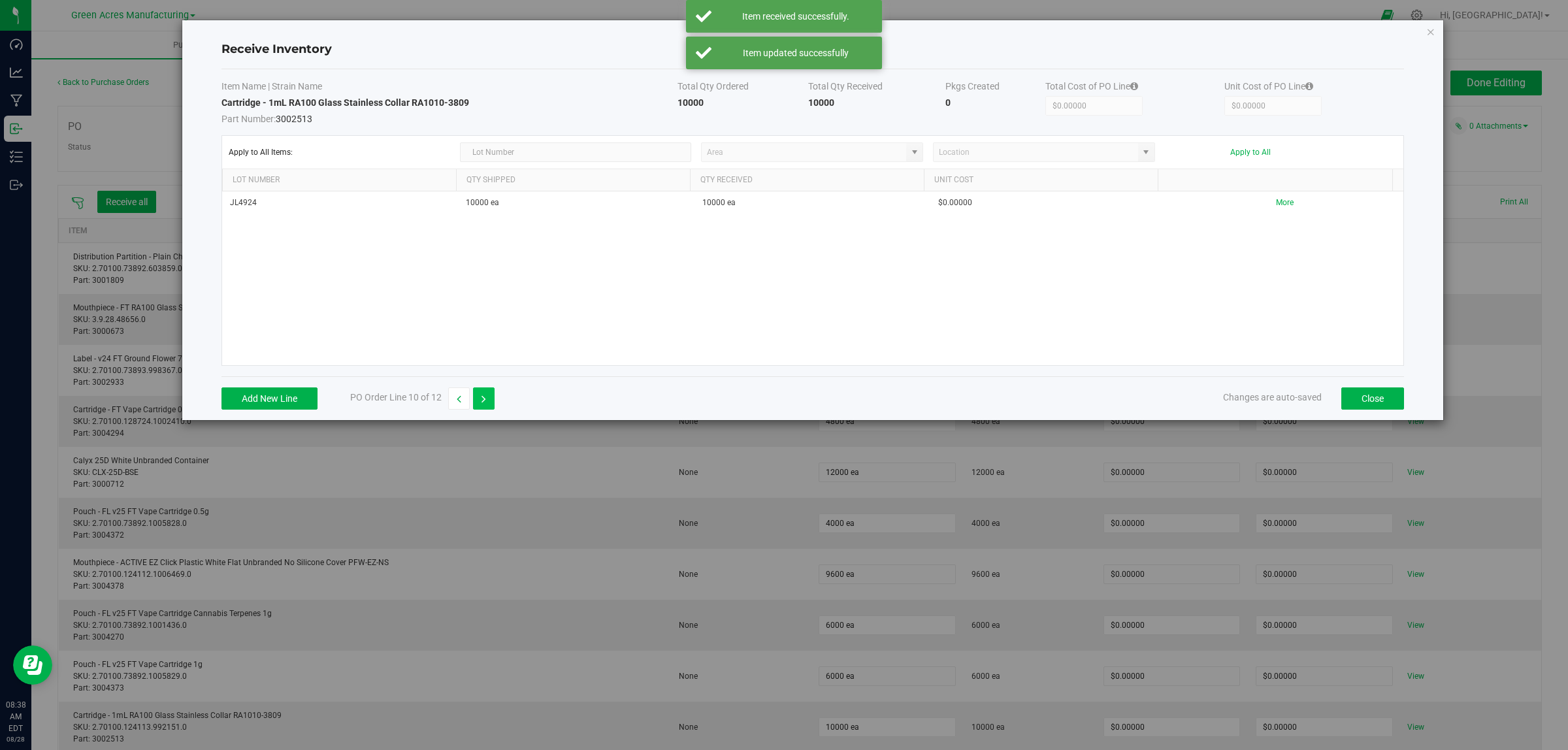
click at [481, 400] on button "button" at bounding box center [484, 399] width 22 height 22
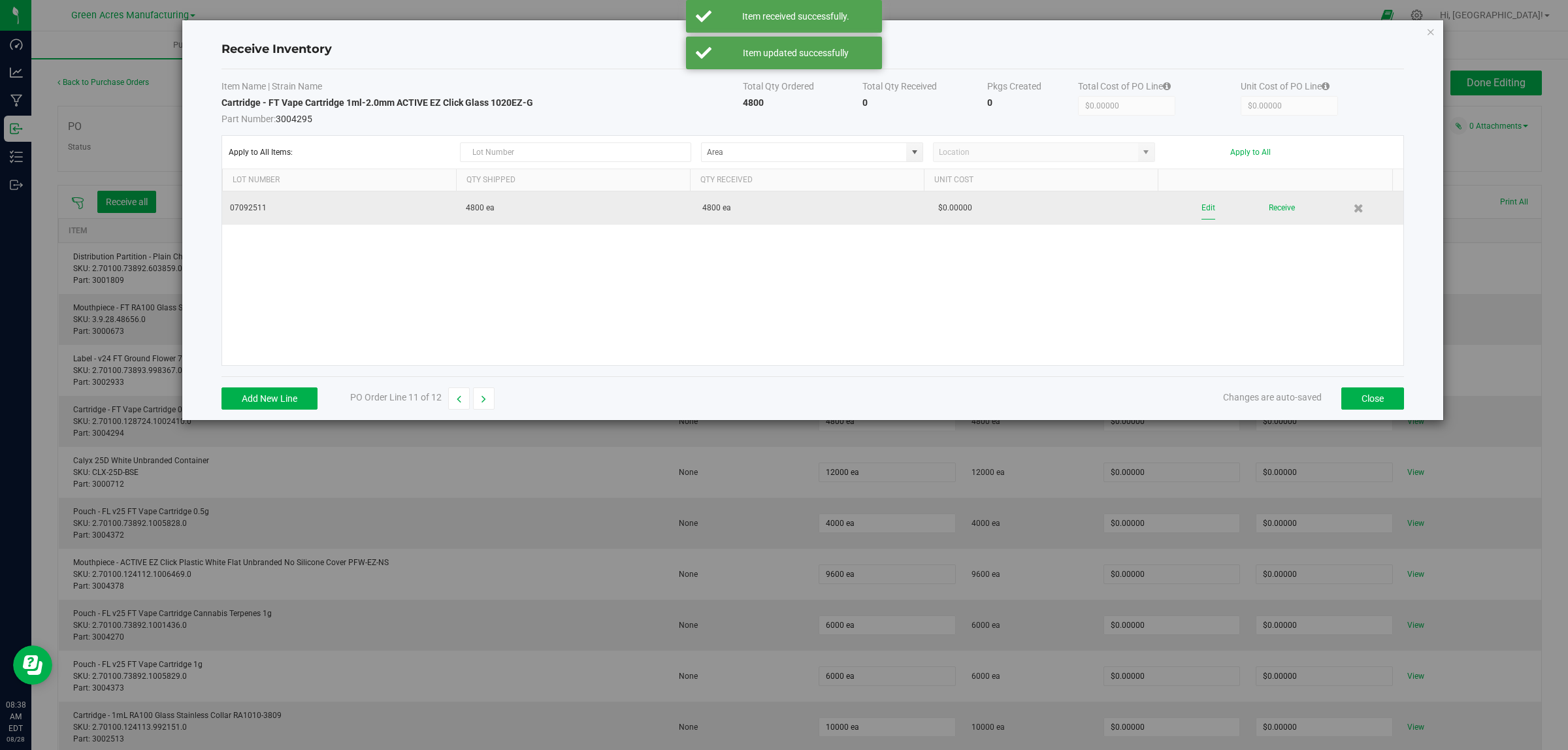
click at [957, 207] on button "Edit" at bounding box center [1208, 208] width 14 height 23
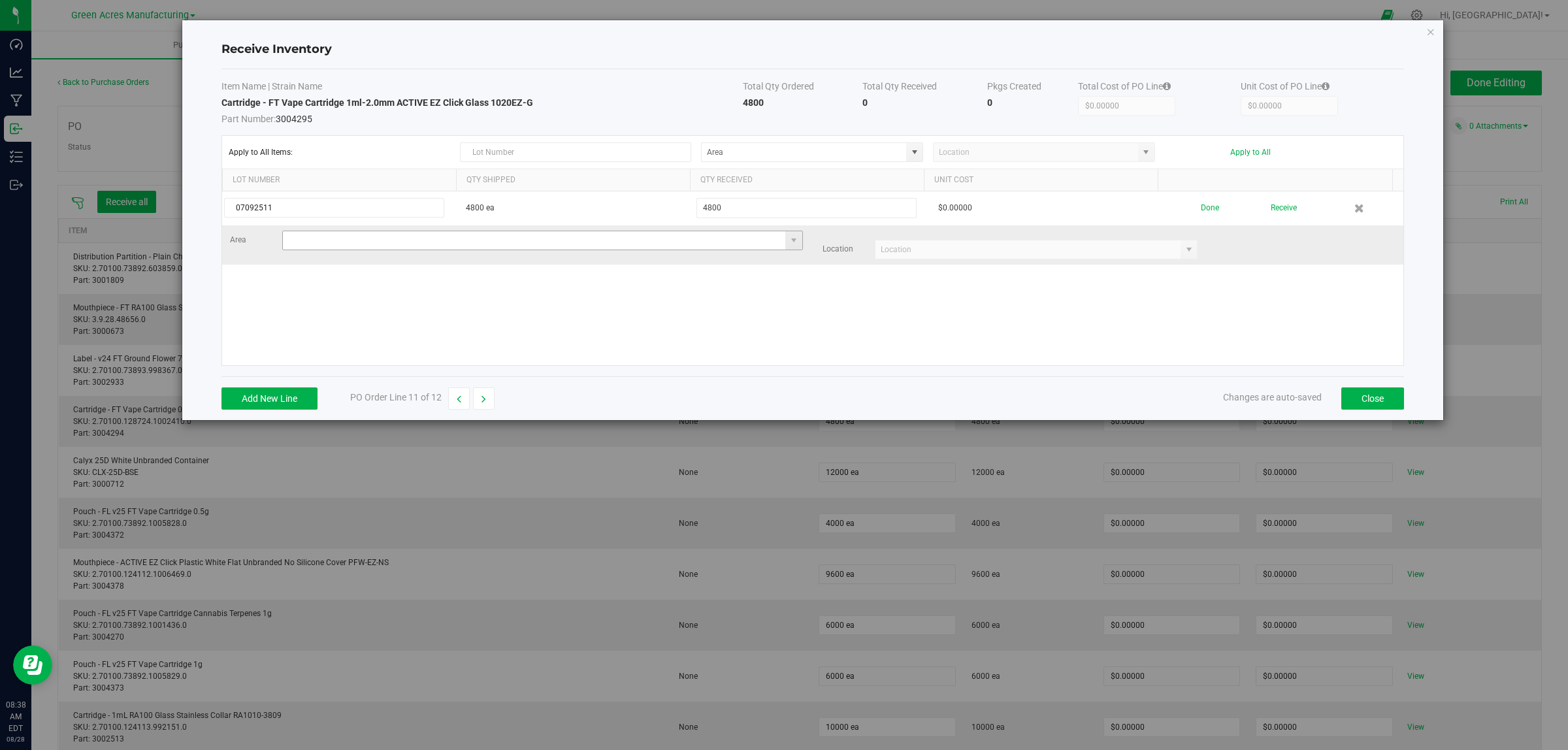
click at [386, 248] on input at bounding box center [534, 241] width 503 height 18
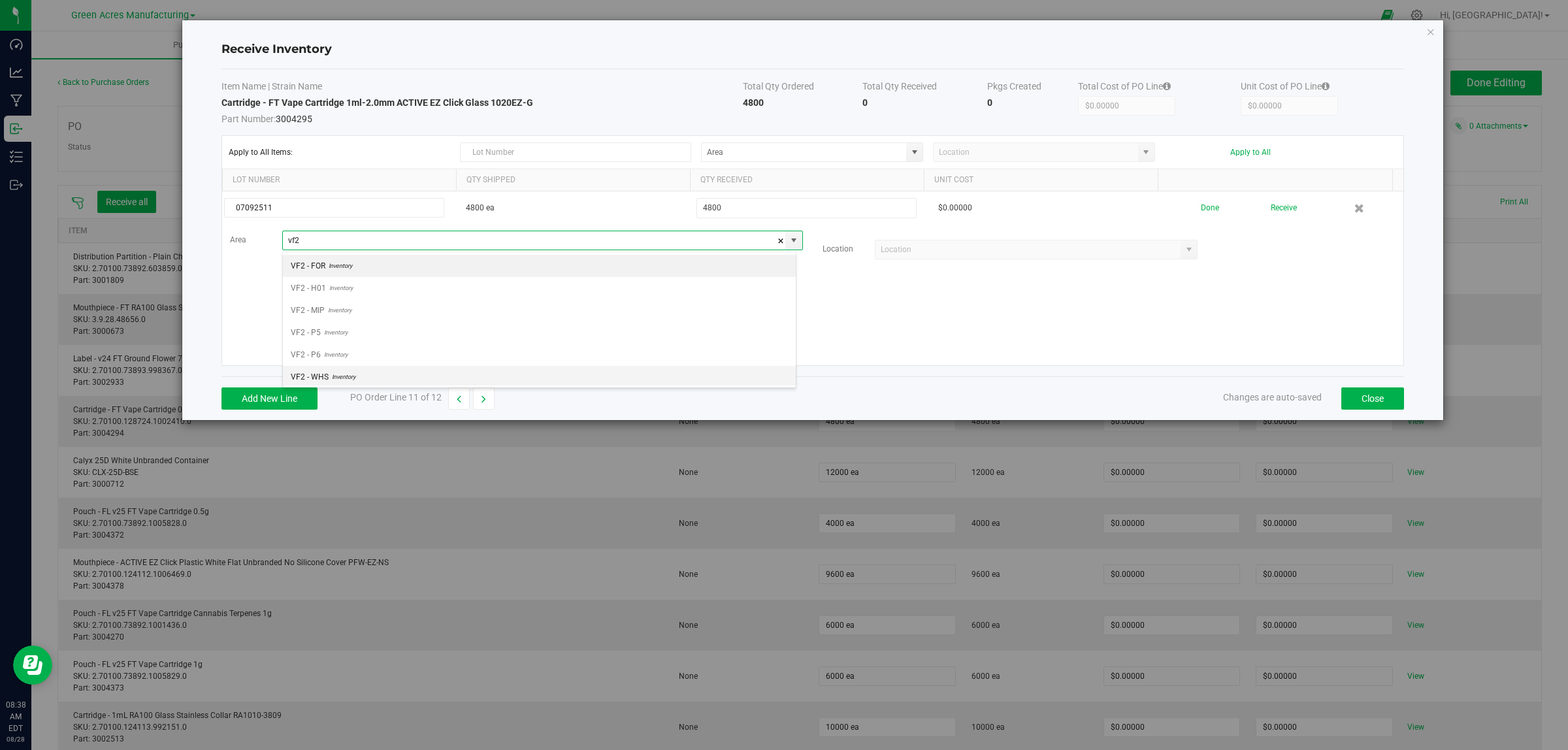
click at [343, 380] on span "Inventory" at bounding box center [342, 377] width 26 height 20
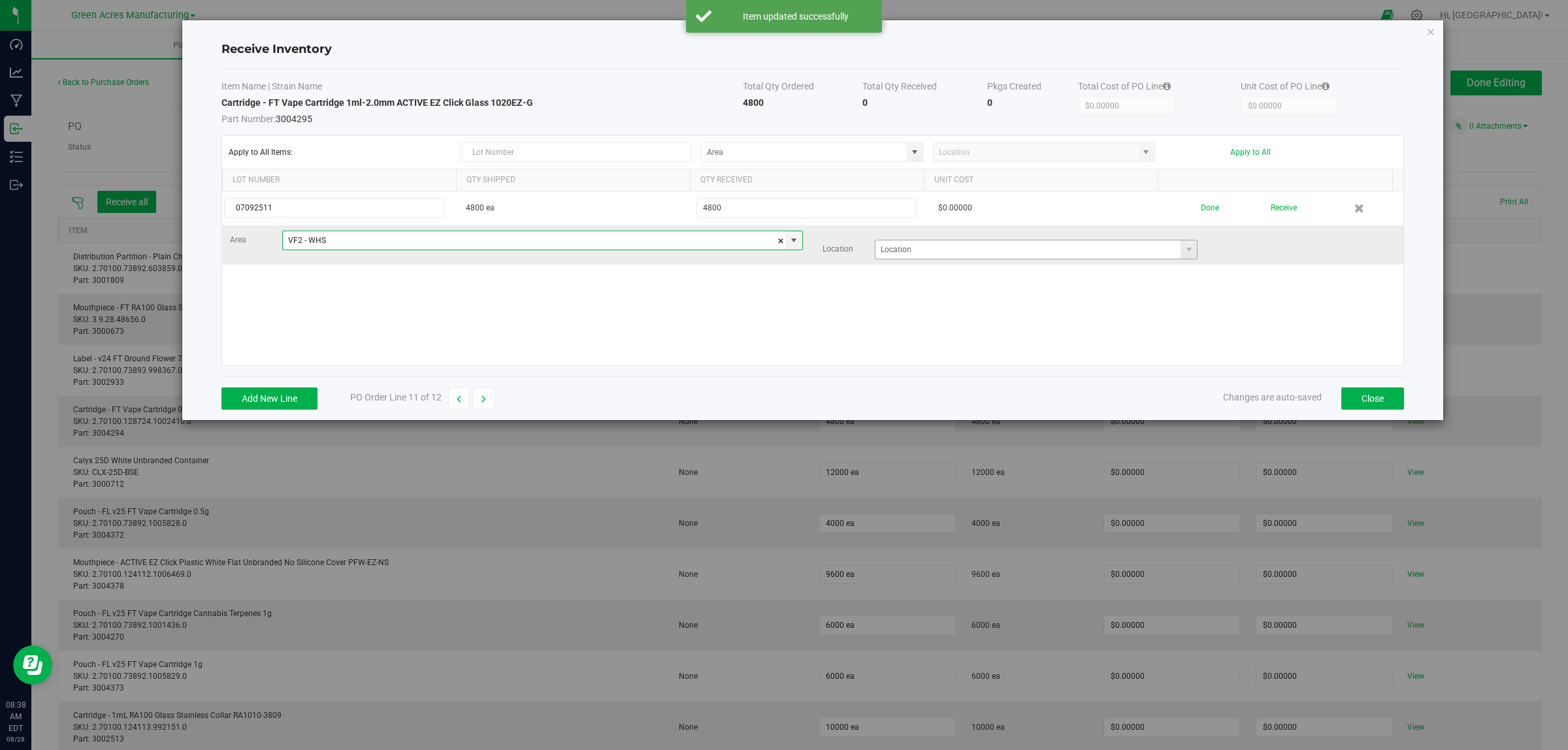
type input "VF2 - WHS"
click at [952, 249] on input at bounding box center [1028, 250] width 306 height 18
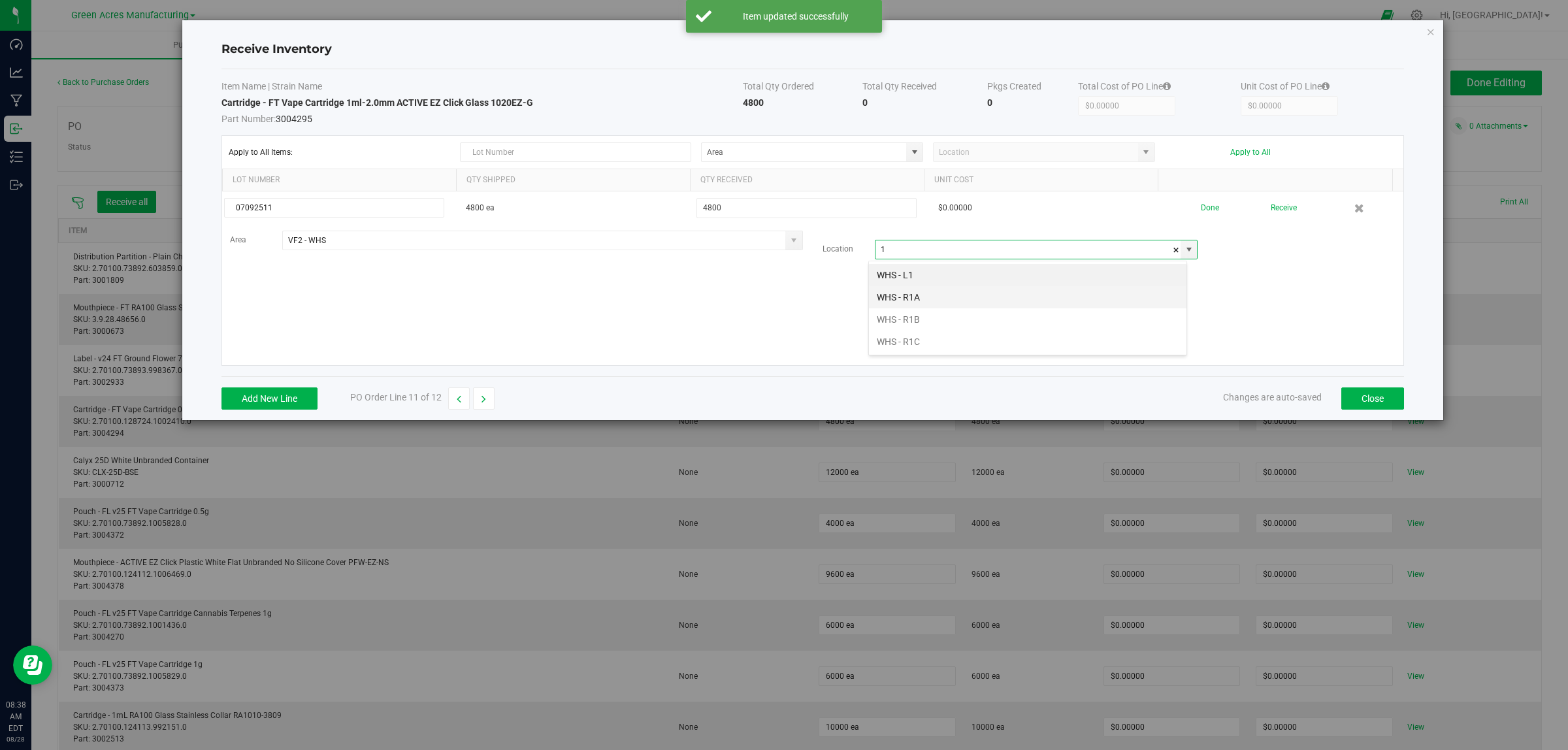
scroll to position [20, 319]
click at [911, 352] on li "WHS - R1C" at bounding box center [1028, 341] width 318 height 22
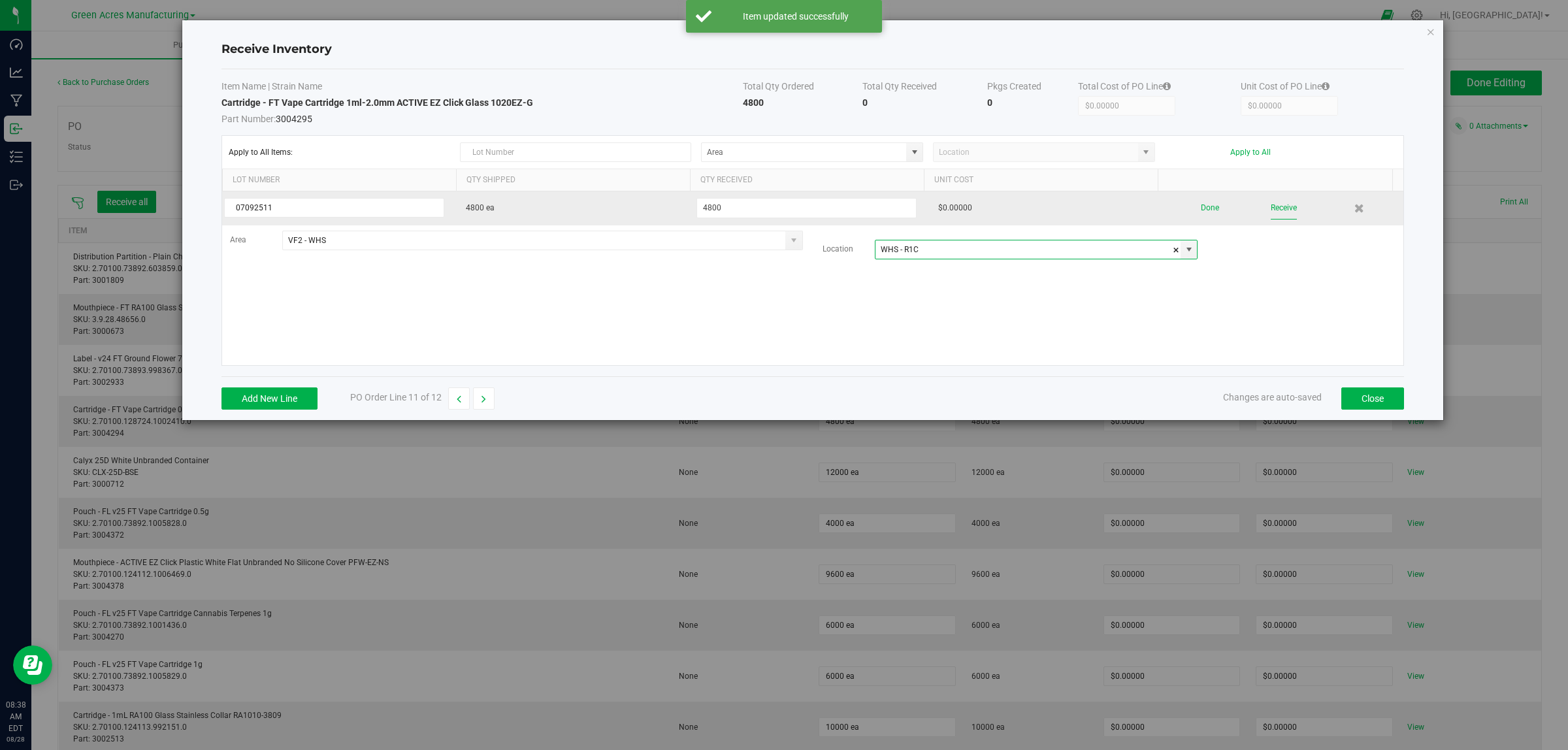
type input "WHS - R1C"
click at [957, 204] on button "Receive" at bounding box center [1284, 208] width 26 height 23
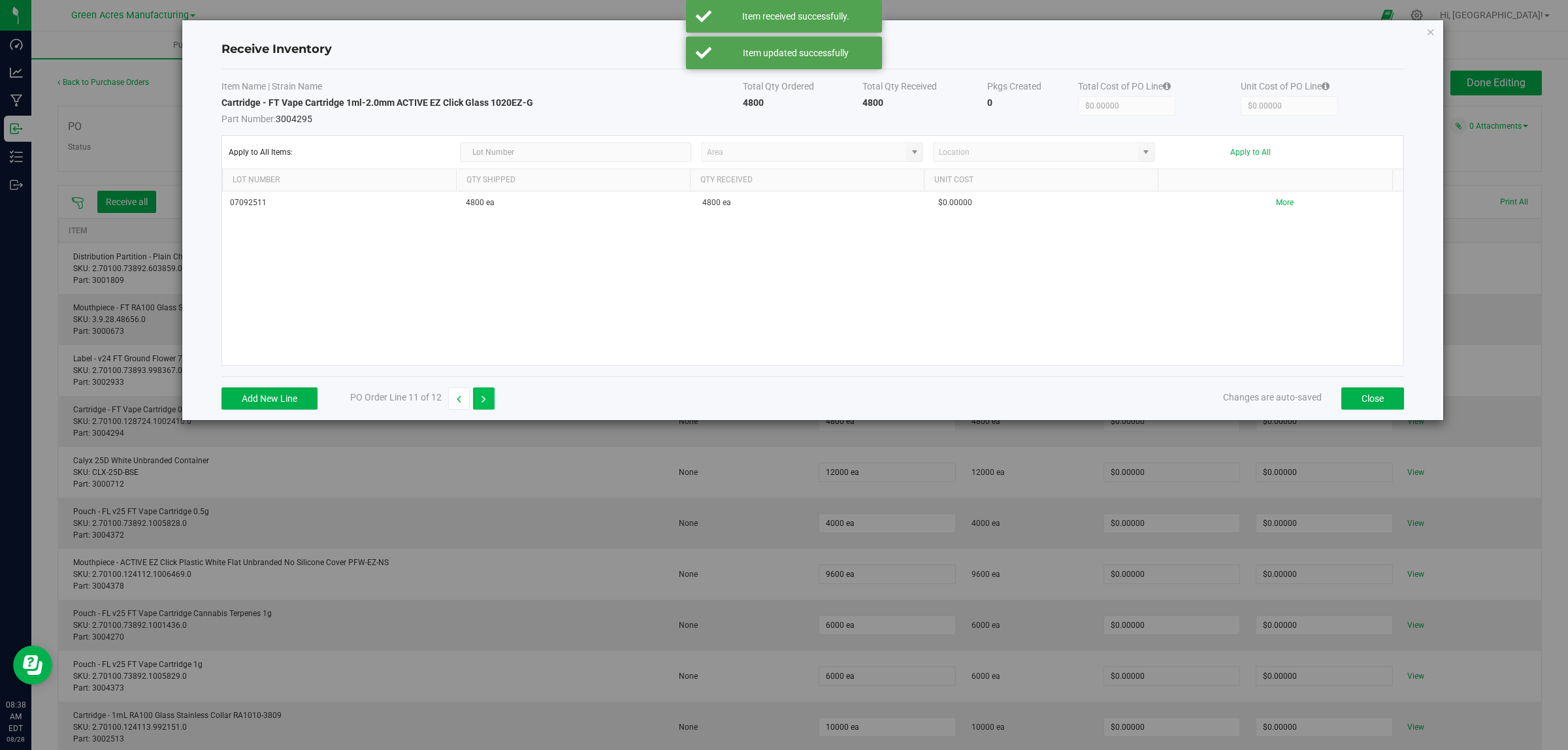
click at [481, 399] on button "button" at bounding box center [484, 399] width 22 height 22
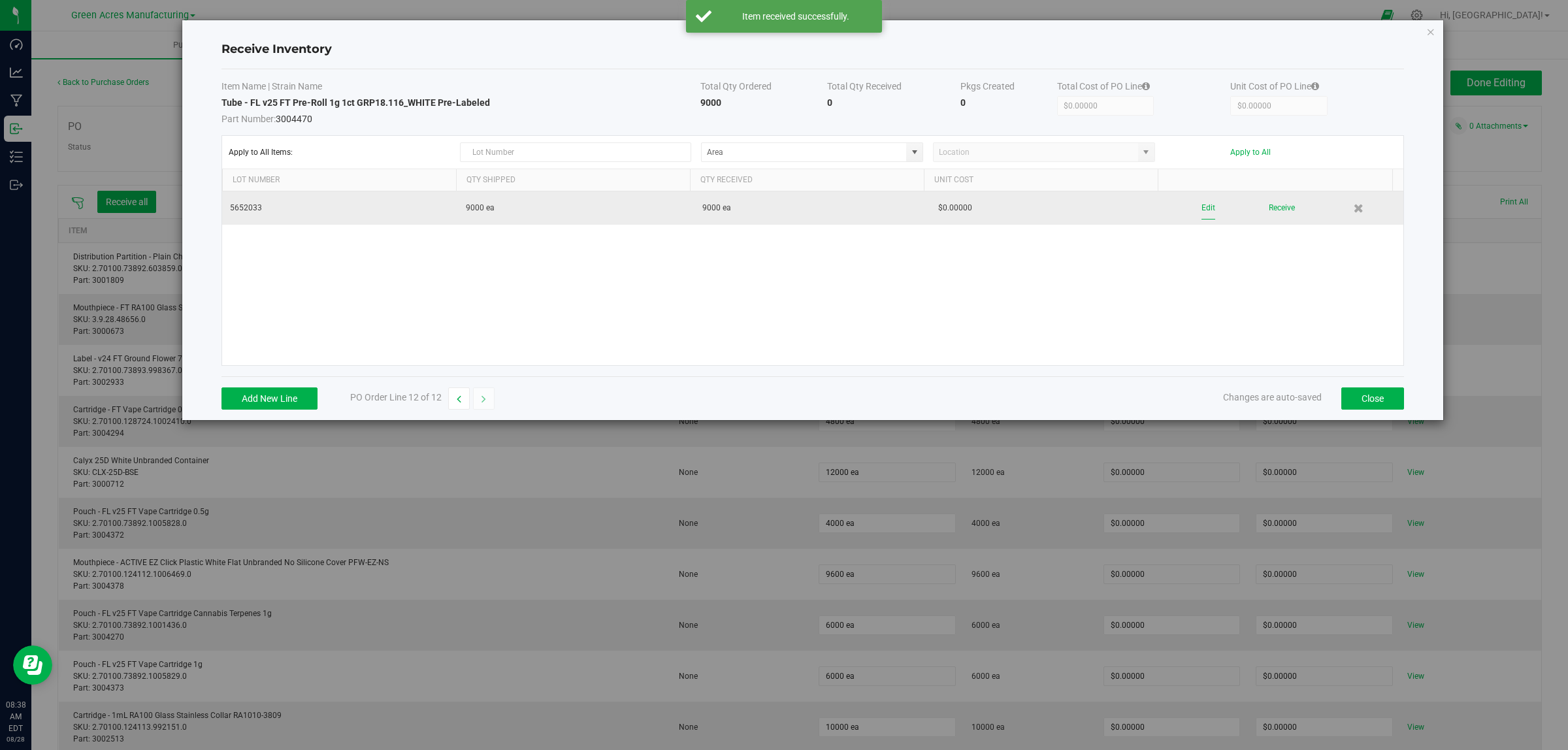
click at [957, 202] on button "Edit" at bounding box center [1208, 208] width 14 height 23
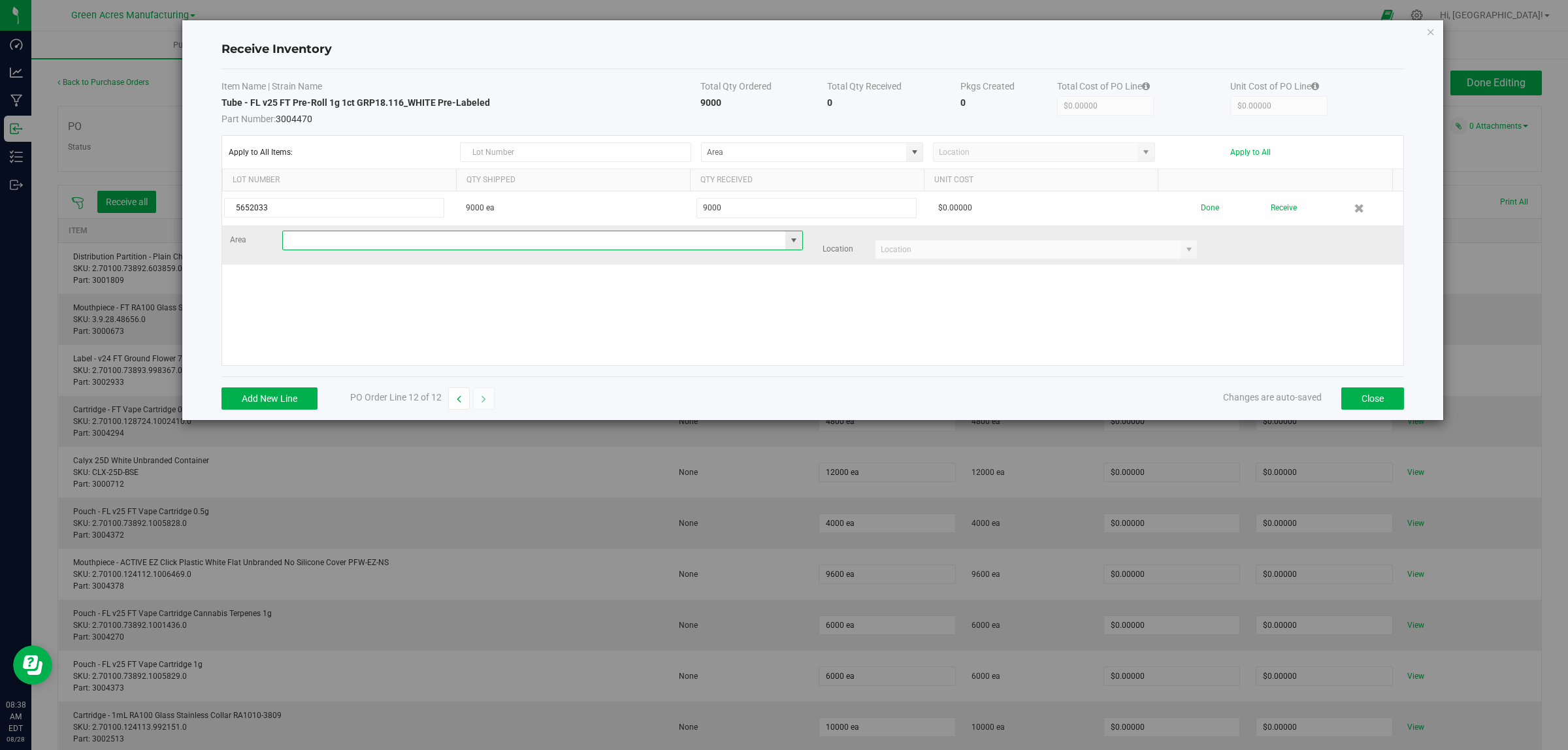
click at [319, 243] on input at bounding box center [534, 241] width 503 height 18
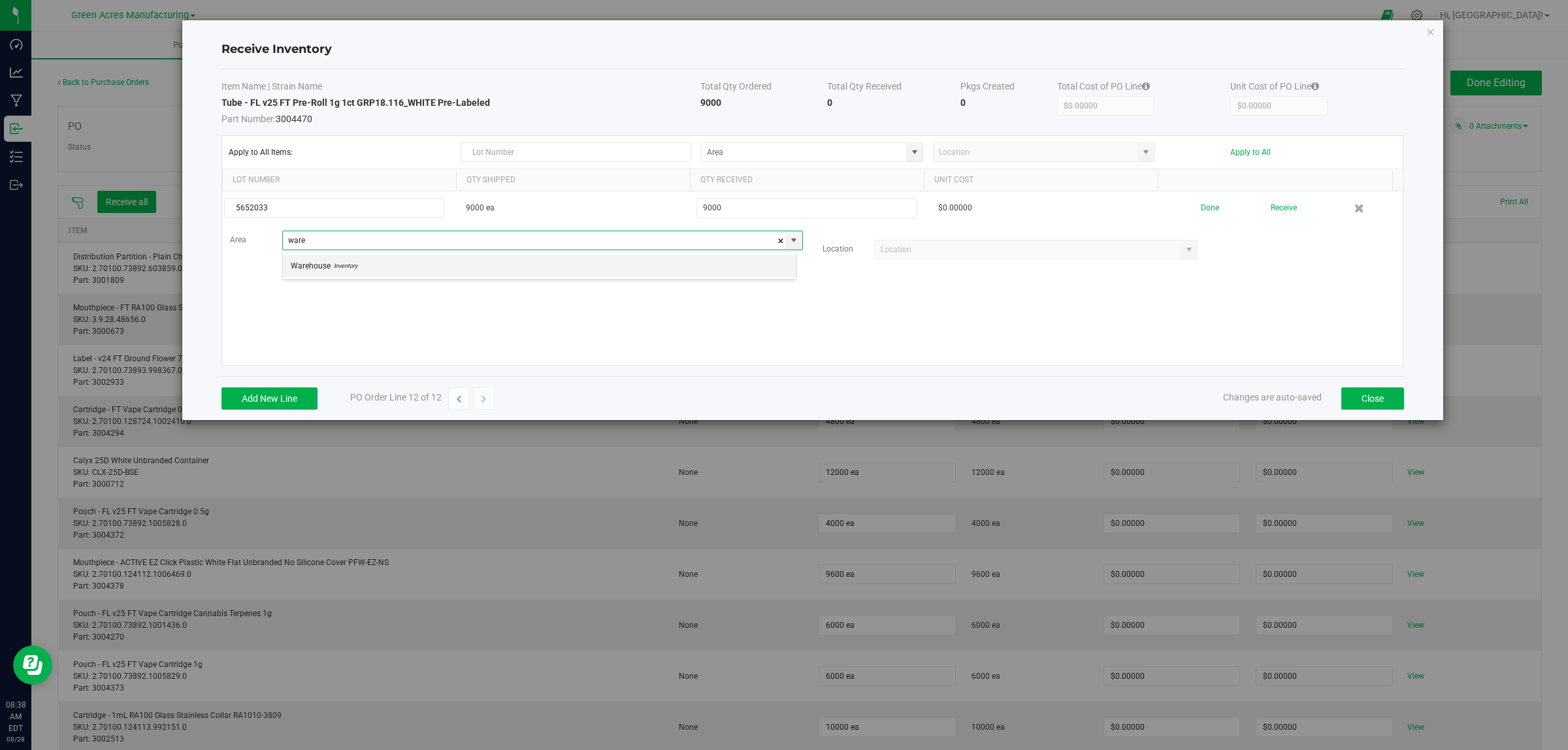
click at [315, 271] on span "Warehouse" at bounding box center [311, 266] width 40 height 20
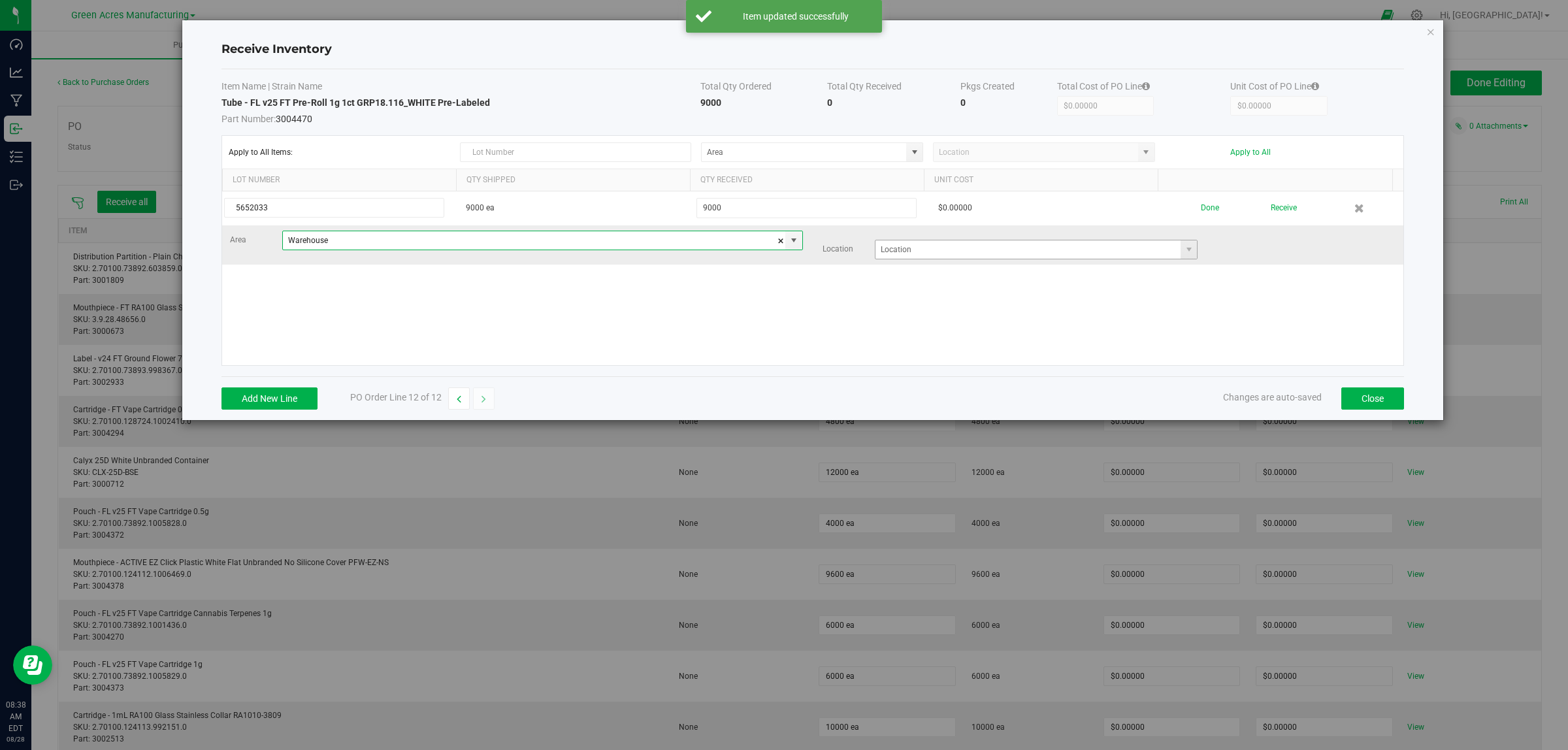
type input "Warehouse"
click at [957, 245] on input at bounding box center [1028, 250] width 306 height 18
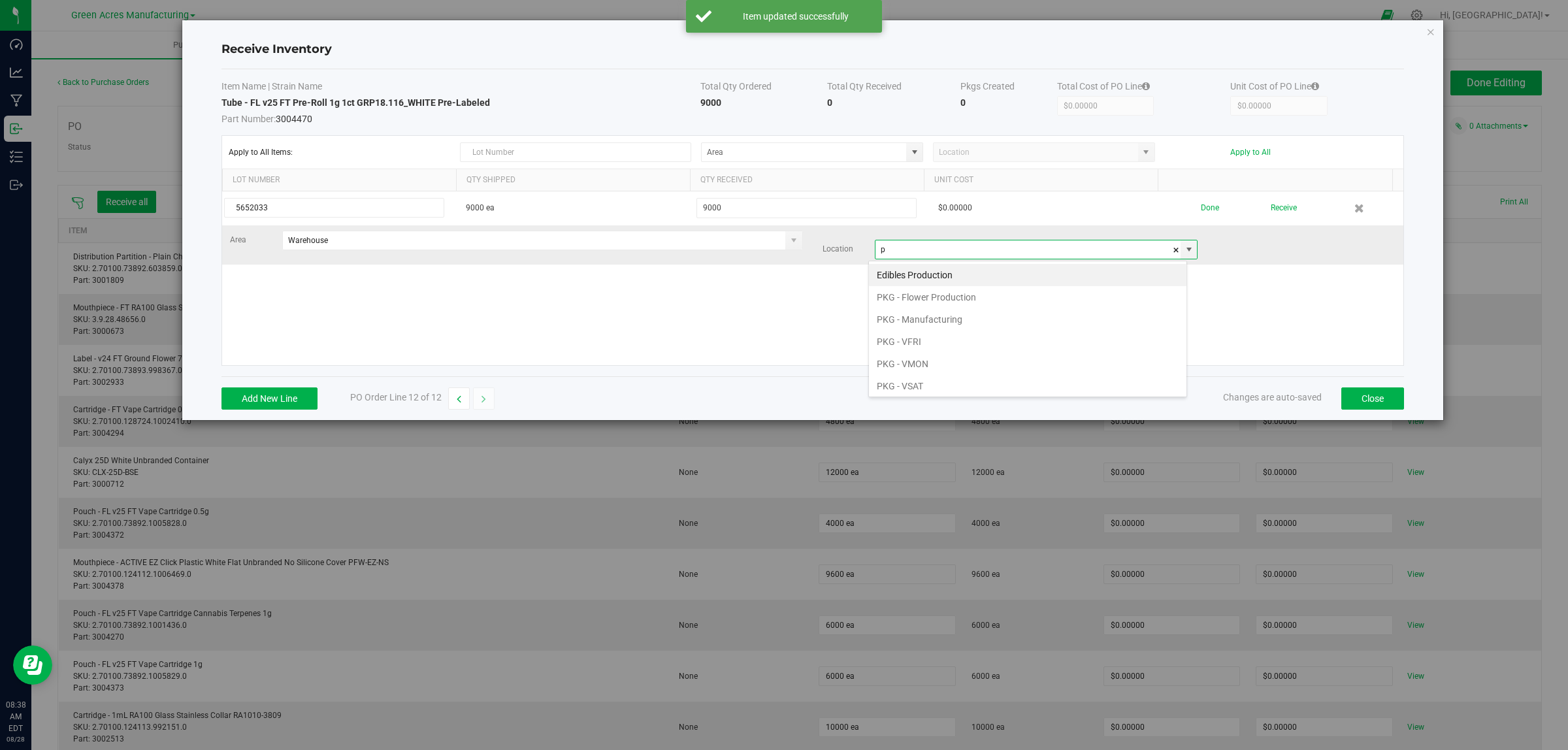
scroll to position [20, 319]
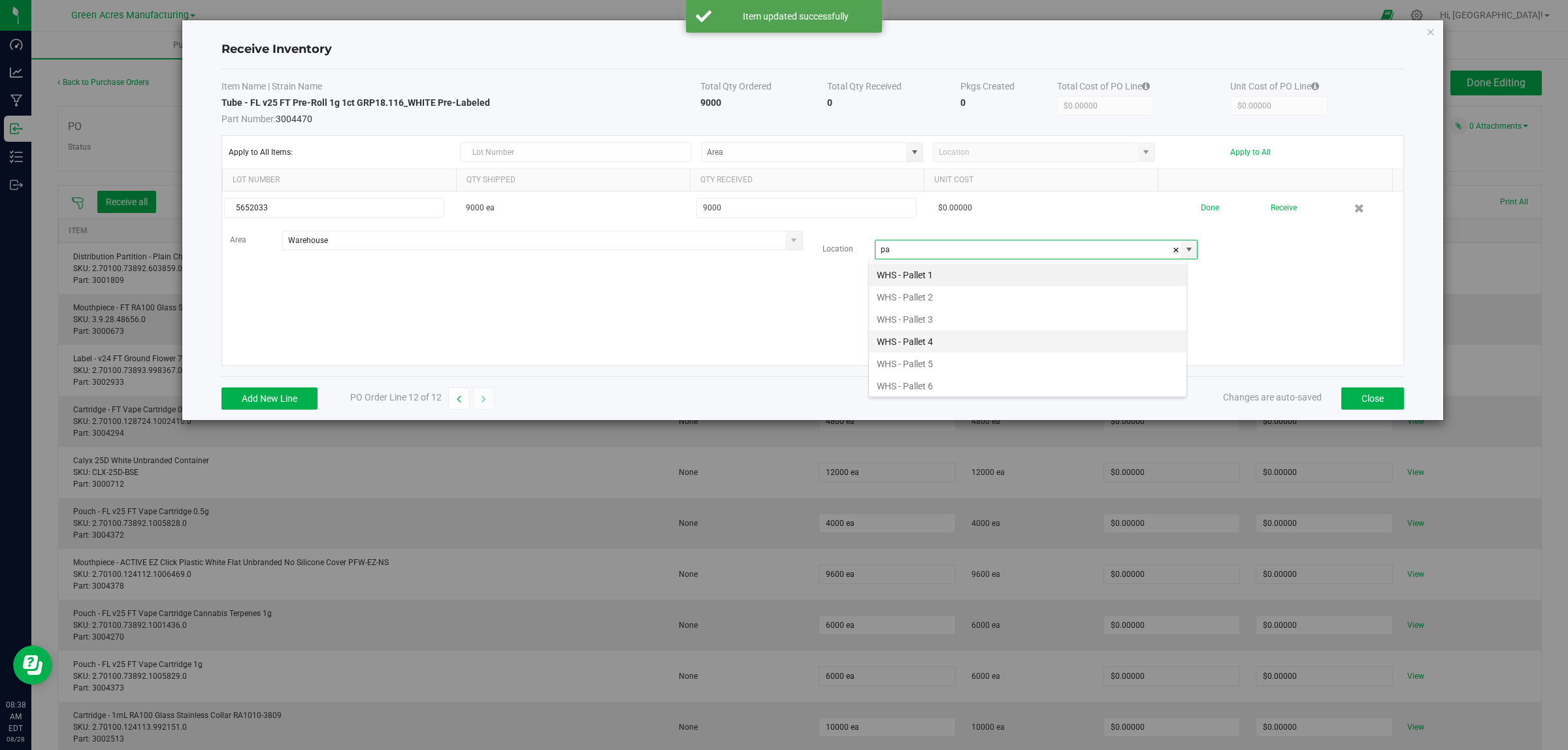
click at [922, 350] on li "WHS - Pallet 4" at bounding box center [1028, 341] width 318 height 22
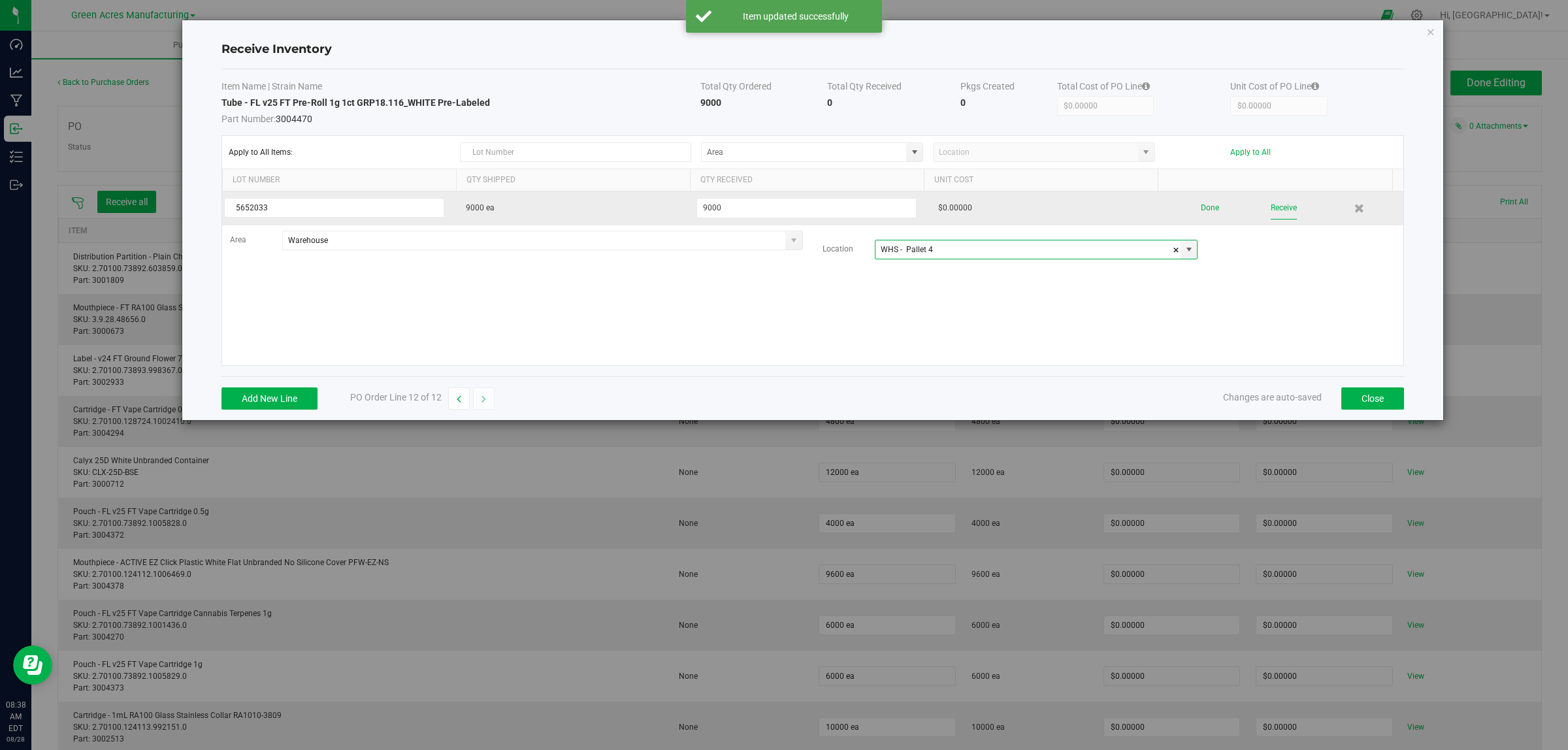
type input "WHS - Pallet 4"
click at [957, 210] on button "Receive" at bounding box center [1284, 208] width 26 height 23
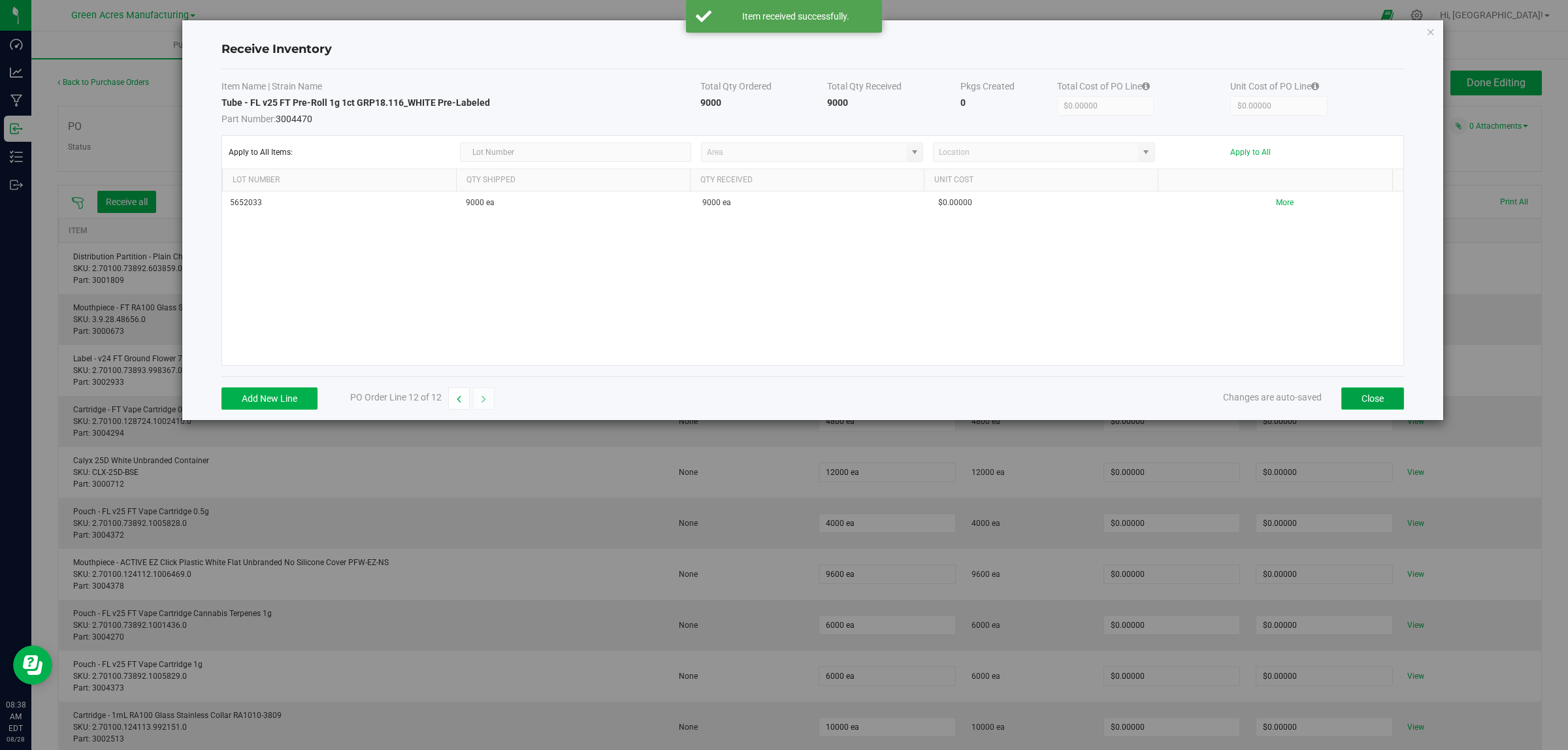
click at [957, 401] on button "Close" at bounding box center [1373, 399] width 63 height 22
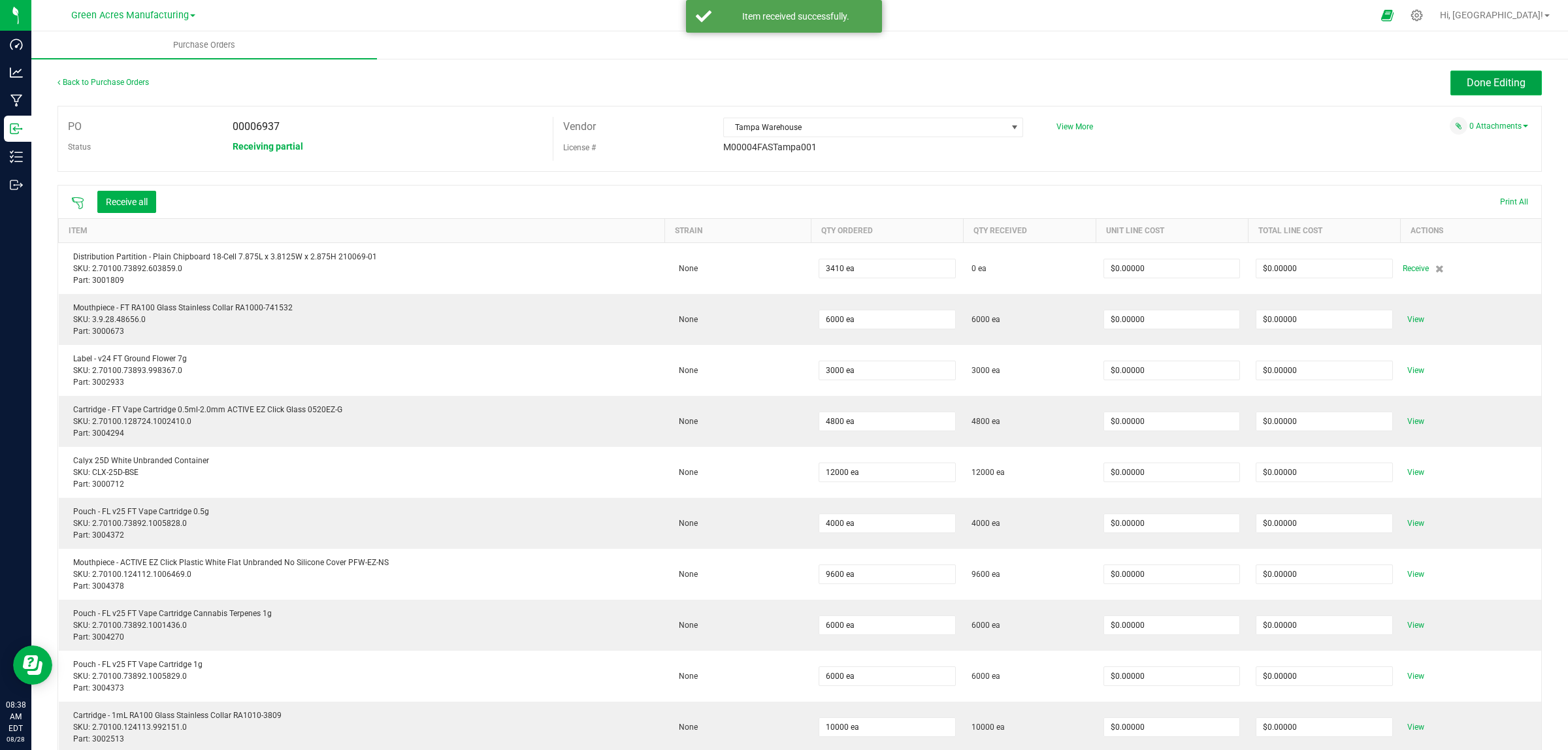
click at [957, 78] on button "Done Editing" at bounding box center [1496, 83] width 92 height 25
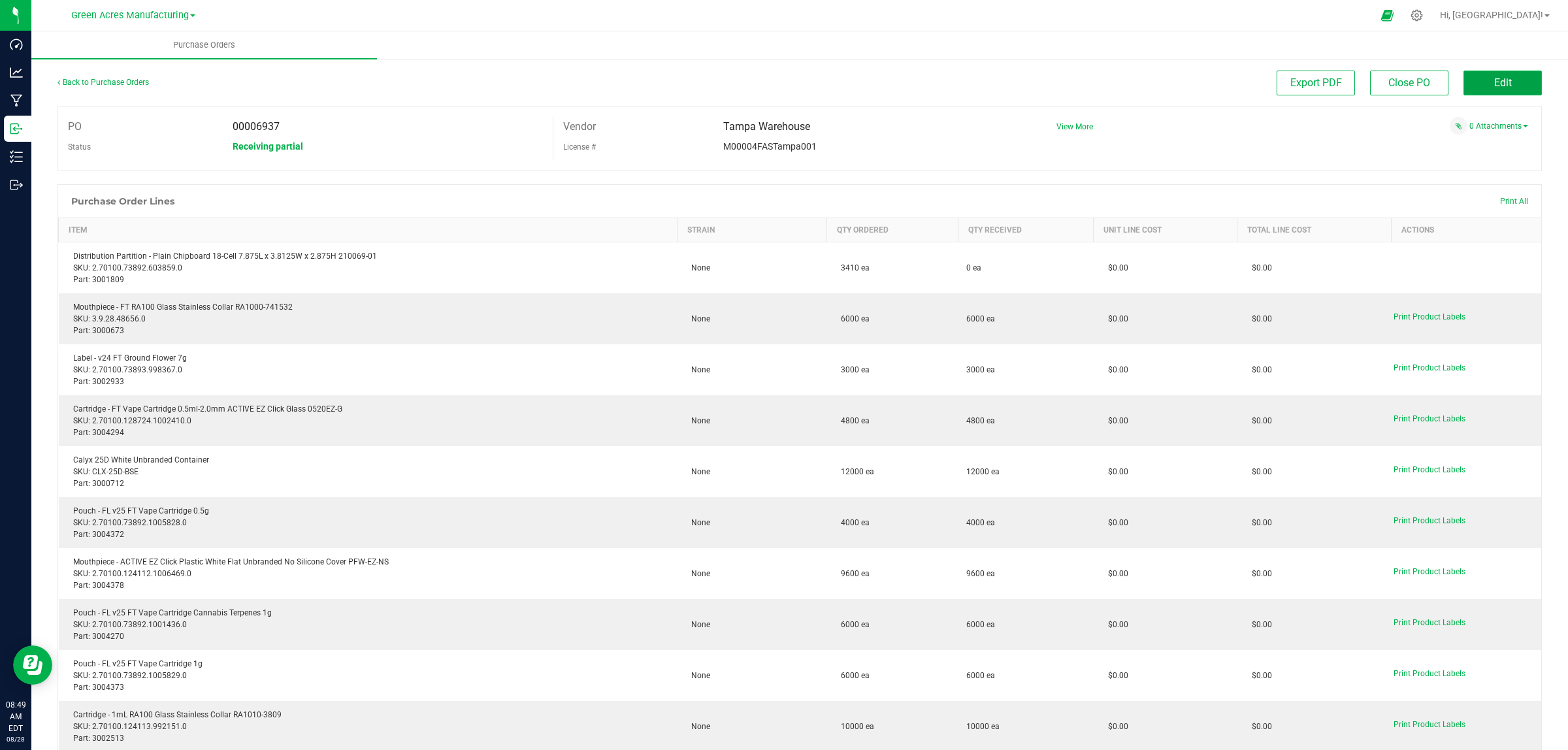
click at [957, 92] on button "Edit" at bounding box center [1503, 83] width 78 height 25
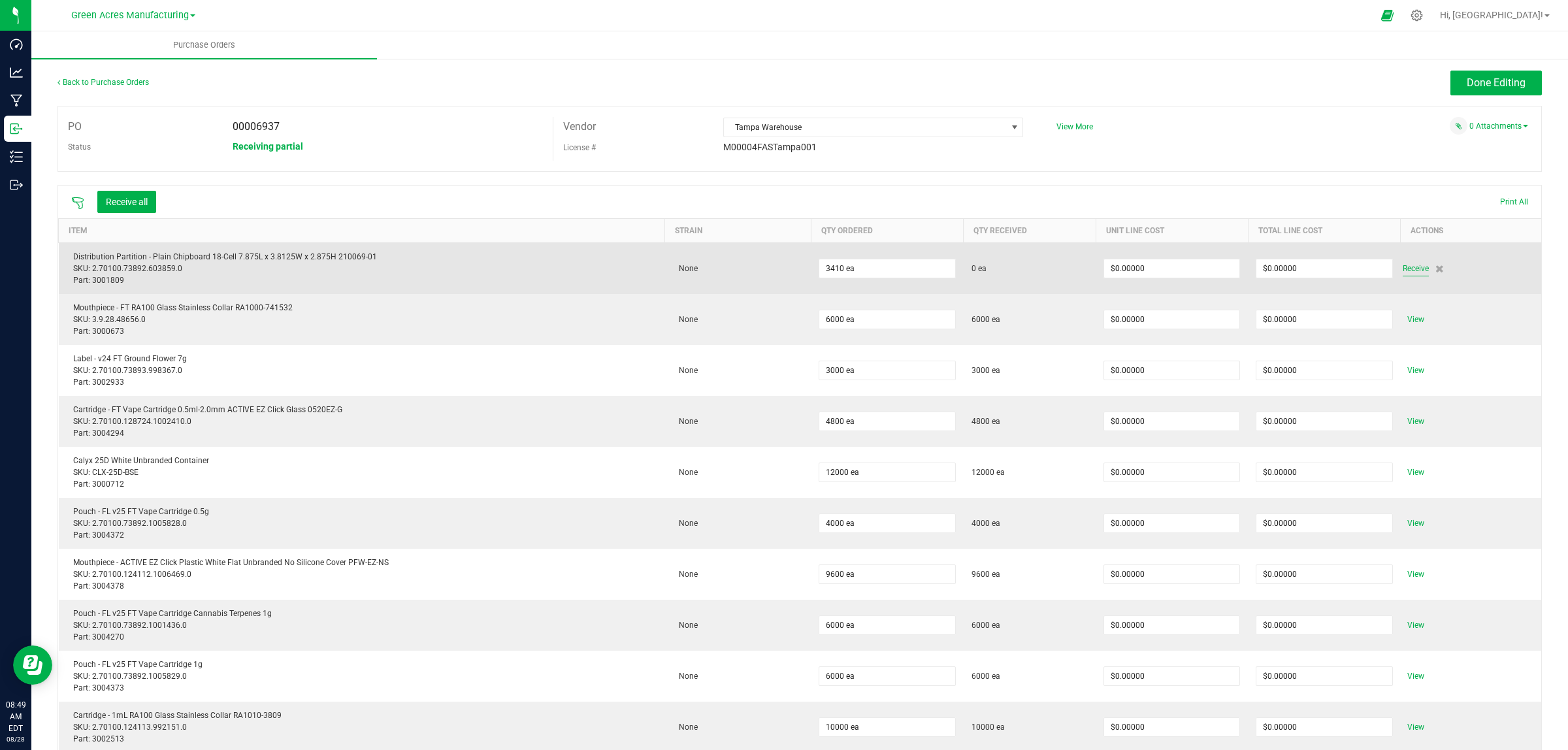
click at [957, 270] on span "Receive" at bounding box center [1415, 268] width 26 height 15
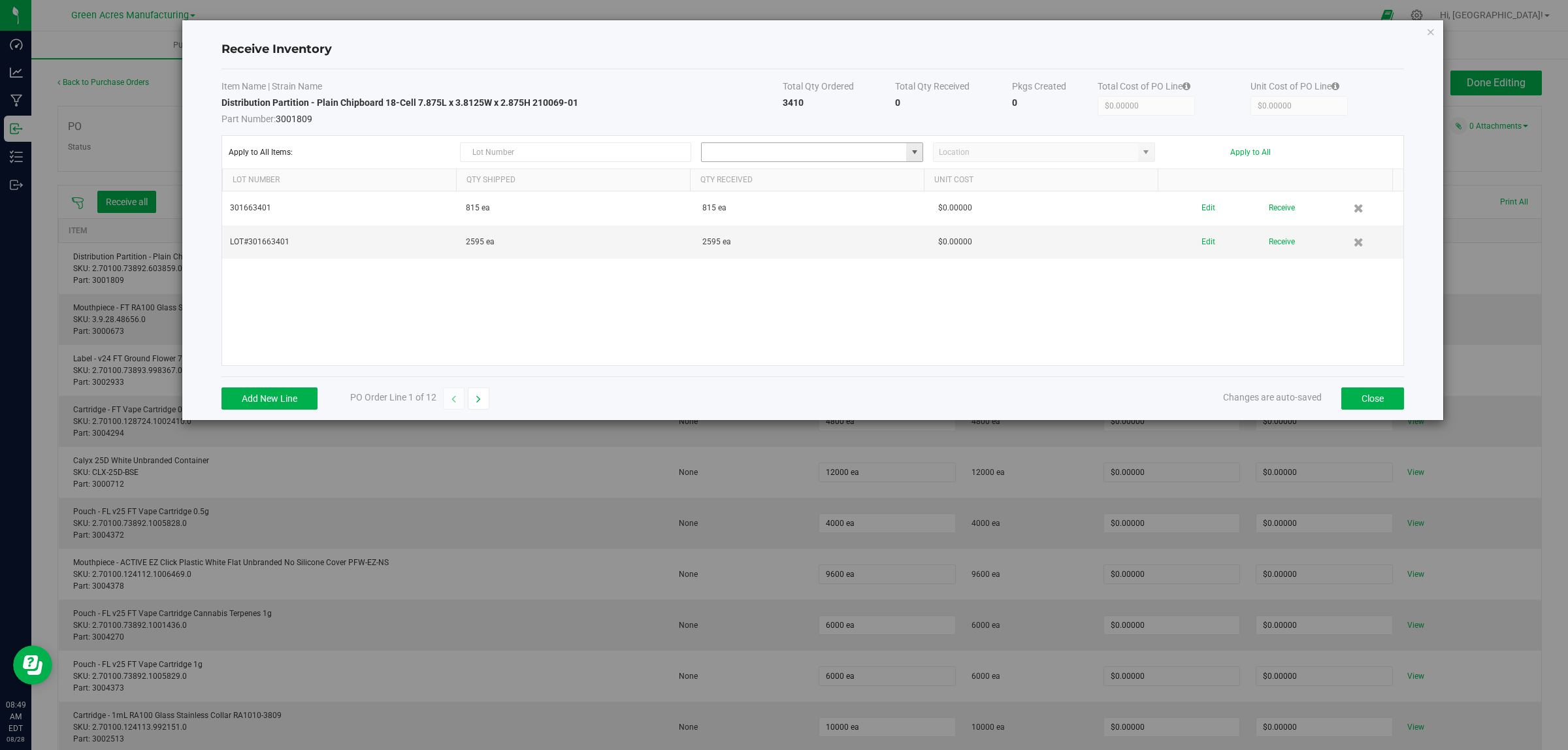
click at [816, 153] on input at bounding box center [804, 153] width 204 height 18
click at [795, 181] on li "Warehouse Inventory" at bounding box center [812, 176] width 220 height 22
type input "Warehouse"
click at [957, 151] on button "Apply to All" at bounding box center [1250, 153] width 41 height 9
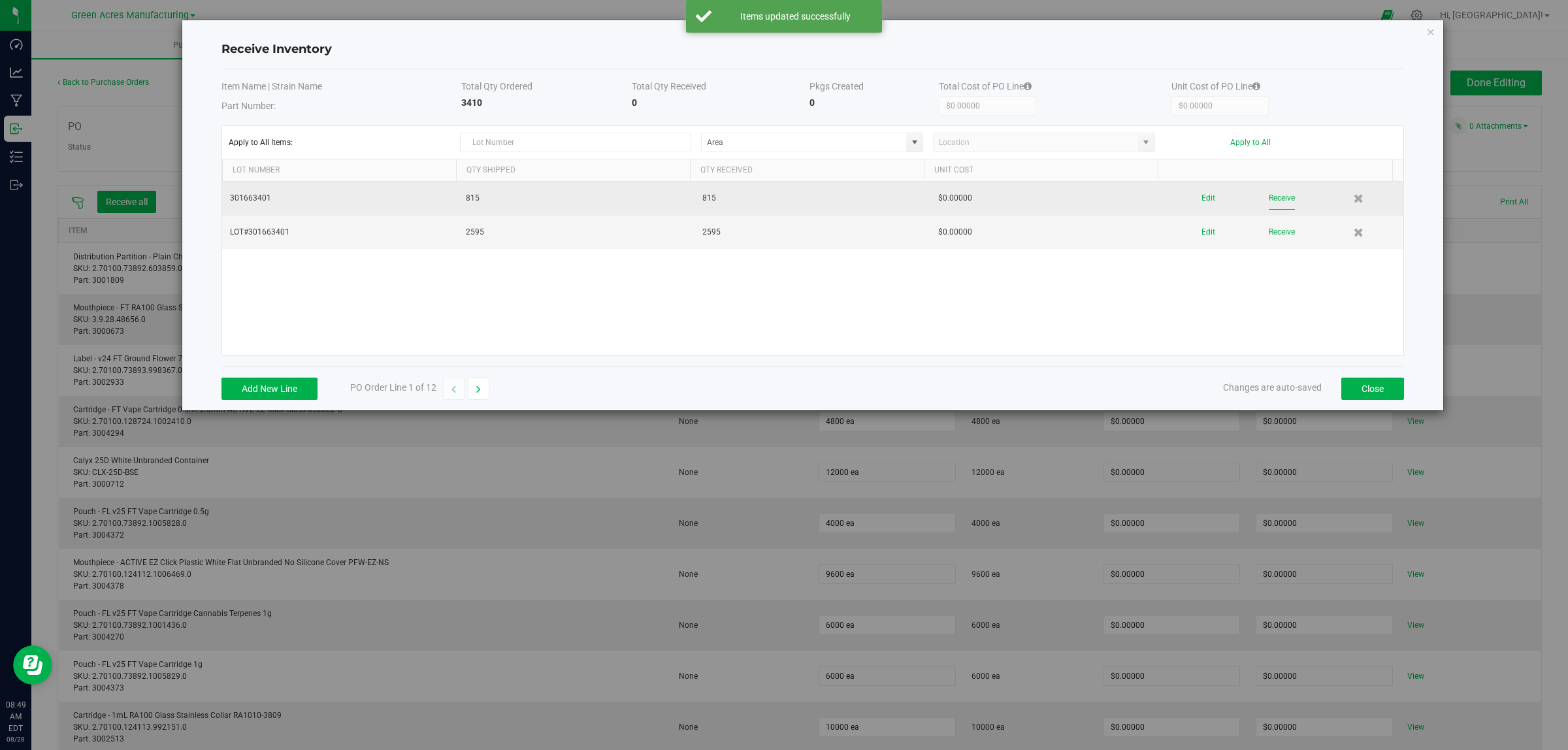
click at [957, 206] on button "Receive" at bounding box center [1282, 198] width 26 height 23
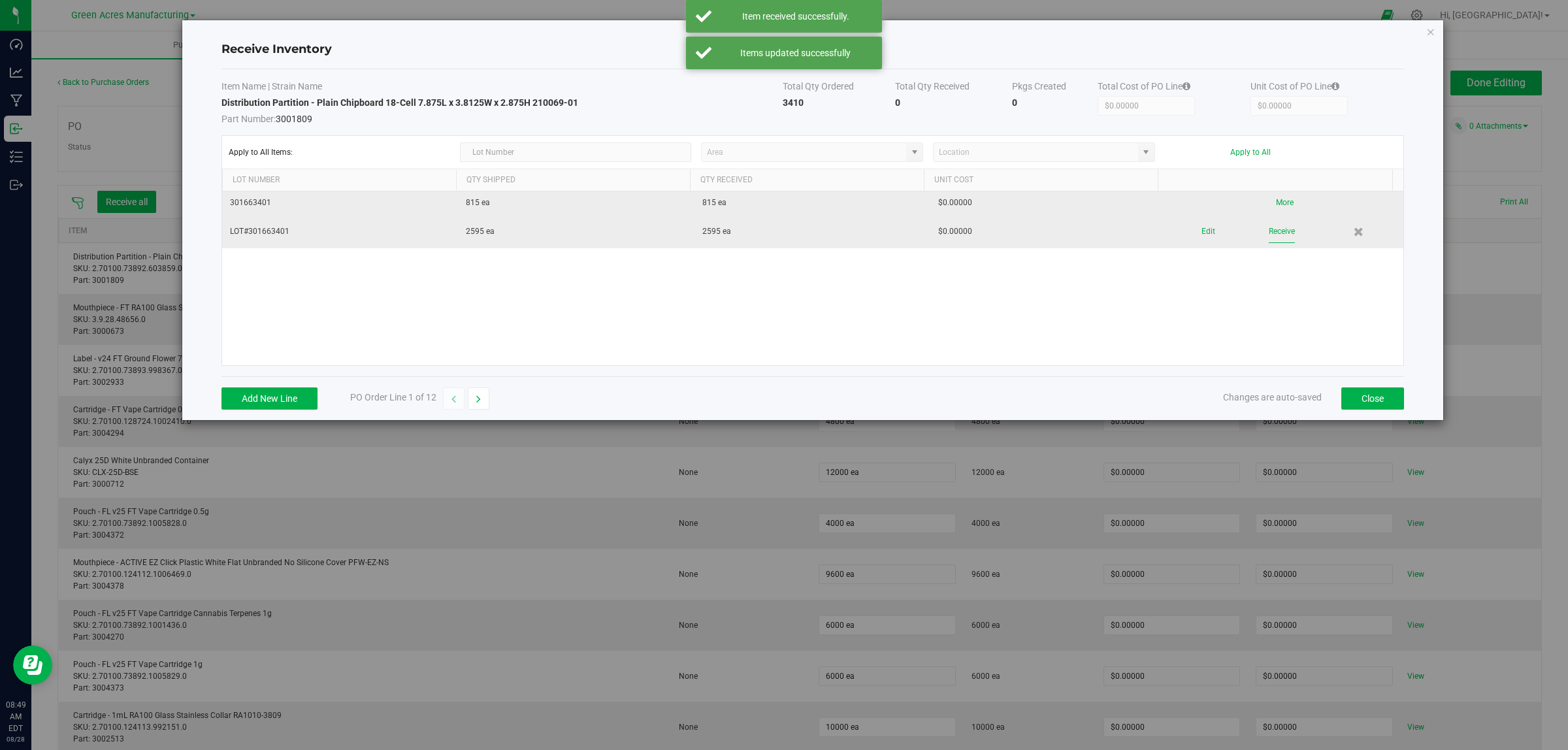
click at [957, 233] on button "Receive" at bounding box center [1282, 231] width 26 height 23
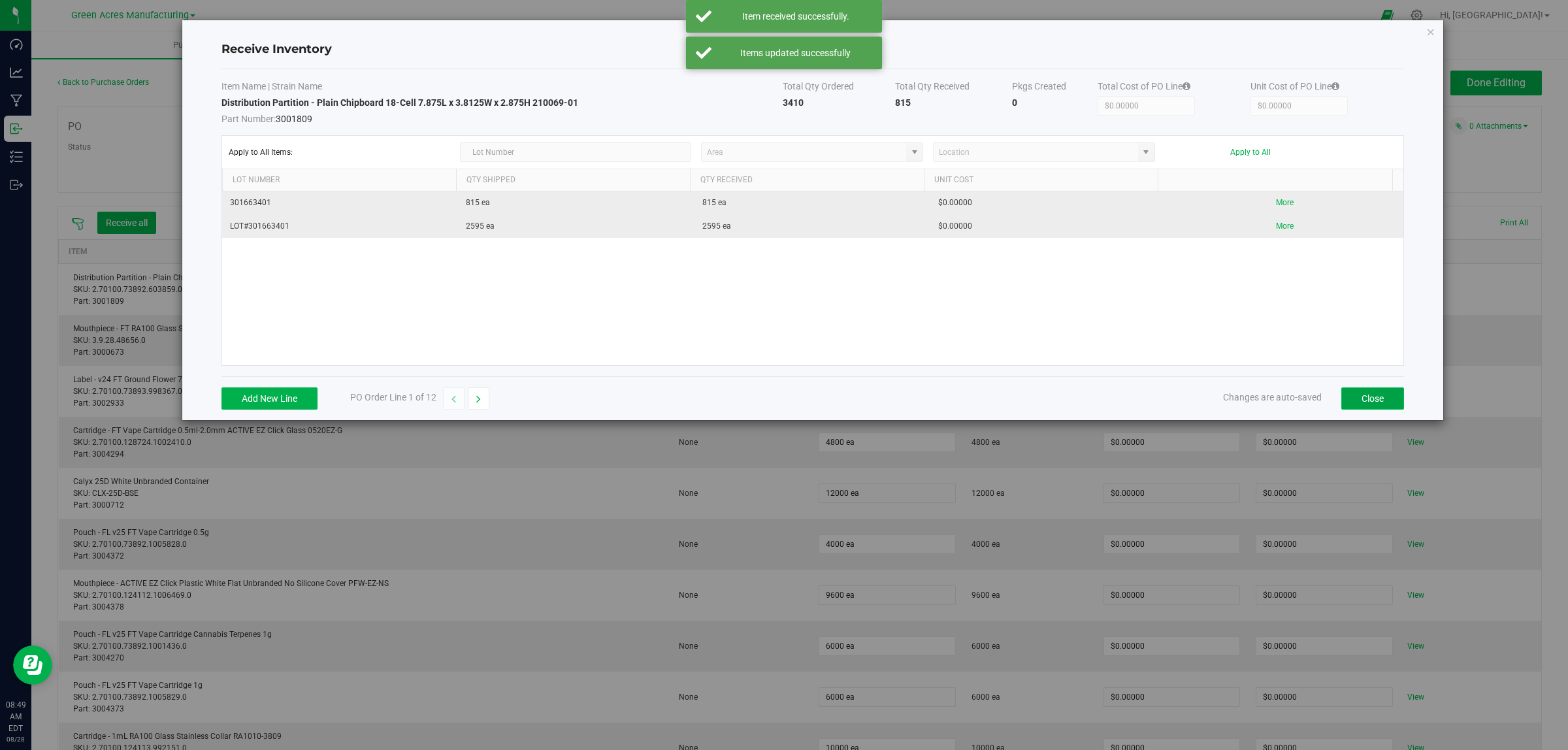
click at [957, 401] on button "Close" at bounding box center [1373, 399] width 63 height 22
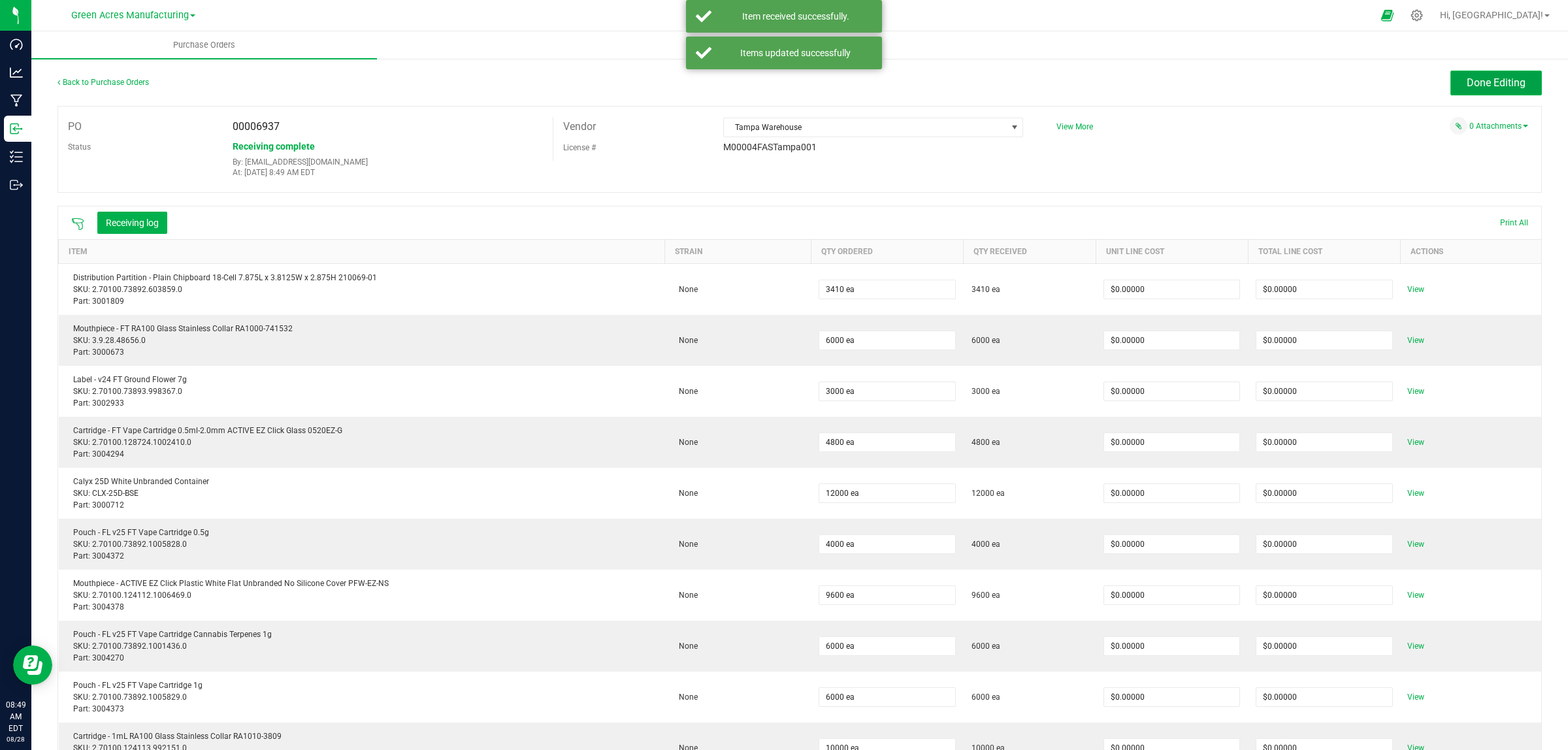
click at [957, 79] on span "Done Editing" at bounding box center [1496, 83] width 59 height 13
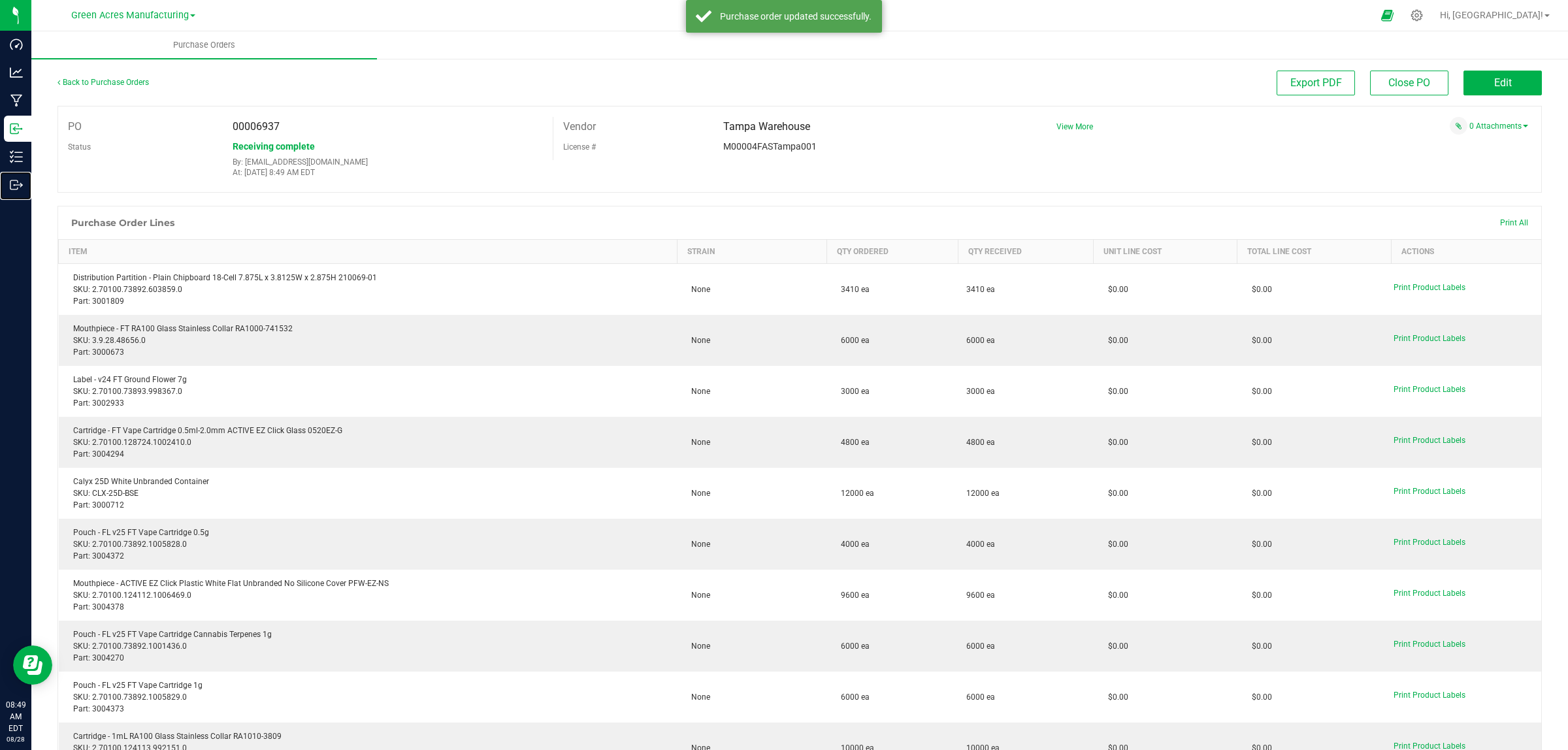
click at [0, 0] on p "Outbound" at bounding box center [0, 0] width 0 height 0
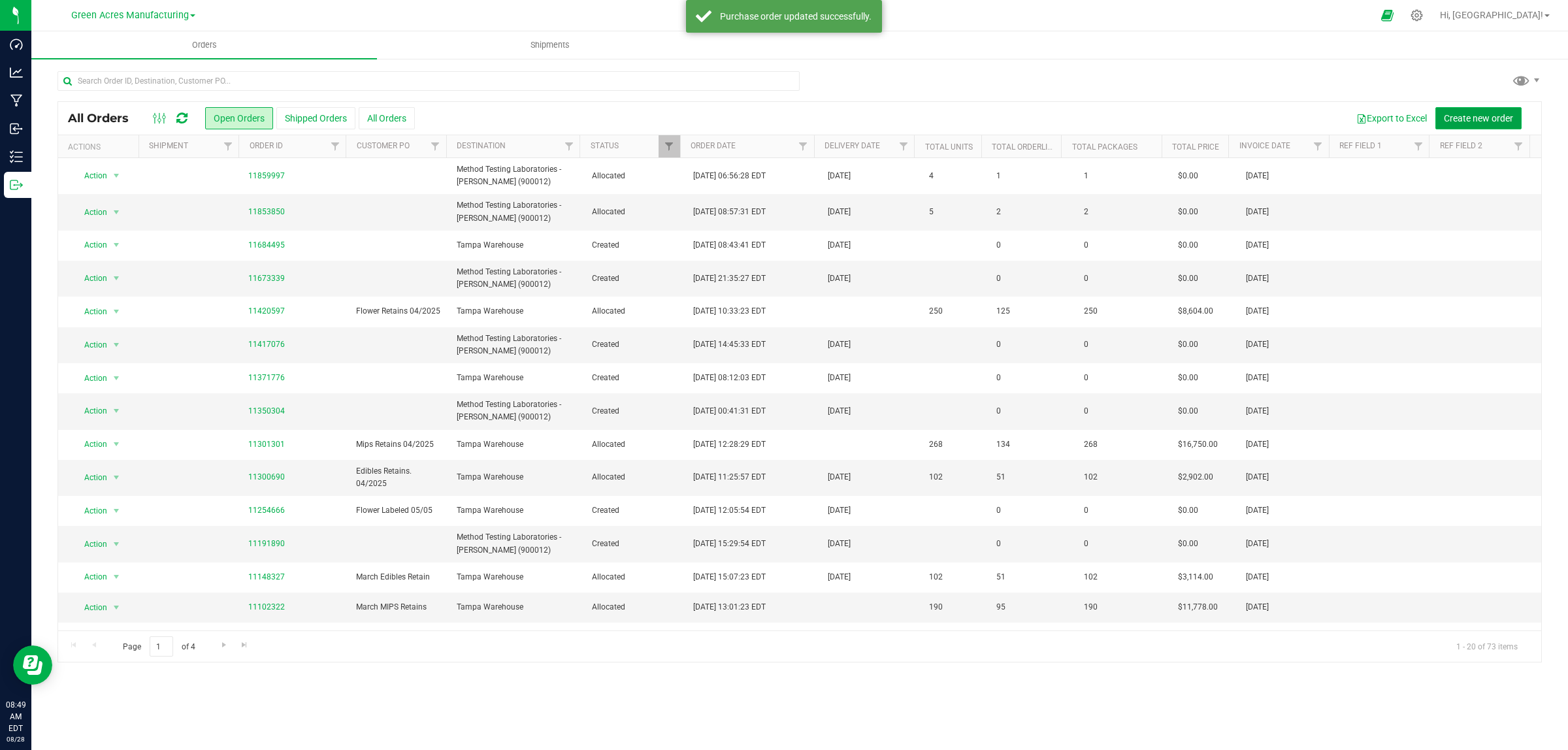
click at [957, 119] on span "Create new order" at bounding box center [1479, 118] width 69 height 11
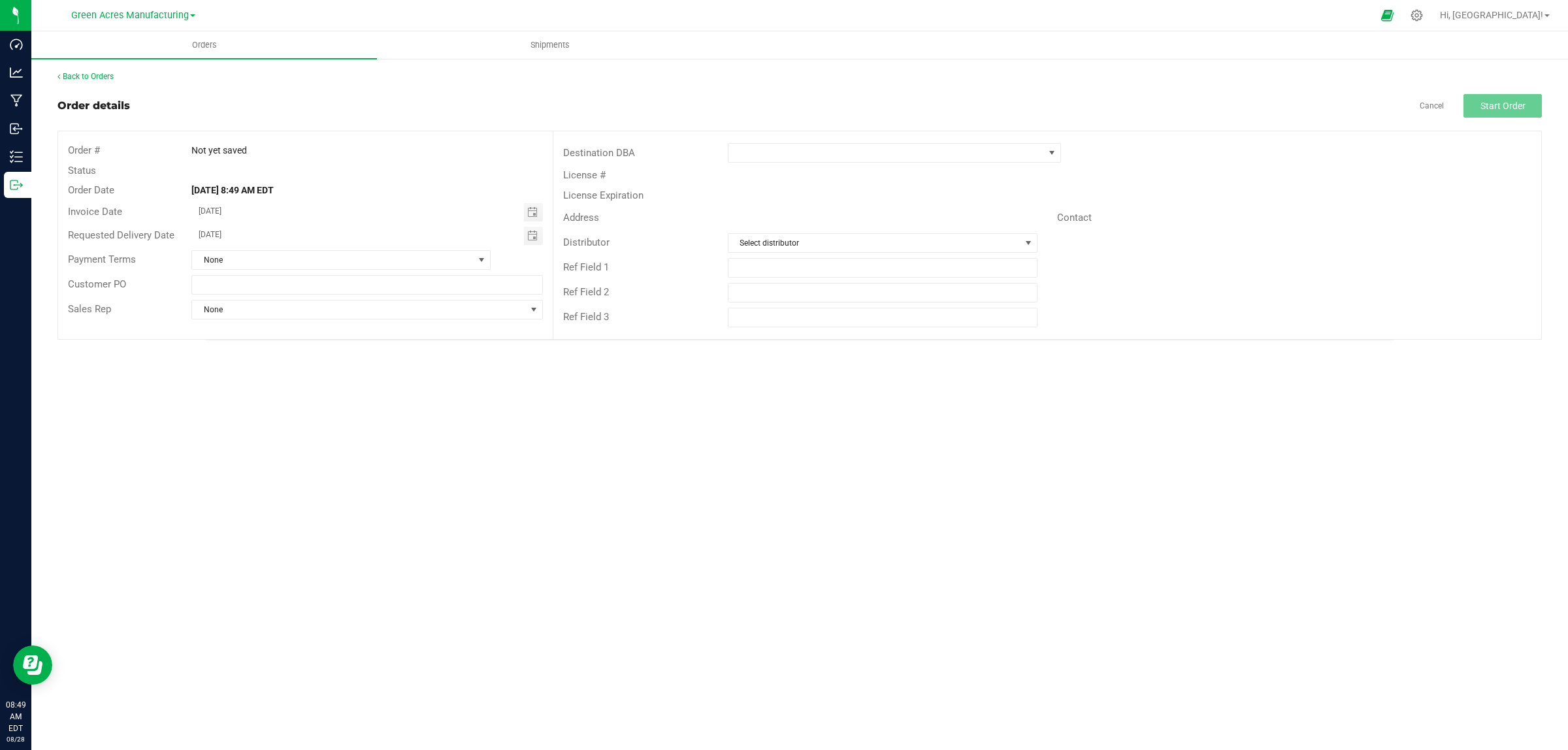
click at [926, 139] on div "Destination DBA License # License Expiration Address Contact Distributor Select…" at bounding box center [1047, 235] width 988 height 208
click at [921, 153] on span at bounding box center [886, 153] width 315 height 18
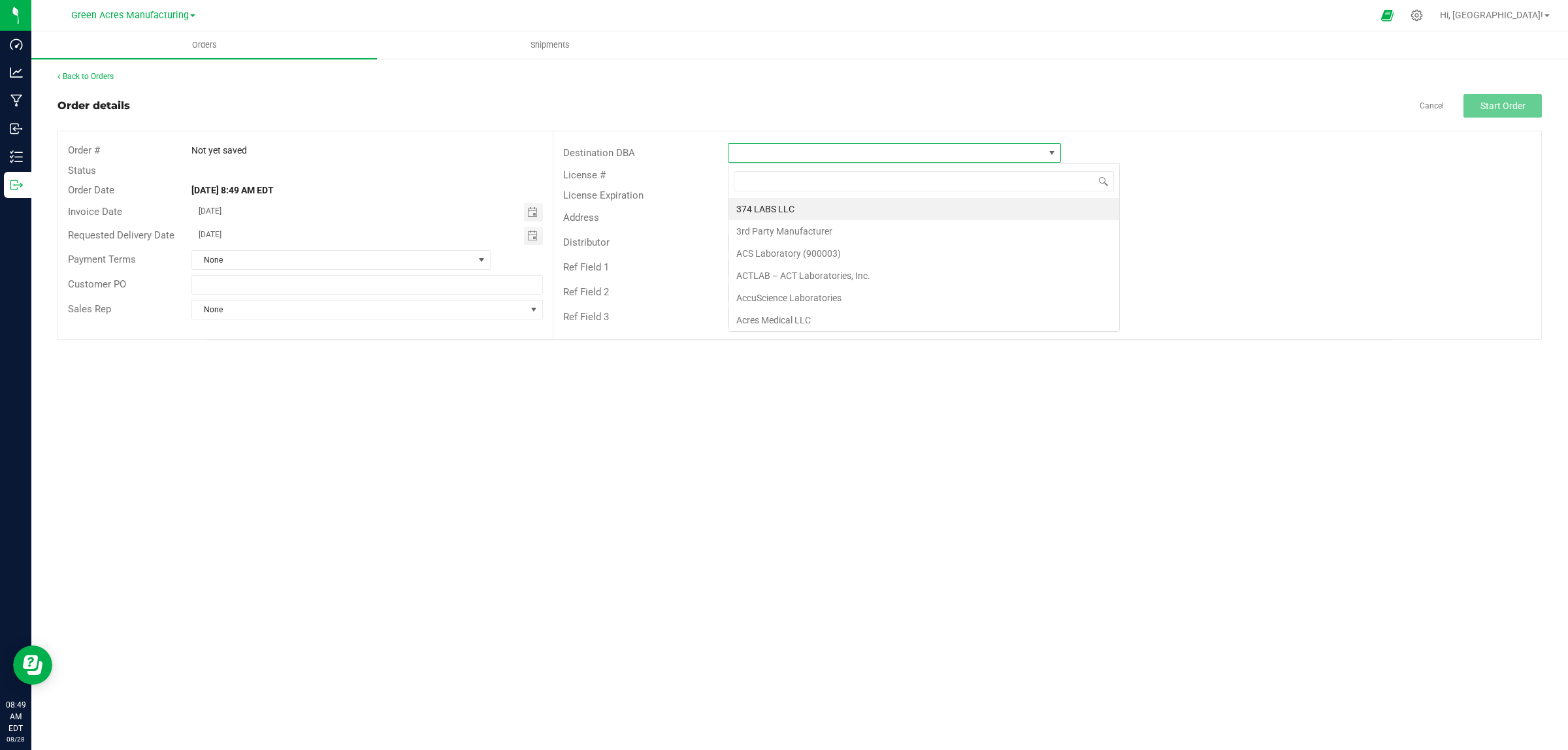
scroll to position [20, 333]
type input "[GEOGRAPHIC_DATA]"
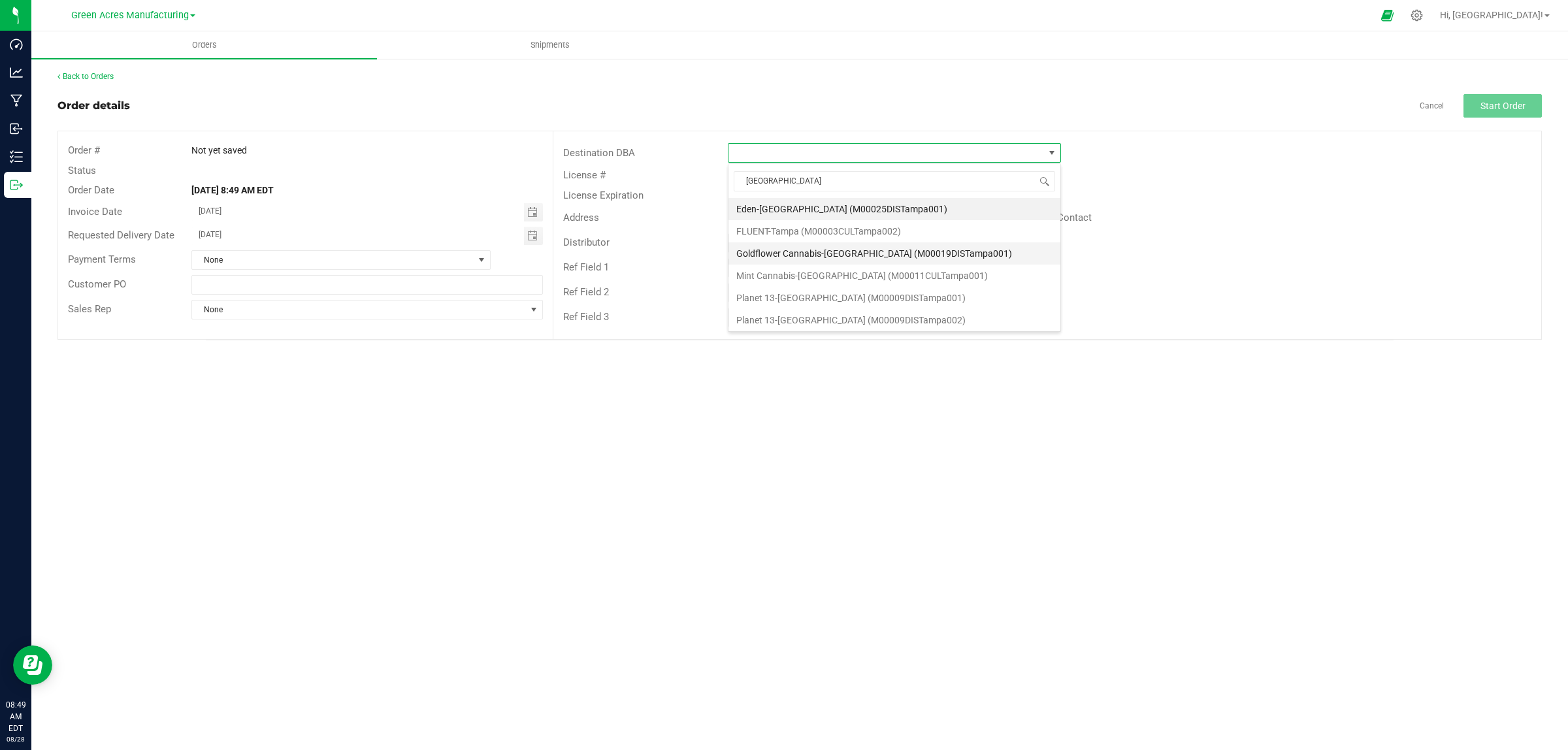
scroll to position [162, 0]
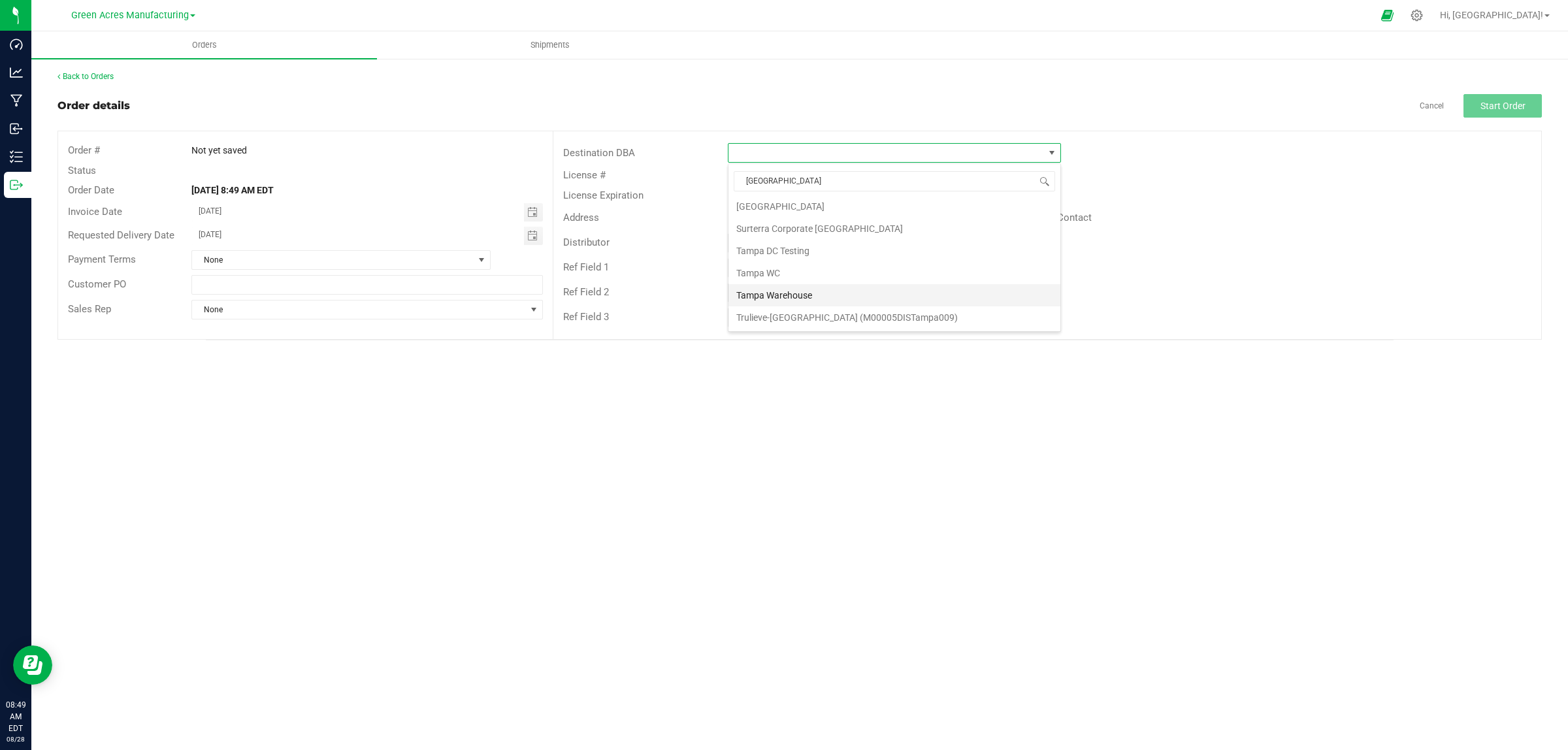
click at [769, 289] on li "Tampa Warehouse" at bounding box center [894, 295] width 332 height 22
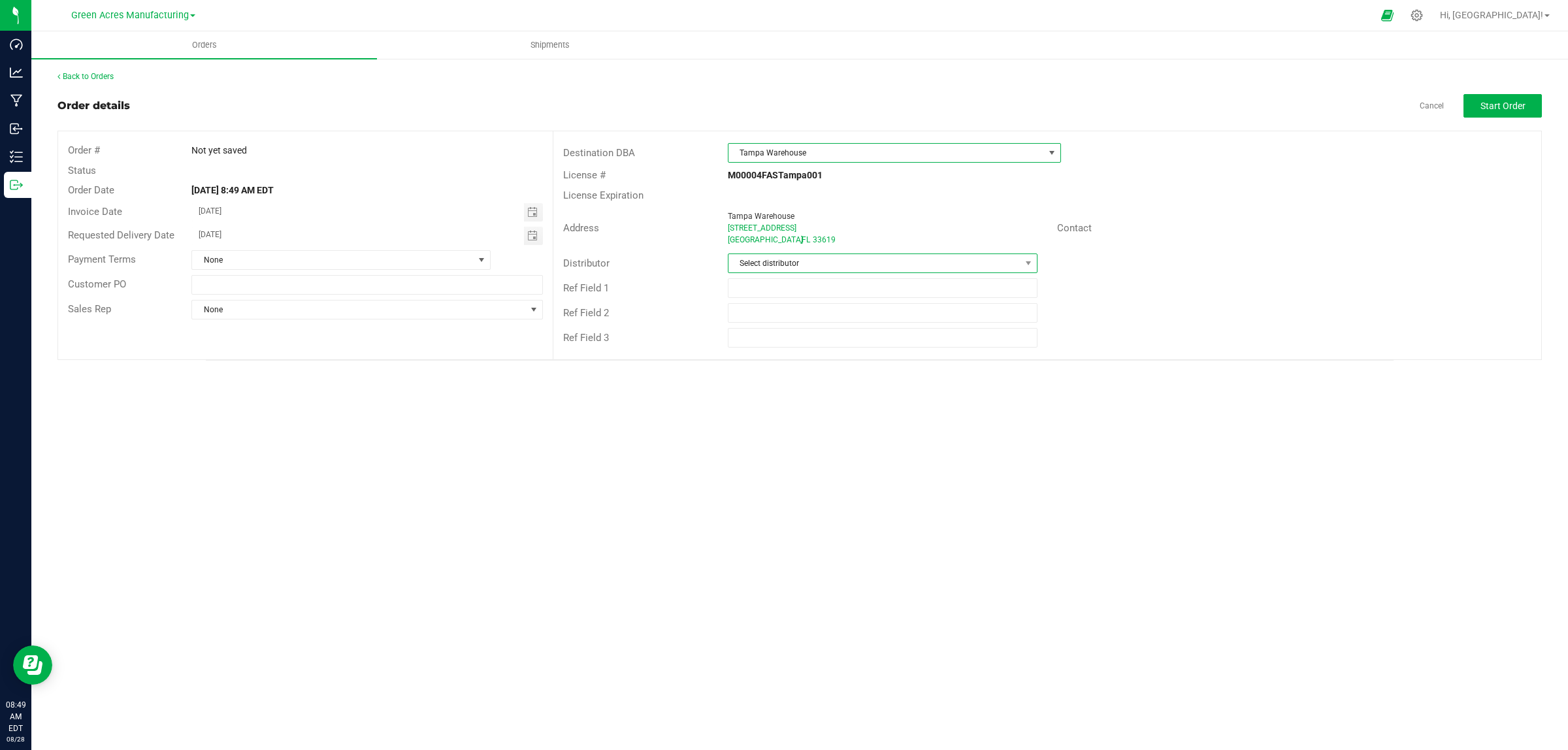
click at [776, 266] on span "Select distributor" at bounding box center [875, 263] width 293 height 18
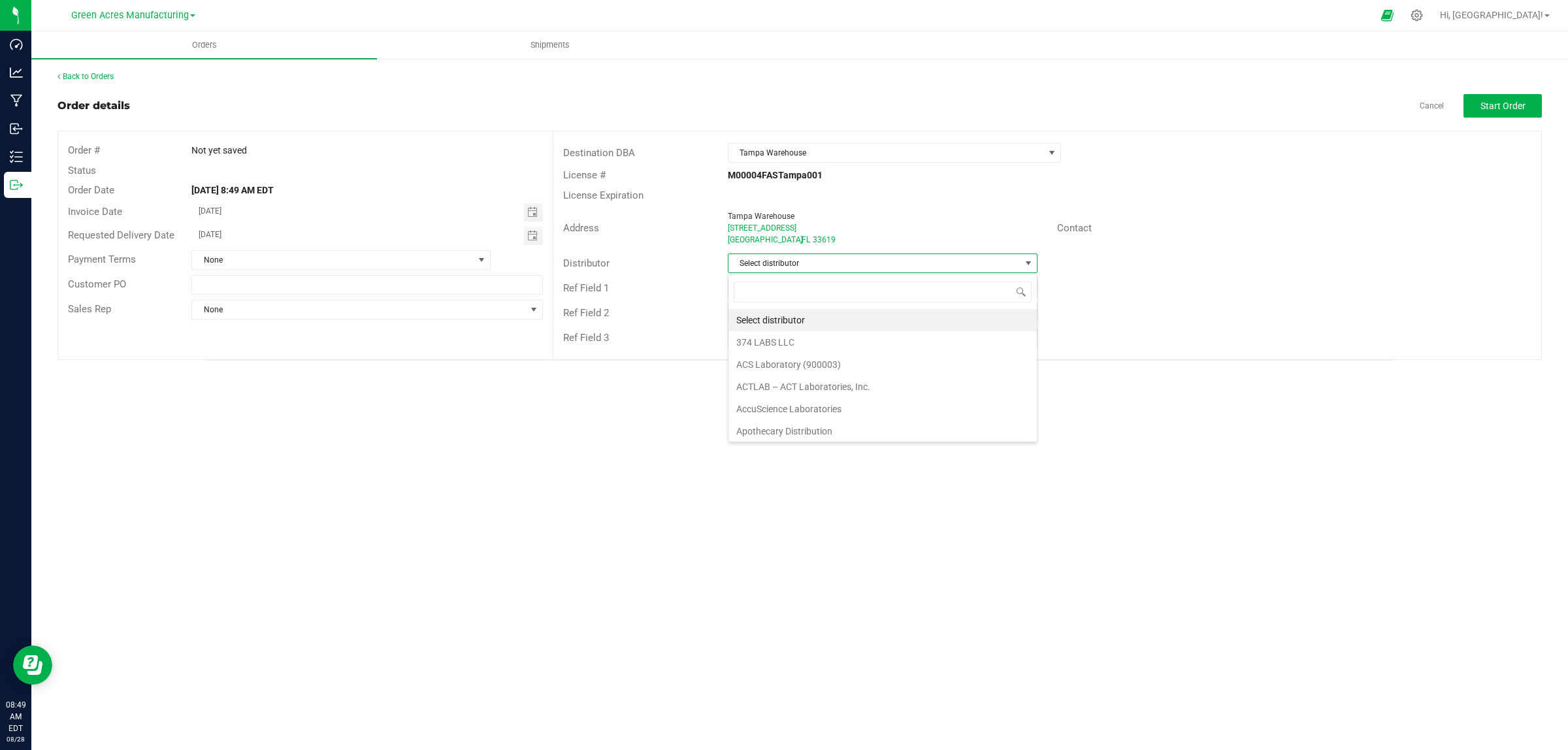
scroll to position [20, 309]
type input "para"
click at [784, 323] on li "Parallel - Wimauma" at bounding box center [883, 320] width 309 height 22
click at [957, 110] on span "Start Order" at bounding box center [1503, 106] width 45 height 11
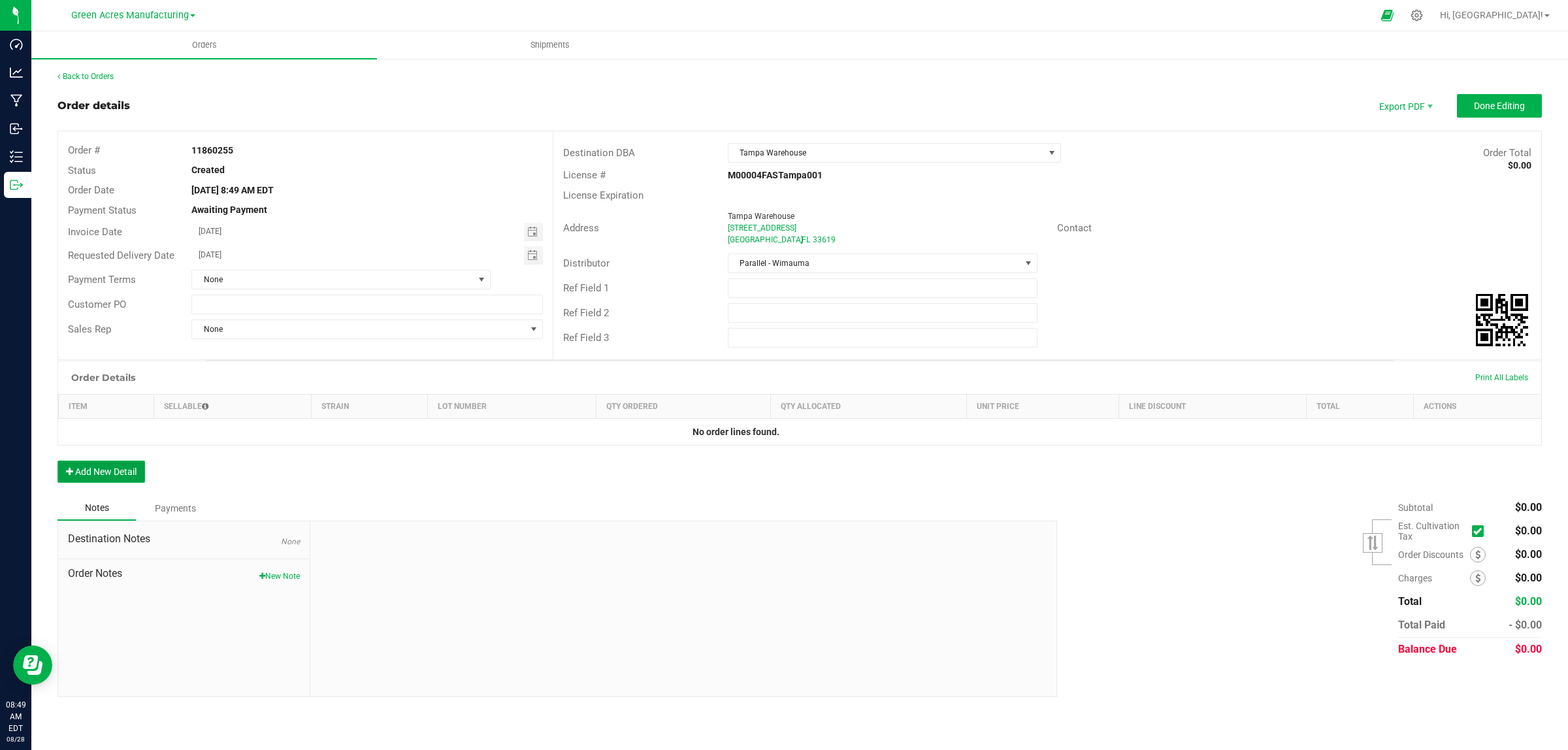
click at [90, 479] on button "Add New Detail" at bounding box center [101, 471] width 87 height 22
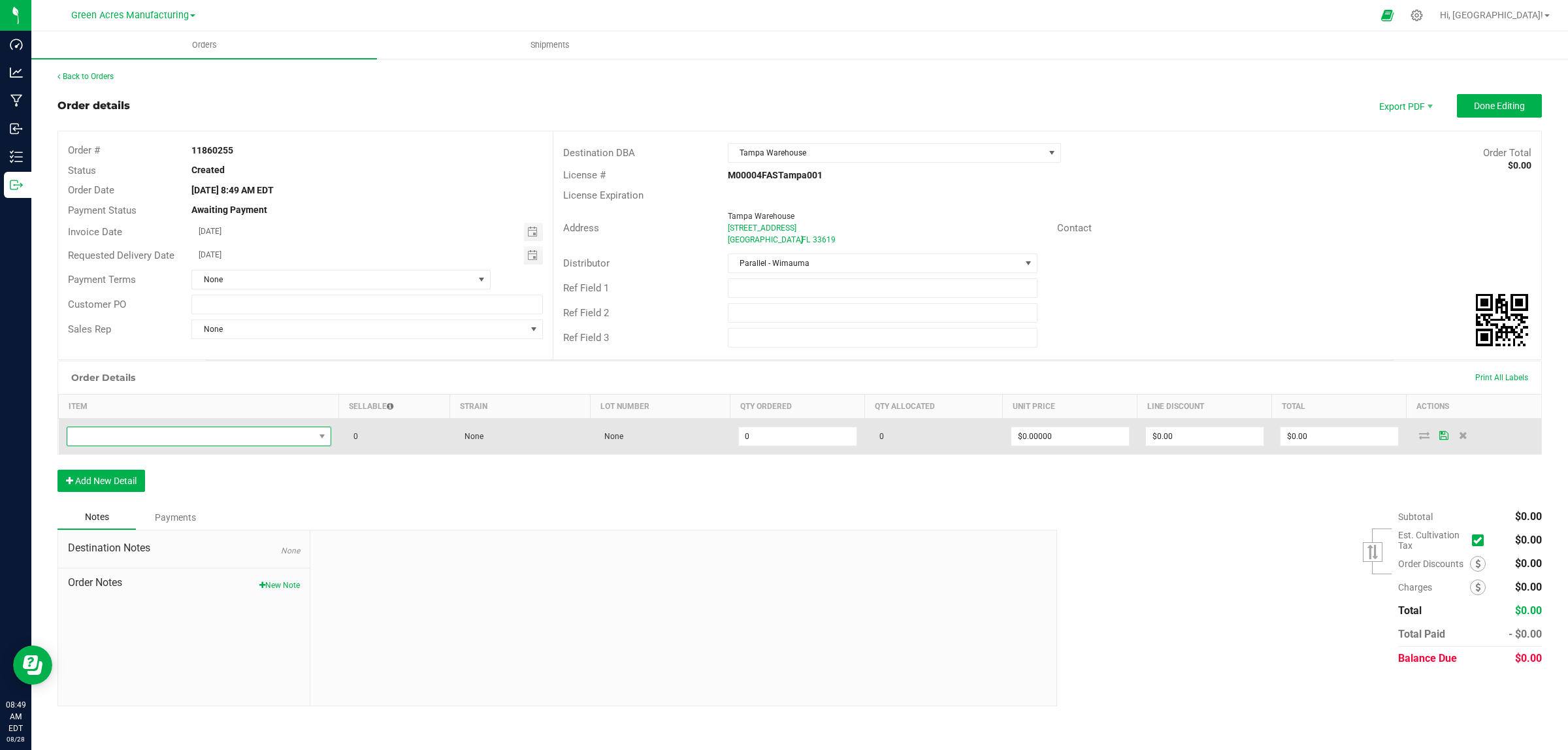
click at [109, 441] on span "NO DATA FOUND" at bounding box center [191, 436] width 247 height 18
type input "3001809"
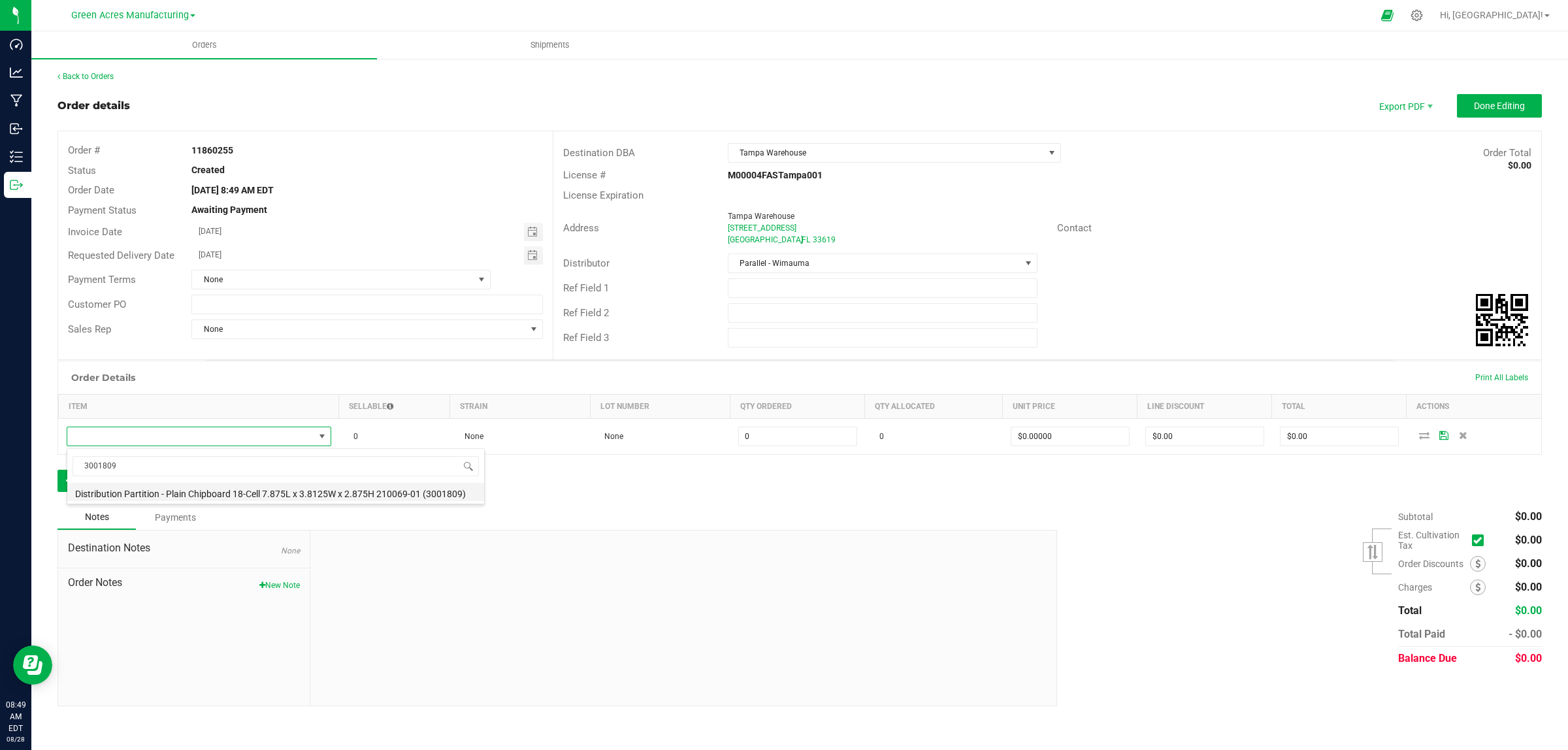
click at [151, 493] on li "Distribution Partition - Plain Chipboard 18-Cell 7.875L x 3.8125W x 2.875H 2100…" at bounding box center [275, 492] width 417 height 18
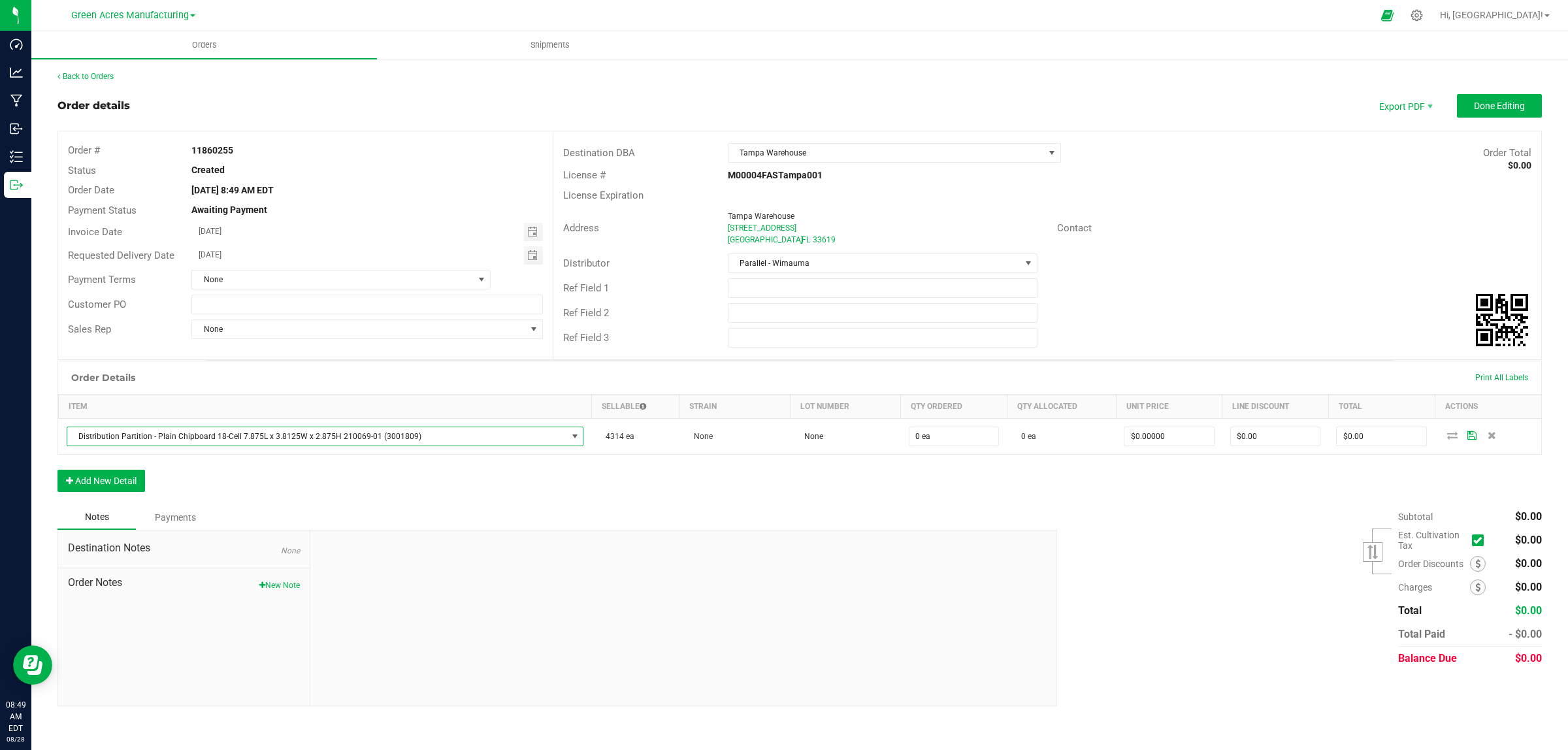
click at [681, 480] on div "Order Details Print All Labels Item Sellable Strain Lot Number Qty Ordered Qty …" at bounding box center [799, 432] width 1484 height 144
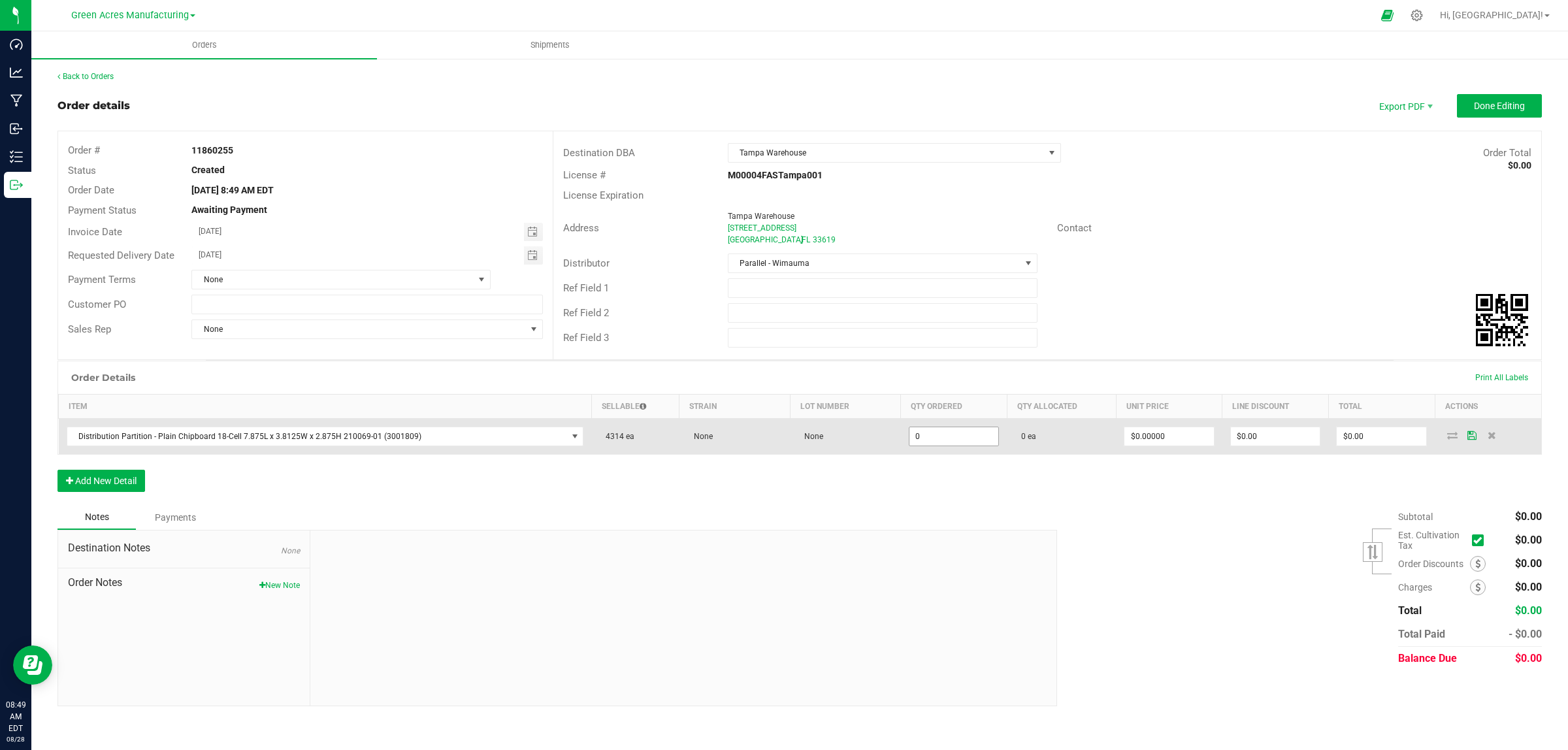
click at [948, 438] on input "0" at bounding box center [954, 436] width 90 height 18
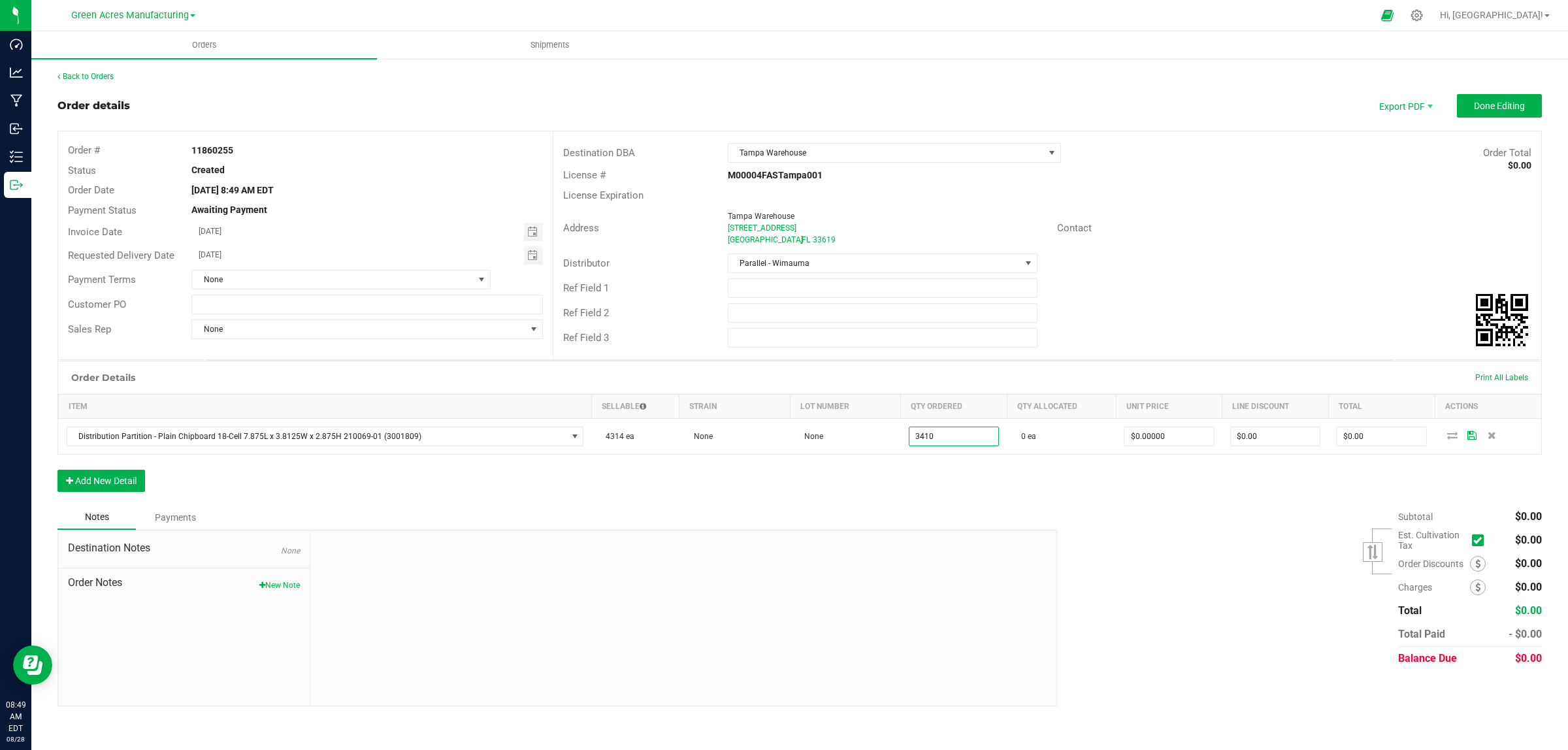
type input "3410 ea"
click at [957, 504] on div "Order Details Print All Labels Item Sellable Strain Lot Number Qty Ordered Qty …" at bounding box center [799, 432] width 1484 height 144
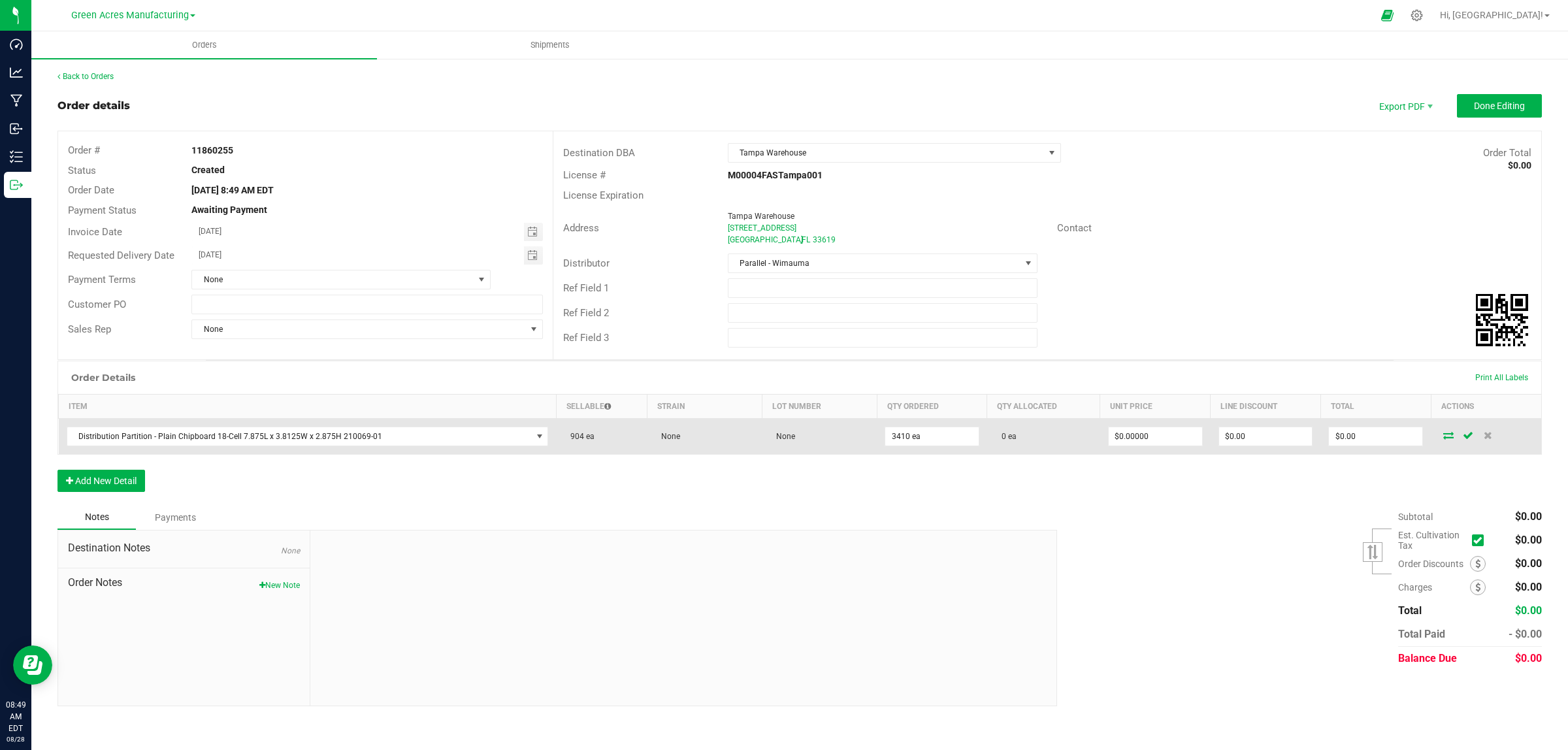
click at [957, 435] on icon at bounding box center [1449, 435] width 11 height 8
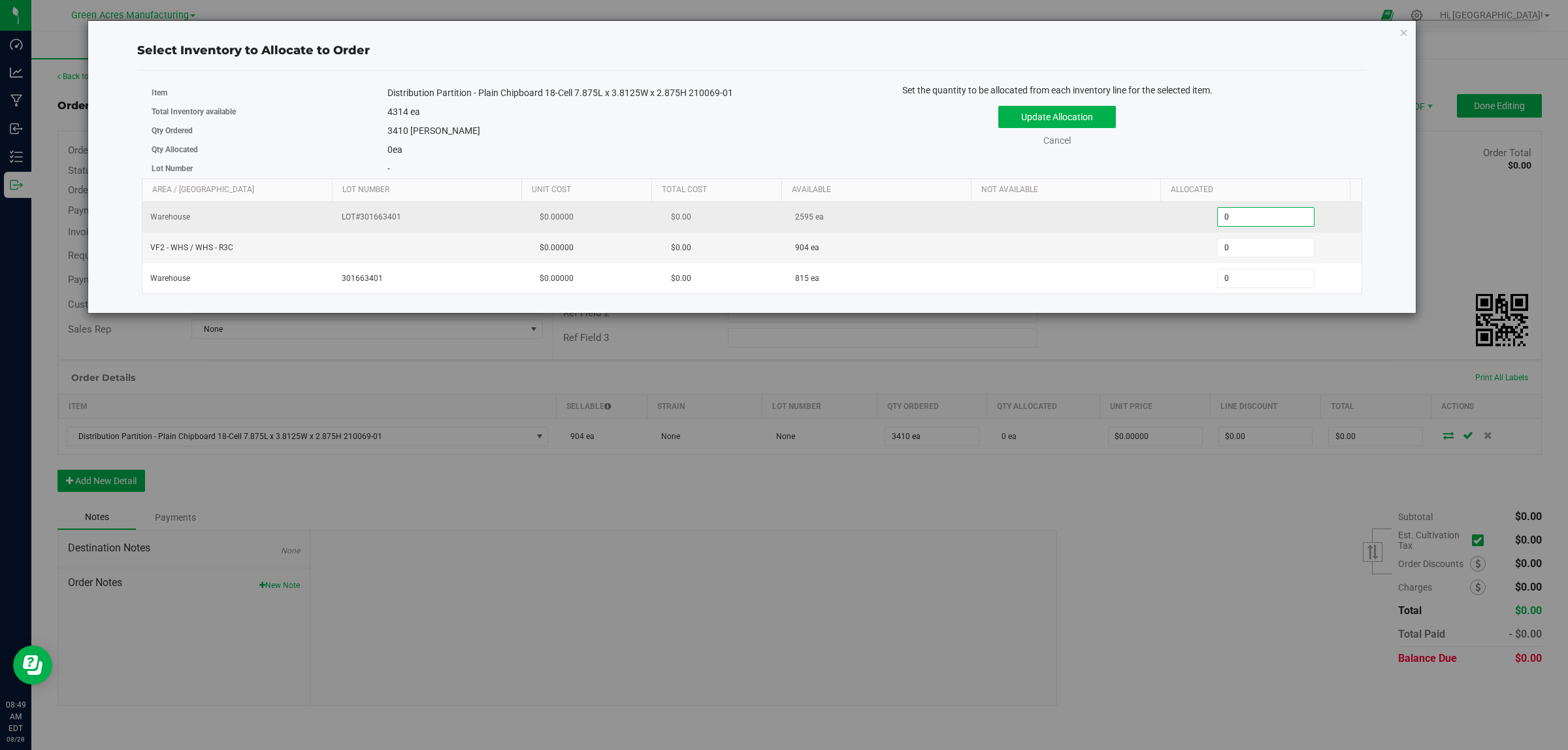
click at [957, 218] on span "0 0" at bounding box center [1265, 217] width 97 height 20
type input "02595"
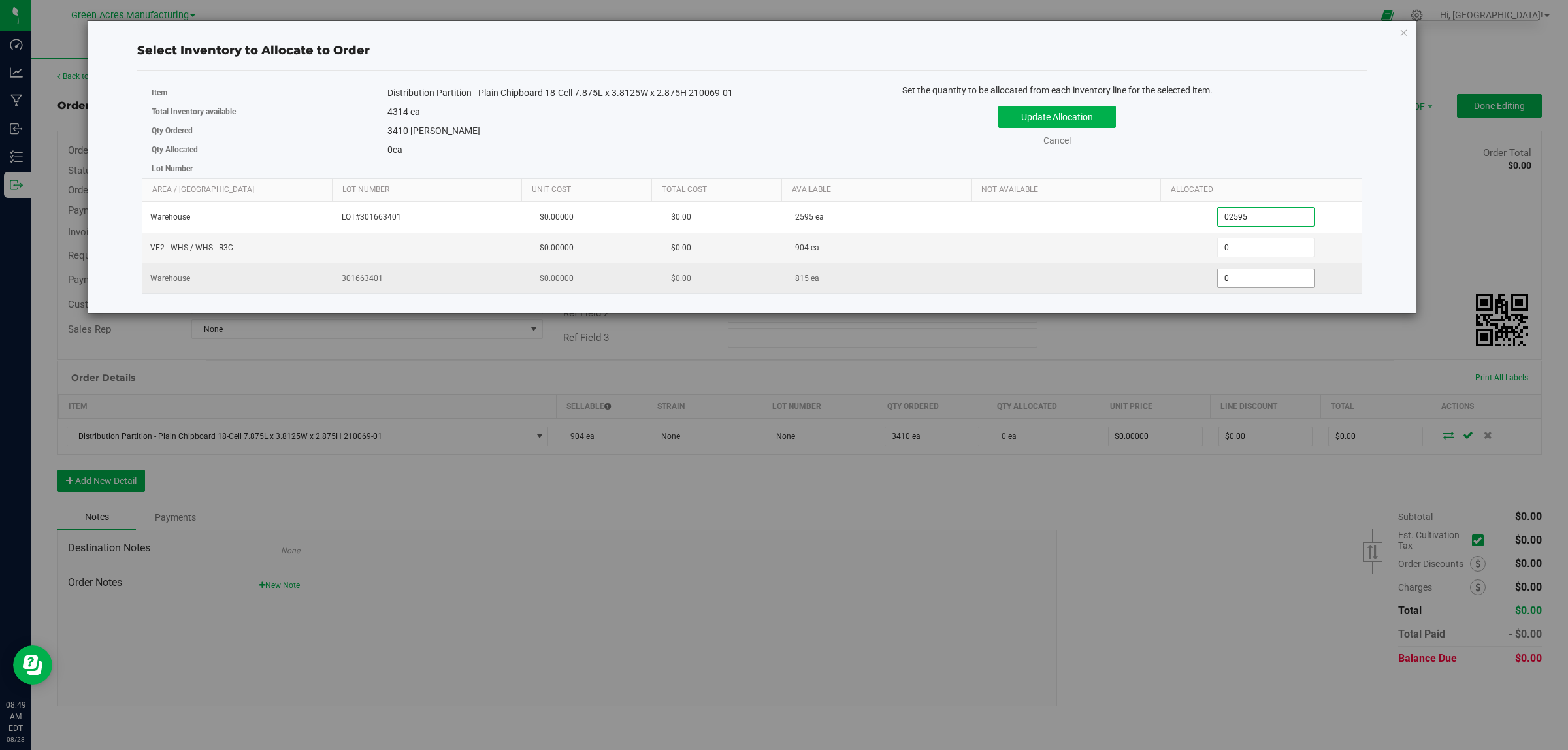
type input "2,595"
click at [957, 282] on span "0 0" at bounding box center [1265, 279] width 97 height 20
type input "0815"
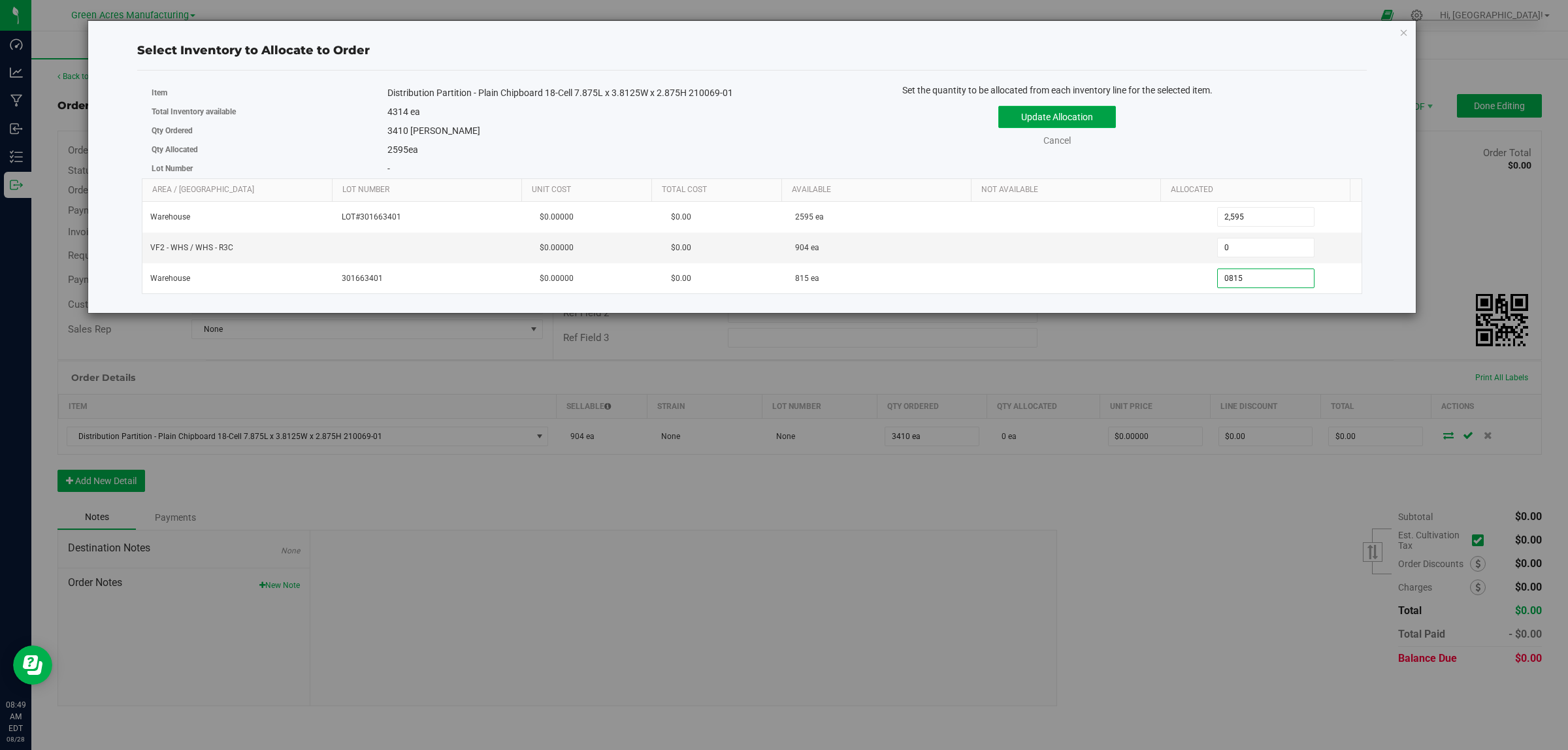
type input "815"
click at [957, 119] on button "Update Allocation" at bounding box center [1057, 117] width 117 height 22
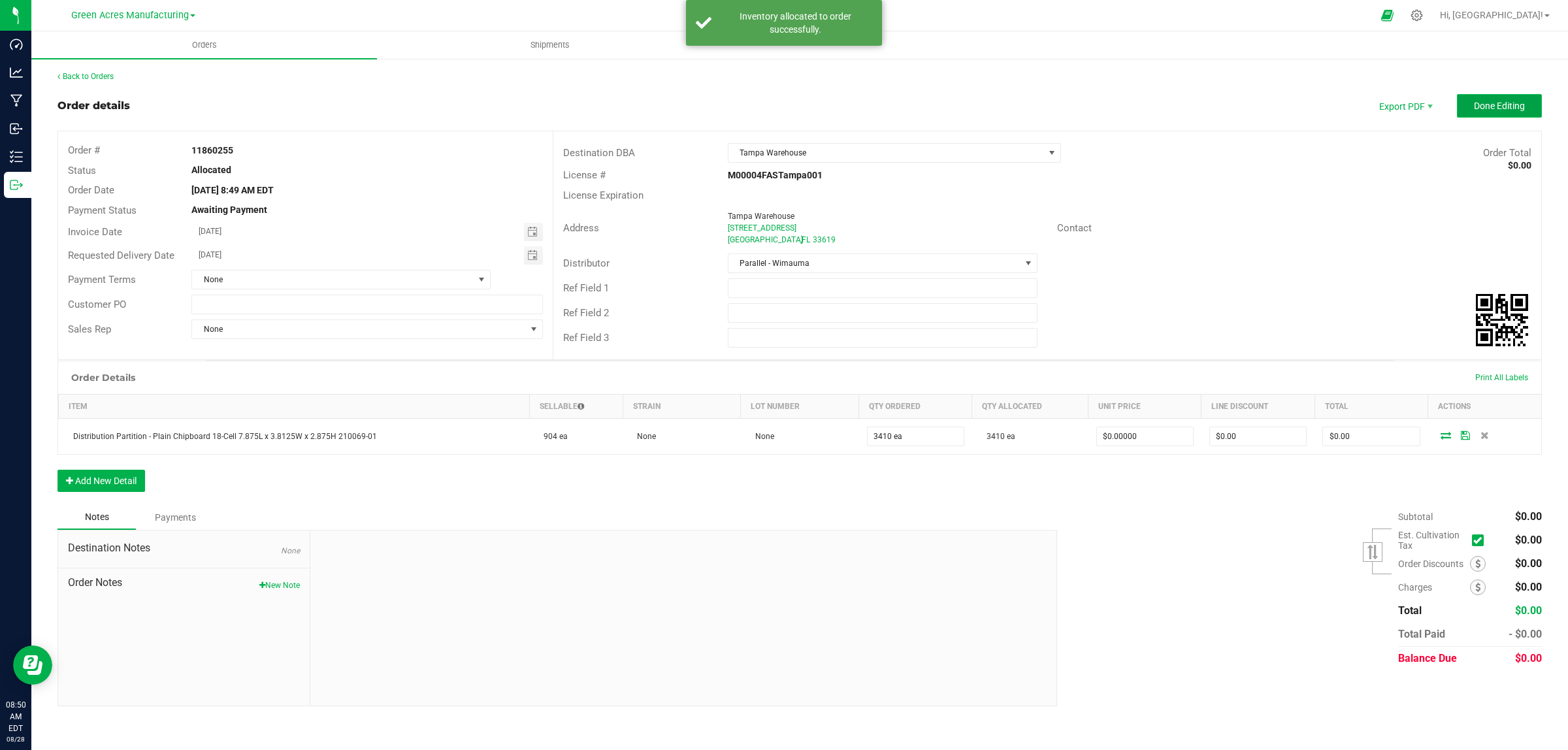
click at [957, 103] on span "Done Editing" at bounding box center [1500, 106] width 51 height 11
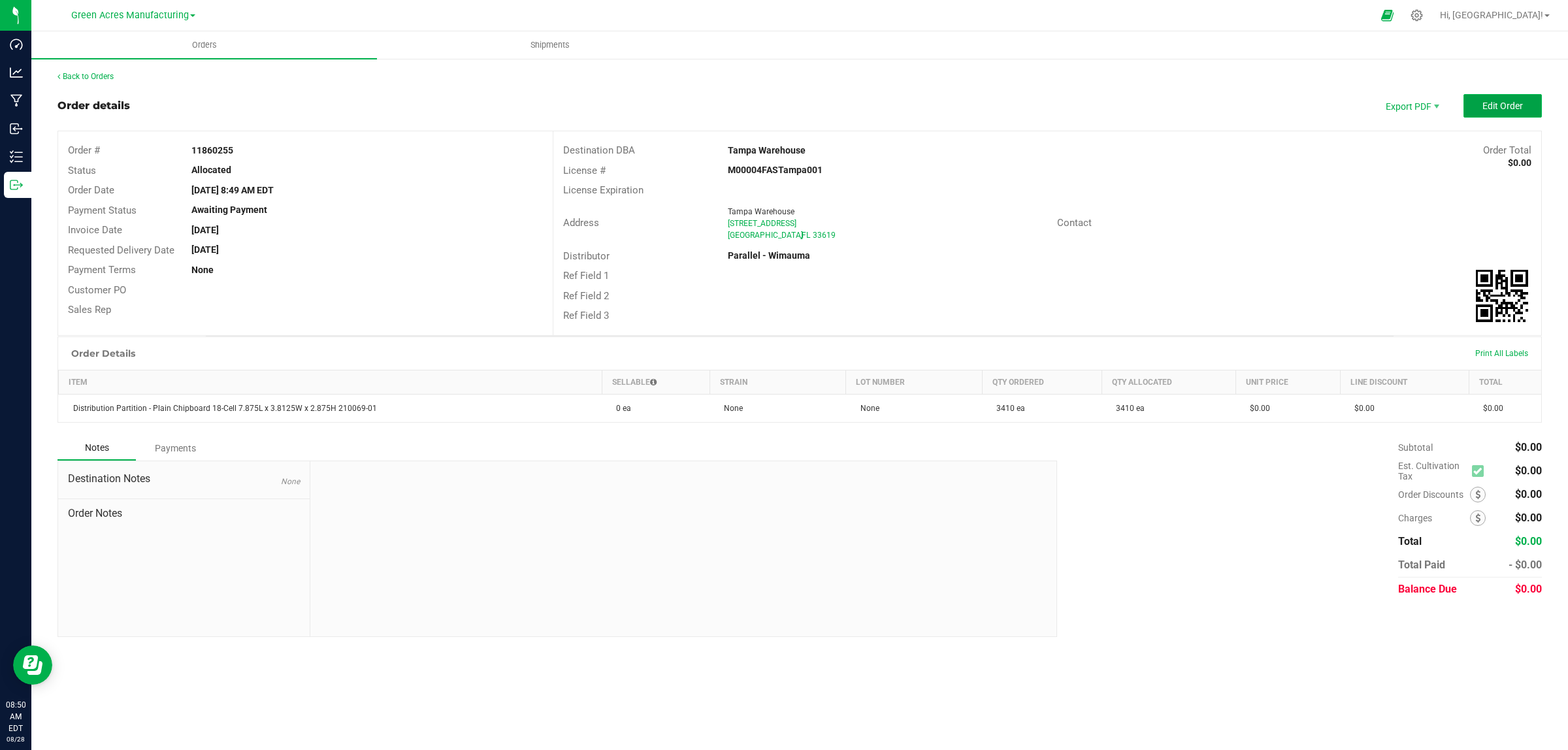
click at [957, 111] on span "Edit Order" at bounding box center [1503, 106] width 41 height 11
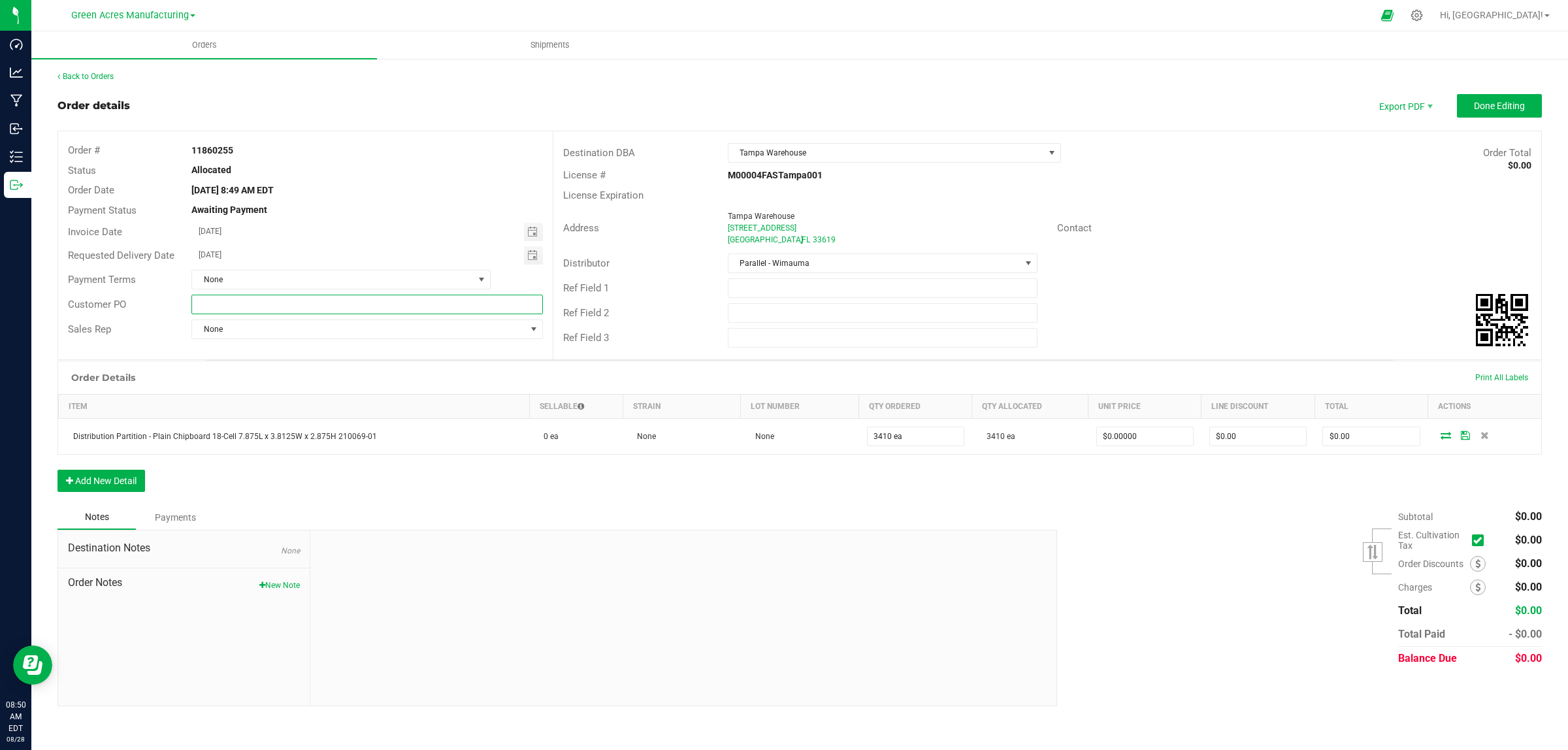
click at [260, 306] on input "text" at bounding box center [367, 304] width 351 height 20
type input "Raw Materials"
click at [957, 101] on span "Done Editing" at bounding box center [1500, 106] width 51 height 11
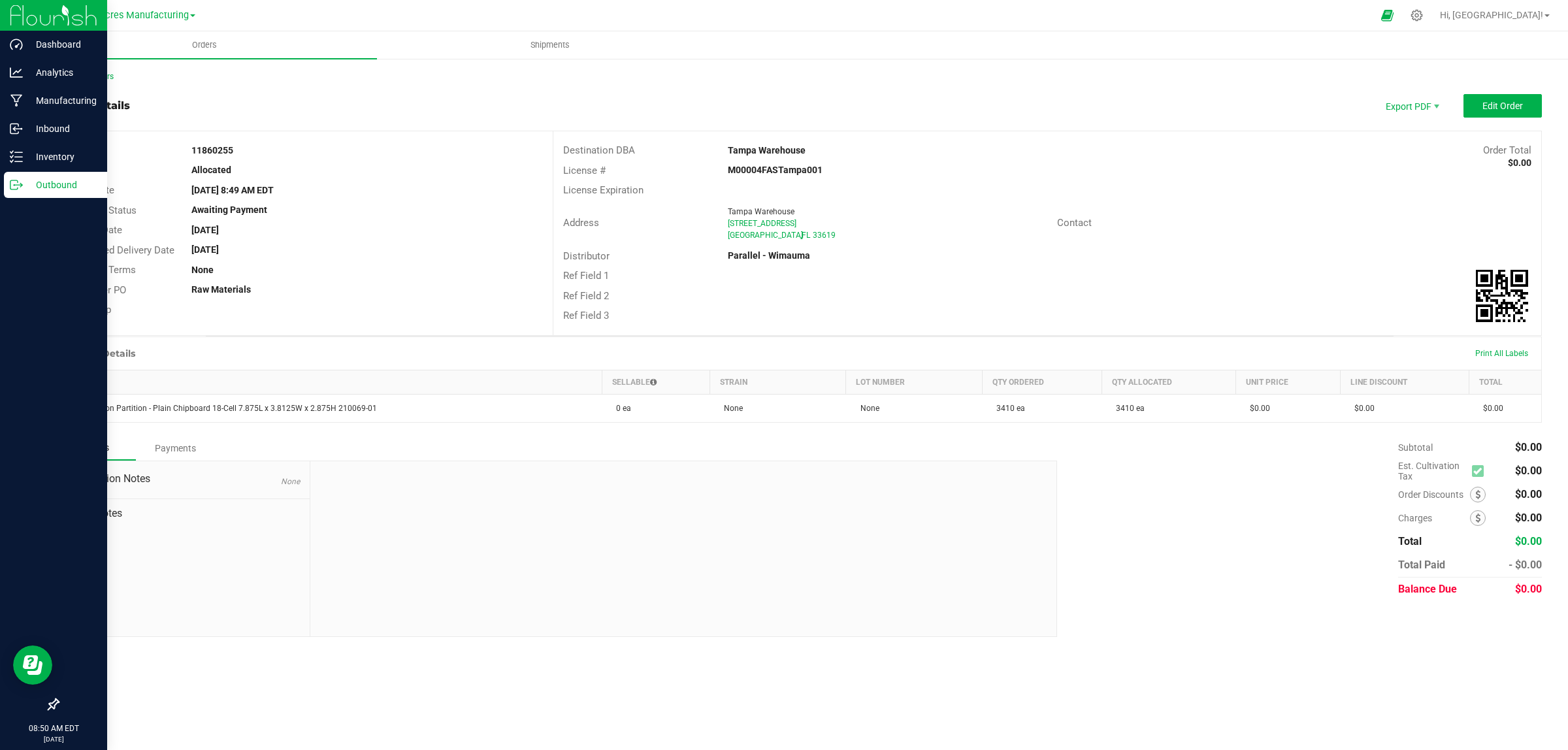
click at [28, 185] on p "Outbound" at bounding box center [62, 184] width 78 height 15
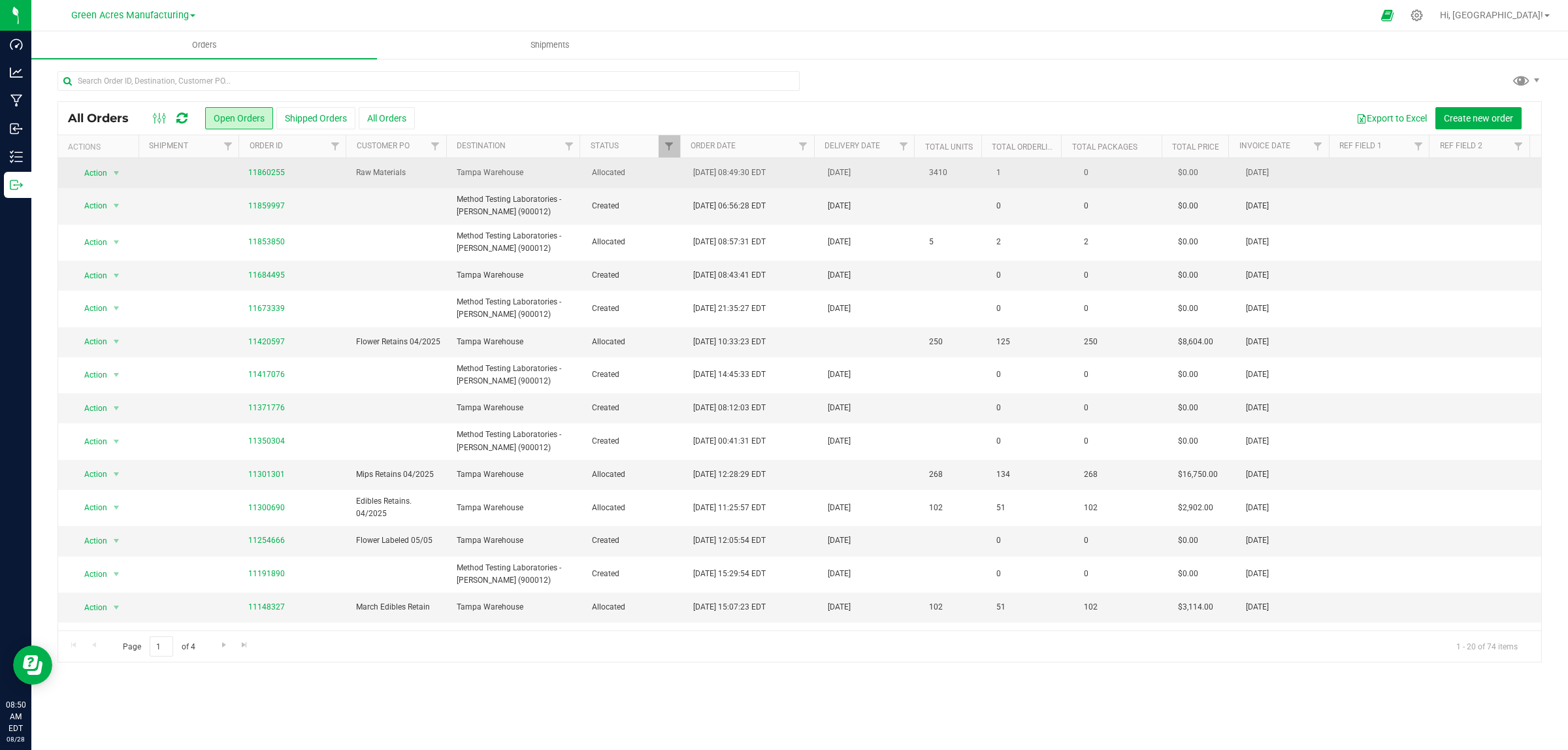
click at [531, 166] on span "Tampa Warehouse" at bounding box center [516, 173] width 119 height 13
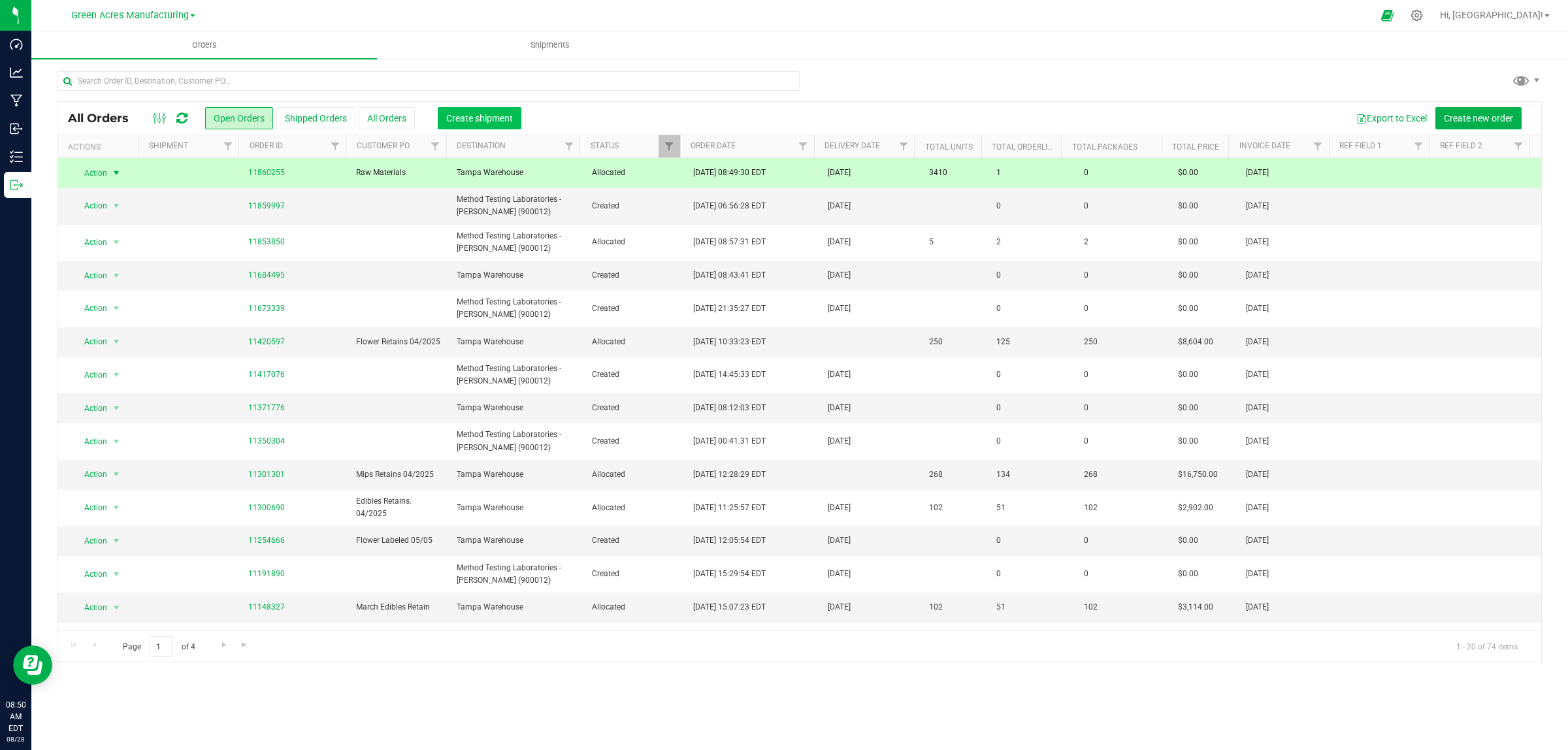
click at [469, 122] on span "Create shipment" at bounding box center [479, 118] width 66 height 11
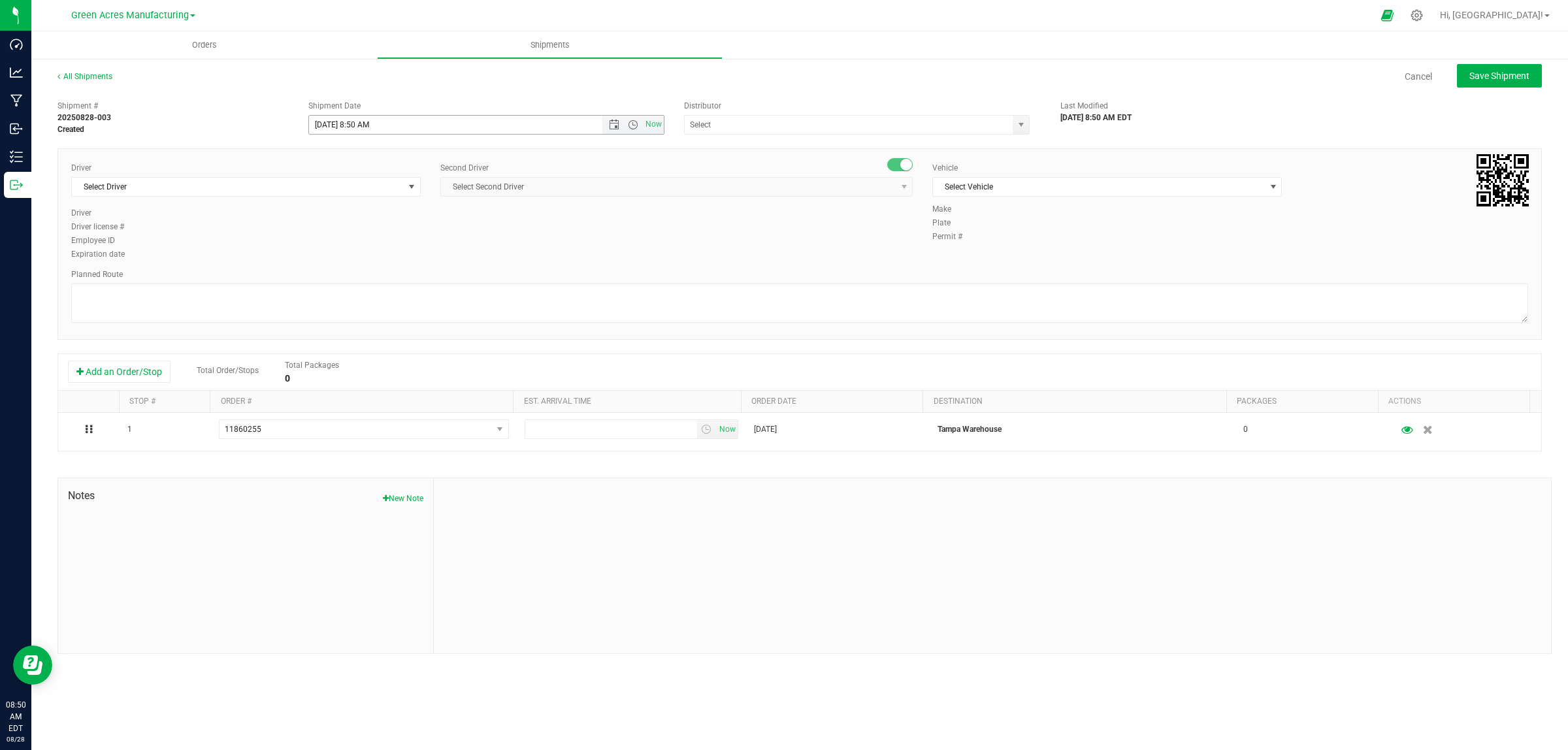
click at [331, 124] on input "[DATE] 8:50 AM" at bounding box center [467, 124] width 316 height 18
type input "[DATE] 8:50 AM"
click at [799, 121] on input "text" at bounding box center [844, 124] width 318 height 18
click at [758, 164] on li "Tampa Warehouse" at bounding box center [857, 167] width 344 height 20
type input "Tampa Warehouse"
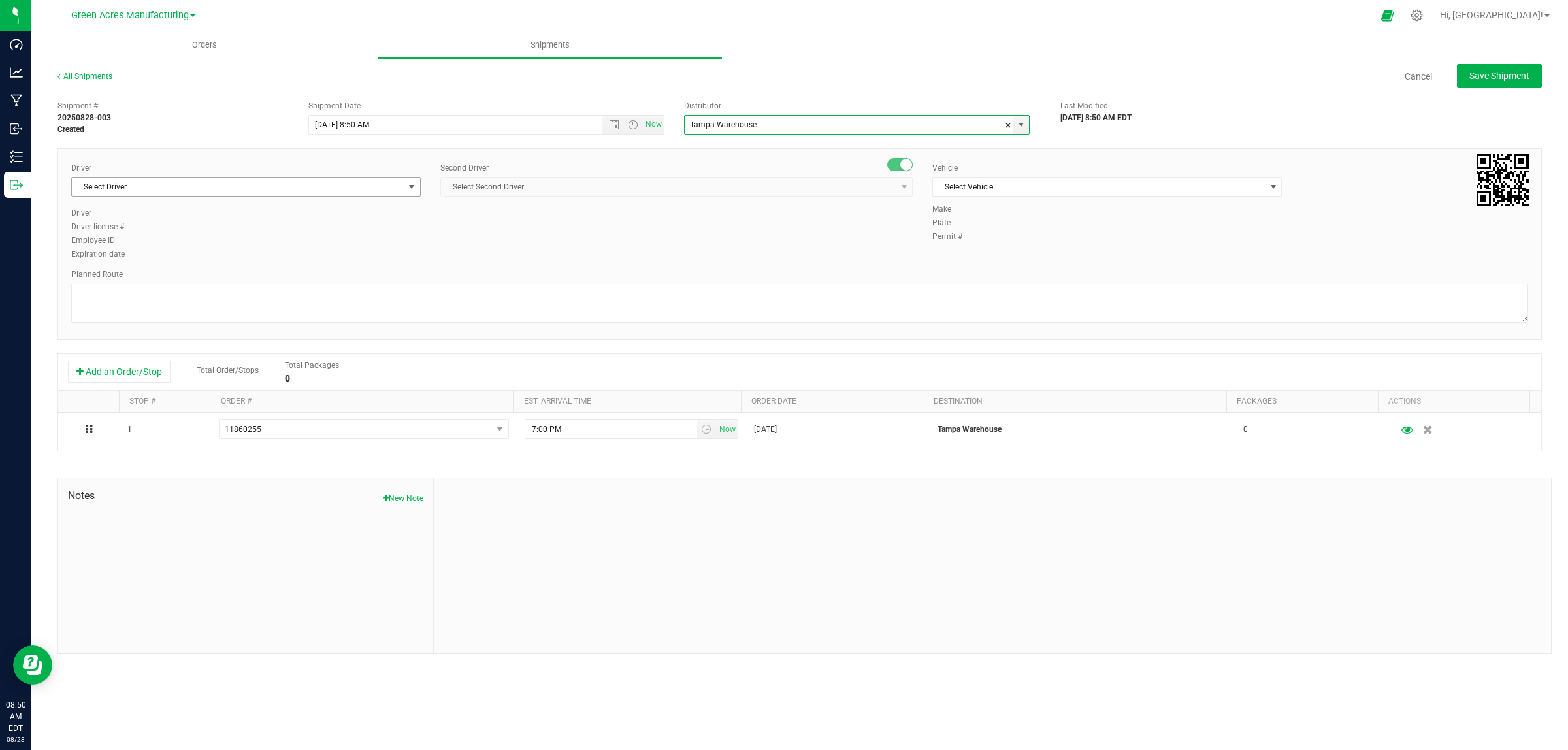
click at [208, 186] on span "Select Driver" at bounding box center [237, 187] width 332 height 18
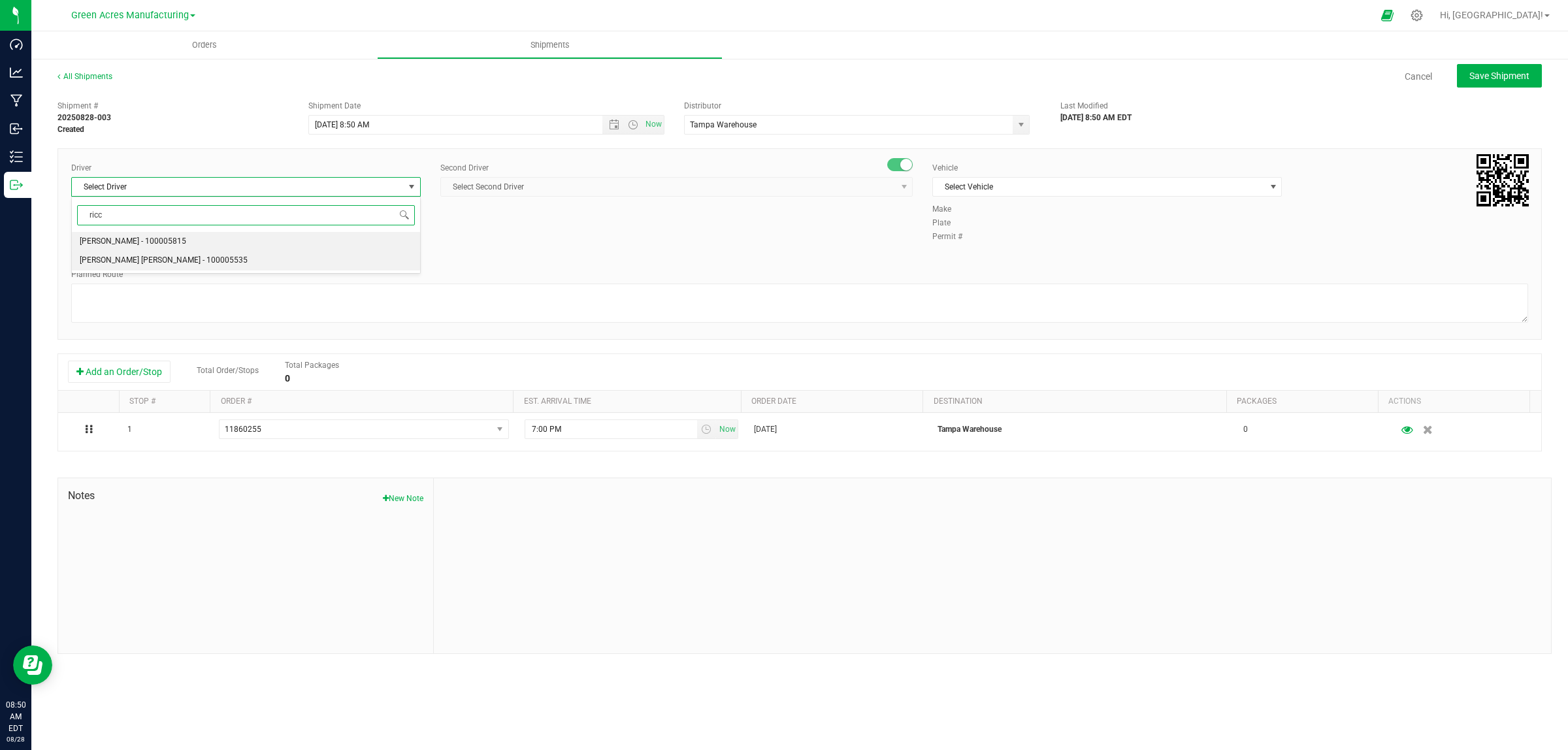
click at [162, 259] on span "[PERSON_NAME] [PERSON_NAME] - 100005535" at bounding box center [164, 261] width 168 height 17
type input "ricc"
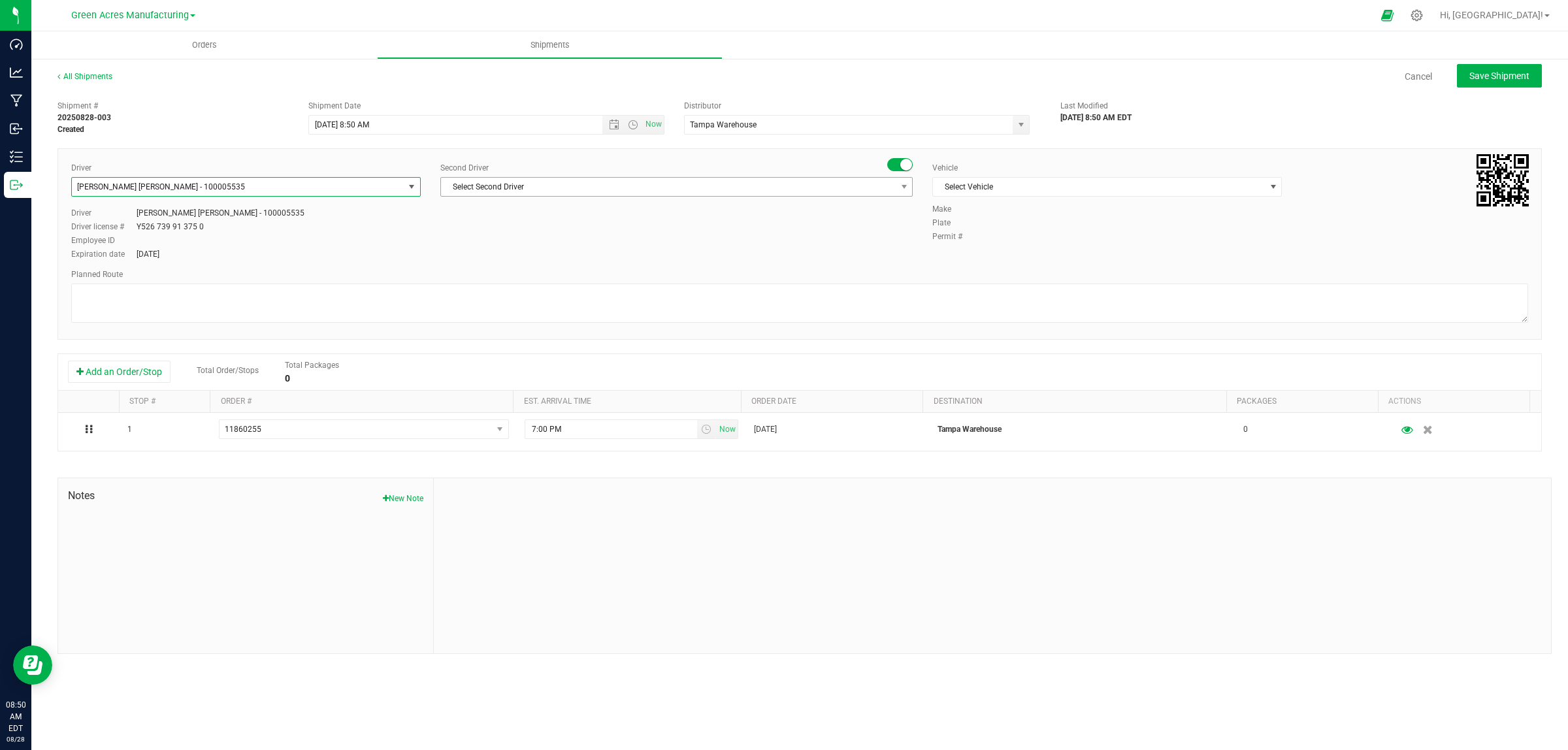
click at [632, 192] on span "Select Second Driver" at bounding box center [669, 187] width 455 height 18
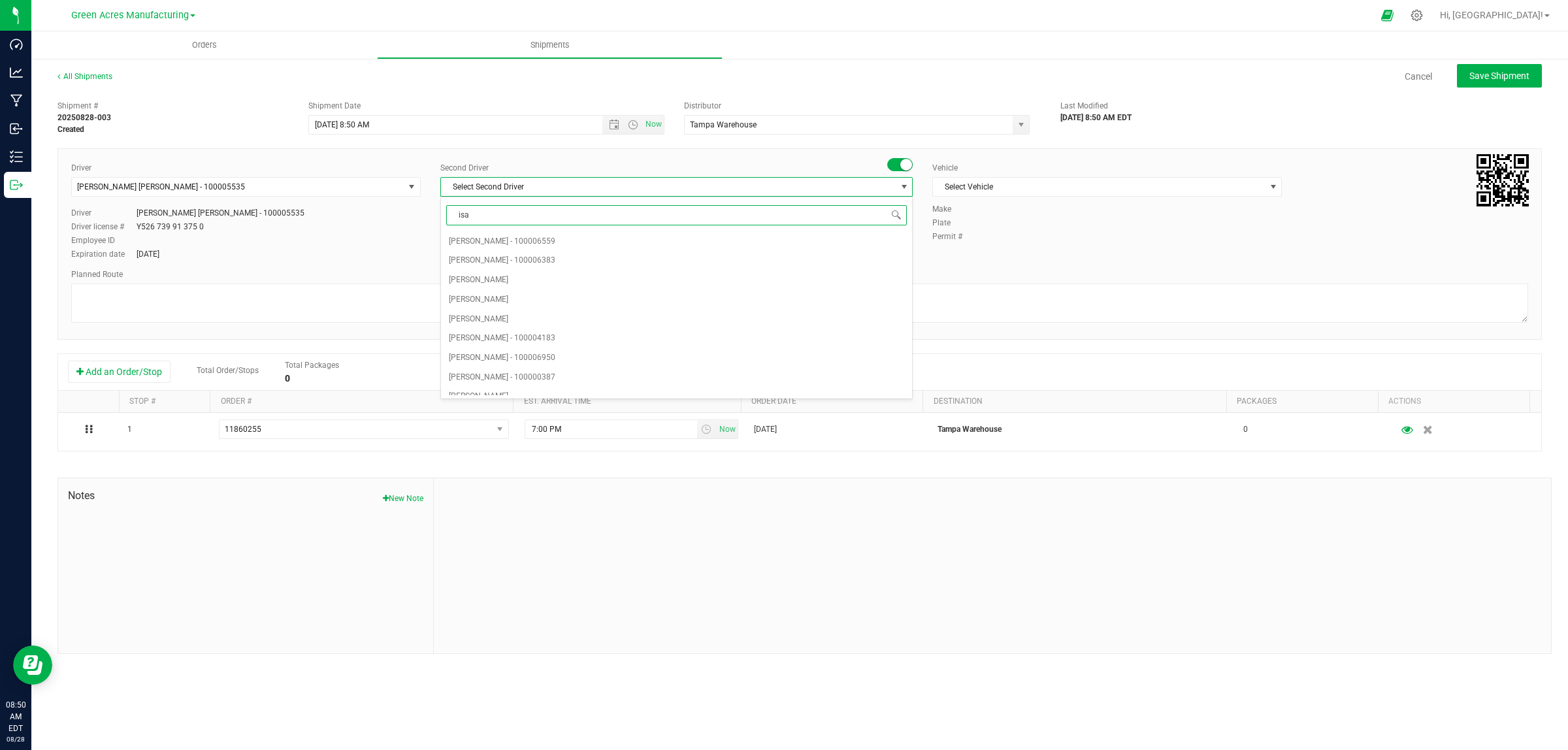
type input "[DEMOGRAPHIC_DATA]"
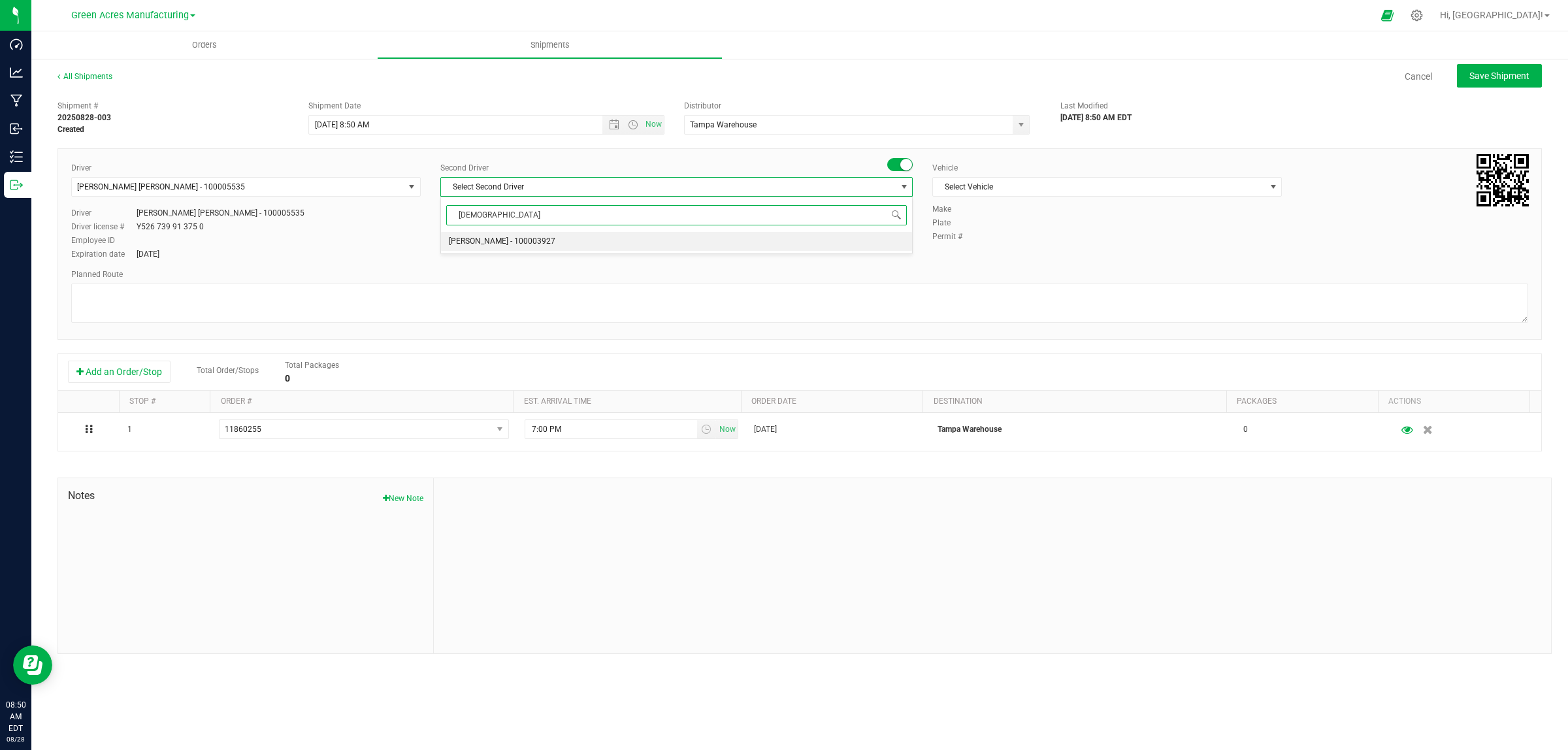
click at [541, 242] on span "[PERSON_NAME] - 100003927" at bounding box center [501, 242] width 106 height 17
click at [957, 194] on span "Select Vehicle" at bounding box center [1098, 187] width 332 height 18
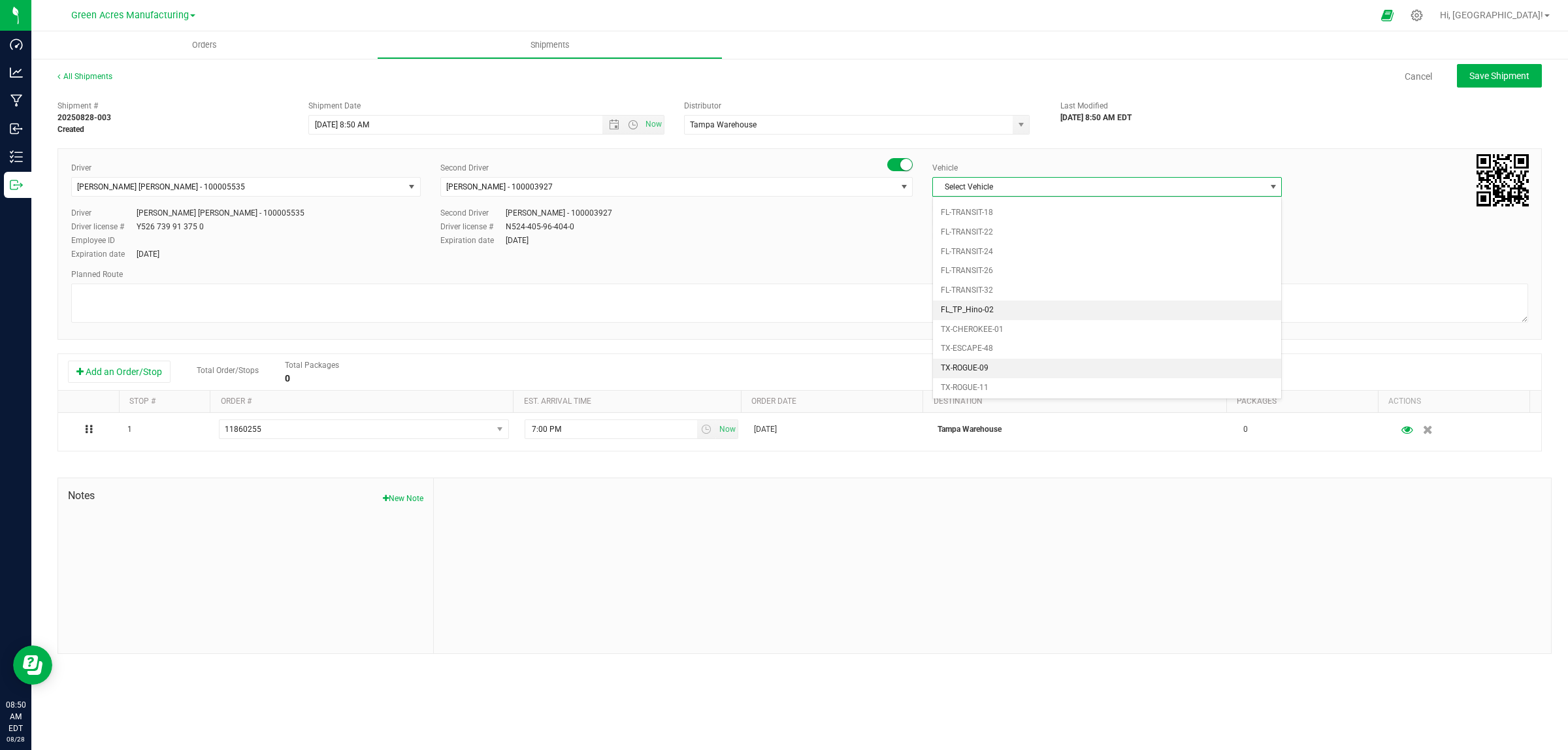
click at [957, 320] on li "FL_TP_Hino-02" at bounding box center [1107, 311] width 348 height 20
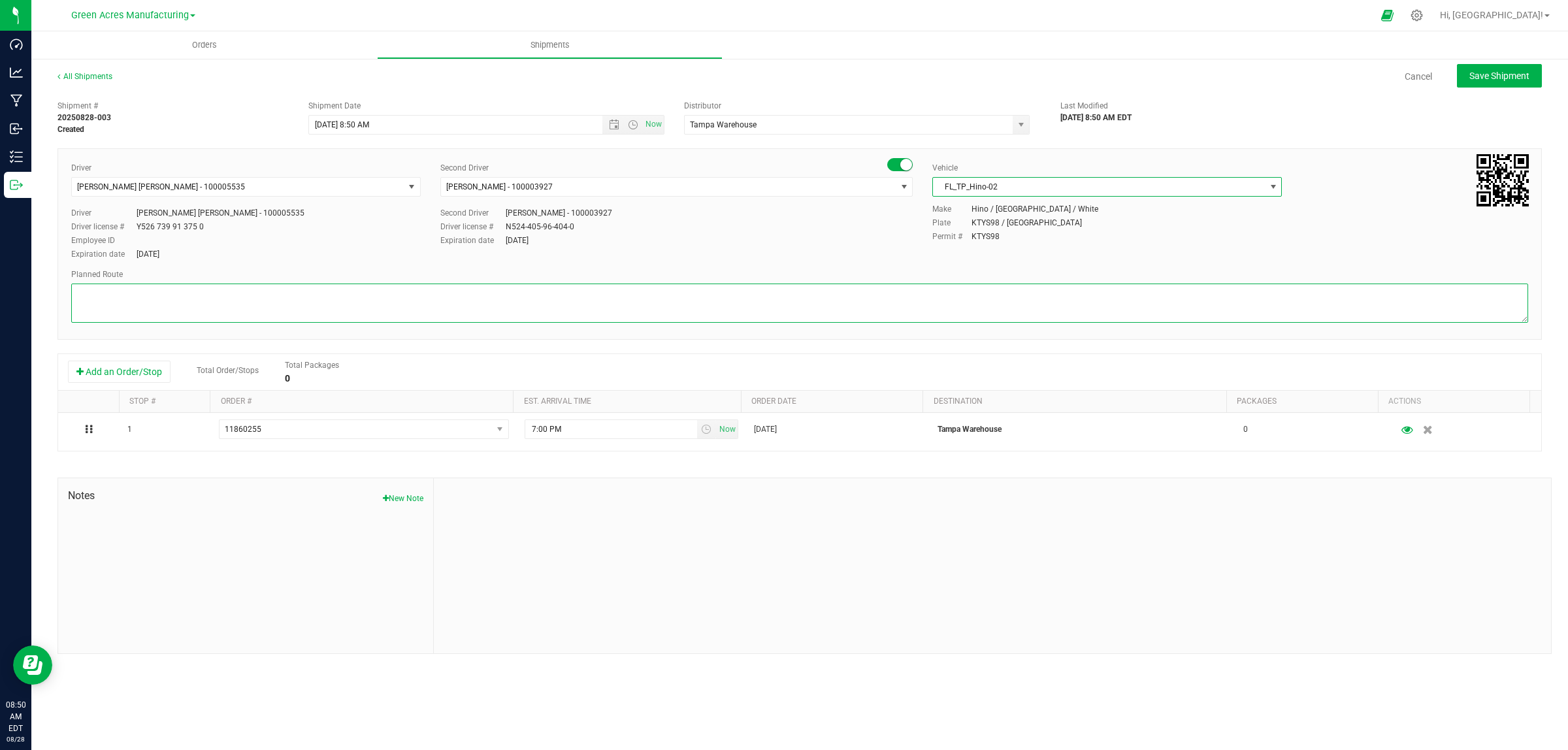
click at [957, 307] on textarea at bounding box center [799, 302] width 1457 height 39
type textarea "Raw Materials"
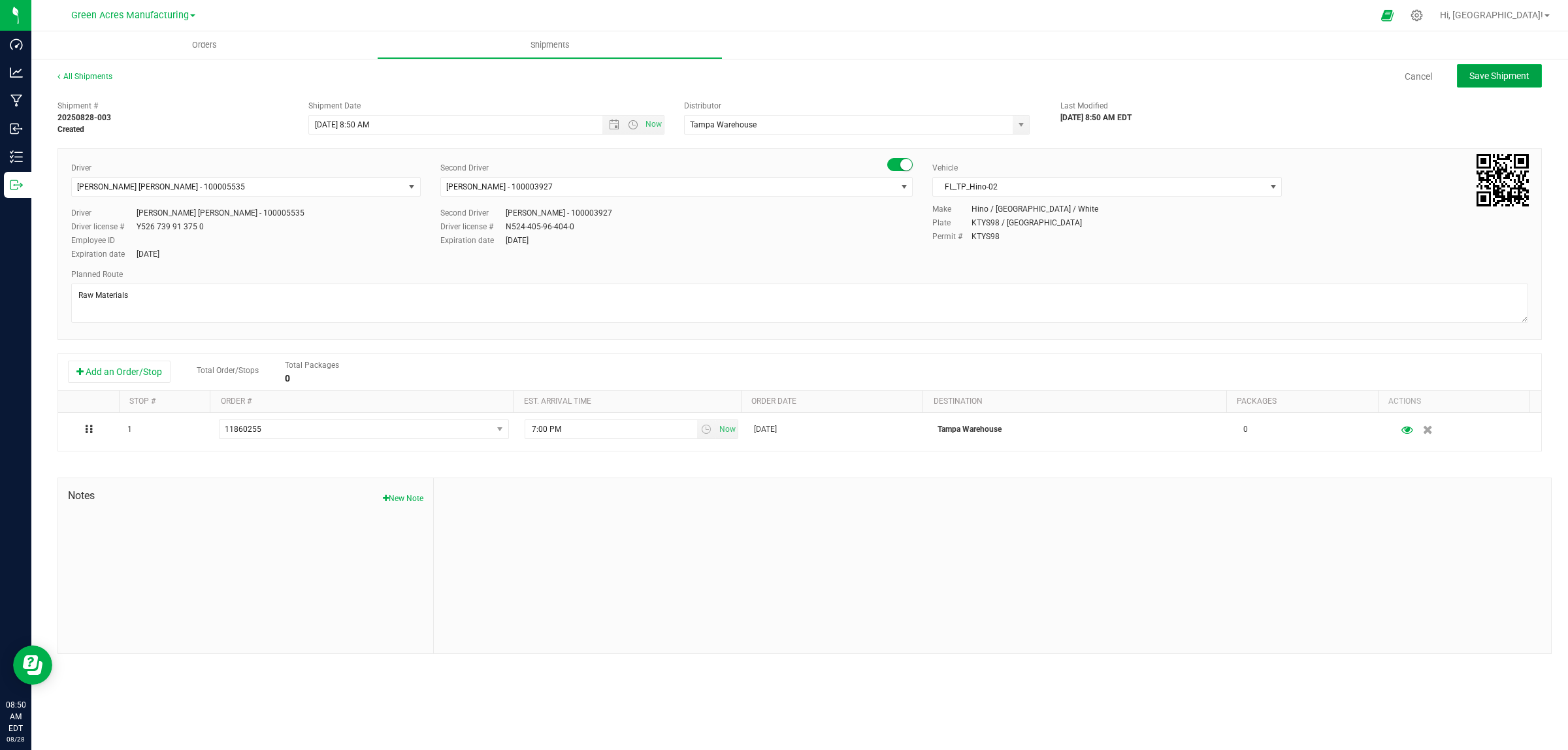
click at [957, 75] on span "Save Shipment" at bounding box center [1500, 76] width 60 height 11
type input "[DATE] 12:50 PM"
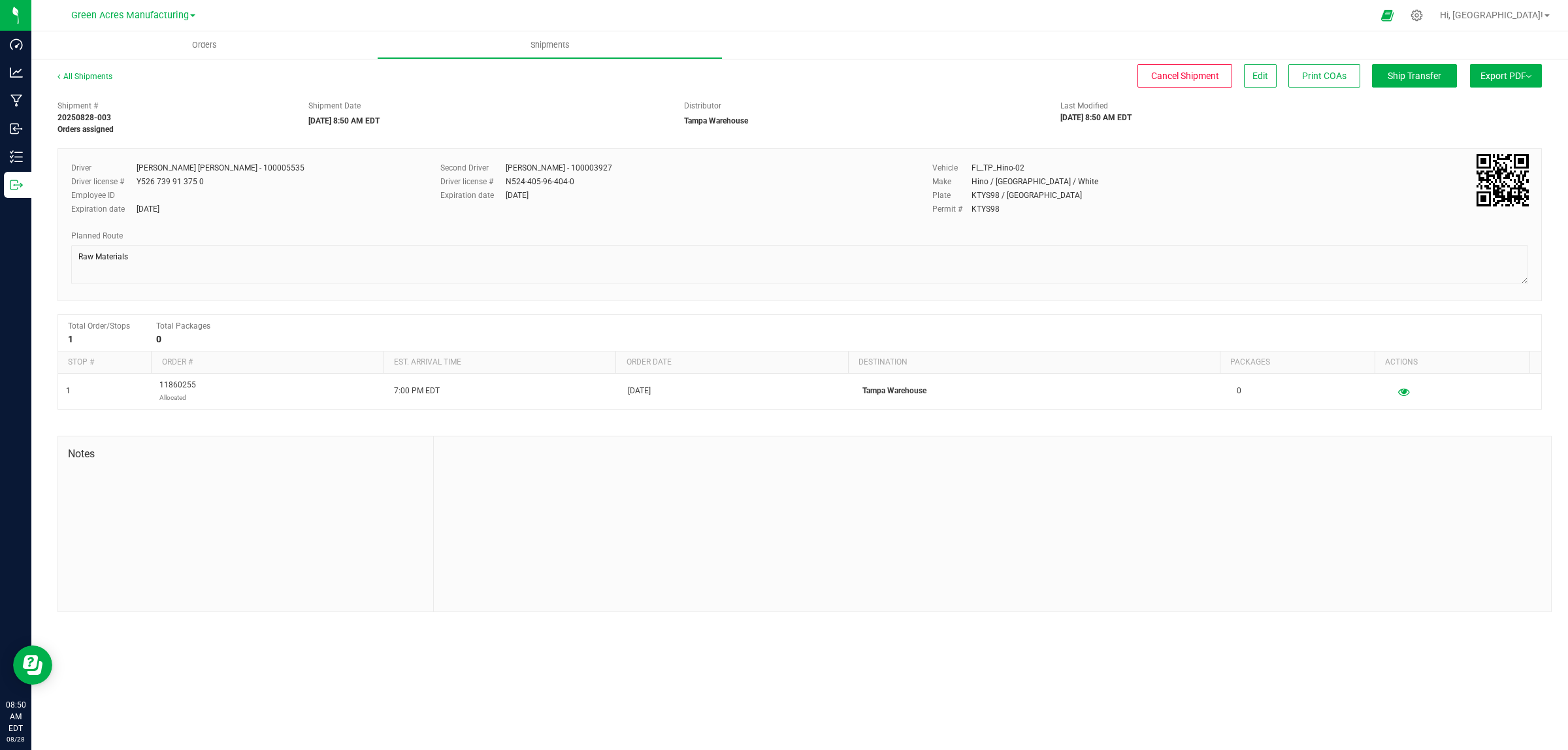
click at [957, 77] on span "Export PDF" at bounding box center [1506, 76] width 51 height 11
click at [957, 129] on li "Manifest by Lot" at bounding box center [1502, 124] width 132 height 20
